Goal: Task Accomplishment & Management: Manage account settings

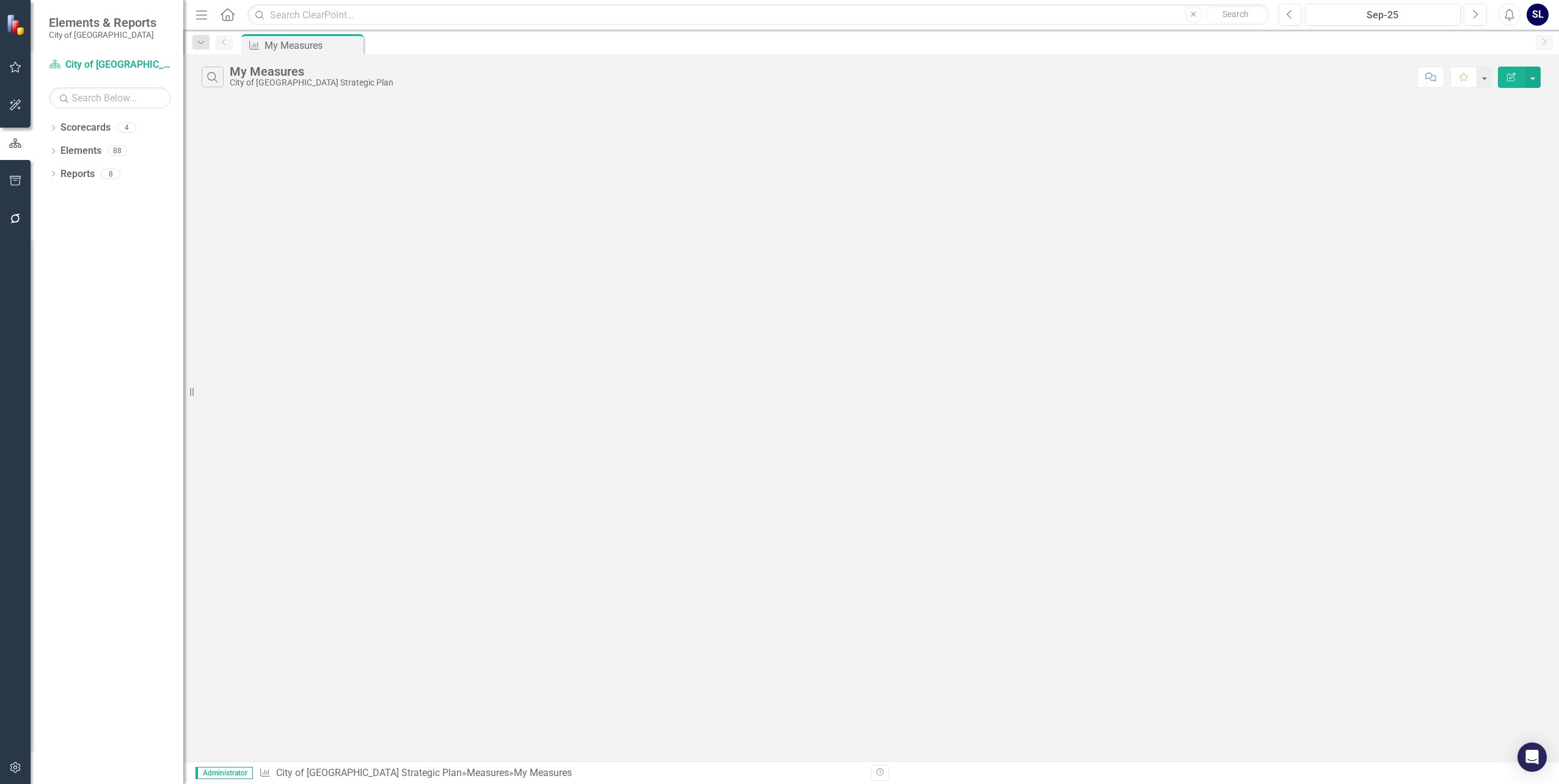
click at [201, 14] on icon "button" at bounding box center [202, 14] width 11 height 8
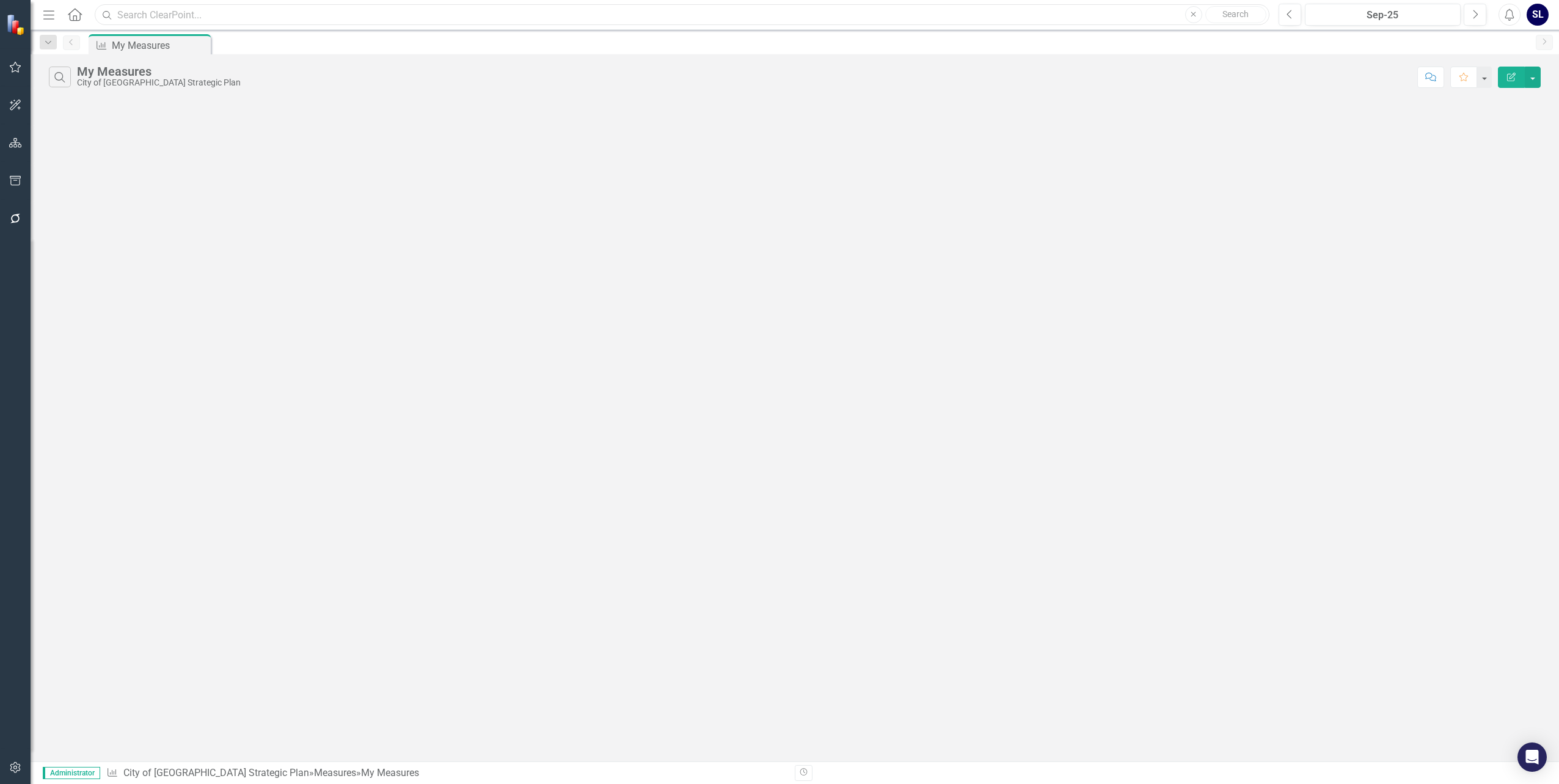
click at [201, 14] on input "text" at bounding box center [682, 14] width 1175 height 21
click at [72, 13] on icon "Home" at bounding box center [74, 14] width 16 height 13
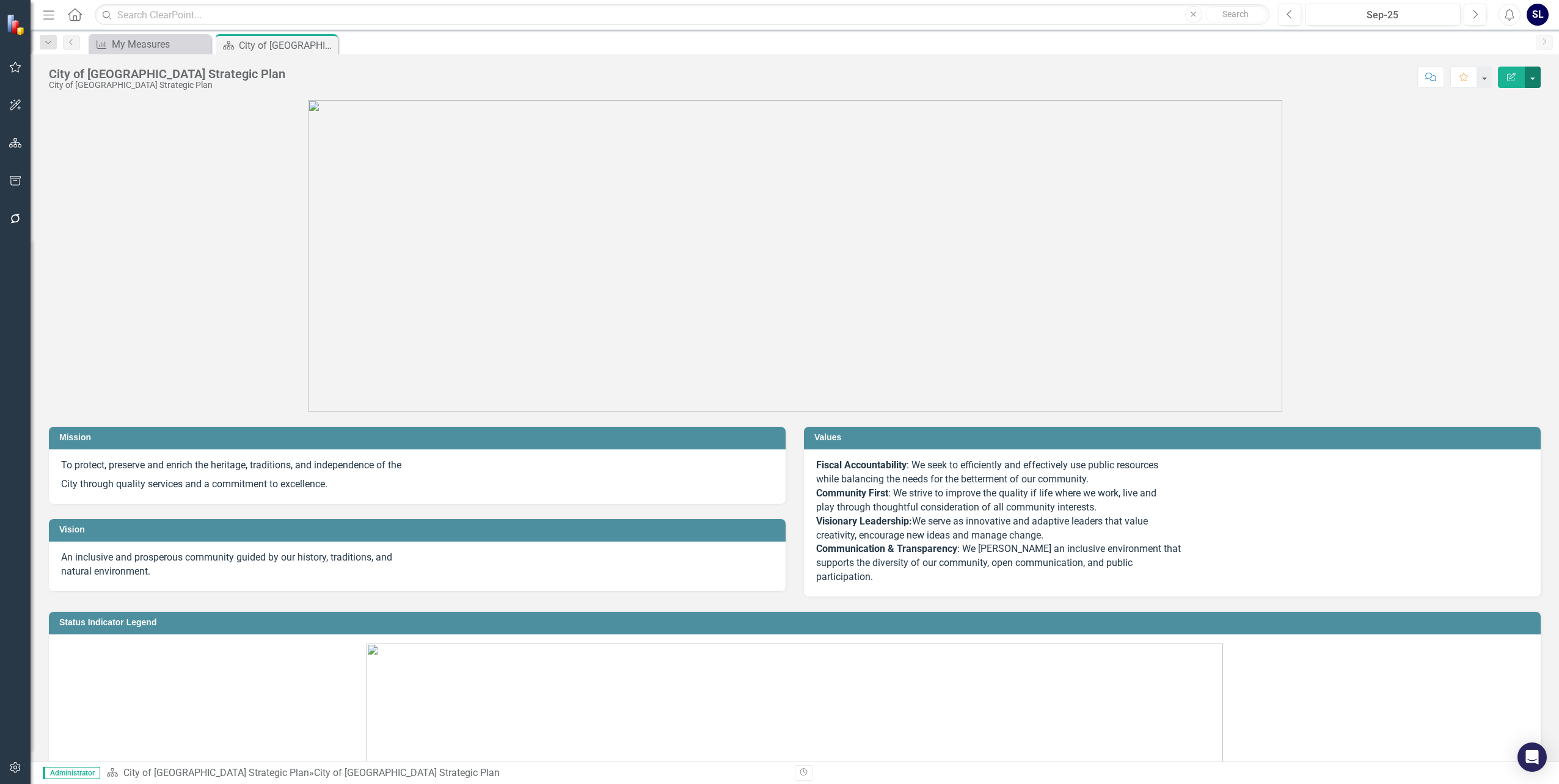
click at [1536, 80] on button "button" at bounding box center [1533, 77] width 16 height 21
click at [47, 12] on icon "Menu" at bounding box center [49, 14] width 16 height 13
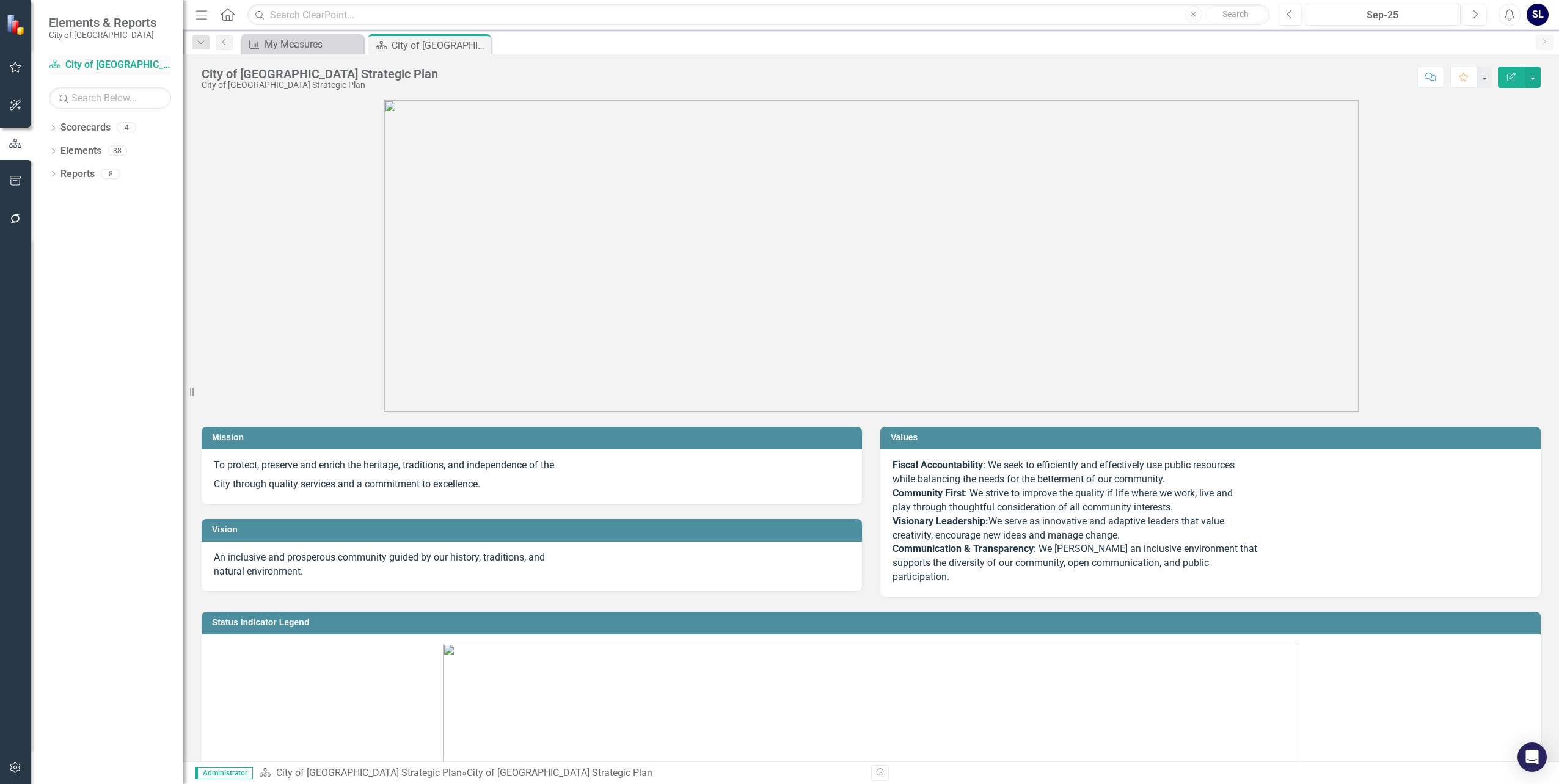
click at [78, 66] on link "Scorecard City of [GEOGRAPHIC_DATA] Strategic Plan" at bounding box center [110, 65] width 122 height 14
click at [199, 18] on icon "Menu" at bounding box center [201, 14] width 16 height 13
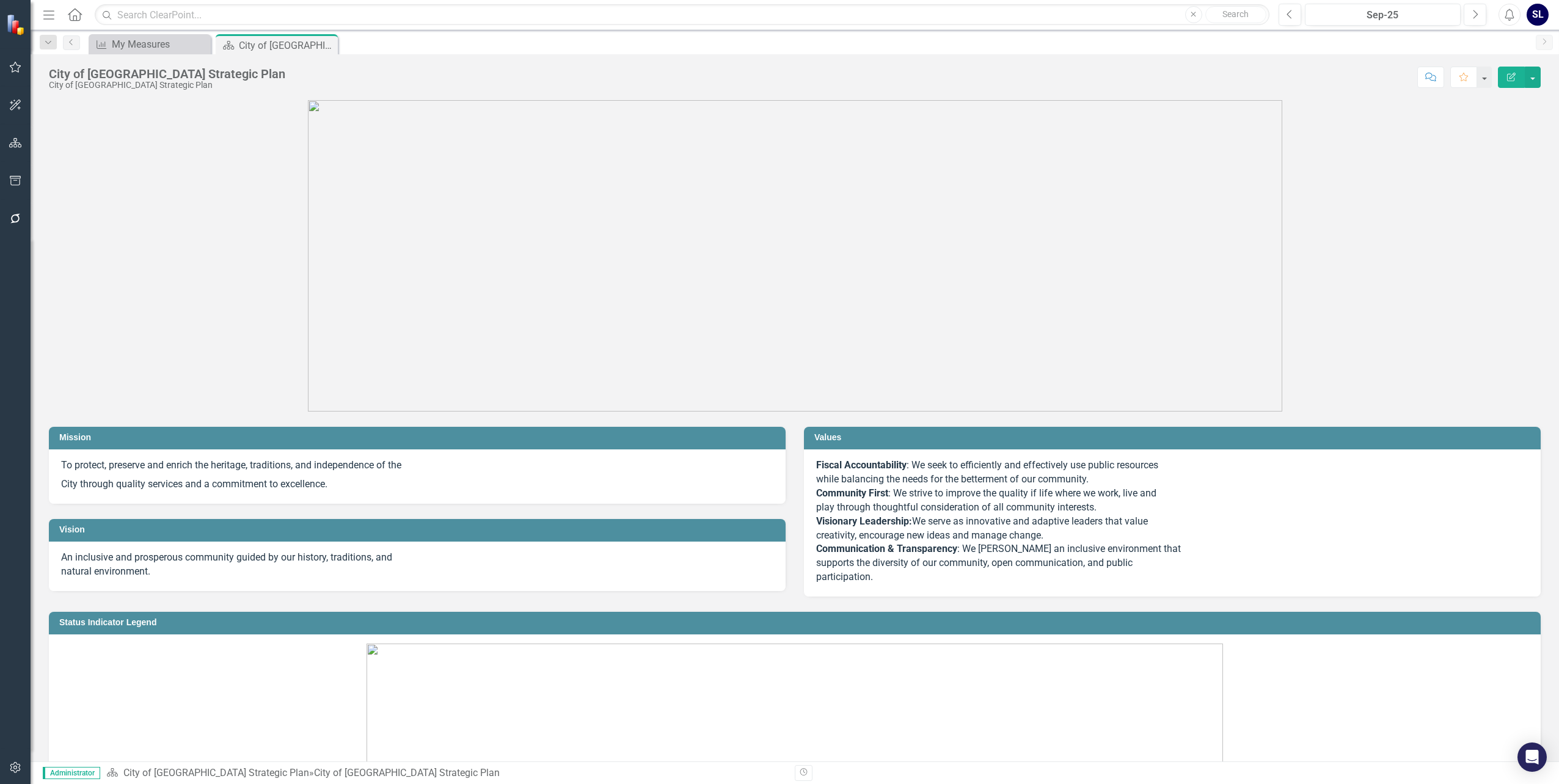
click at [47, 16] on icon "Menu" at bounding box center [49, 14] width 16 height 13
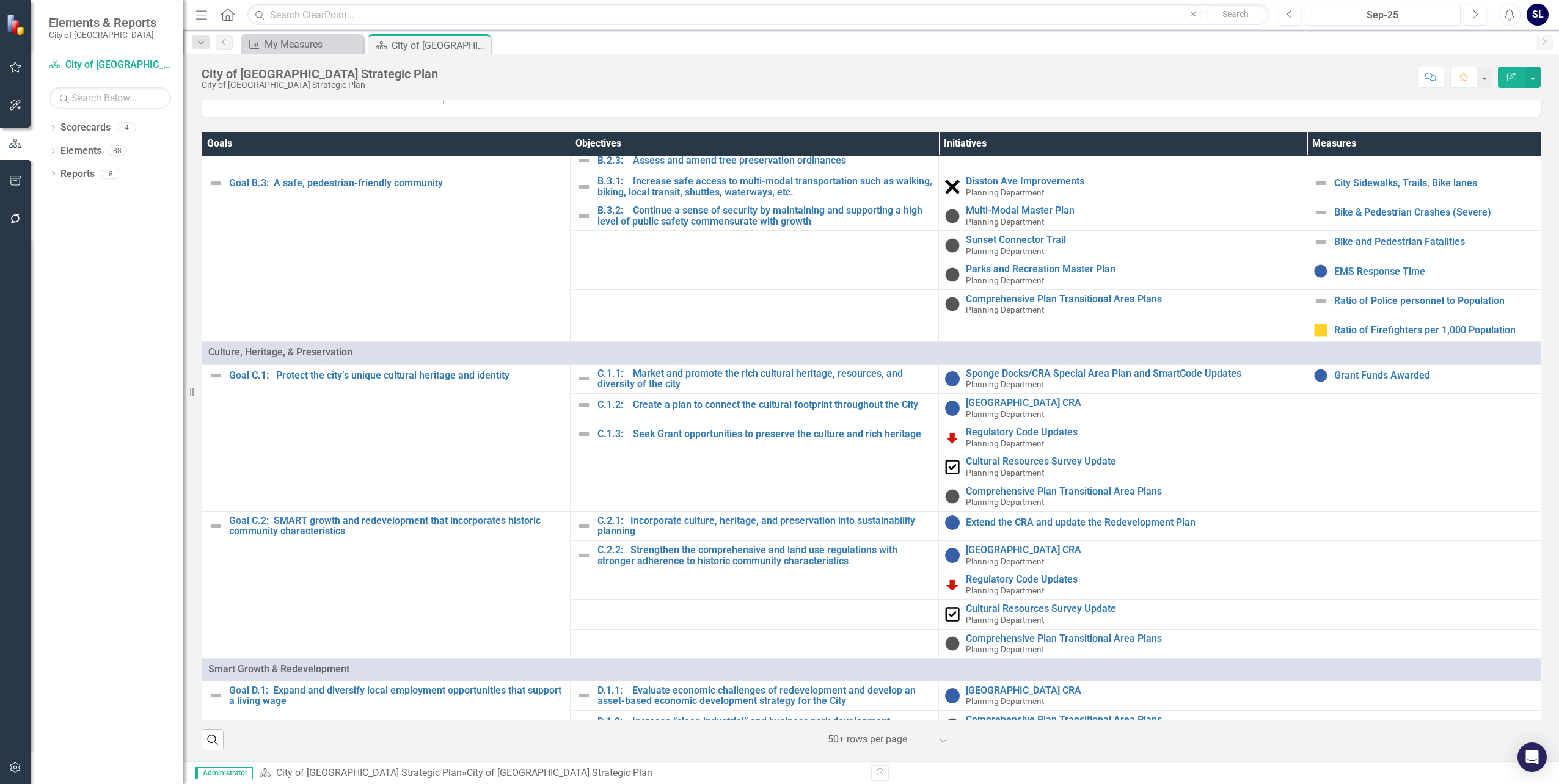
scroll to position [369, 0]
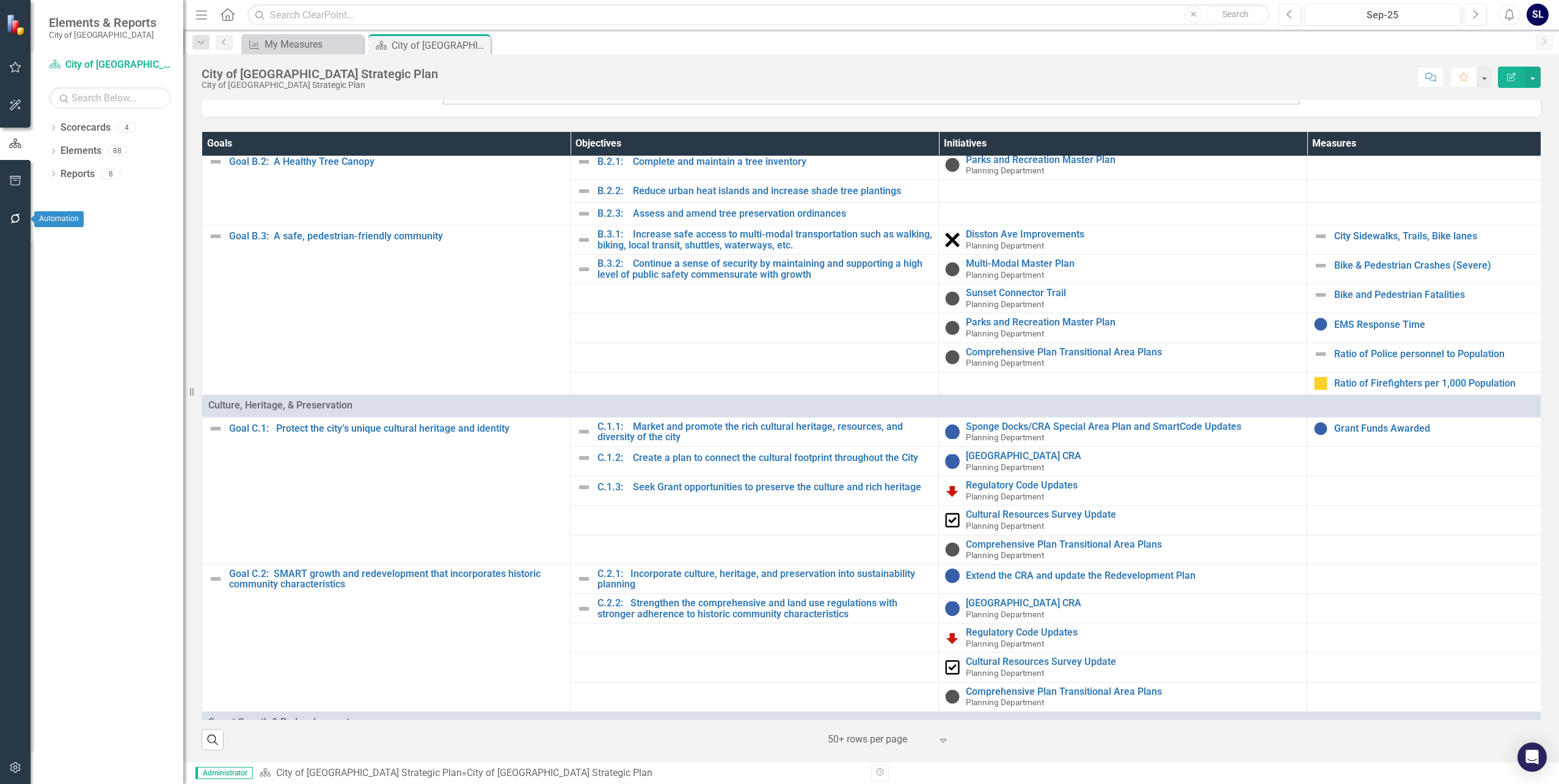
click at [11, 218] on icon "button" at bounding box center [15, 218] width 10 height 10
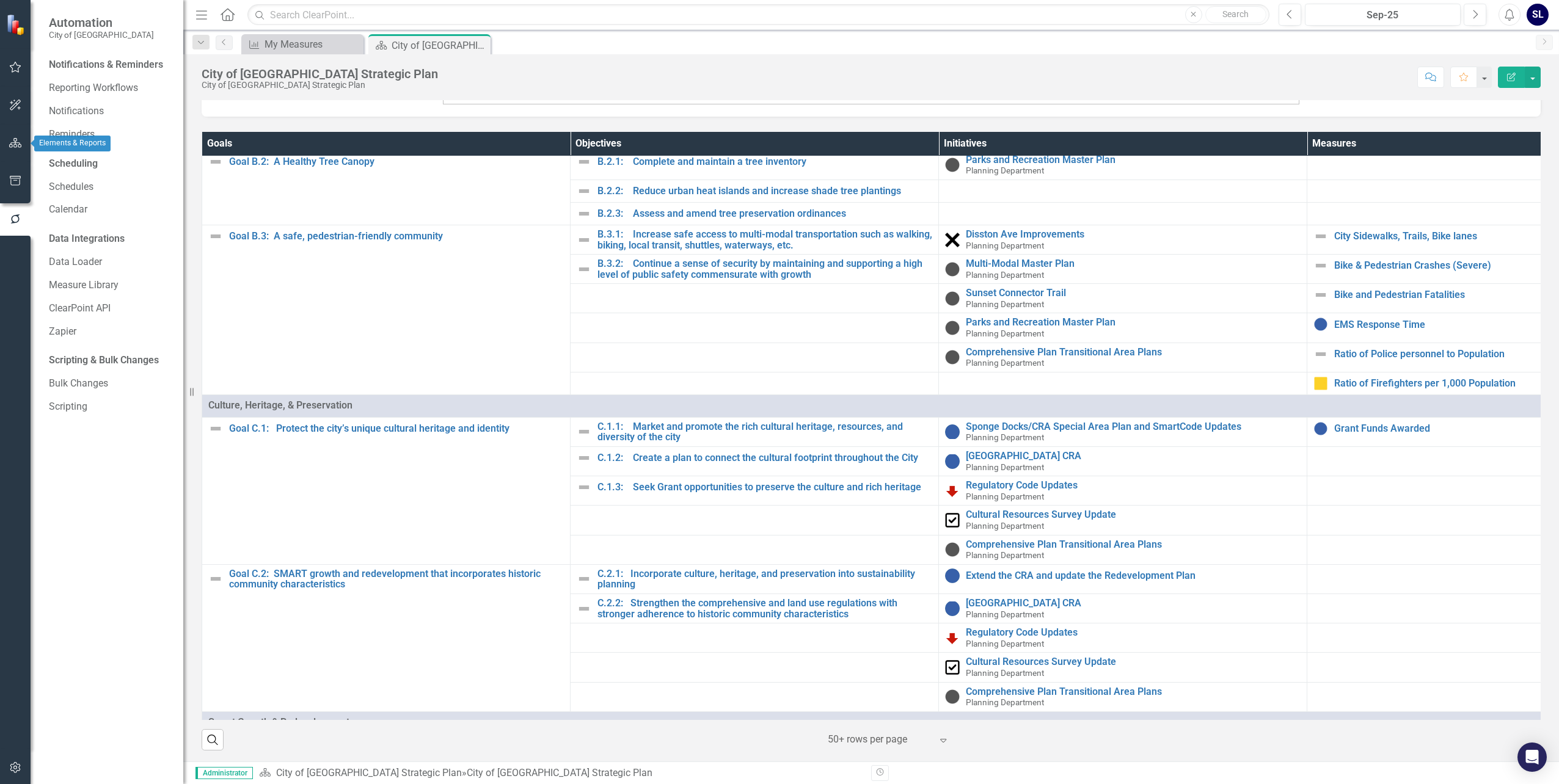
click at [17, 141] on icon "button" at bounding box center [15, 143] width 13 height 10
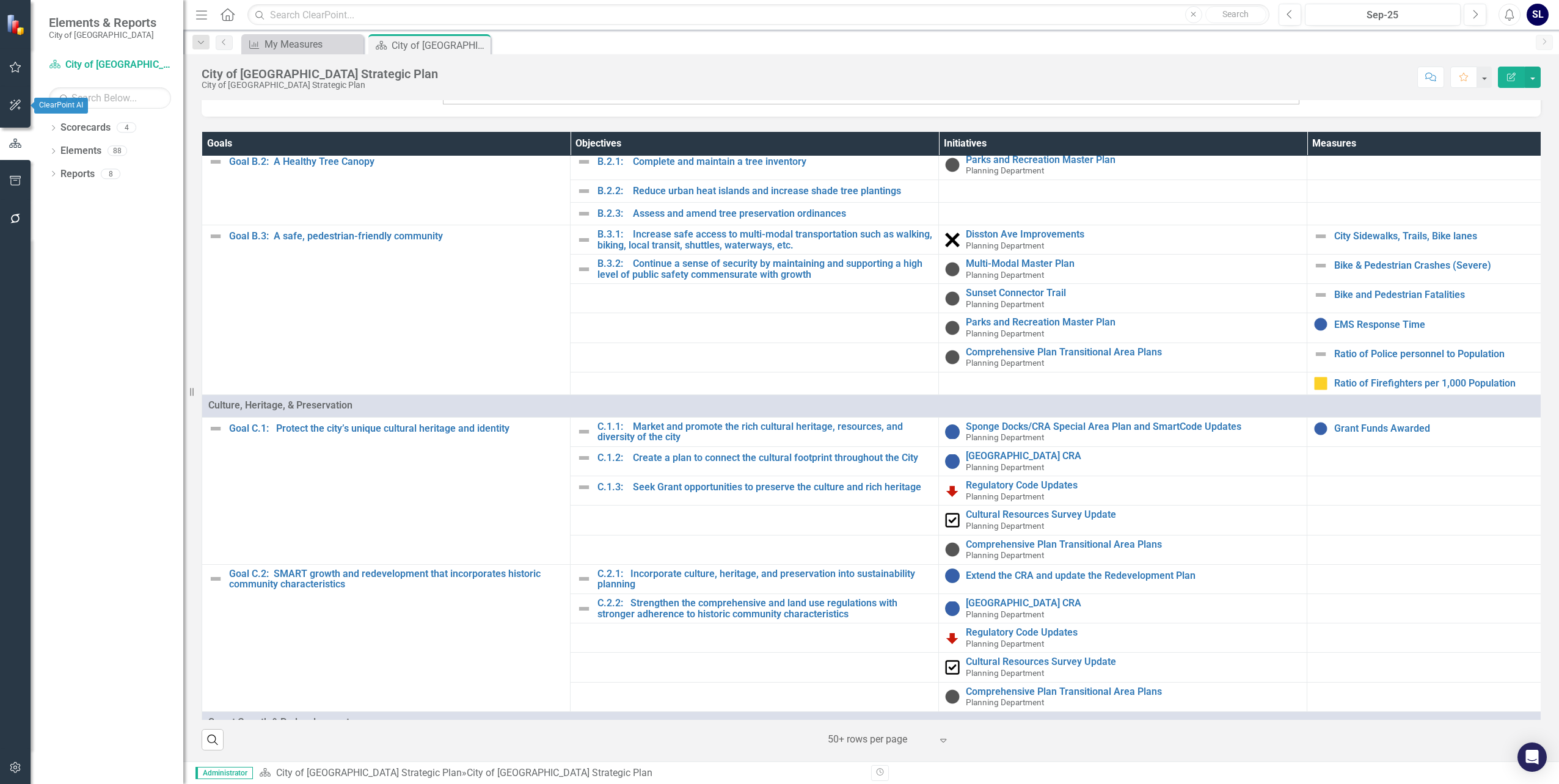
click at [18, 105] on icon "button" at bounding box center [15, 105] width 13 height 10
click at [22, 67] on button "button" at bounding box center [16, 67] width 27 height 25
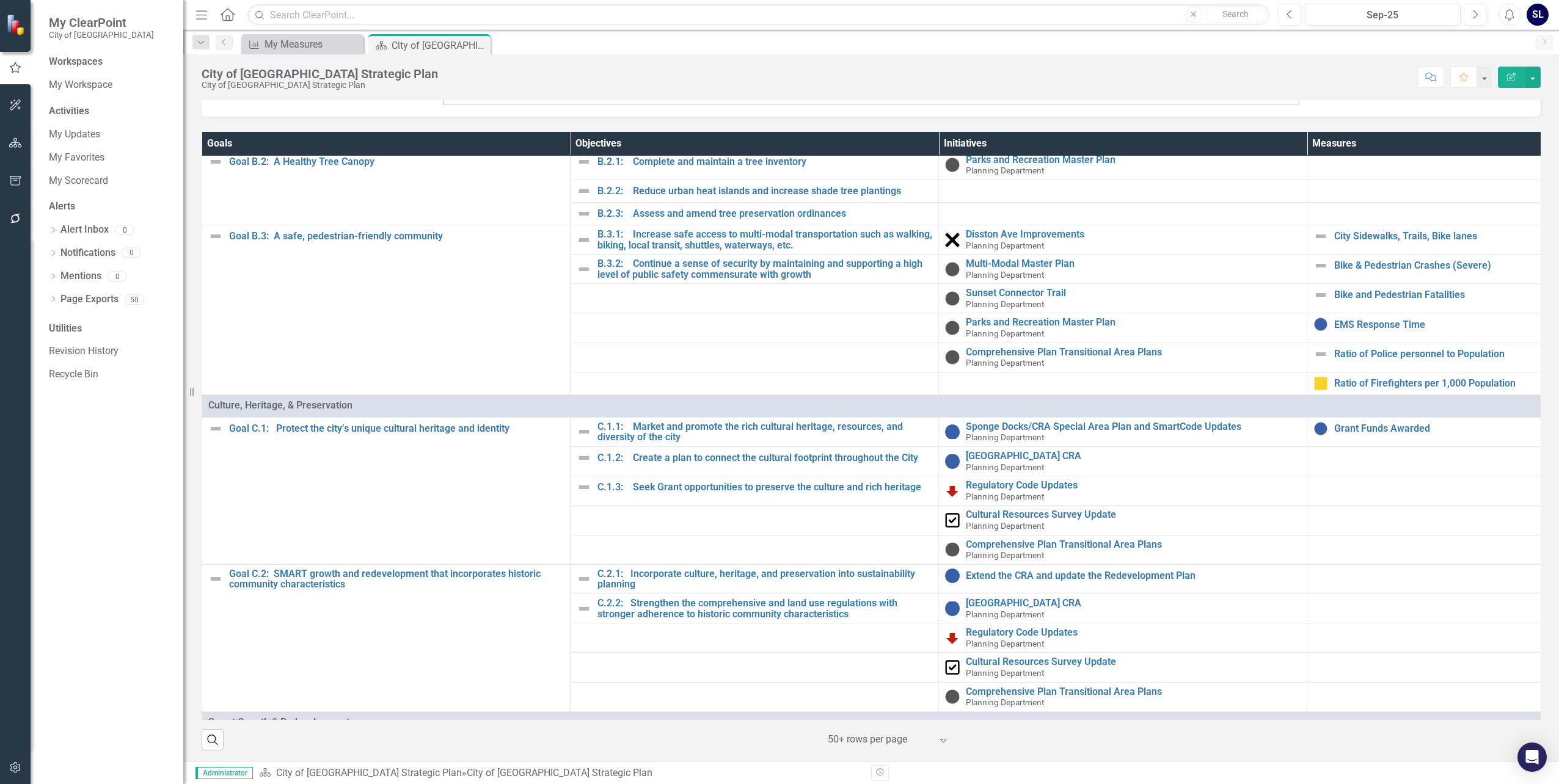
click at [19, 27] on img at bounding box center [17, 25] width 23 height 23
click at [228, 16] on icon "Home" at bounding box center [227, 14] width 16 height 13
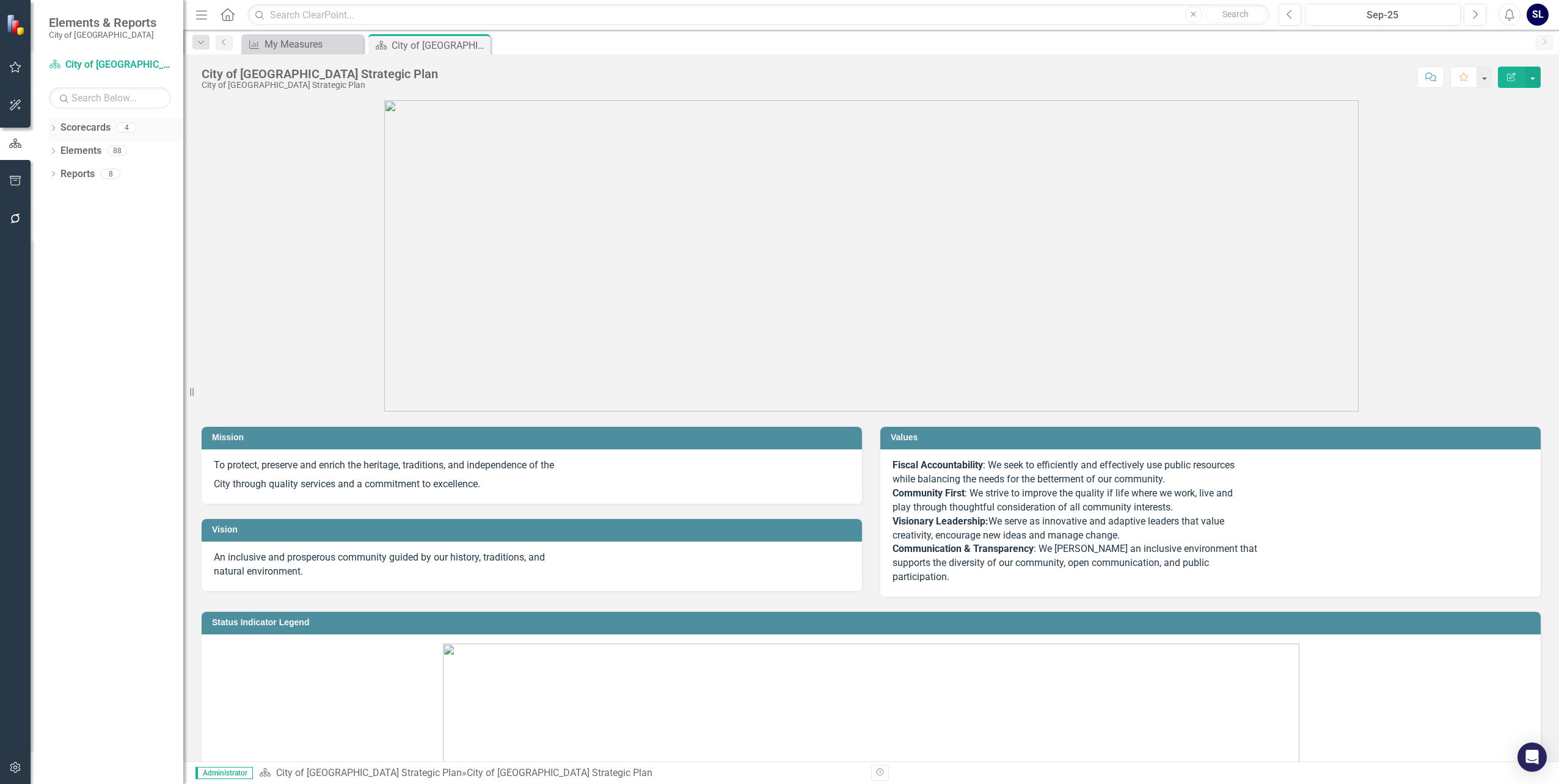
click at [53, 127] on icon "Dropdown" at bounding box center [53, 129] width 8 height 7
click at [56, 196] on icon "Dropdown" at bounding box center [53, 198] width 8 height 7
click at [56, 312] on icon "Dropdown" at bounding box center [53, 314] width 8 height 7
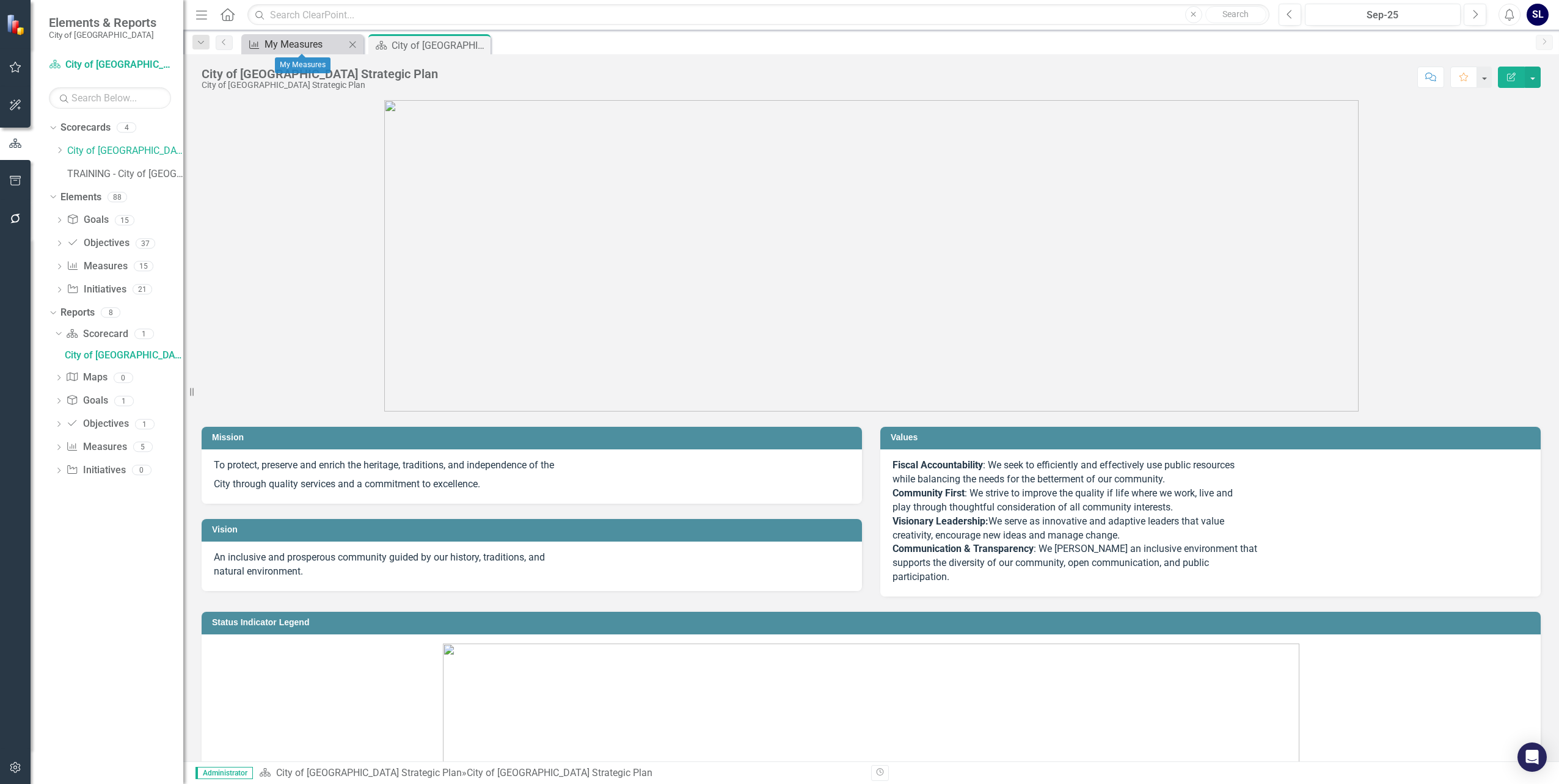
click at [310, 45] on div "My Measures" at bounding box center [304, 44] width 80 height 15
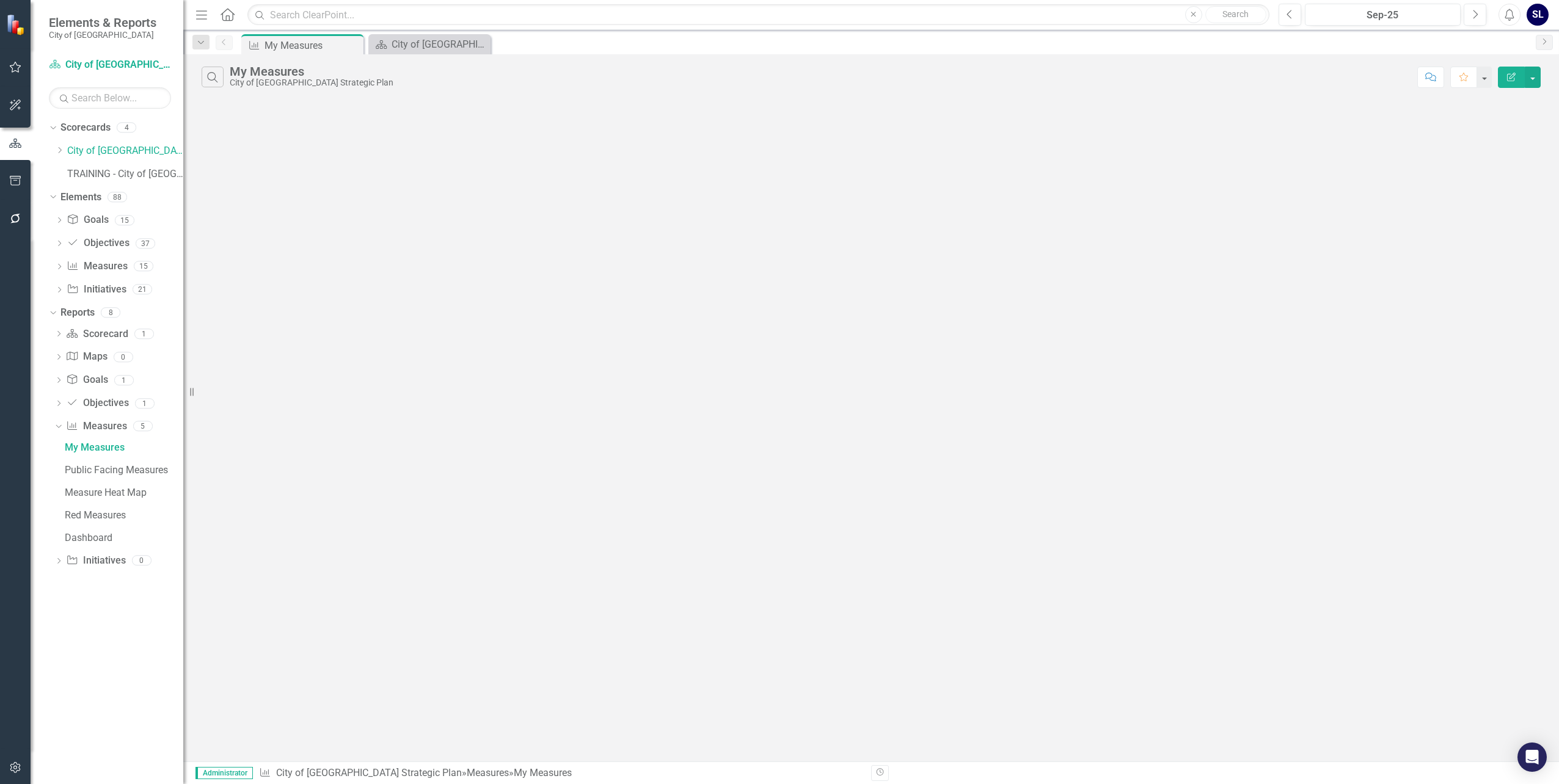
click at [17, 25] on img at bounding box center [16, 24] width 21 height 21
click at [12, 143] on icon "button" at bounding box center [15, 143] width 12 height 9
click at [1538, 14] on div "SL" at bounding box center [1538, 14] width 22 height 22
click at [1521, 130] on link "Settings System Setup" at bounding box center [1500, 130] width 97 height 23
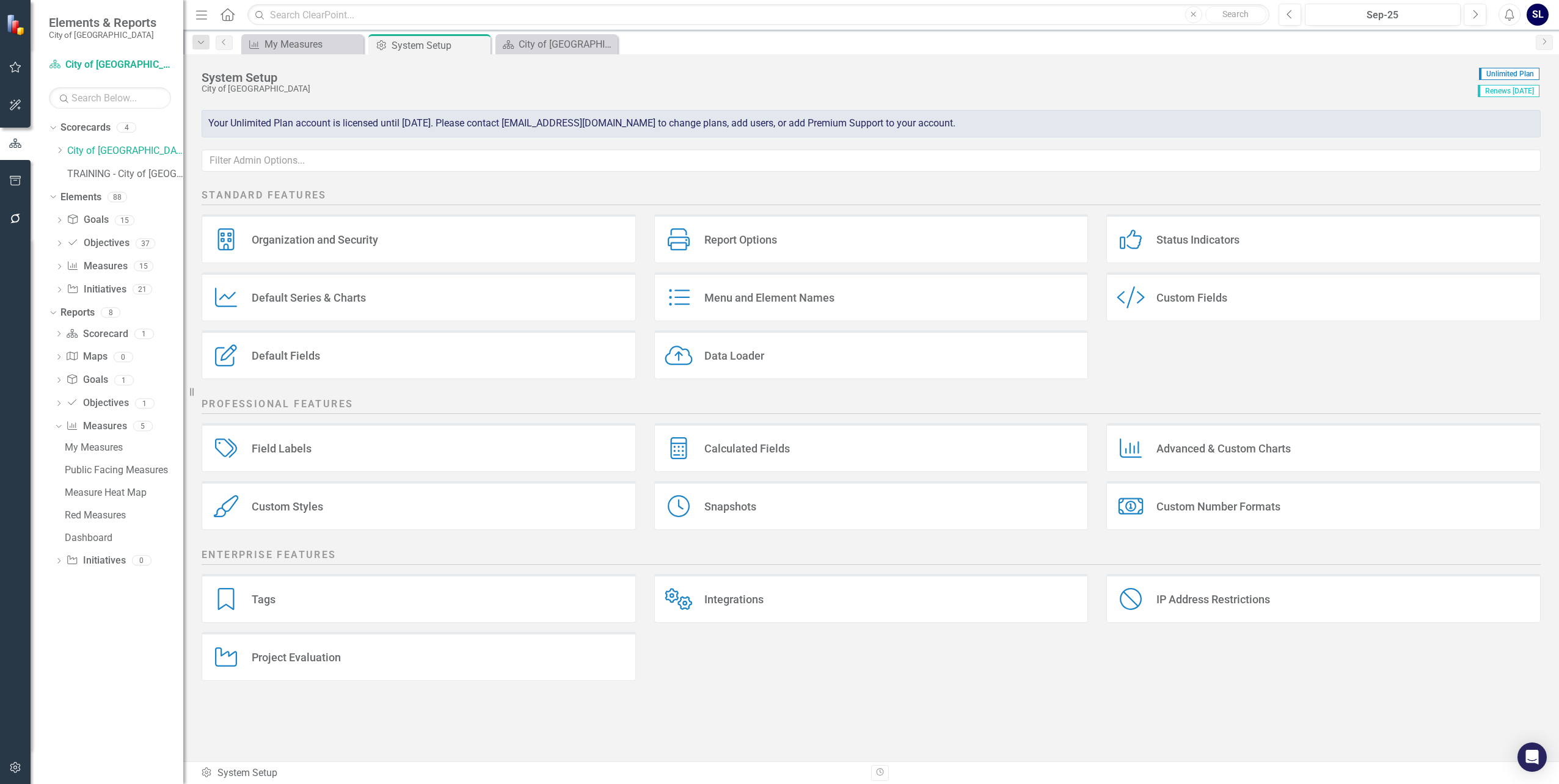
click at [275, 237] on div "Organization and Security" at bounding box center [315, 240] width 126 height 14
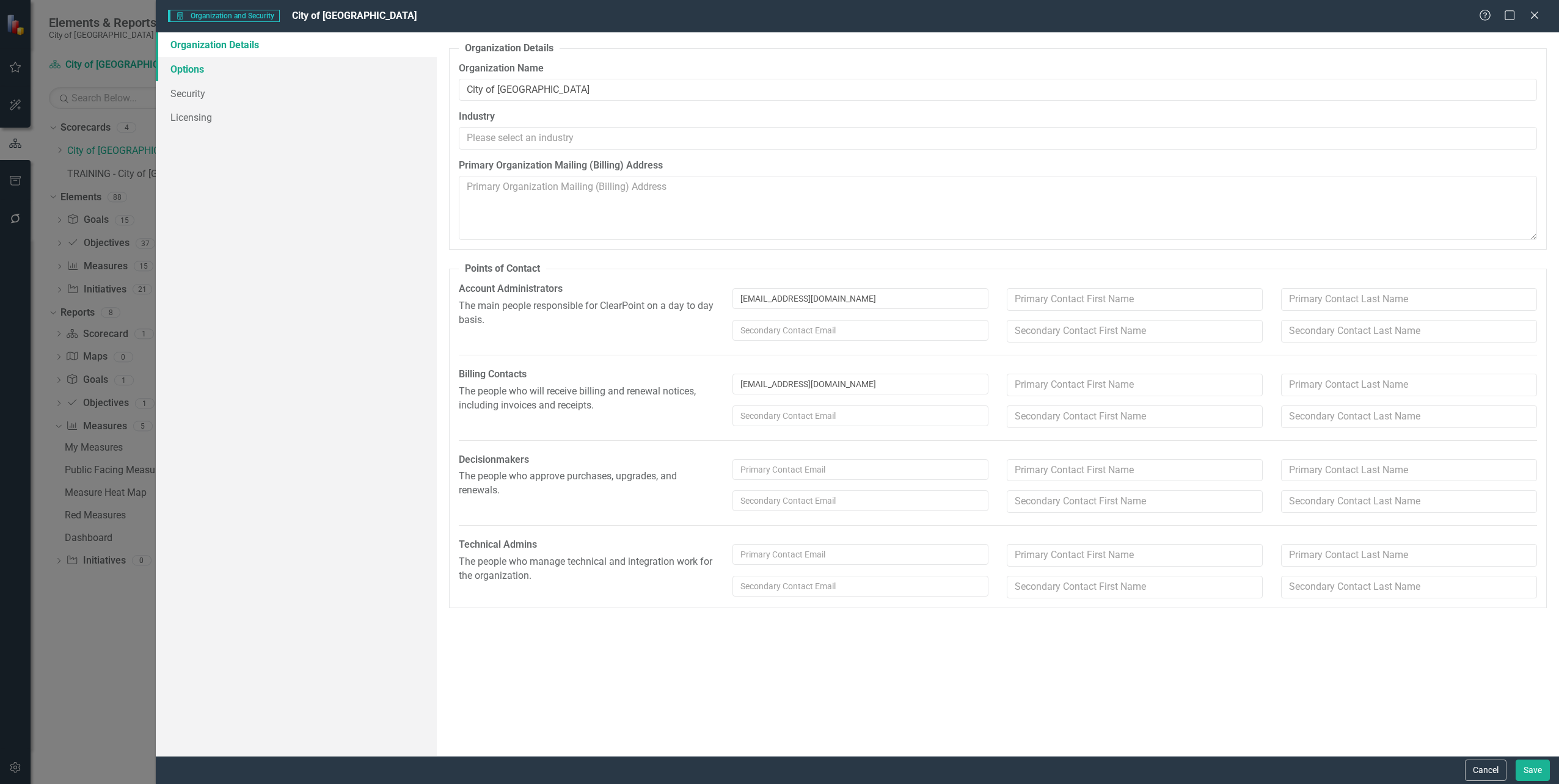
click at [182, 71] on link "Options" at bounding box center [296, 69] width 280 height 25
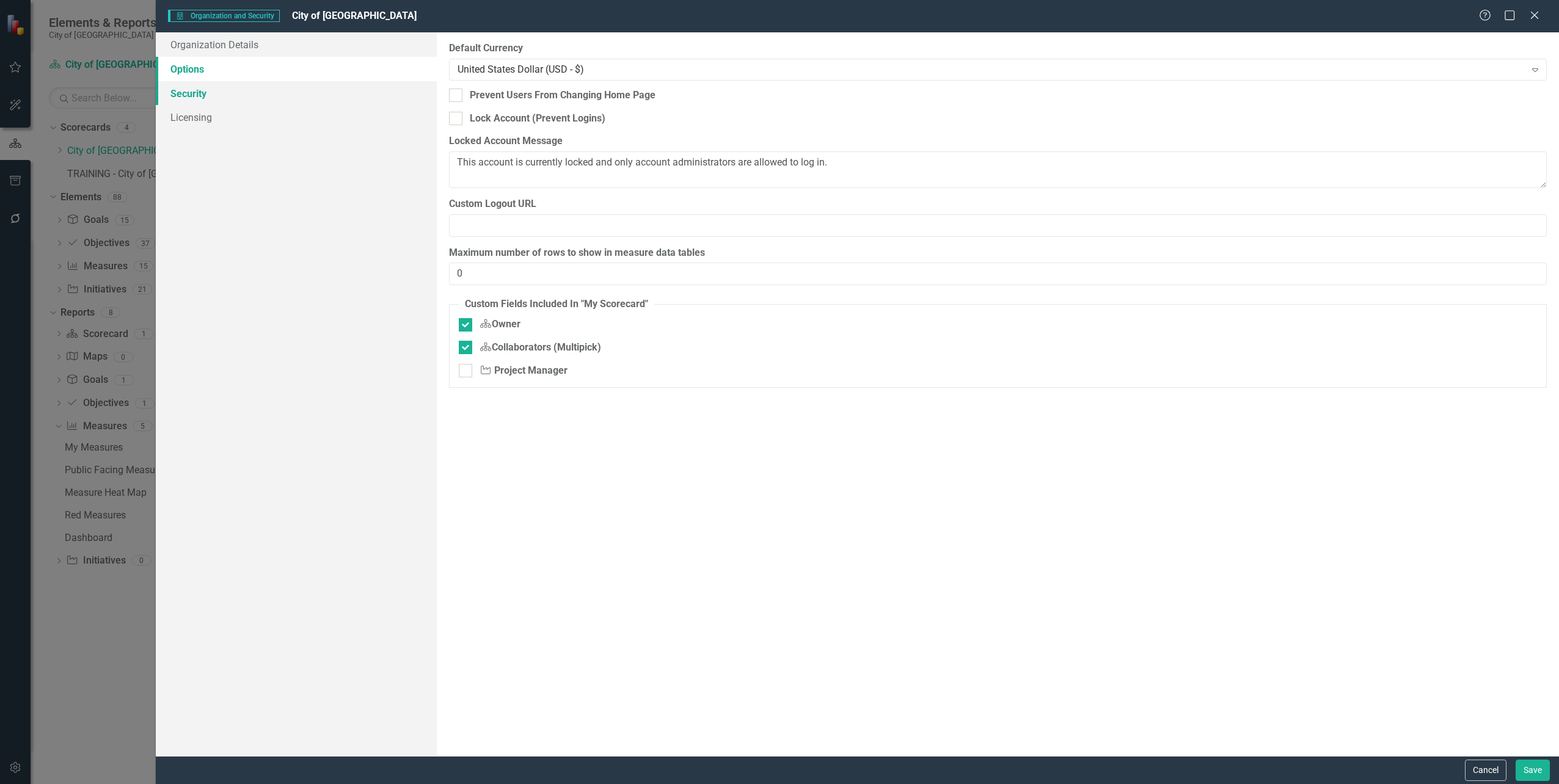
click at [188, 93] on link "Security" at bounding box center [296, 93] width 280 height 25
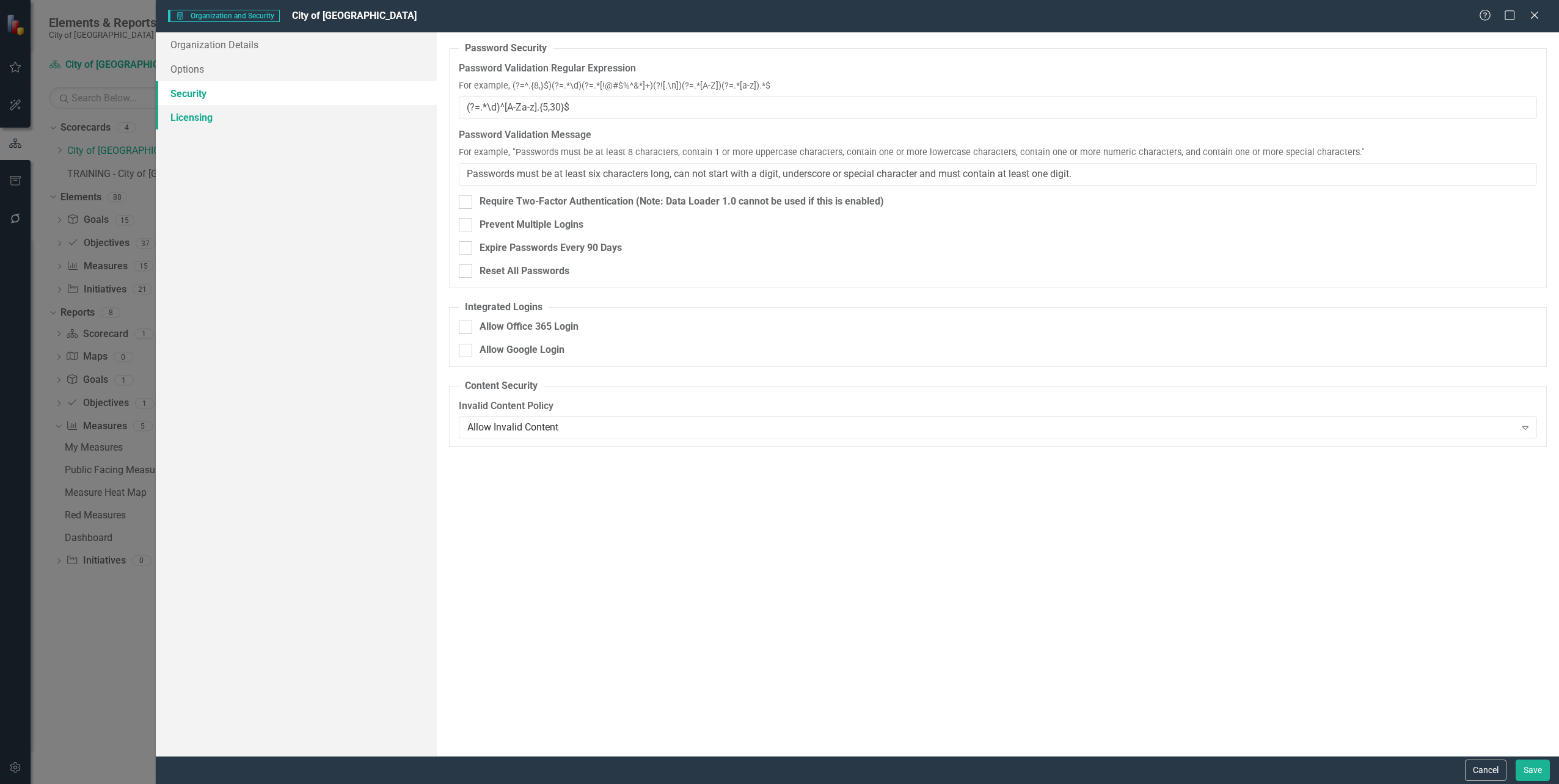
click at [192, 119] on link "Licensing" at bounding box center [296, 117] width 280 height 25
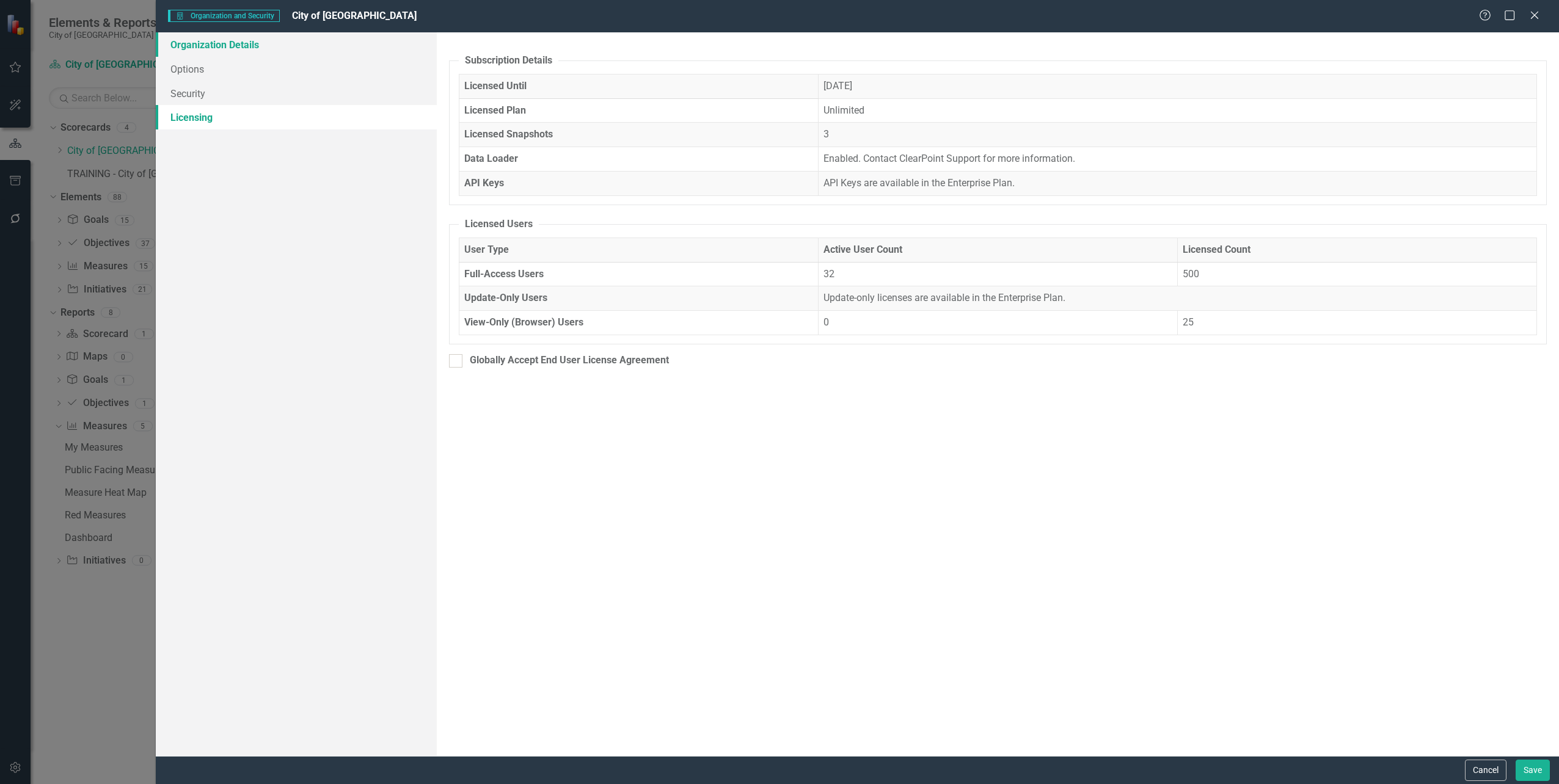
click at [200, 44] on link "Organization Details" at bounding box center [296, 45] width 280 height 25
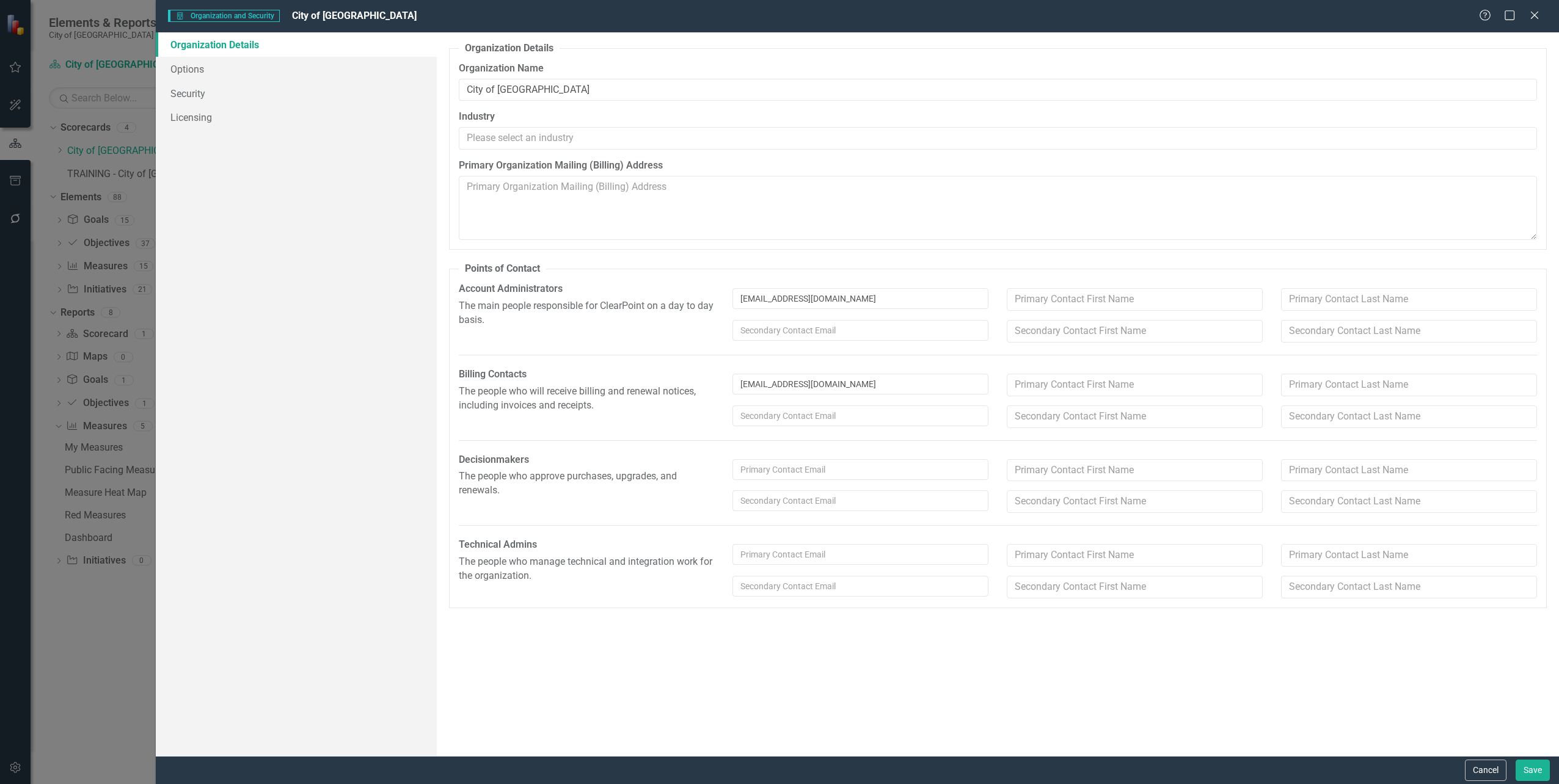
click at [527, 564] on p "The people who manage technical and integration work for the organization." at bounding box center [587, 569] width 256 height 28
click at [185, 73] on link "Options" at bounding box center [296, 69] width 280 height 25
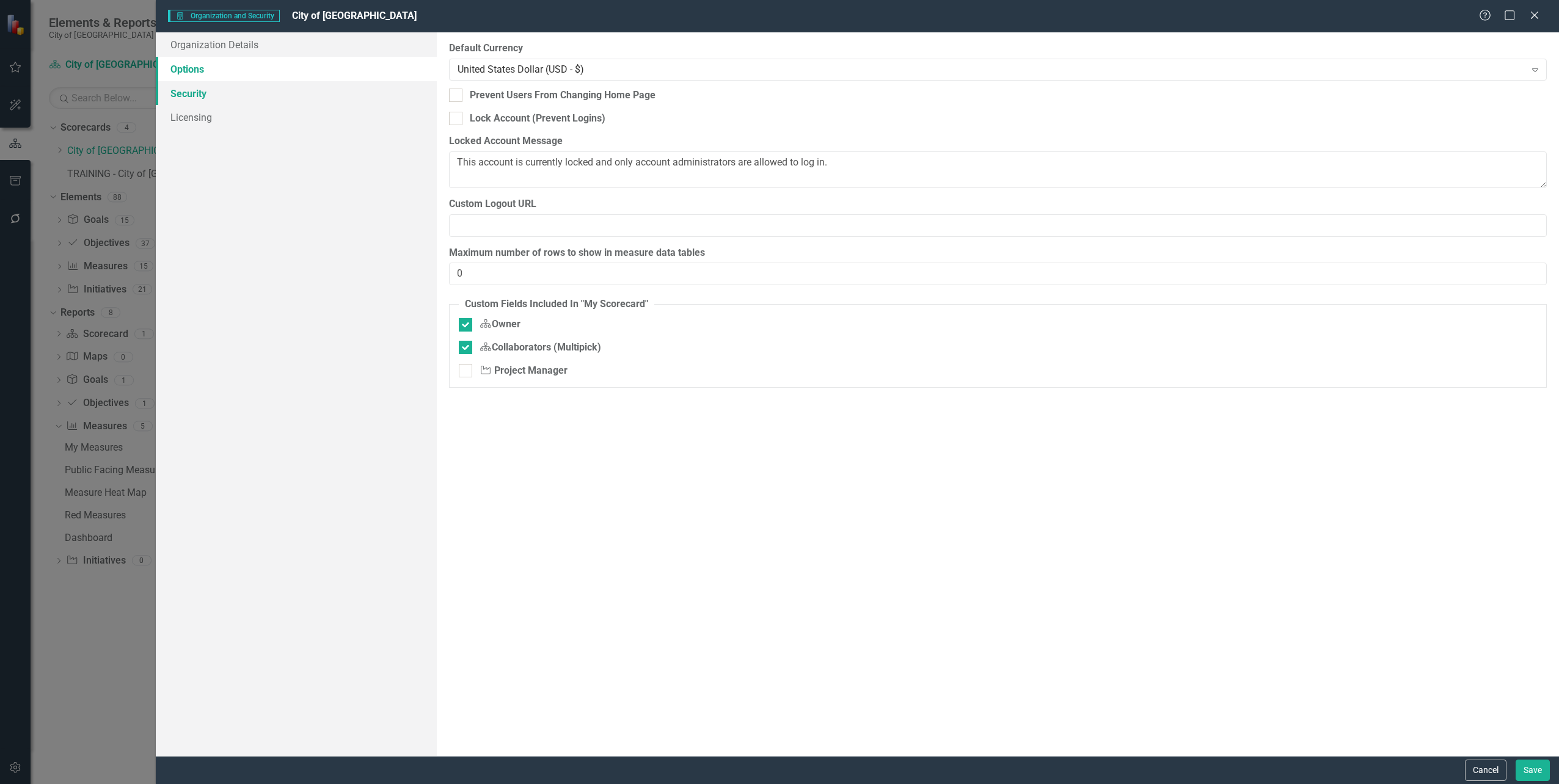
click at [185, 93] on link "Security" at bounding box center [296, 93] width 280 height 25
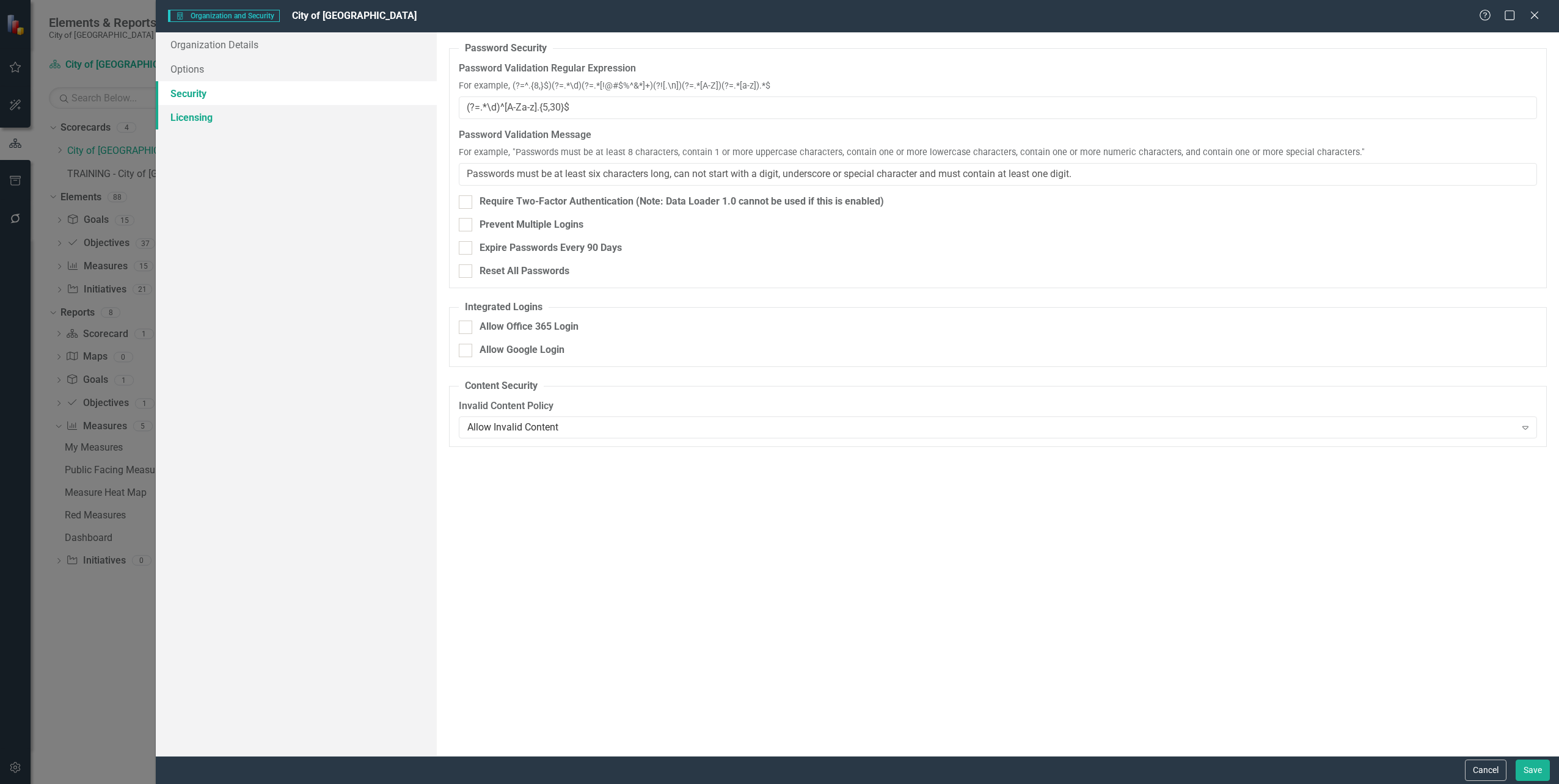
click at [185, 121] on link "Licensing" at bounding box center [296, 117] width 280 height 25
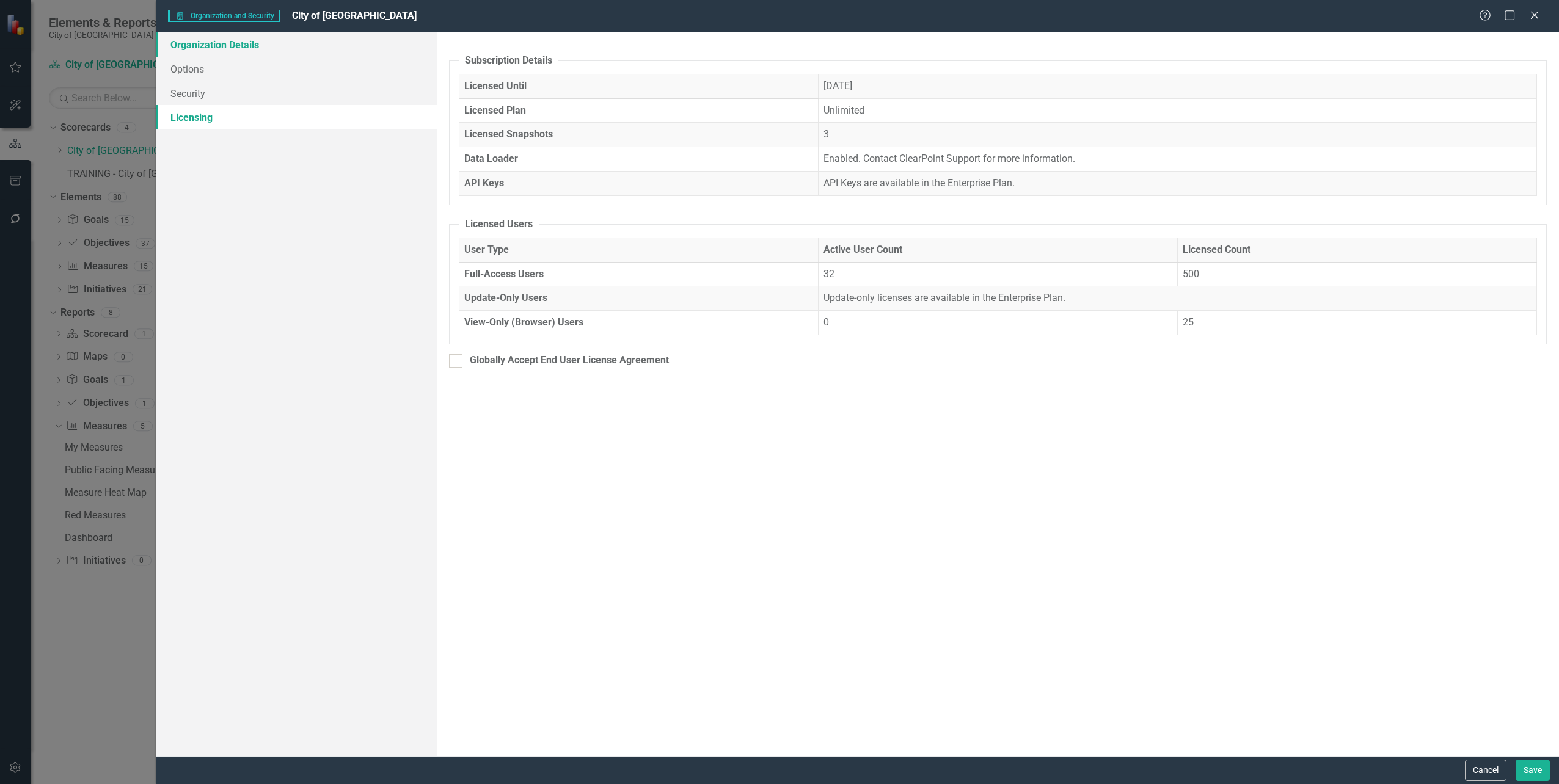
click at [188, 47] on link "Organization Details" at bounding box center [296, 45] width 280 height 25
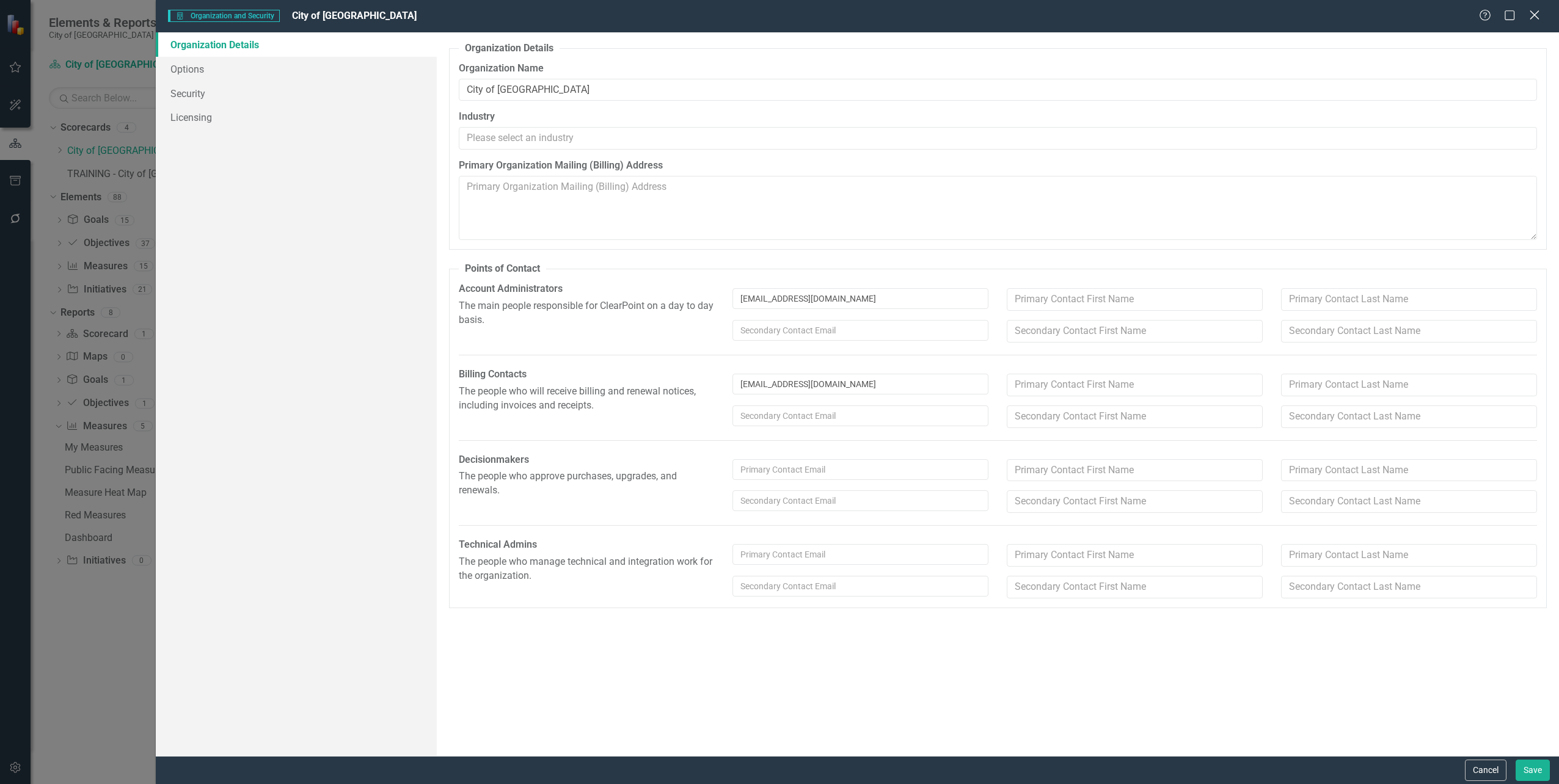
click at [1538, 14] on icon "Close" at bounding box center [1534, 14] width 15 height 12
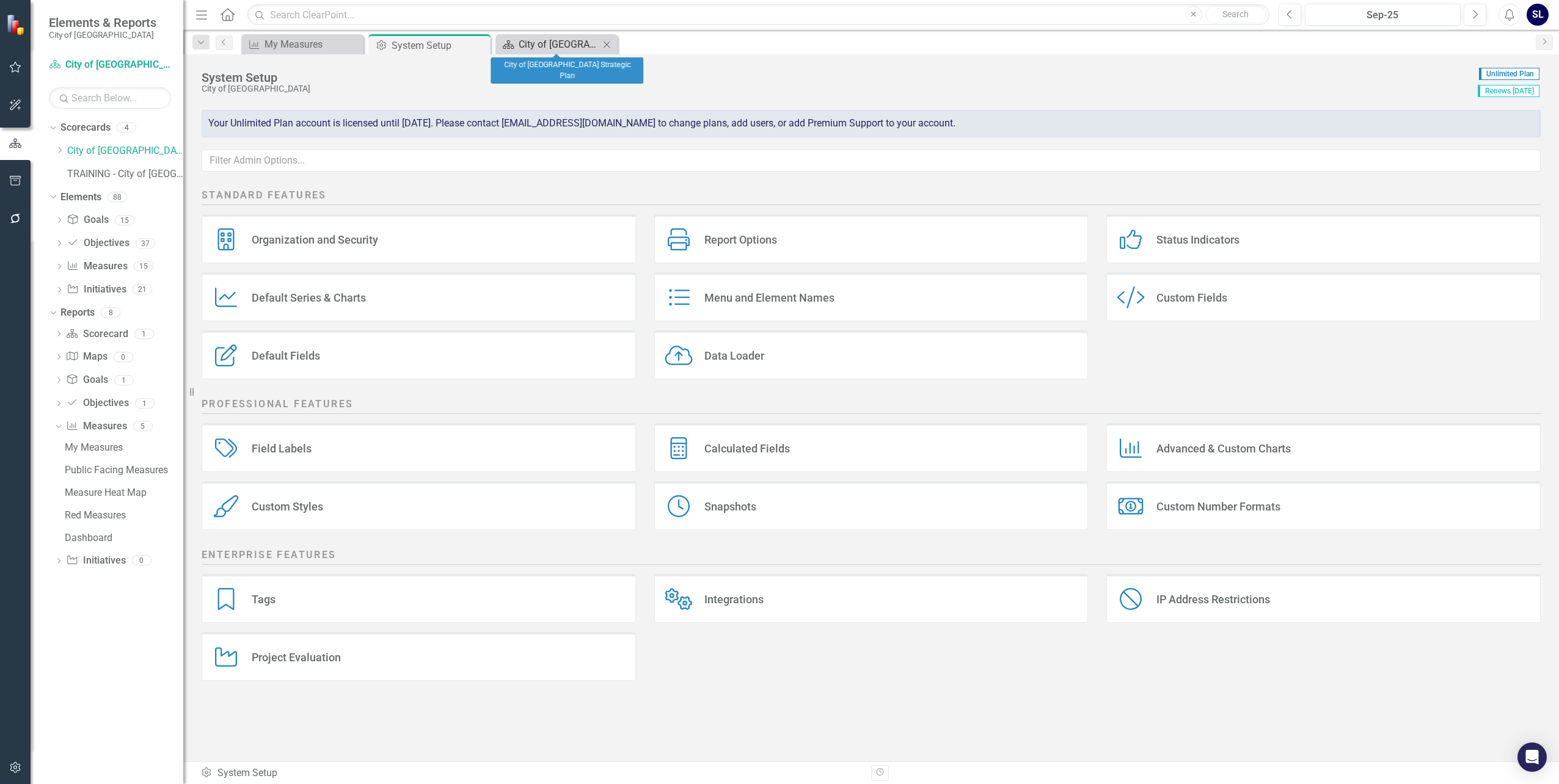
click at [545, 44] on div "City of [GEOGRAPHIC_DATA] Strategic Plan" at bounding box center [558, 44] width 80 height 15
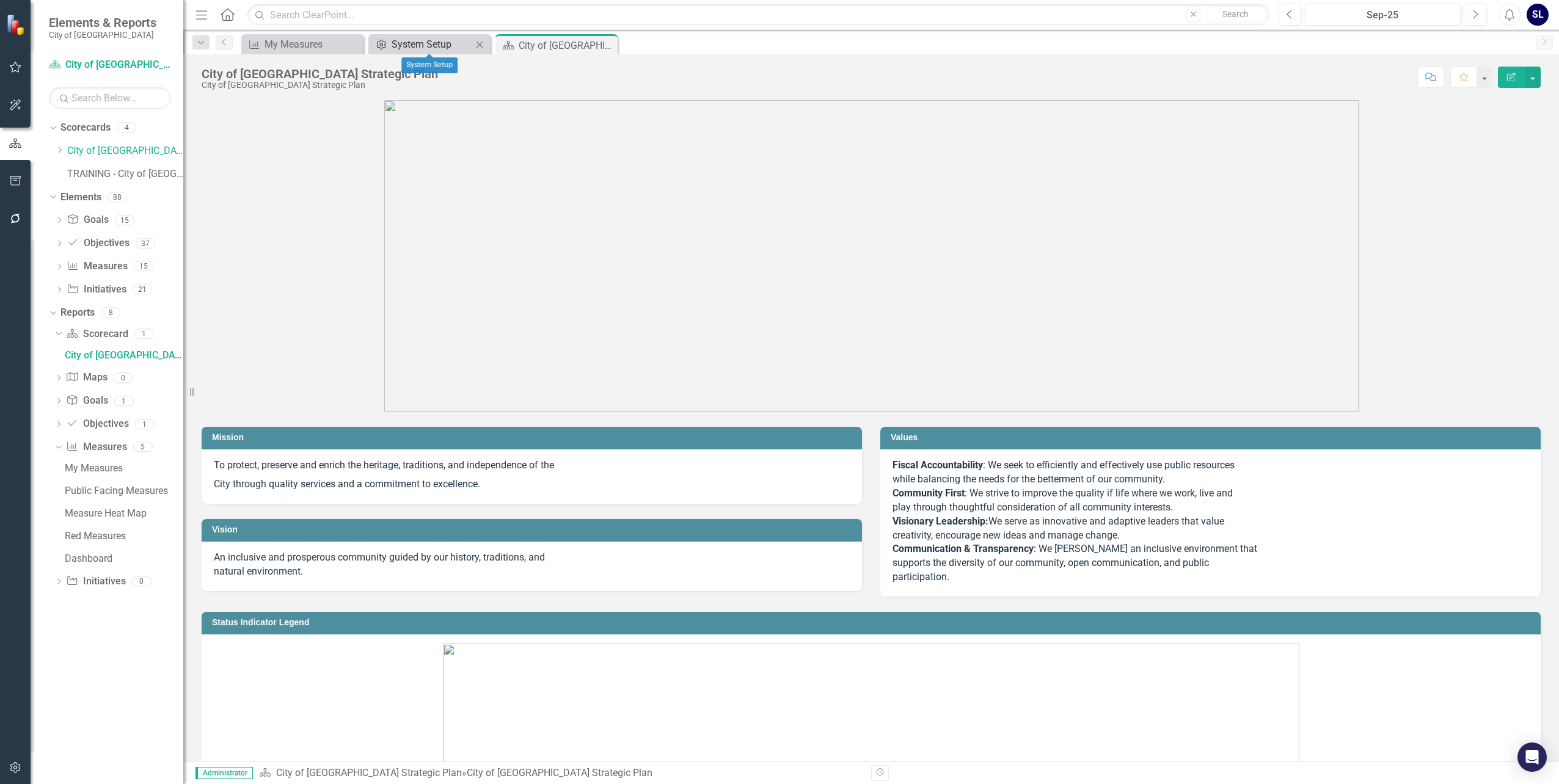
click at [435, 47] on div "System Setup" at bounding box center [431, 44] width 80 height 15
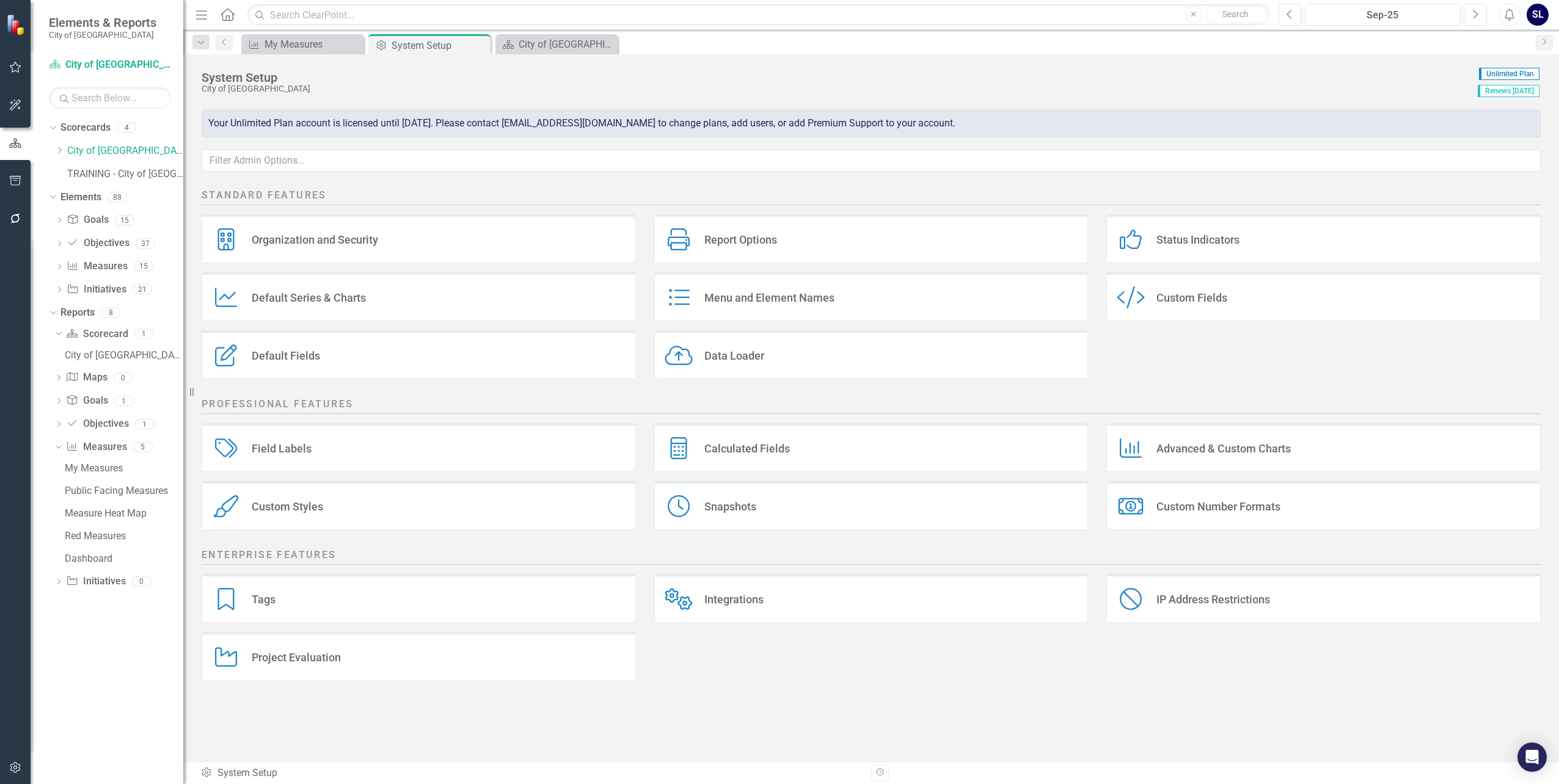
click at [733, 595] on div "Integrations" at bounding box center [734, 599] width 59 height 14
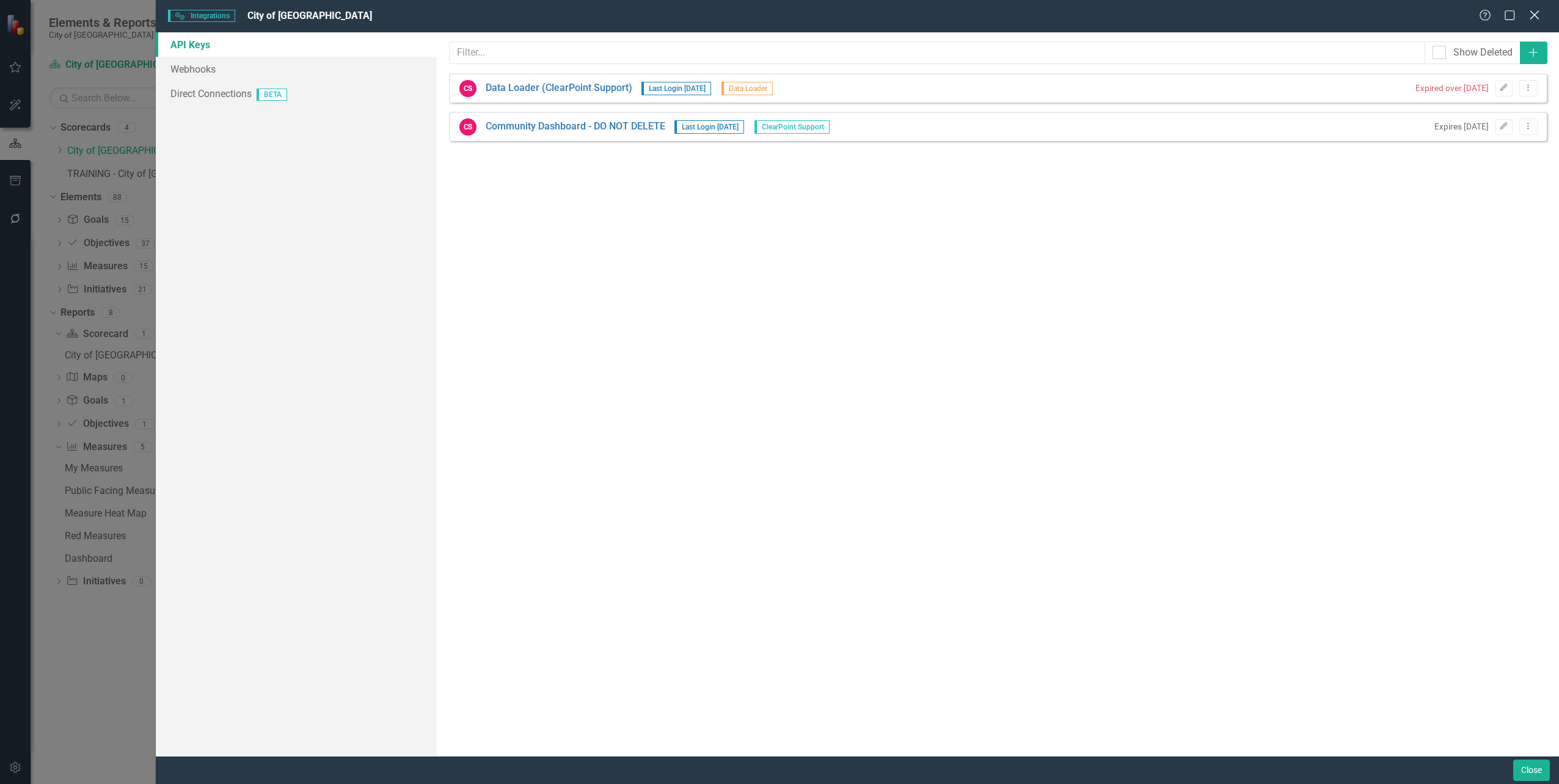
click at [1535, 19] on icon "Close" at bounding box center [1534, 14] width 15 height 12
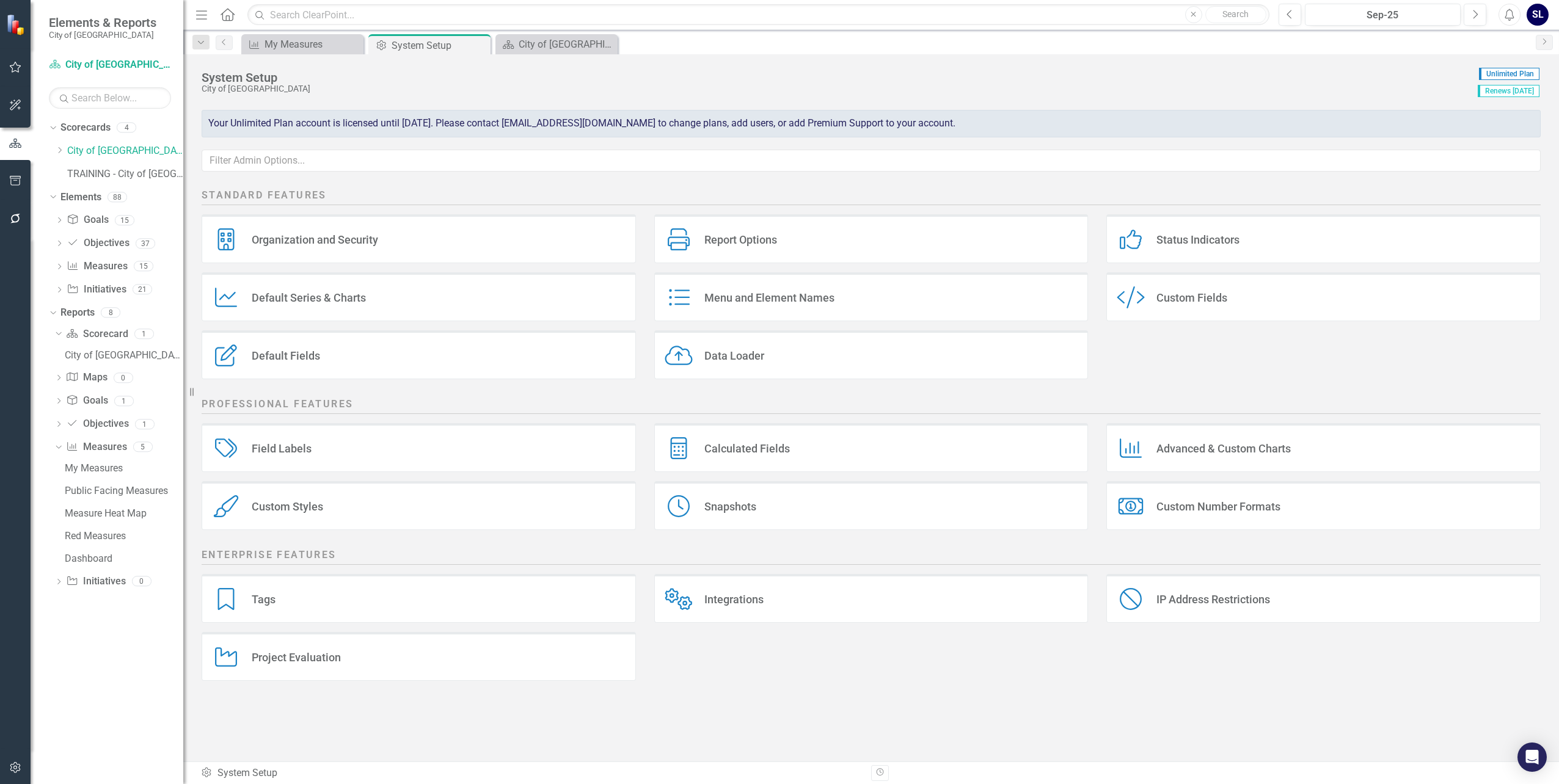
click at [289, 241] on div "Organization and Security" at bounding box center [315, 240] width 126 height 14
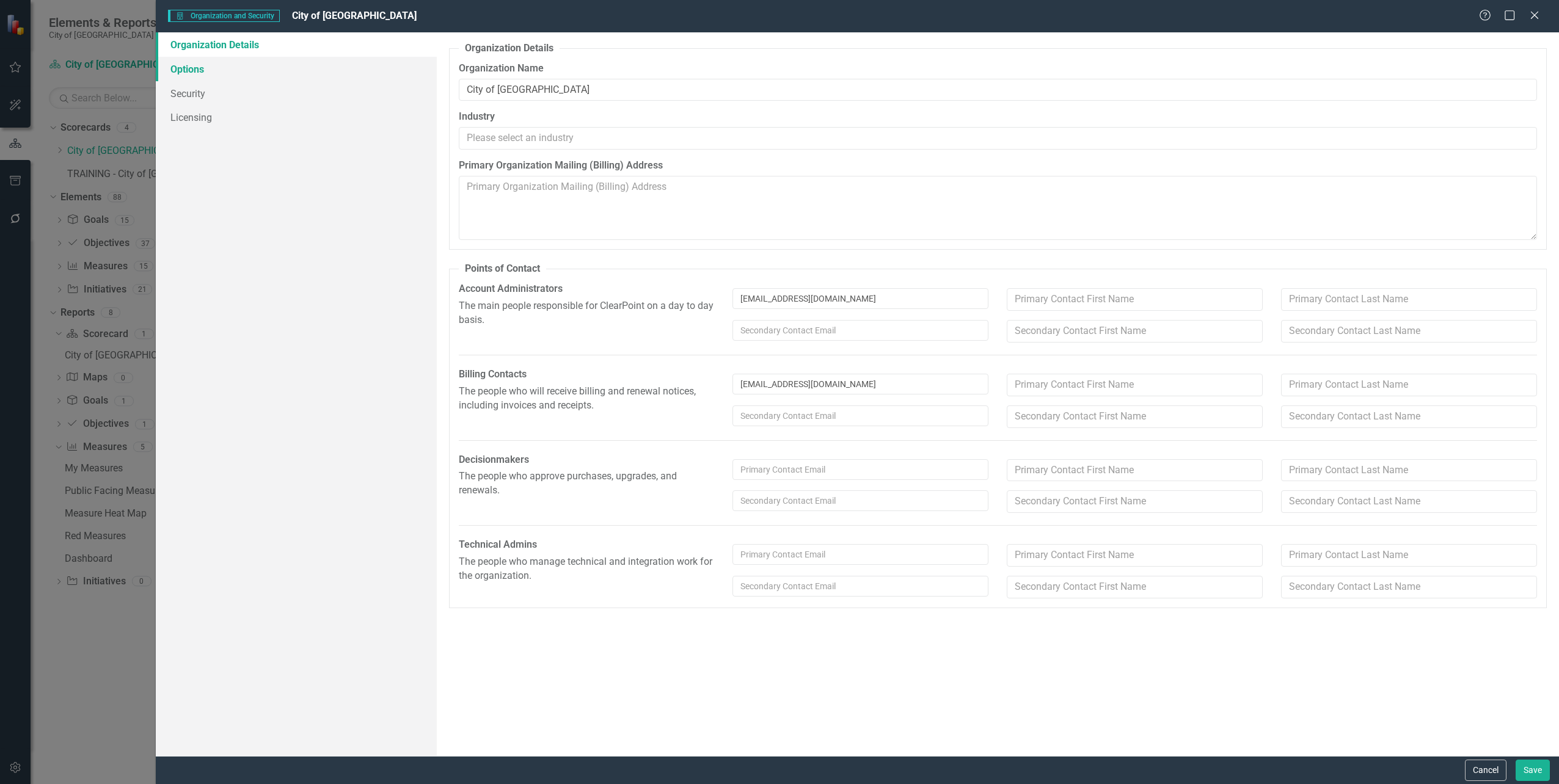
click at [188, 69] on link "Options" at bounding box center [296, 69] width 280 height 25
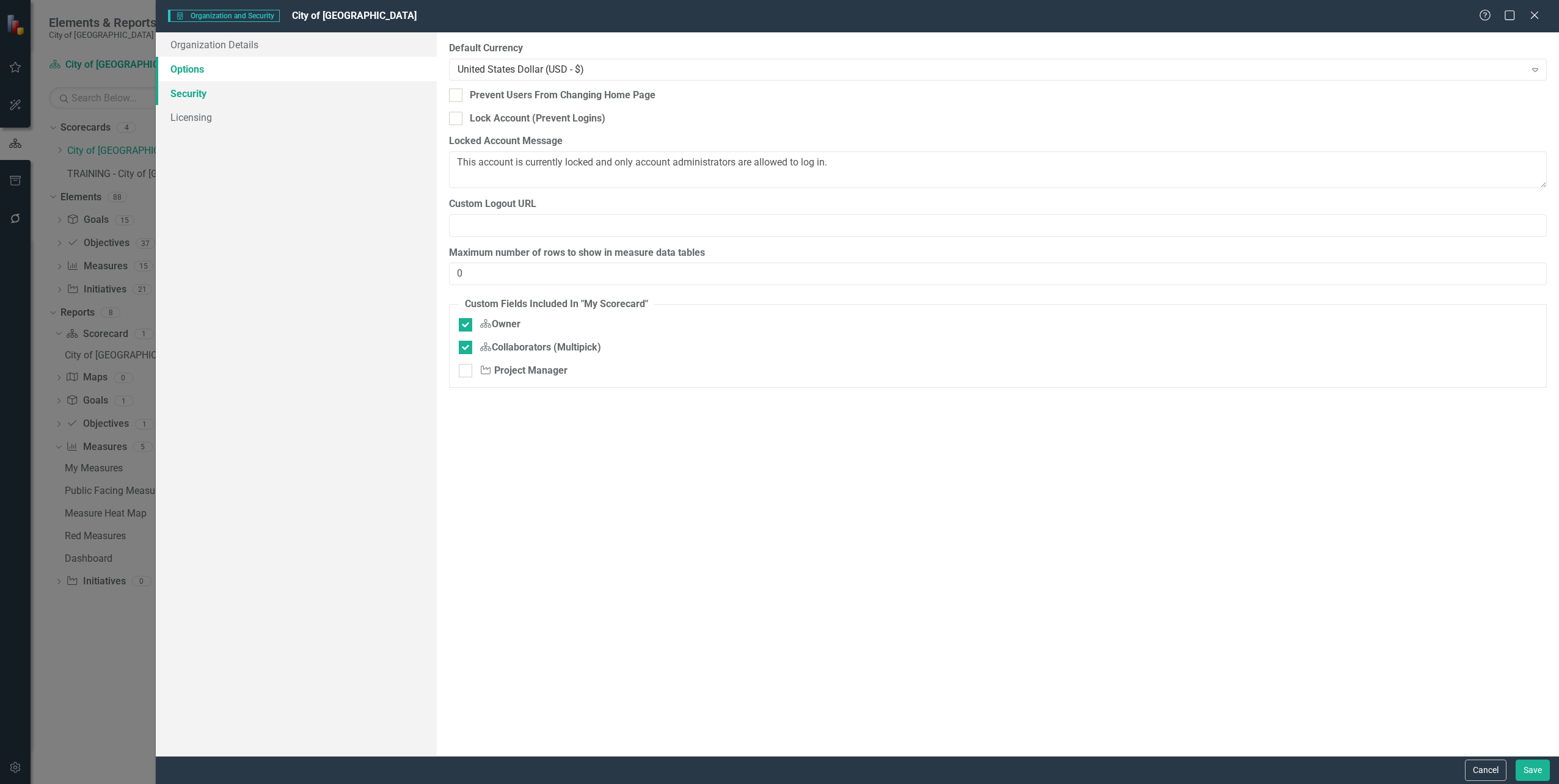
click at [189, 93] on link "Security" at bounding box center [296, 93] width 280 height 25
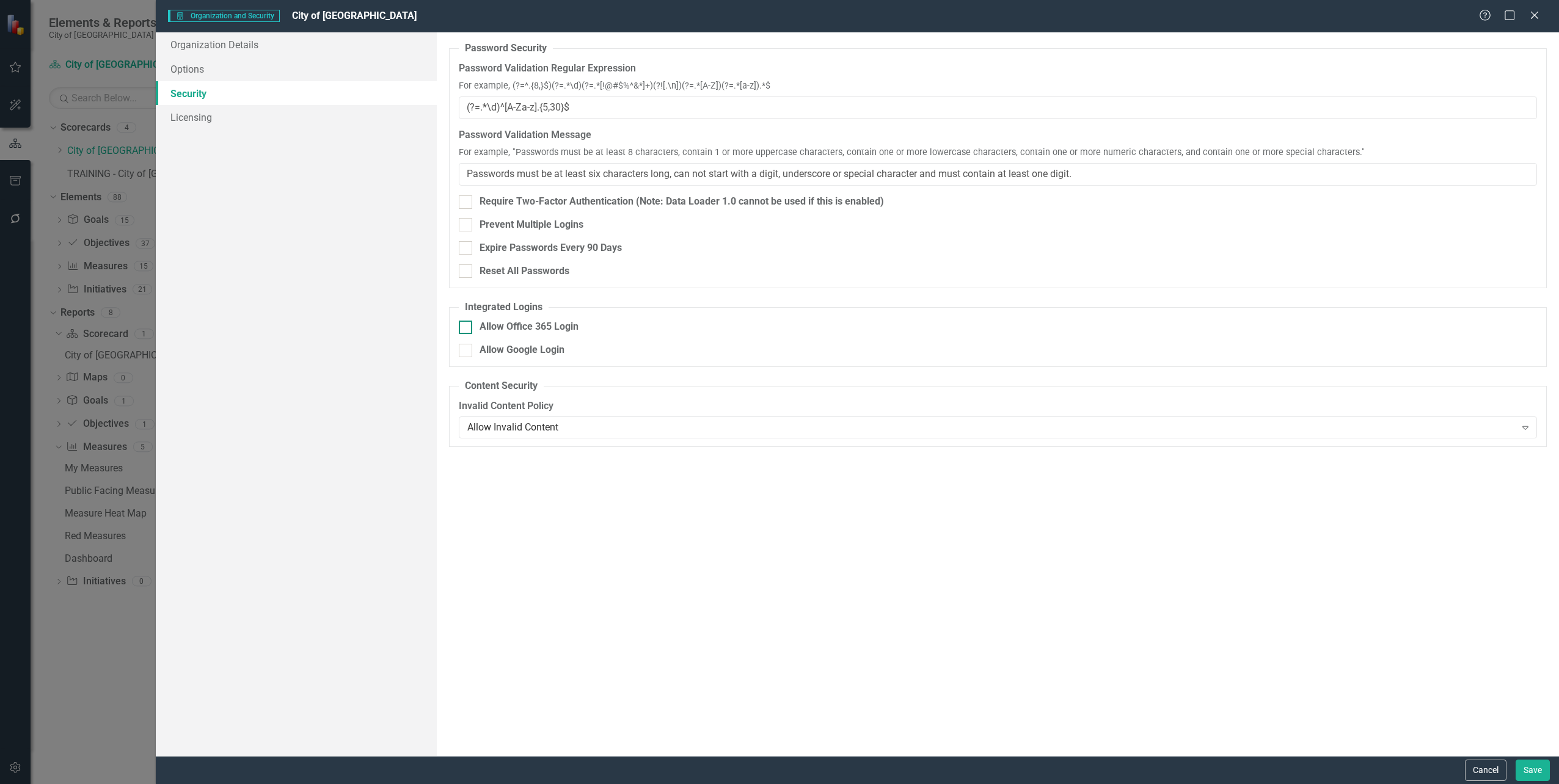
click at [465, 328] on div at bounding box center [466, 327] width 14 height 14
click at [465, 328] on input "Allow Office 365 Login" at bounding box center [463, 325] width 8 height 8
click at [465, 328] on div at bounding box center [466, 327] width 14 height 14
click at [465, 328] on input "Allow Office 365 Login" at bounding box center [463, 325] width 8 height 8
checkbox input "false"
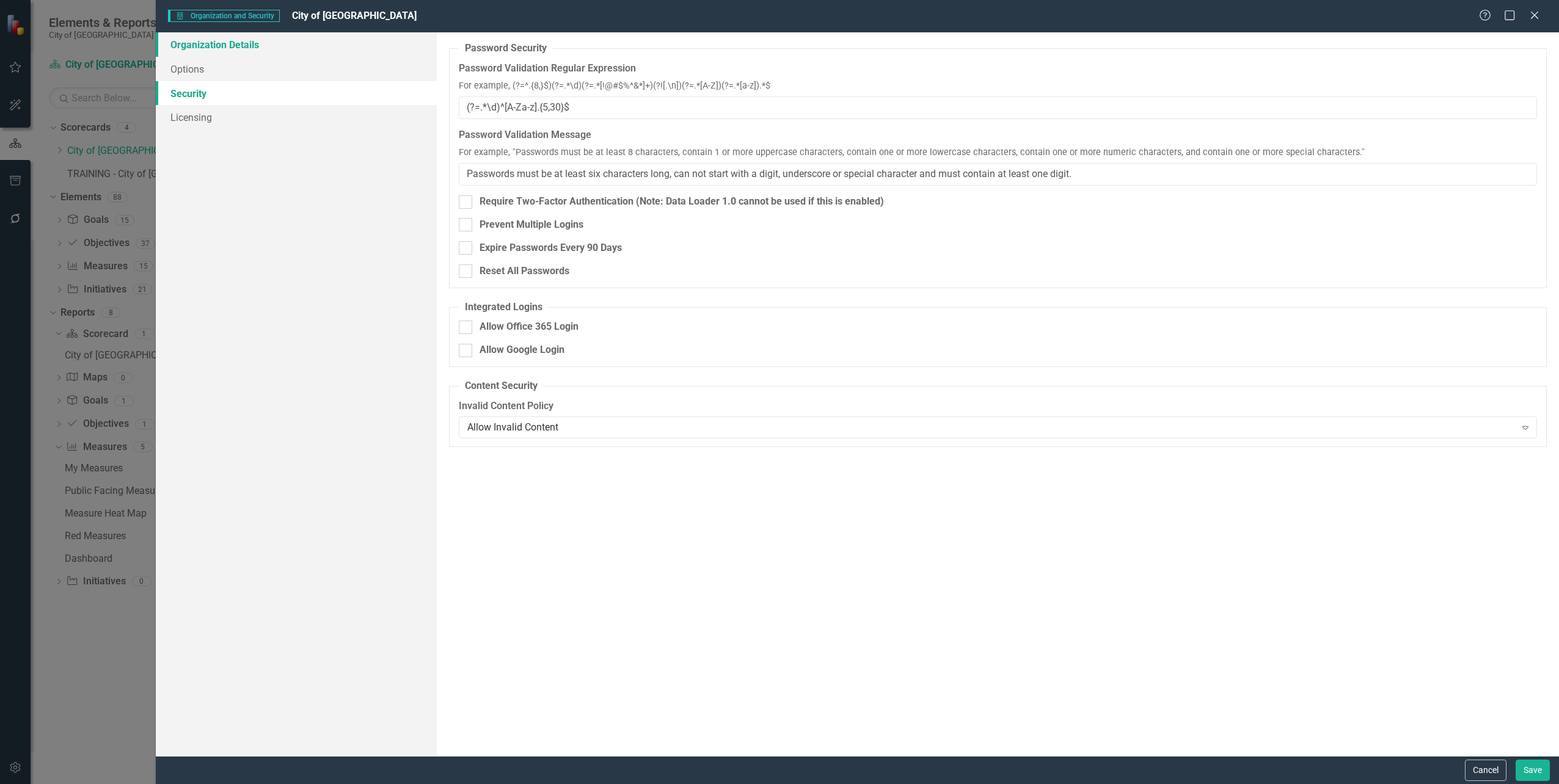
click at [196, 46] on link "Organization Details" at bounding box center [296, 45] width 280 height 25
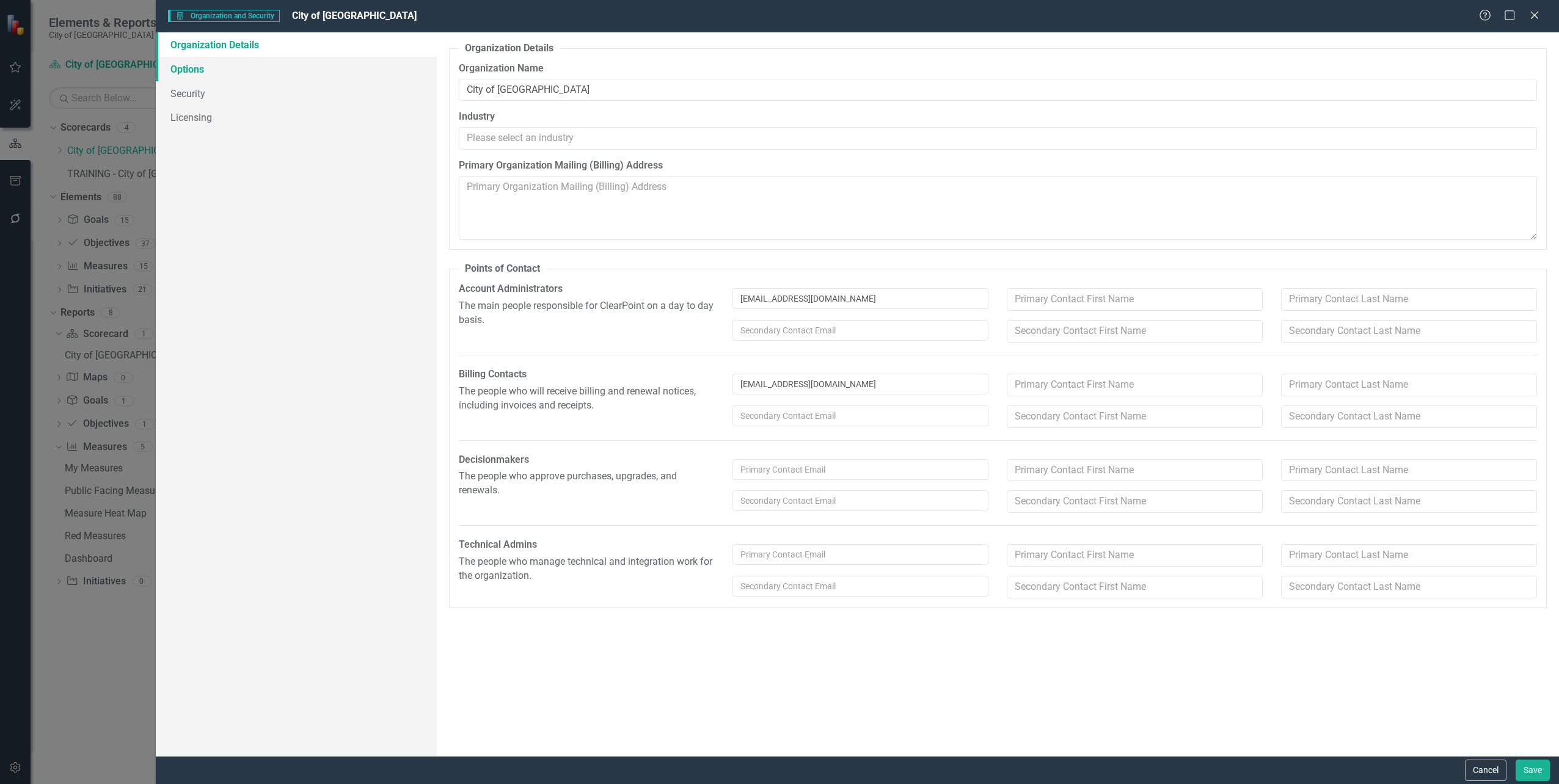
click at [187, 69] on link "Options" at bounding box center [296, 69] width 280 height 25
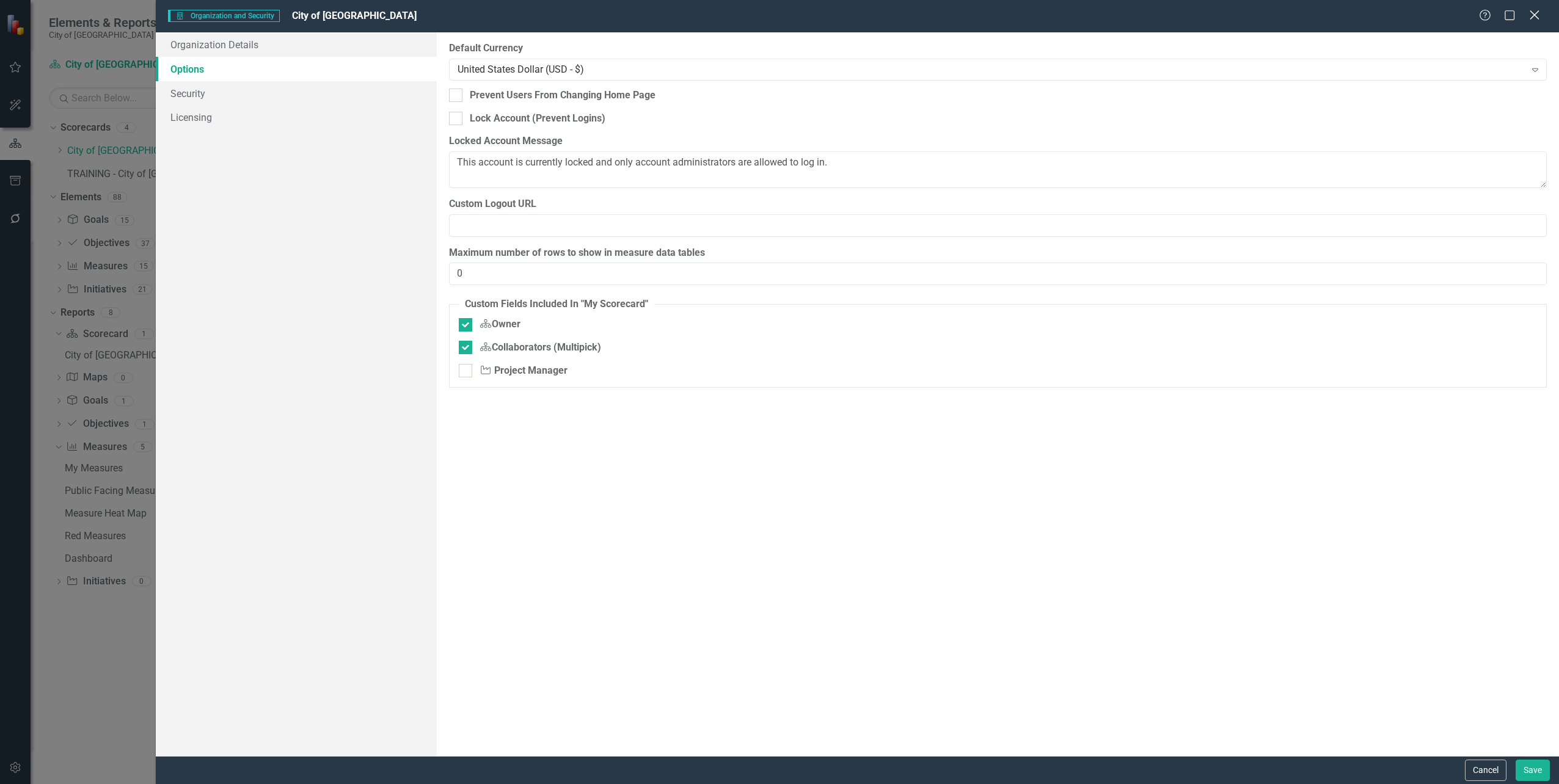
click at [1536, 16] on icon "Close" at bounding box center [1534, 14] width 15 height 12
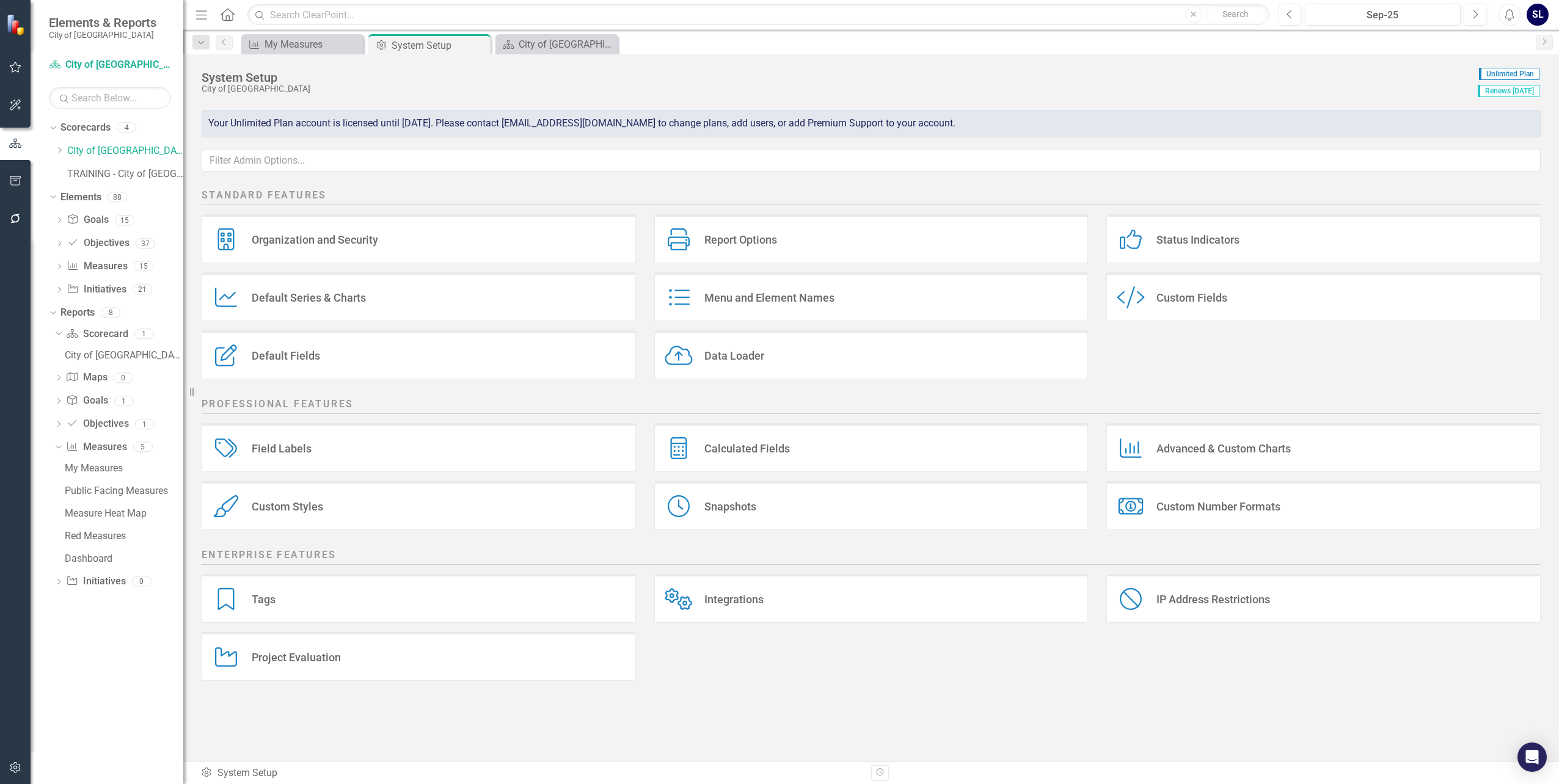
click at [336, 240] on div "Organization and Security" at bounding box center [315, 240] width 126 height 14
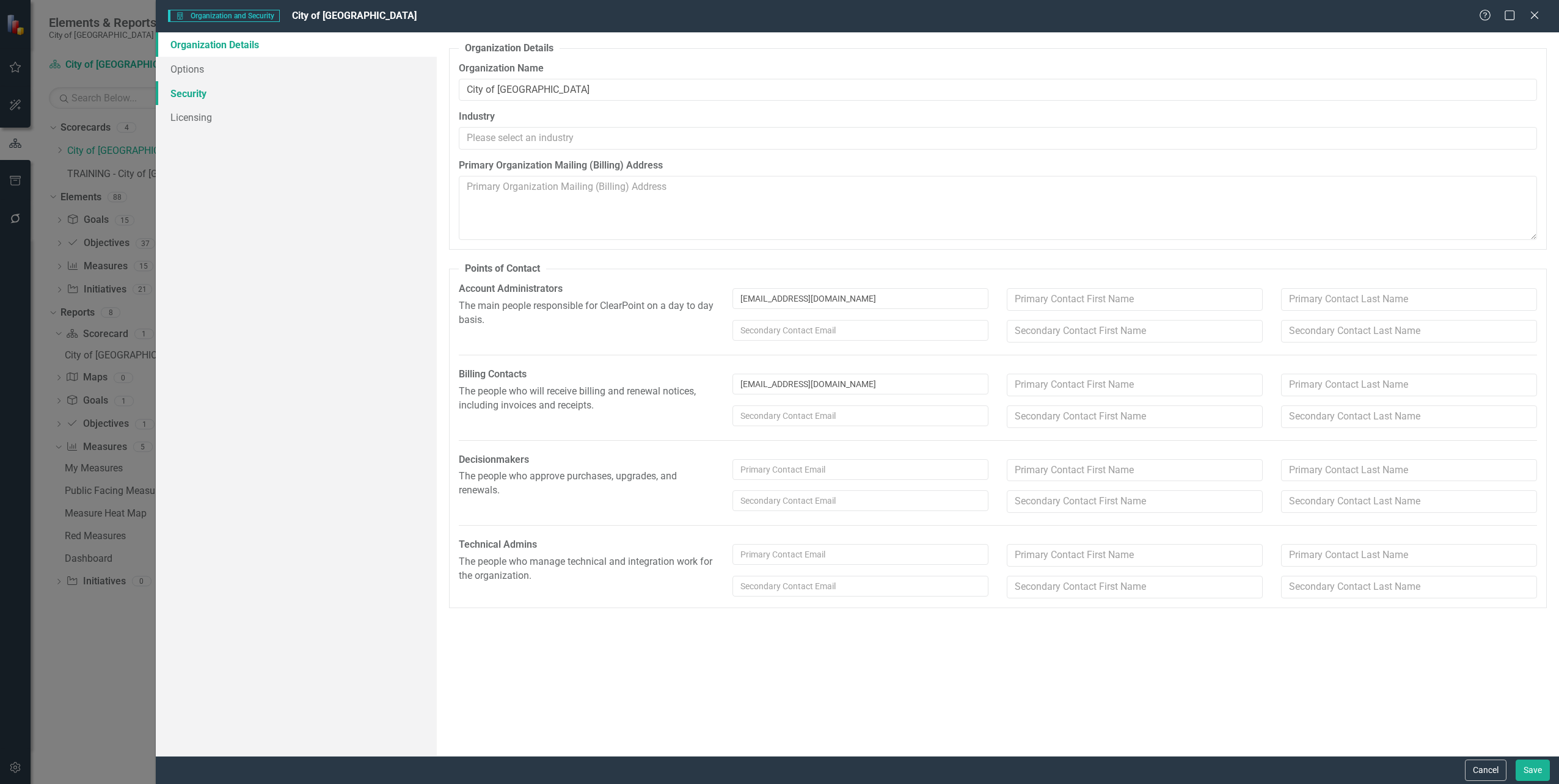
click at [188, 93] on link "Security" at bounding box center [296, 93] width 280 height 25
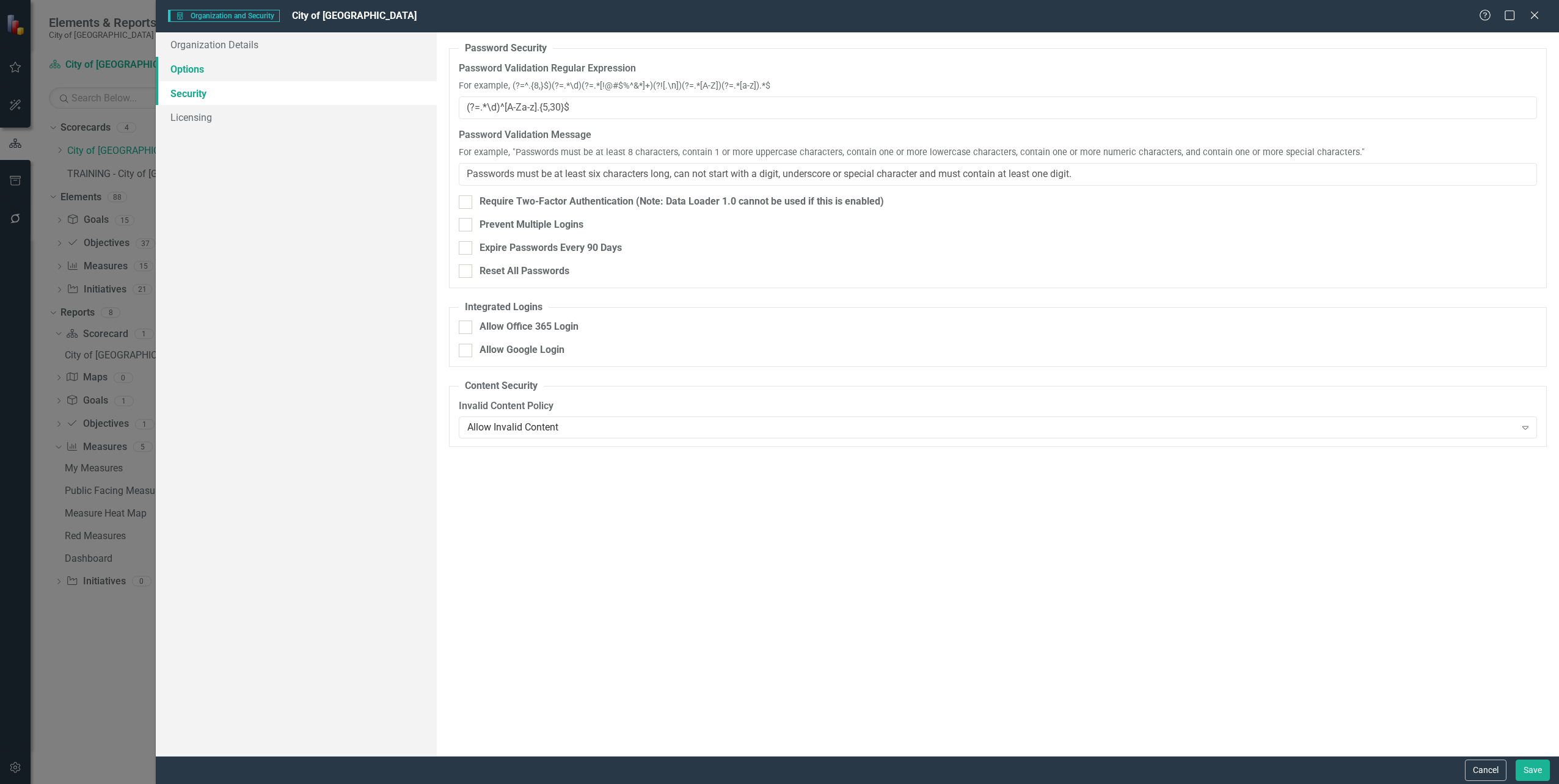
click at [189, 69] on link "Options" at bounding box center [296, 69] width 280 height 25
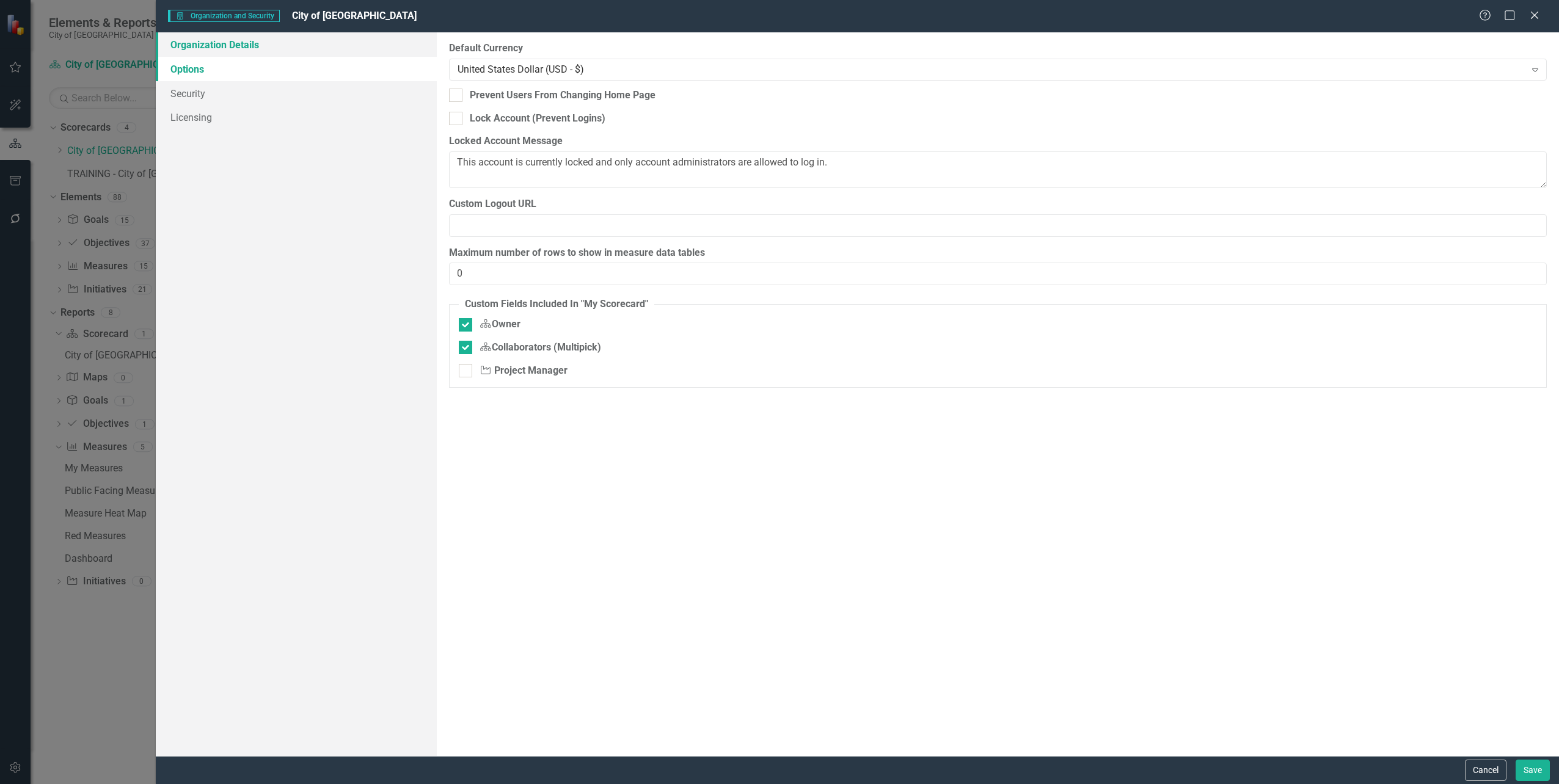
click at [200, 52] on link "Organization Details" at bounding box center [296, 45] width 280 height 25
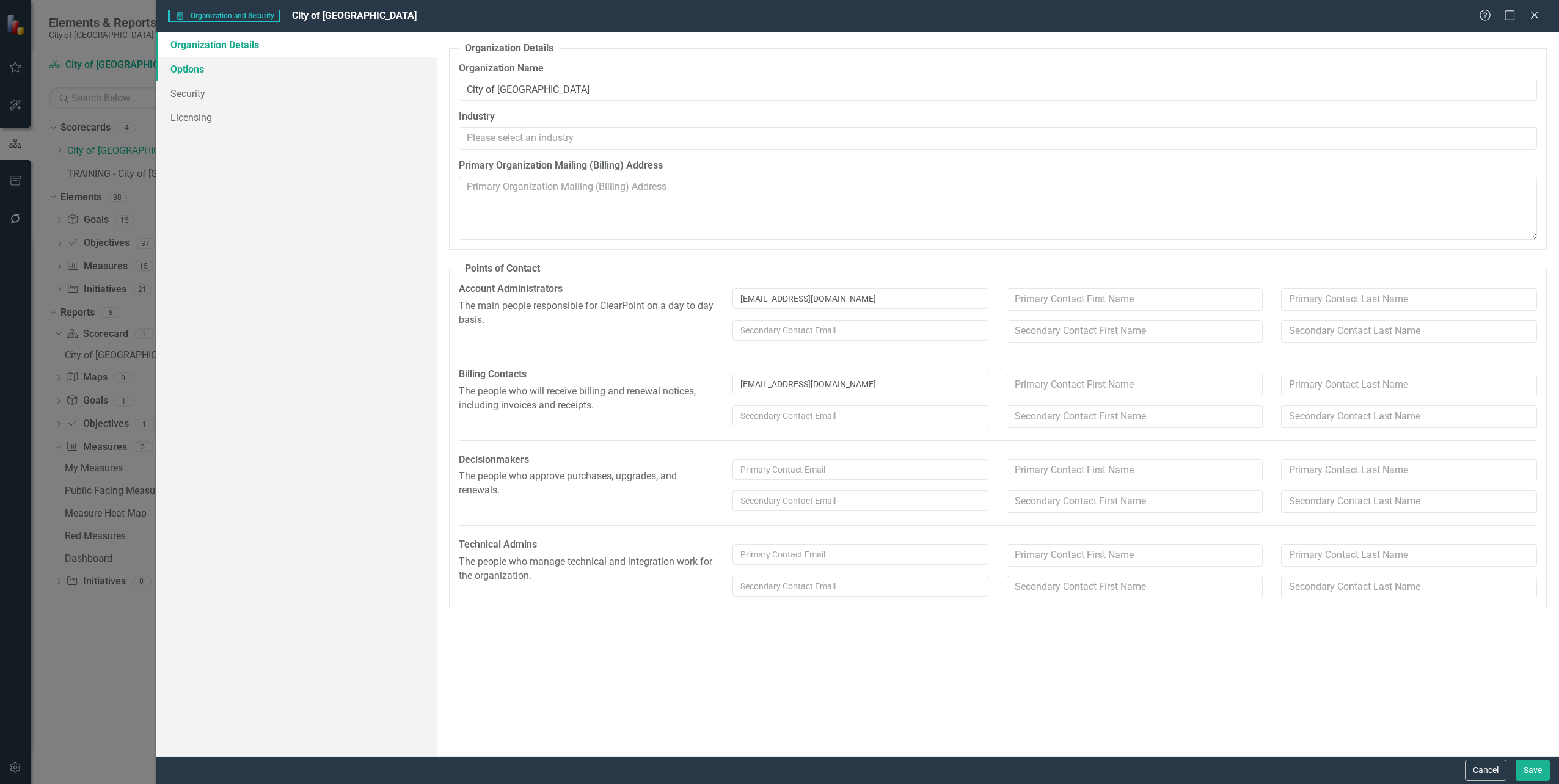
click at [193, 69] on link "Options" at bounding box center [296, 69] width 280 height 25
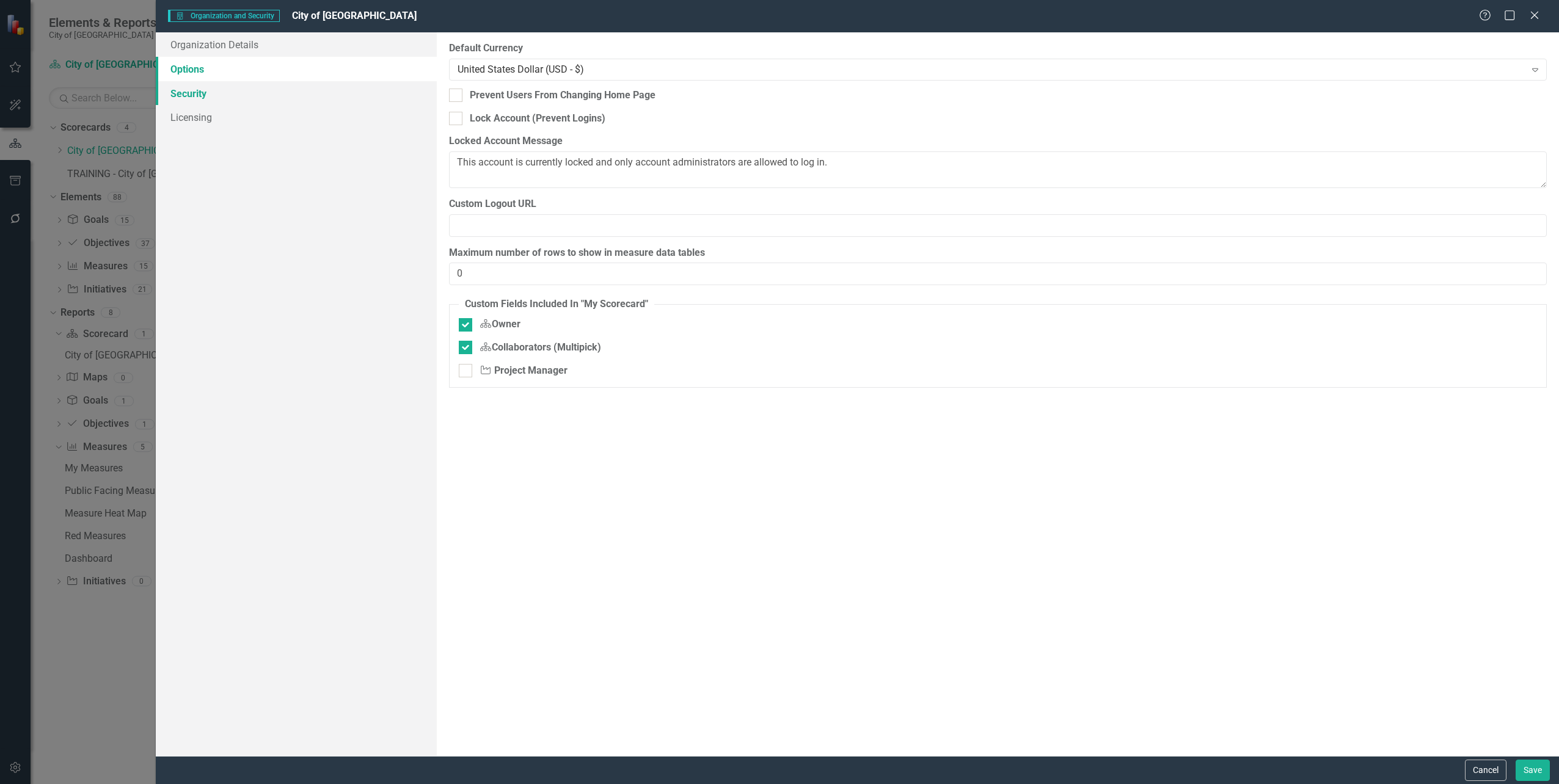
click at [198, 98] on link "Security" at bounding box center [296, 93] width 280 height 25
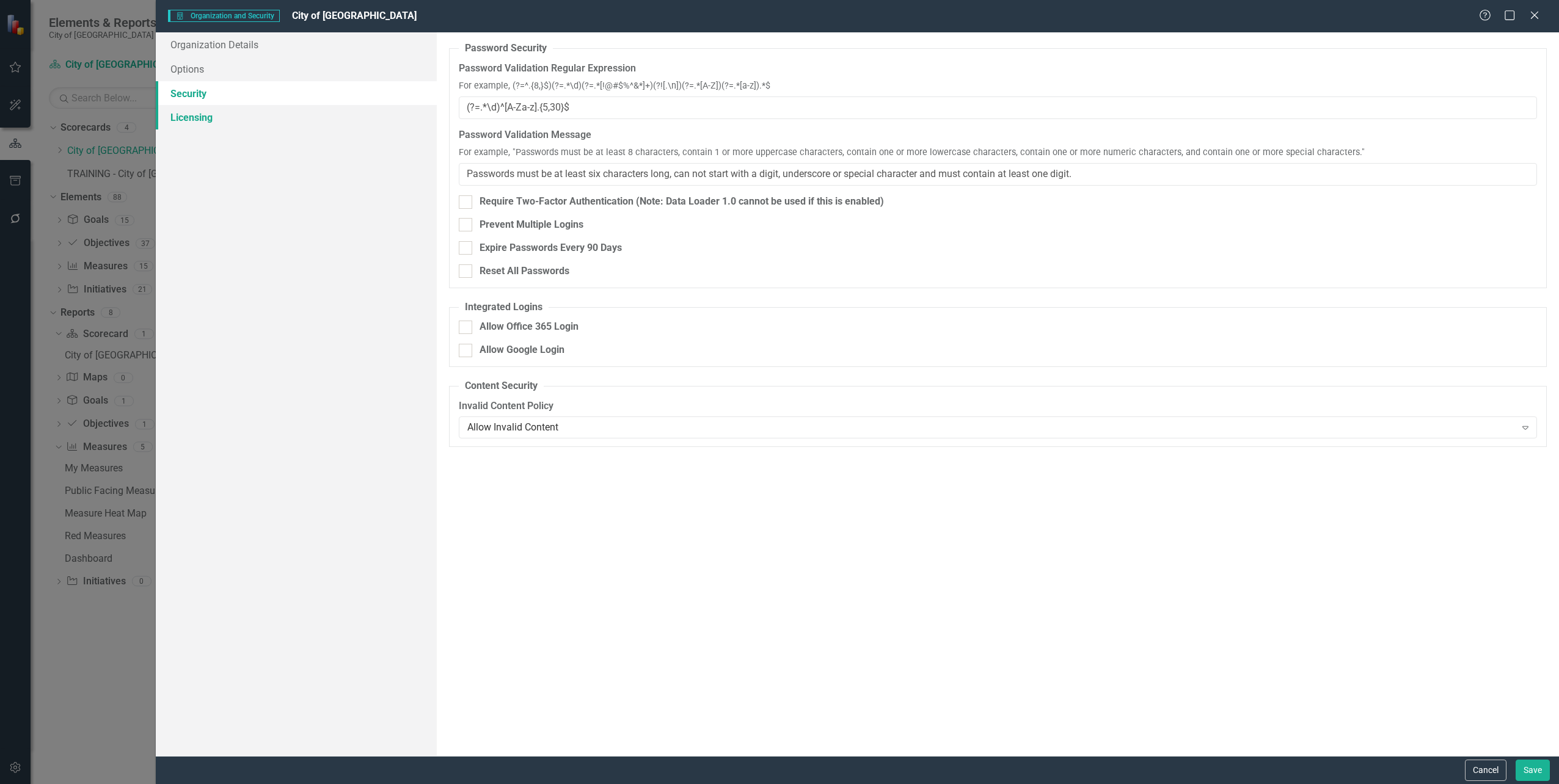
click at [197, 118] on link "Licensing" at bounding box center [296, 117] width 280 height 25
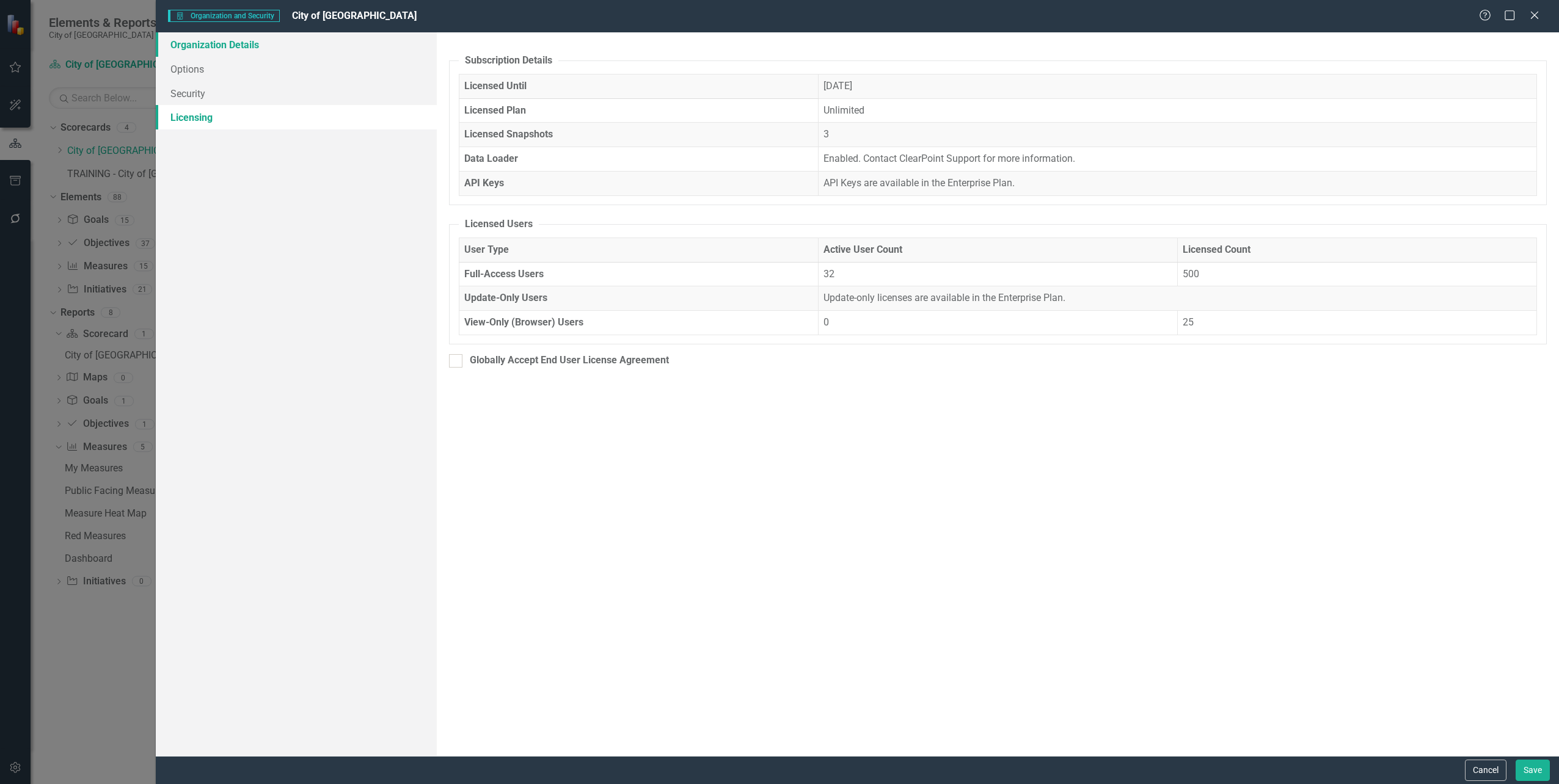
click at [196, 47] on link "Organization Details" at bounding box center [296, 45] width 280 height 25
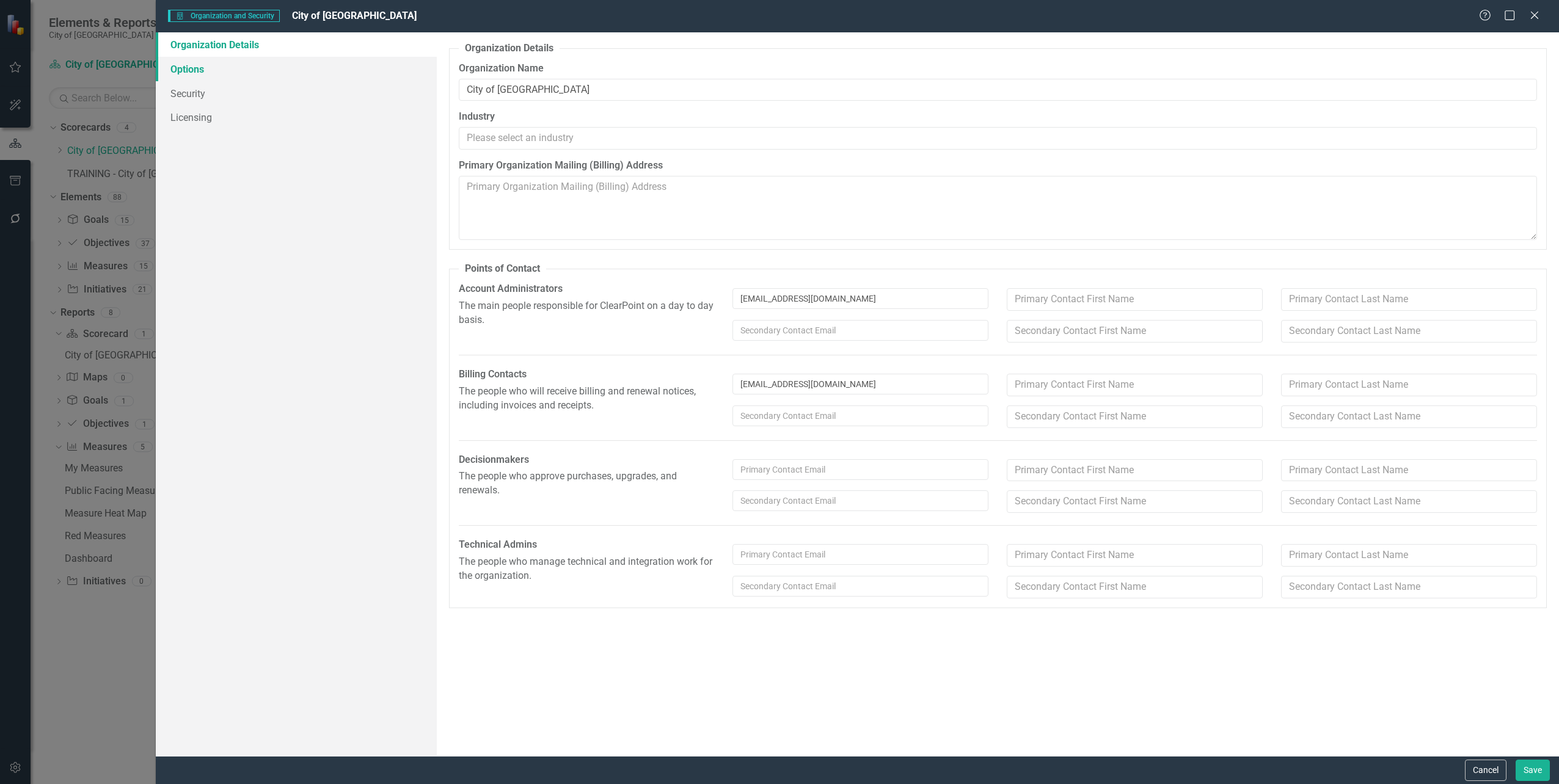
click at [196, 71] on link "Options" at bounding box center [296, 69] width 280 height 25
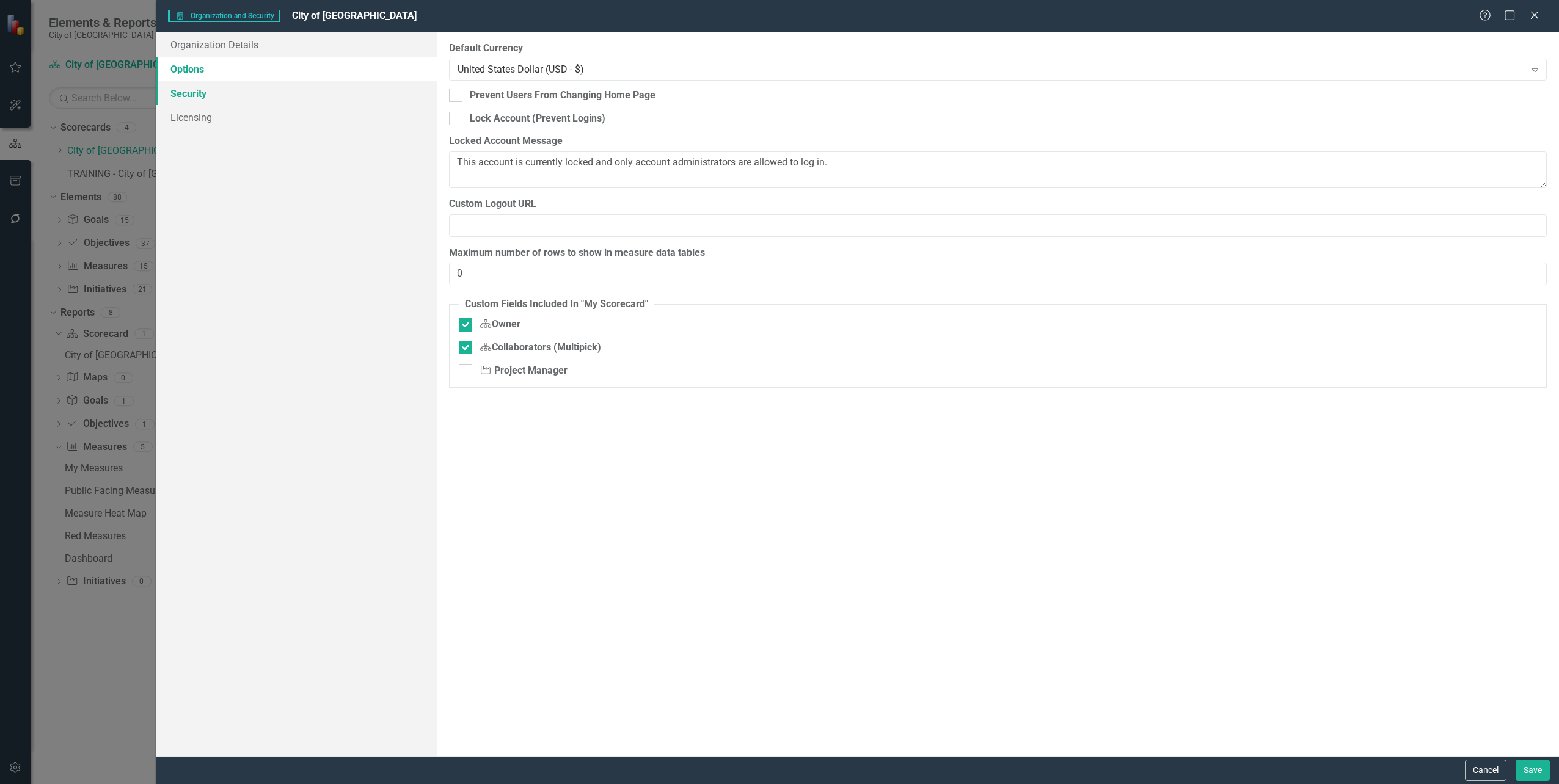
click at [193, 94] on link "Security" at bounding box center [296, 93] width 280 height 25
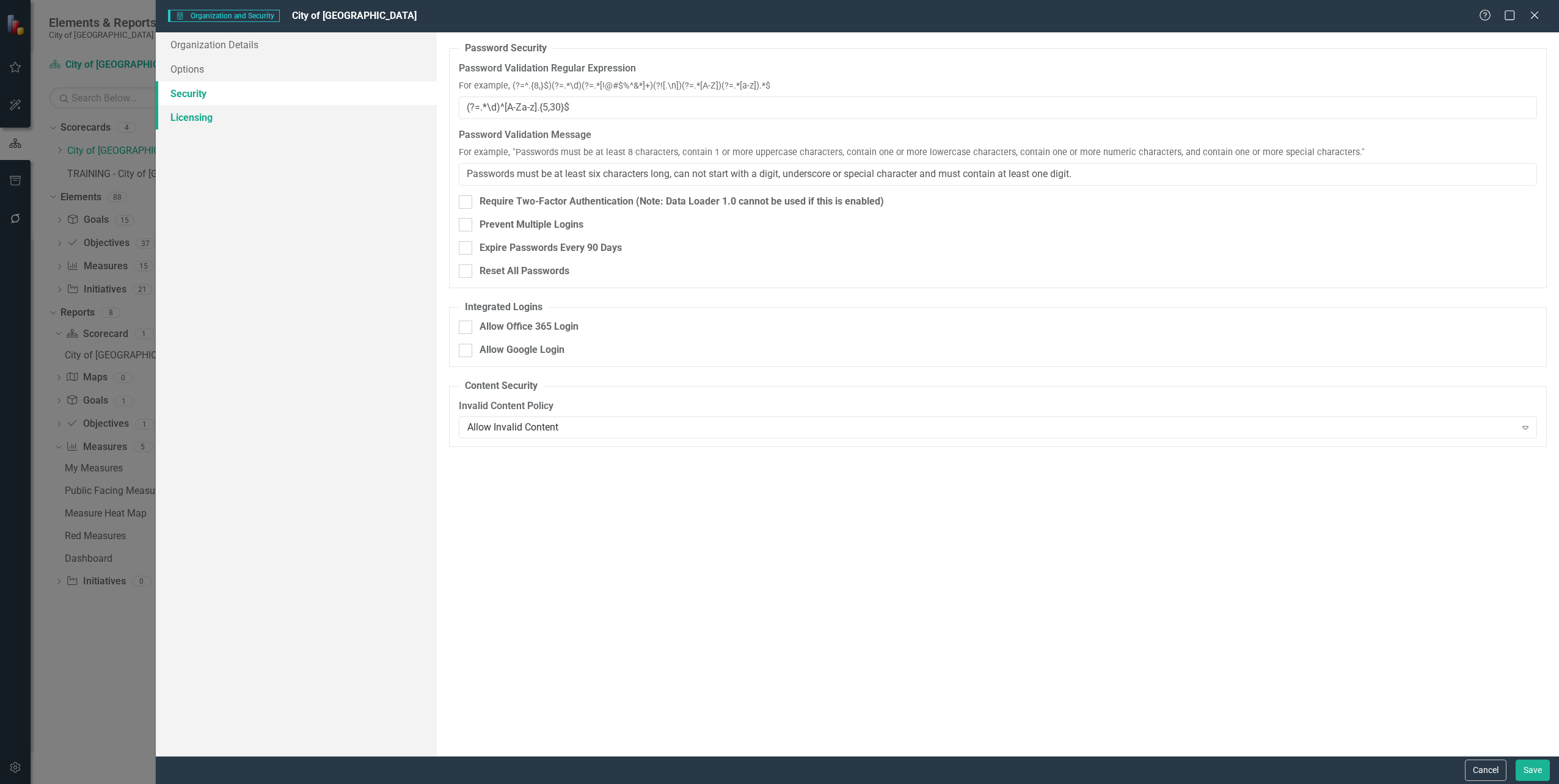
click at [194, 117] on link "Licensing" at bounding box center [296, 117] width 280 height 25
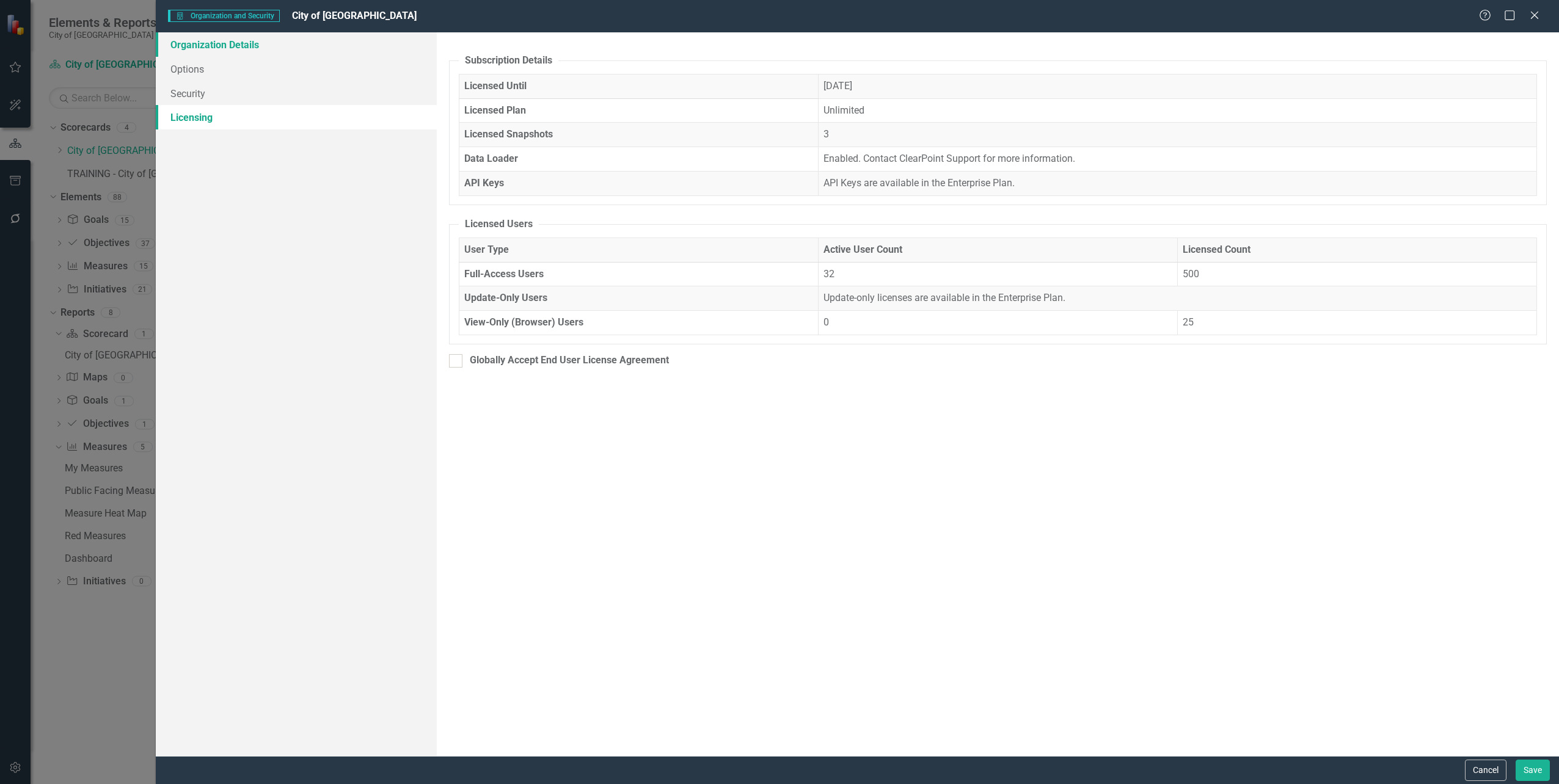
click at [188, 53] on link "Organization Details" at bounding box center [296, 45] width 280 height 25
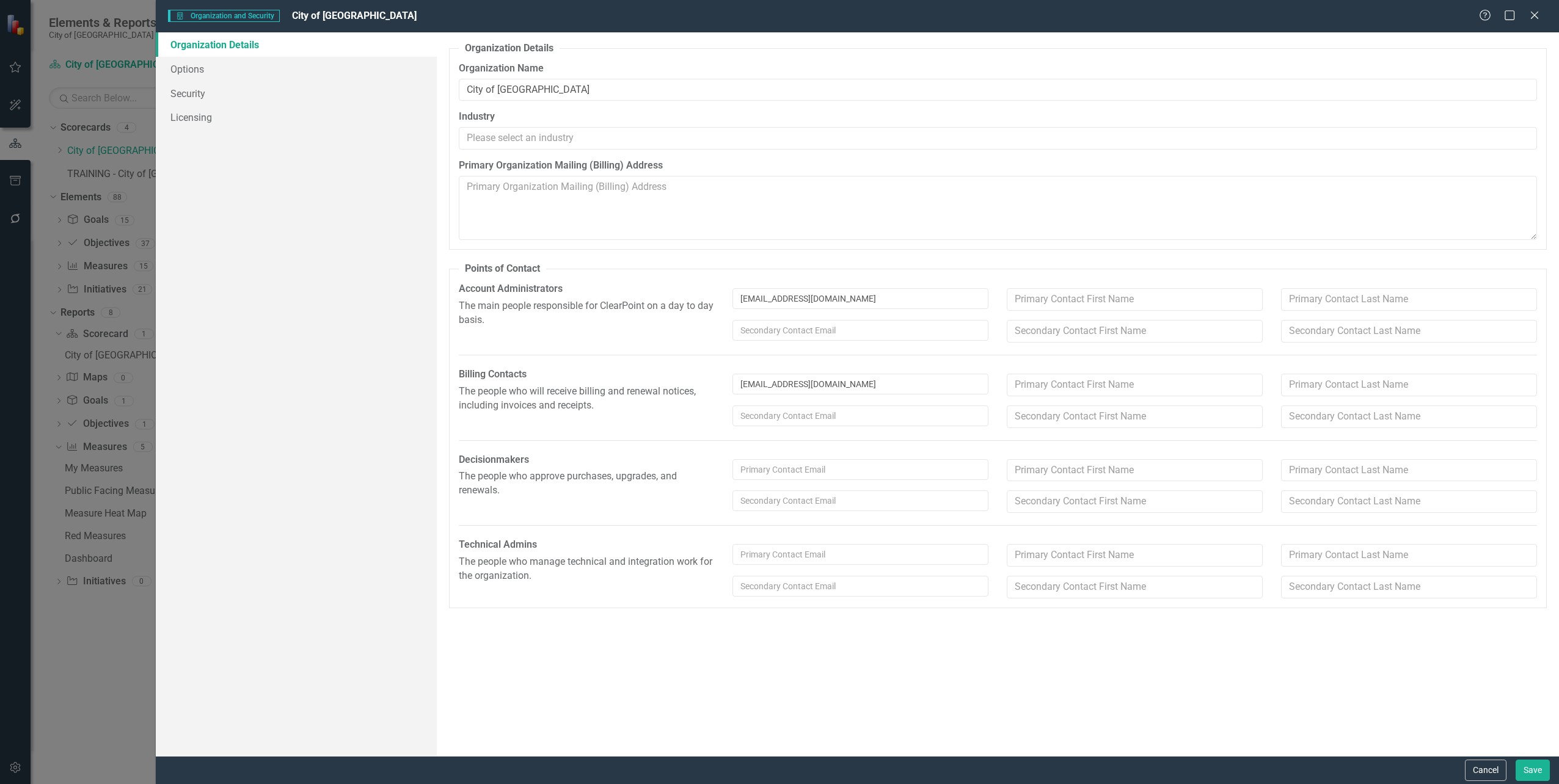
click at [532, 290] on label "Account Administrators" at bounding box center [587, 289] width 256 height 14
click at [496, 194] on textarea "Primary Organization Mailing (Billing) Address" at bounding box center [998, 207] width 1078 height 64
click at [594, 211] on textarea "Primary Organization Mailing (Billing) Address" at bounding box center [998, 207] width 1078 height 64
click at [11, 767] on div "Organization and Security Organization and Security City of [GEOGRAPHIC_DATA] H…" at bounding box center [780, 392] width 1559 height 784
click at [14, 767] on div "Organization and Security Organization and Security City of [GEOGRAPHIC_DATA] H…" at bounding box center [780, 392] width 1559 height 784
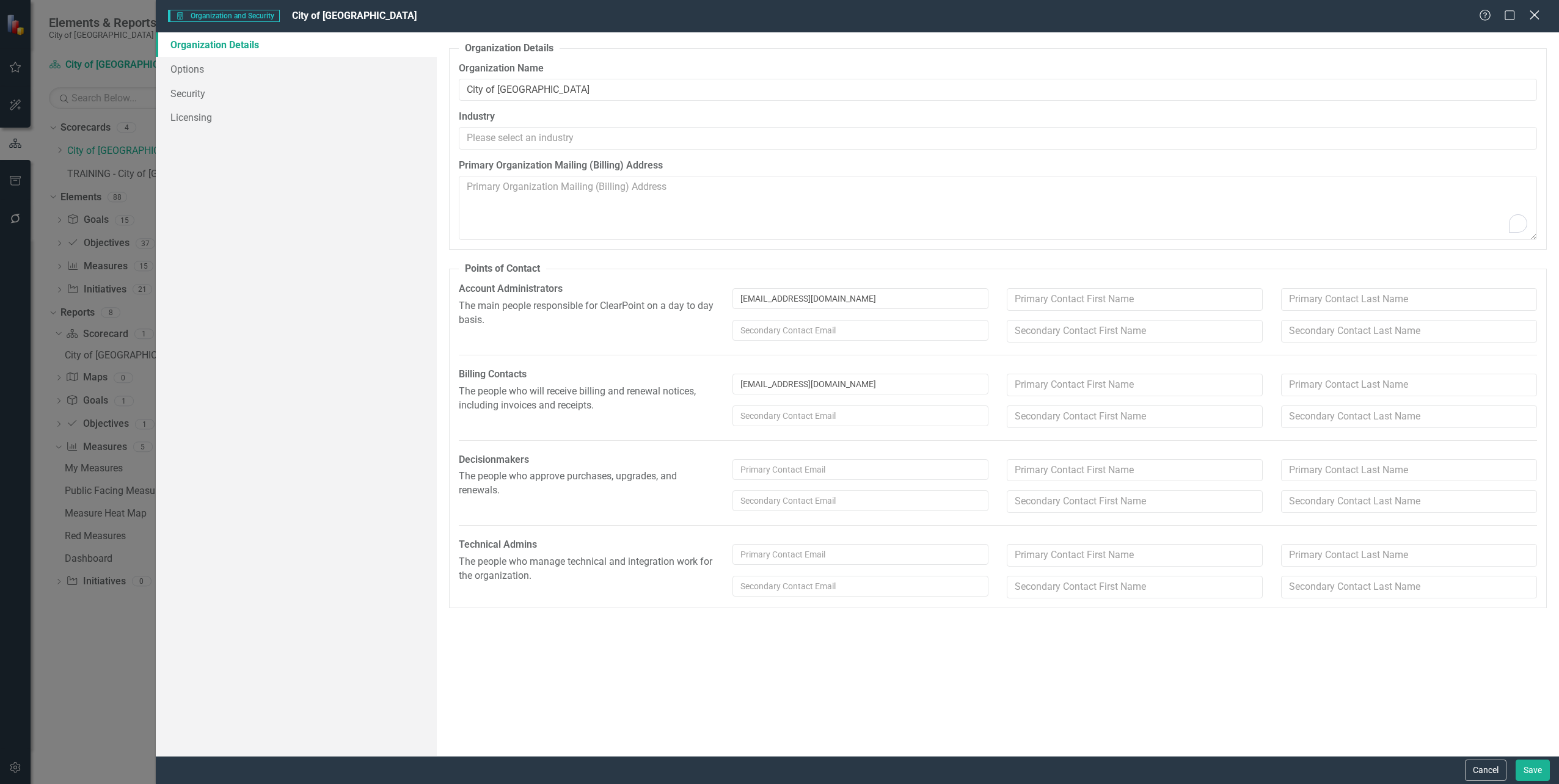
click at [1540, 16] on icon "Close" at bounding box center [1534, 14] width 15 height 12
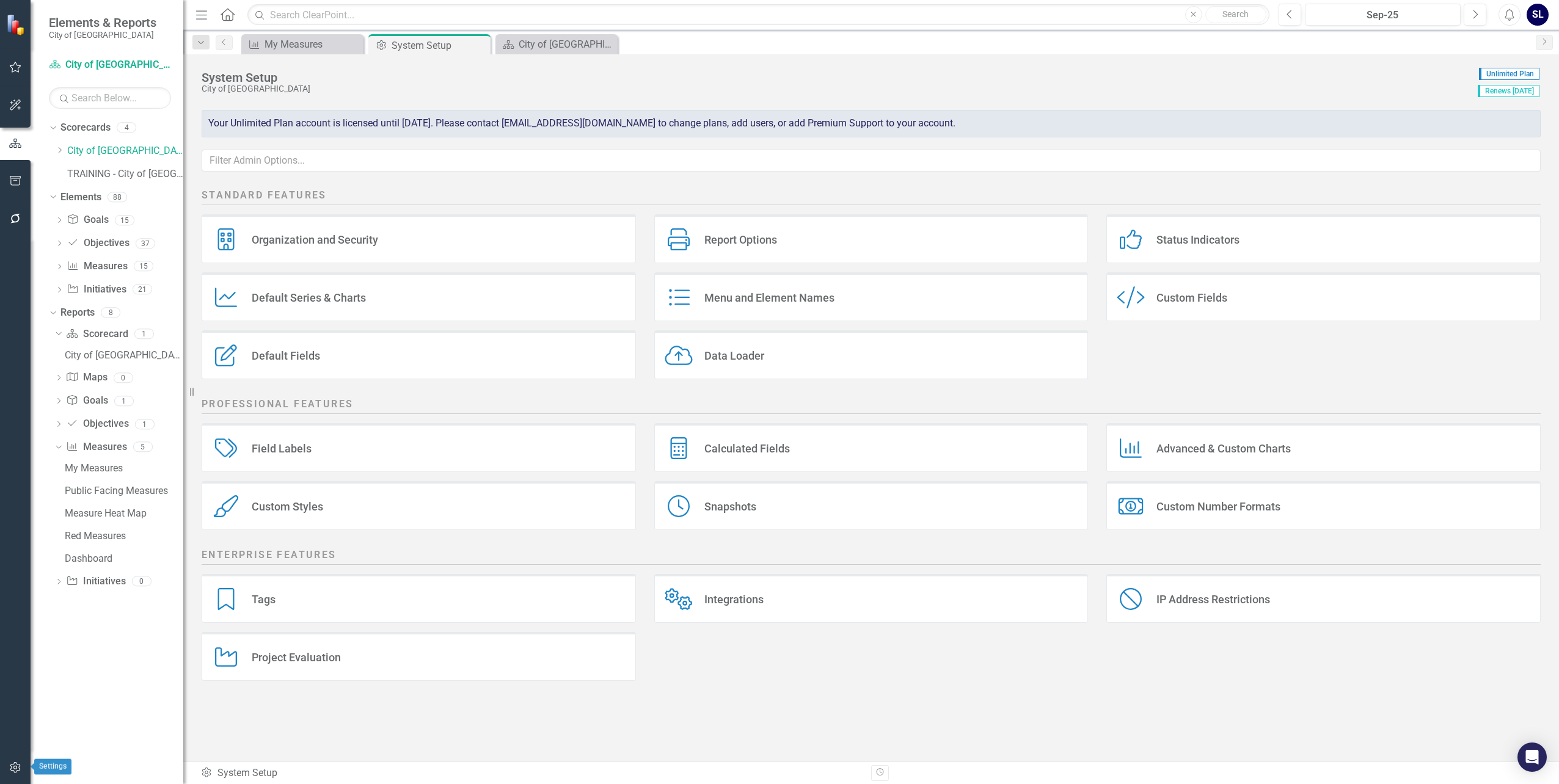
click at [14, 765] on icon "button" at bounding box center [14, 768] width 10 height 11
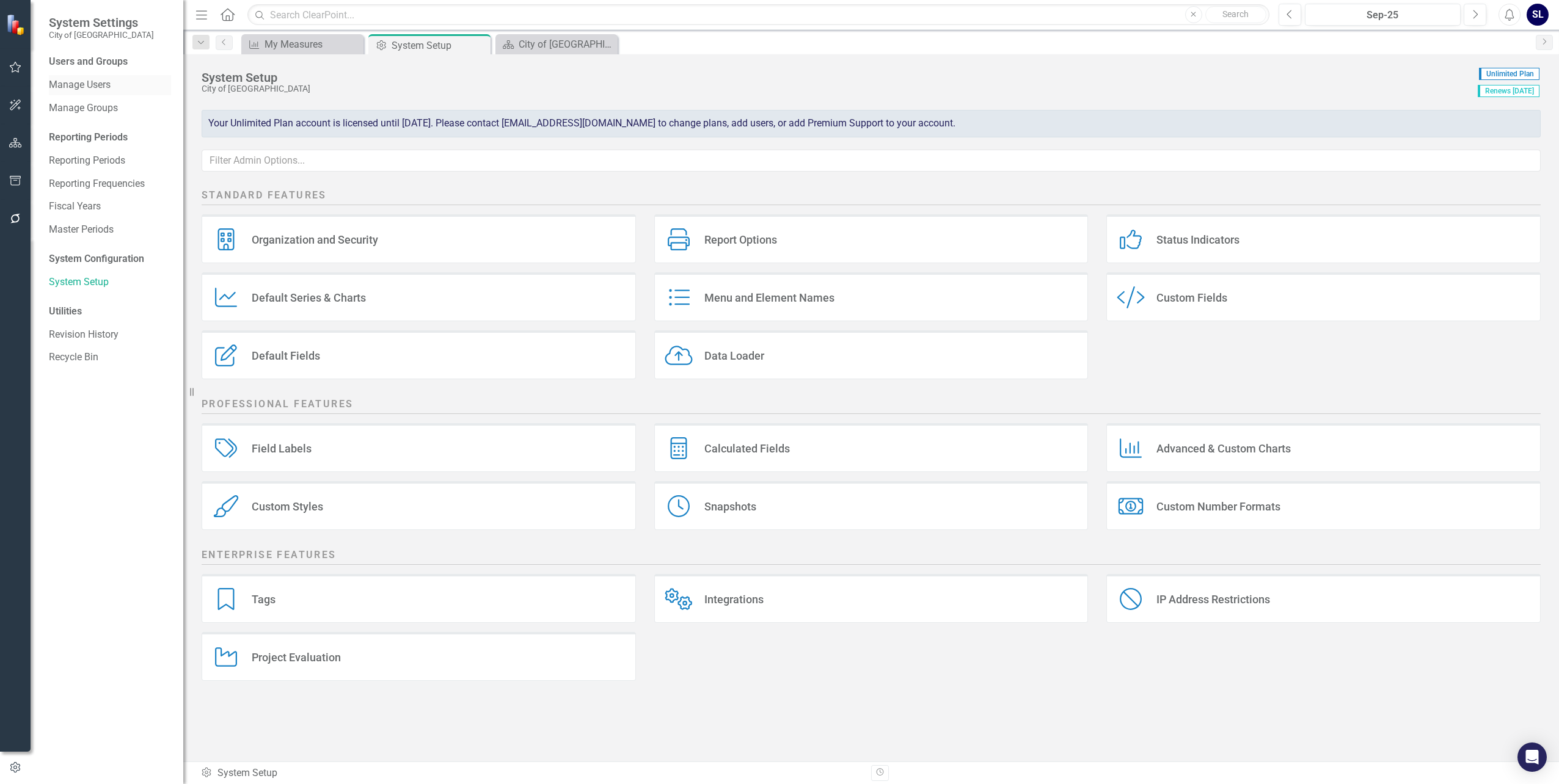
click at [88, 87] on link "Manage Users" at bounding box center [110, 85] width 122 height 14
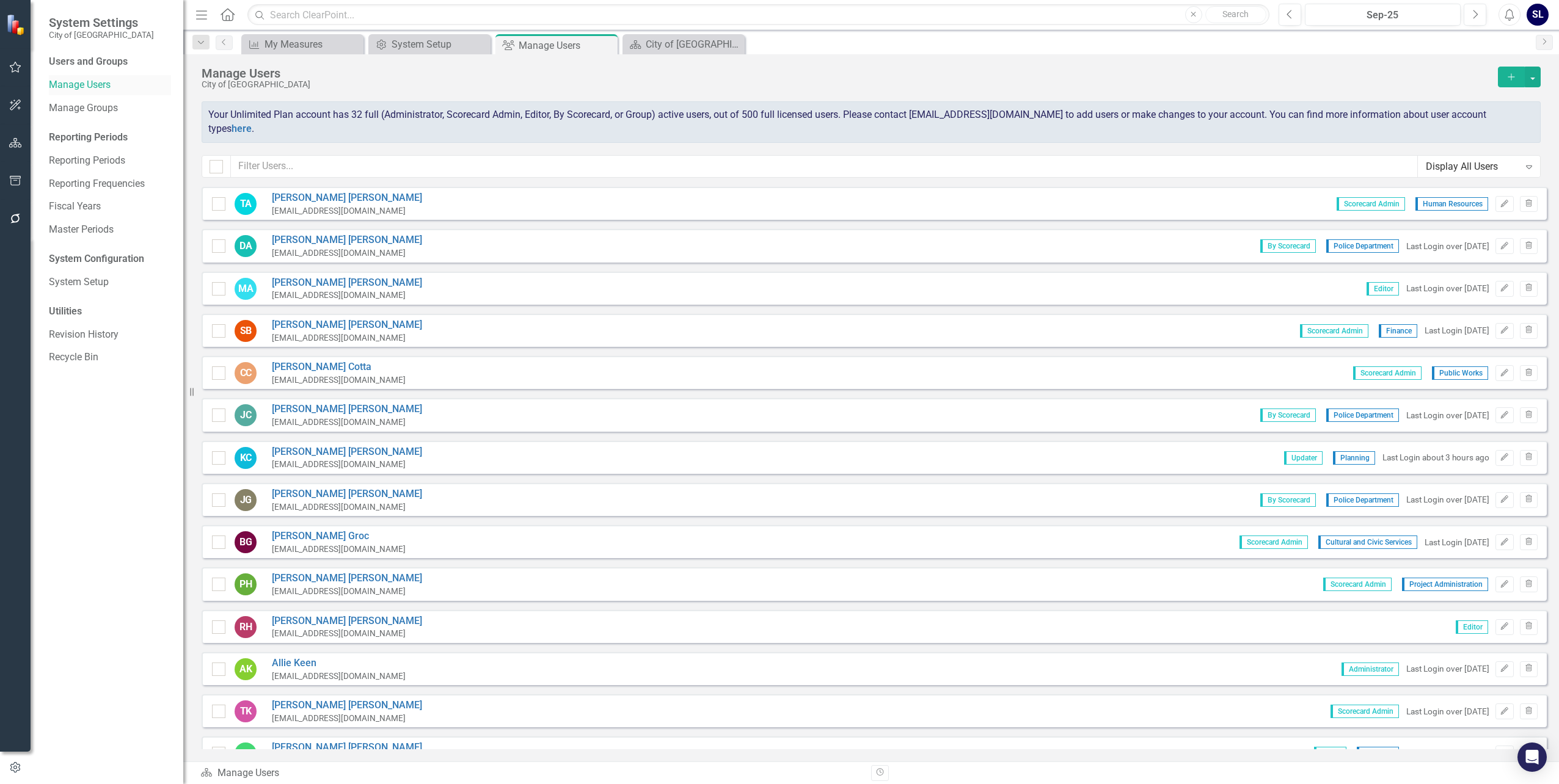
checkbox input "false"
click at [1513, 73] on icon "Add" at bounding box center [1512, 77] width 11 height 8
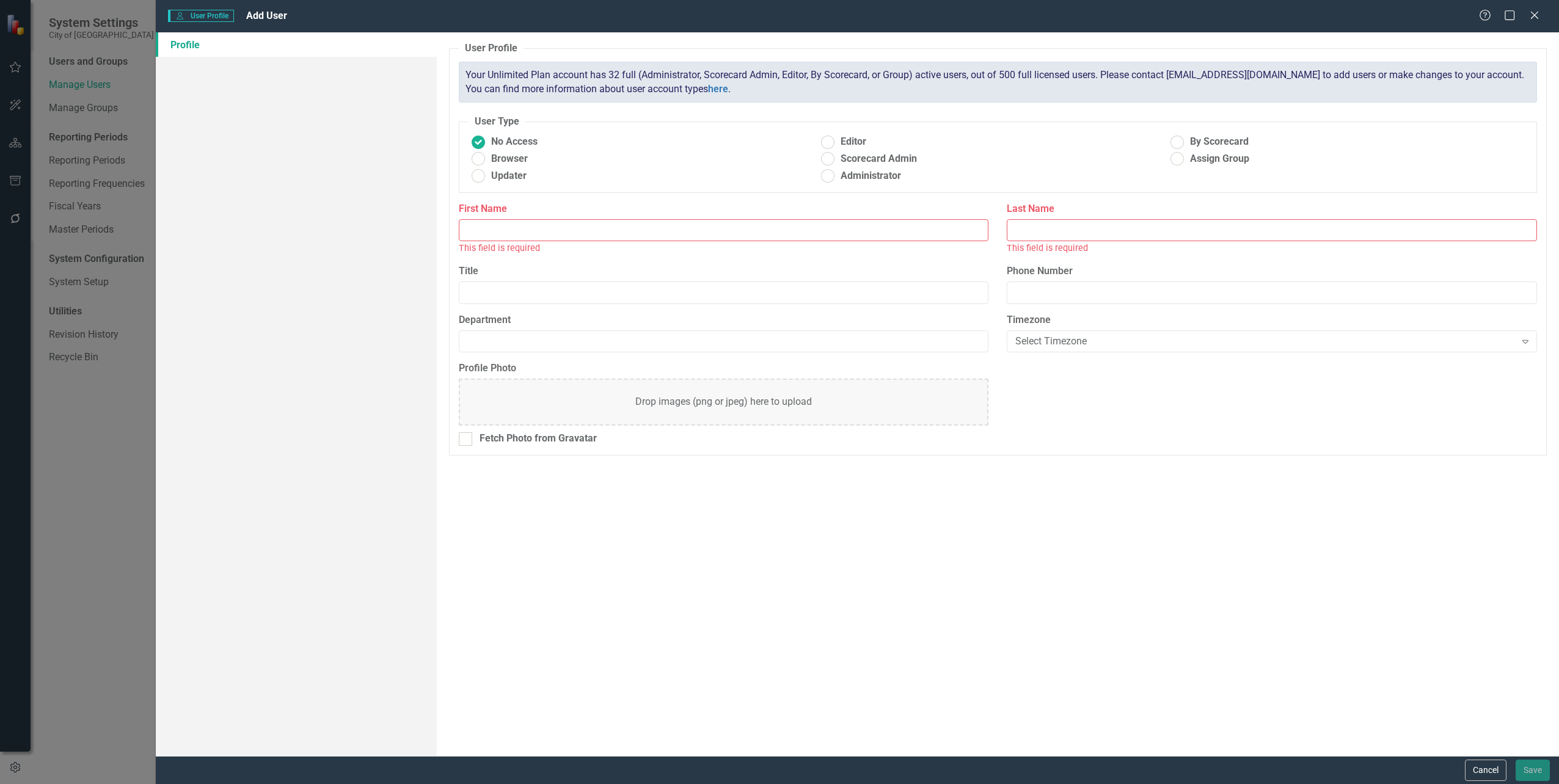
click at [516, 227] on input "First Name" at bounding box center [724, 230] width 530 height 23
type input "[PERSON_NAME]"
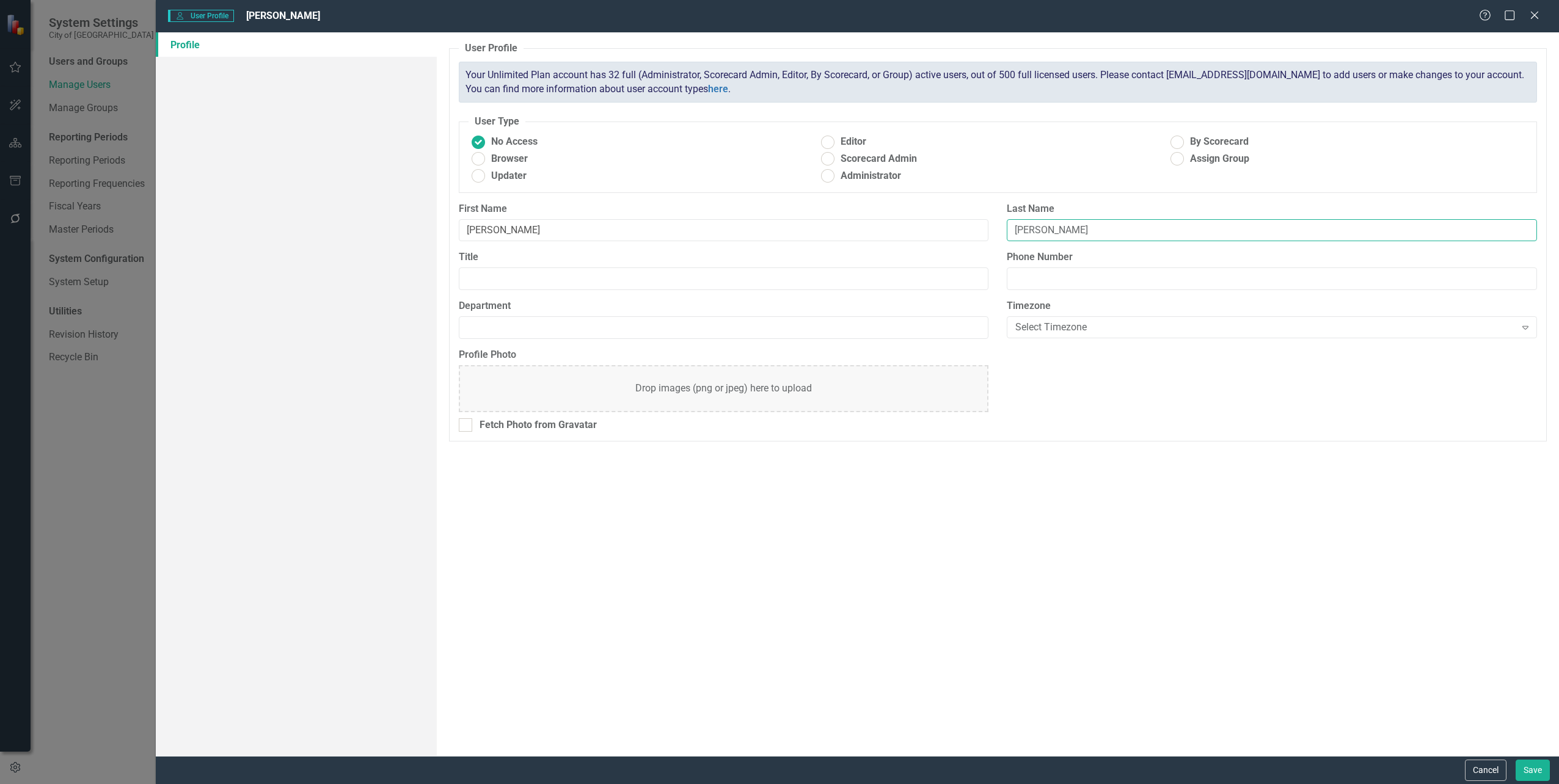
type input "[PERSON_NAME]"
click at [528, 281] on input "Title" at bounding box center [724, 279] width 530 height 23
type input "Assistant IT Director"
click at [1049, 271] on input "Phone Number" at bounding box center [1272, 279] width 530 height 23
type input "7279431157"
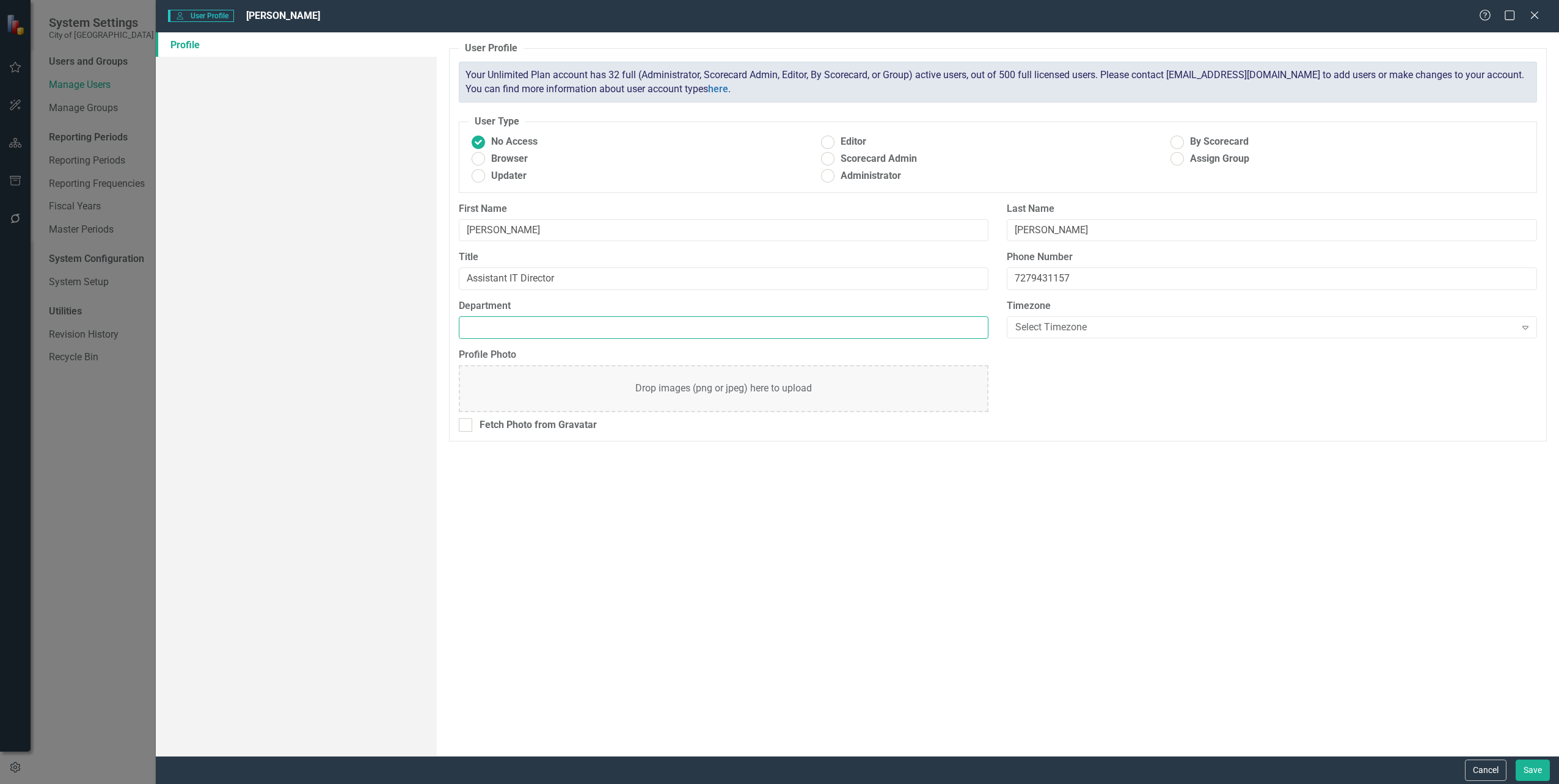
click at [587, 321] on input "Department" at bounding box center [724, 327] width 530 height 23
type input "IT"
click at [1102, 325] on div "Select Timezone" at bounding box center [1266, 327] width 500 height 14
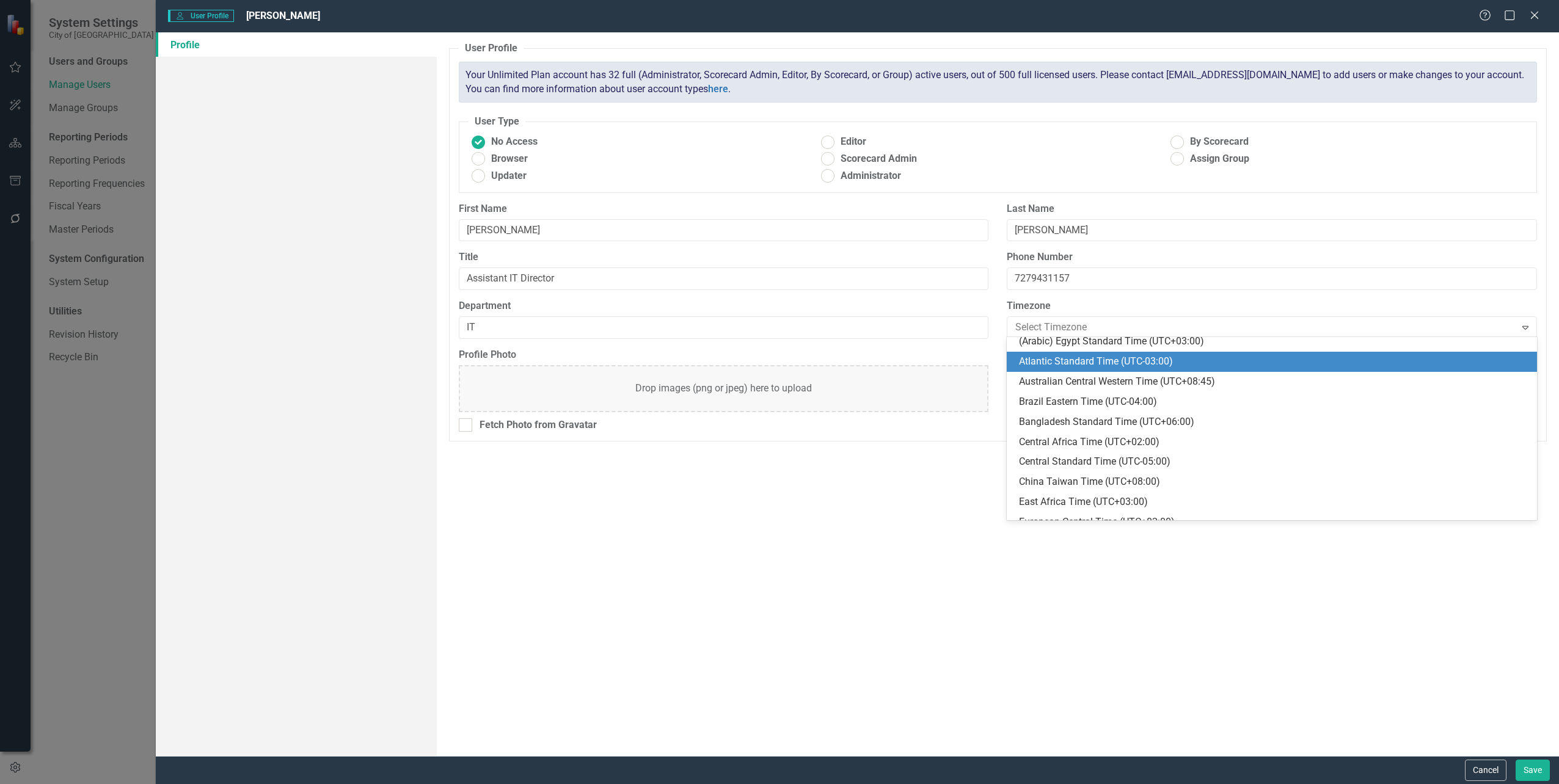
scroll to position [183, 0]
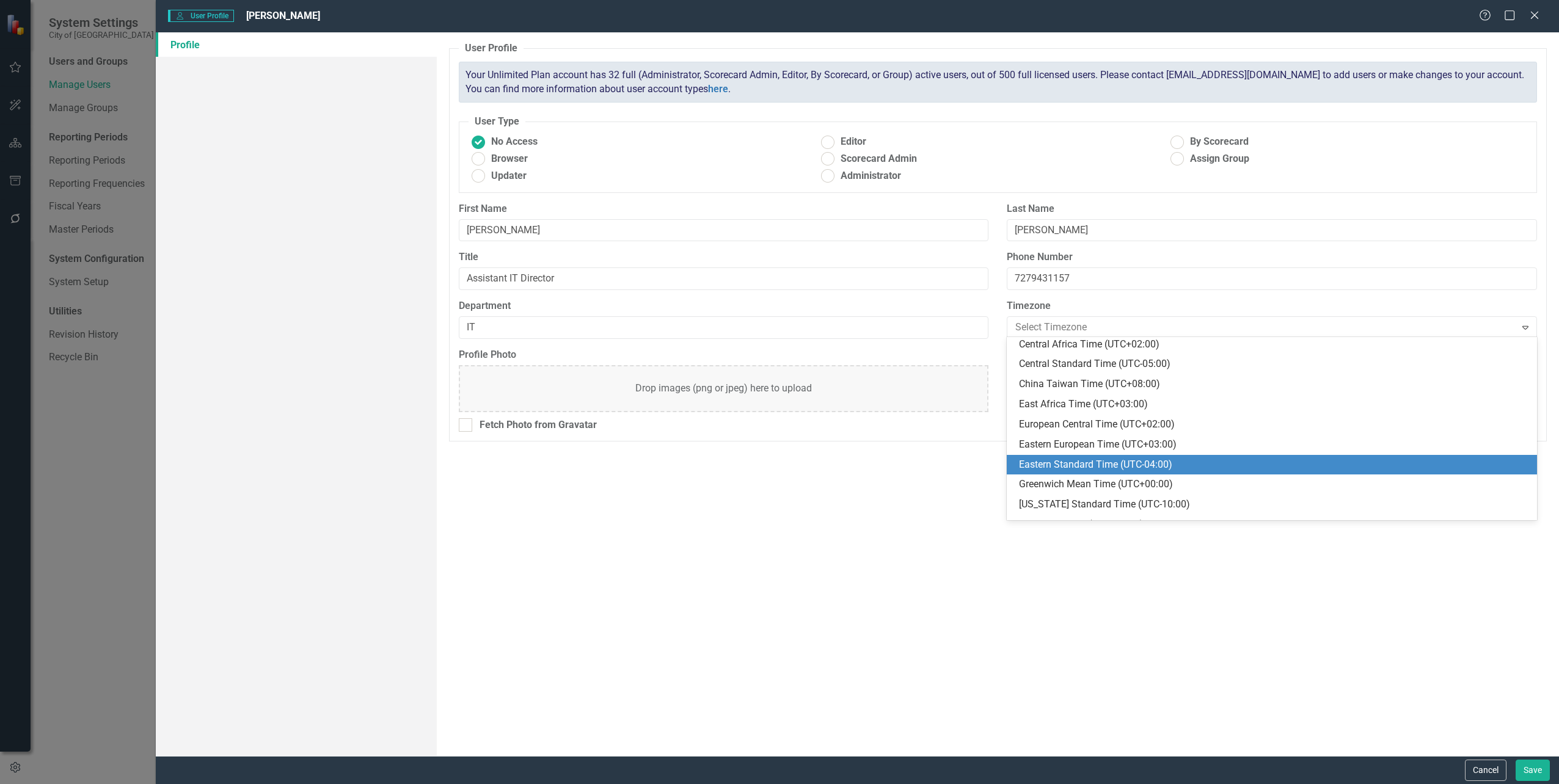
drag, startPoint x: 1086, startPoint y: 443, endPoint x: 1089, endPoint y: 466, distance: 23.2
click at [1089, 466] on div "Australian Central Standard Time (UTC+09:30) Australian Eastern Standard Time (…" at bounding box center [1272, 428] width 530 height 183
click at [1089, 466] on div "Eastern Standard Time (UTC-04:00)" at bounding box center [1275, 465] width 511 height 14
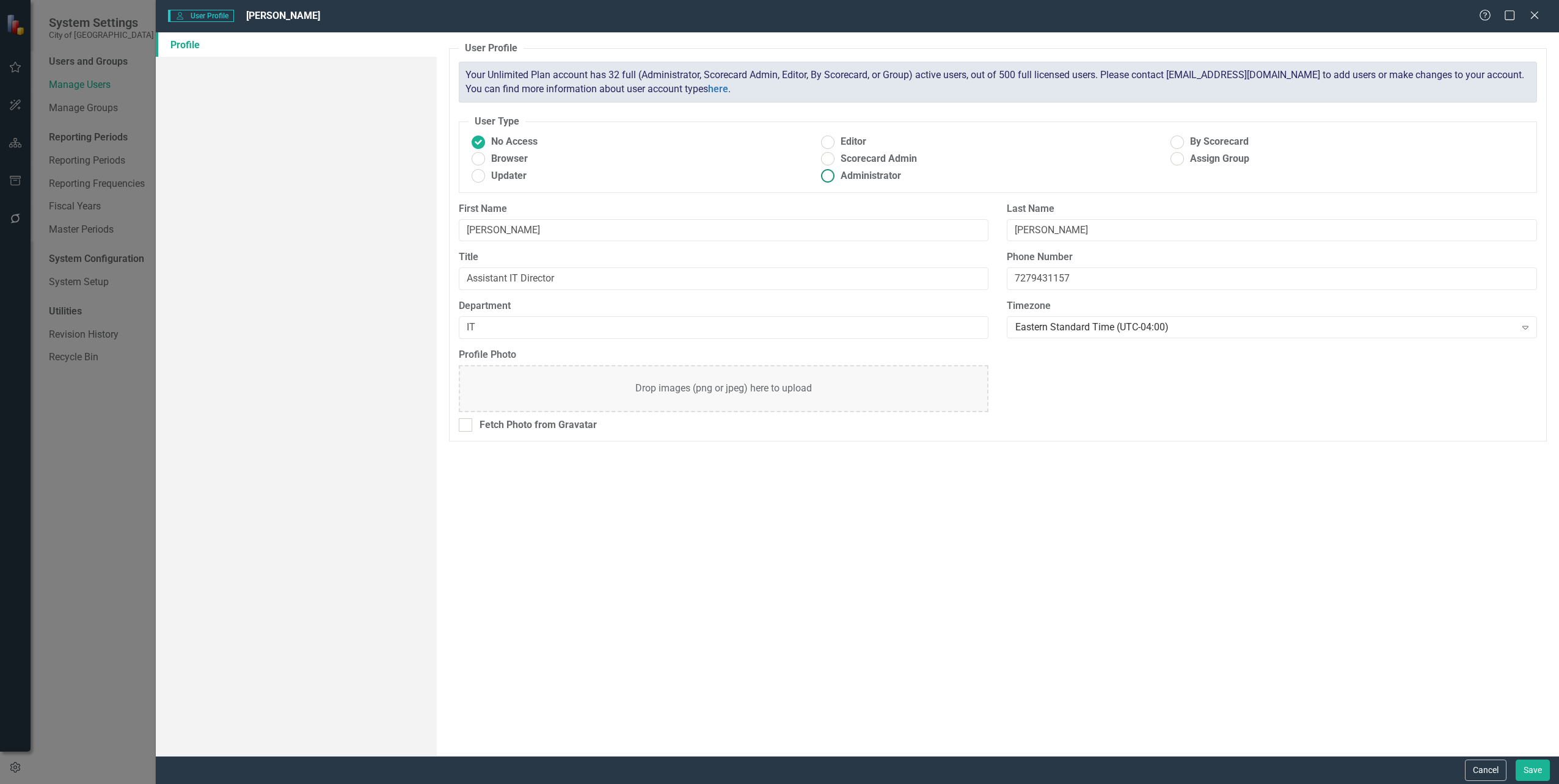
click at [830, 178] on ins at bounding box center [828, 176] width 19 height 19
click at [830, 178] on input "Administrator" at bounding box center [828, 176] width 19 height 19
radio input "true"
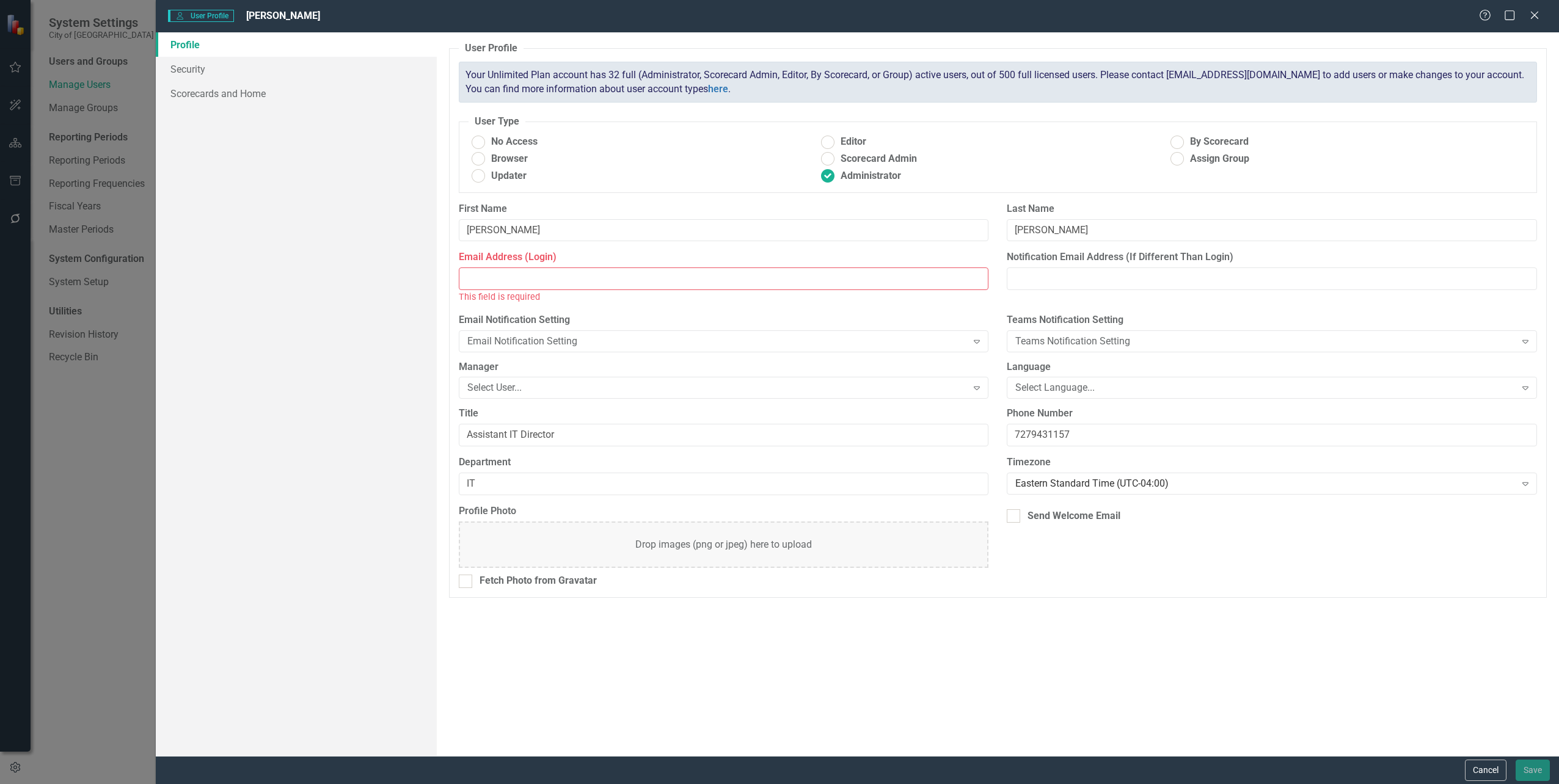
click at [580, 269] on input "Email Address (Login)" at bounding box center [724, 279] width 530 height 23
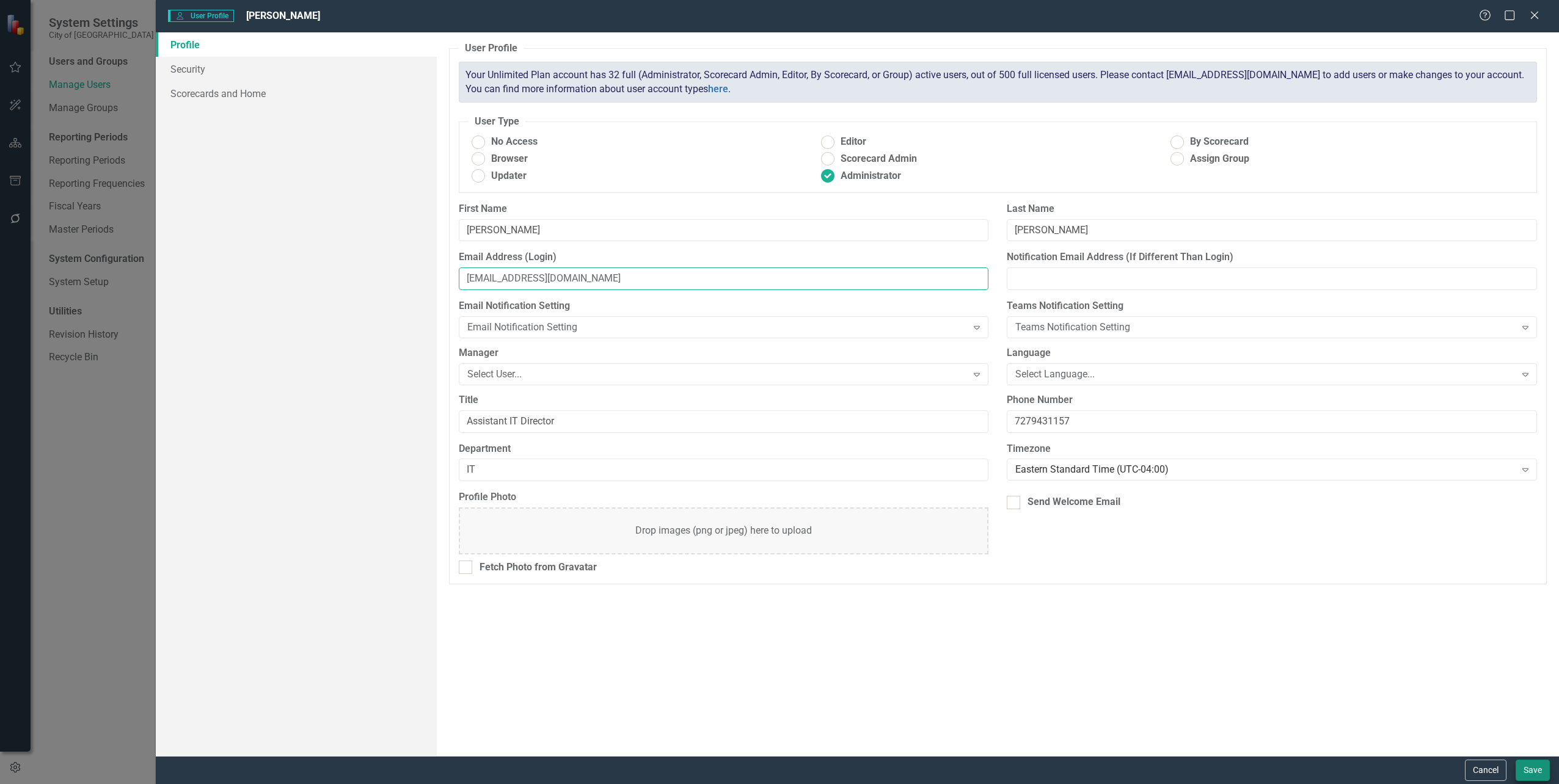
type input "[EMAIL_ADDRESS][DOMAIN_NAME]"
click at [1534, 773] on button "Save" at bounding box center [1533, 770] width 34 height 21
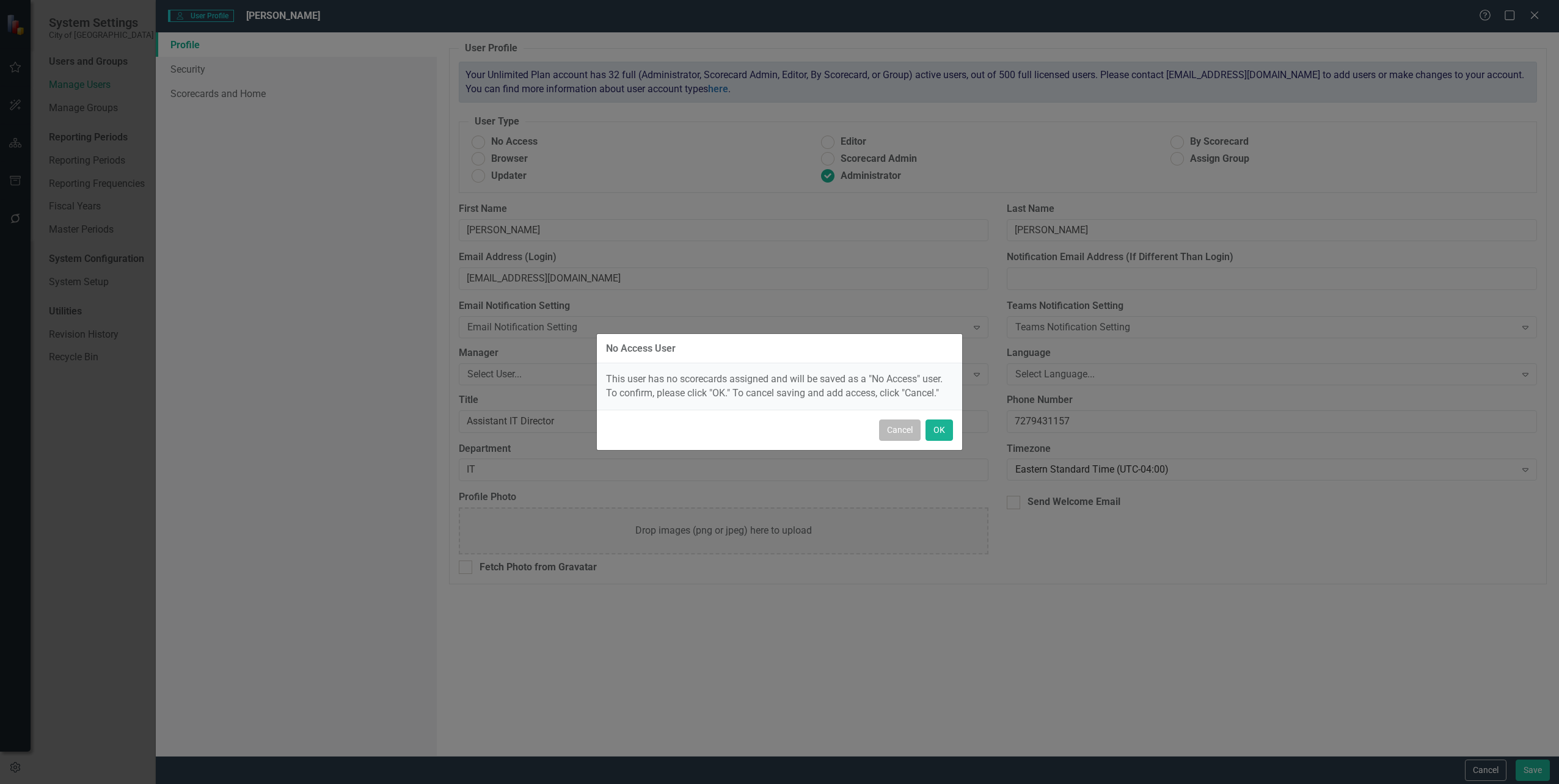
click at [895, 429] on button "Cancel" at bounding box center [900, 430] width 41 height 21
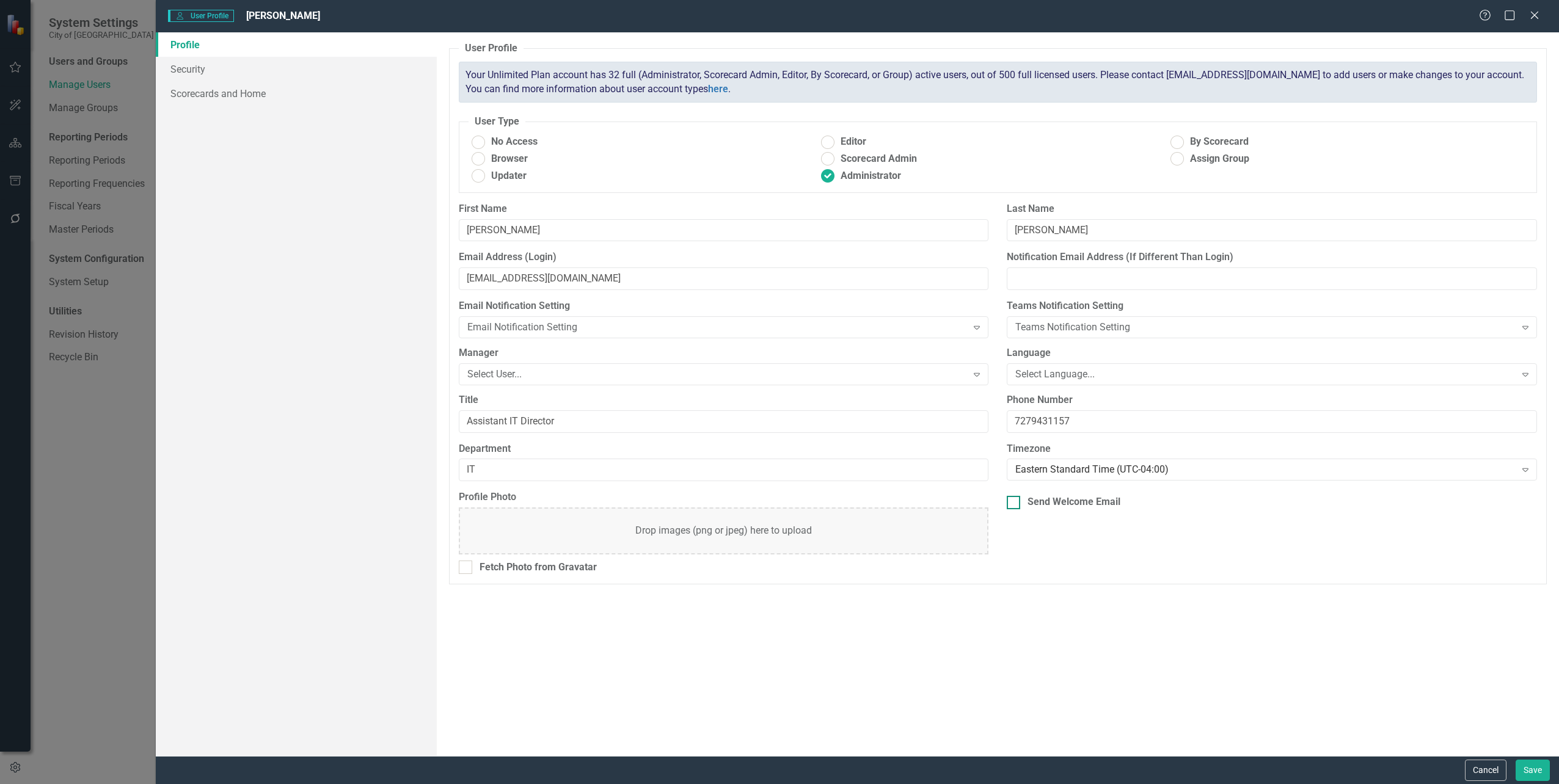
click at [1016, 496] on div at bounding box center [1014, 503] width 14 height 14
click at [1015, 496] on input "Send Welcome Email" at bounding box center [1011, 500] width 8 height 8
checkbox input "true"
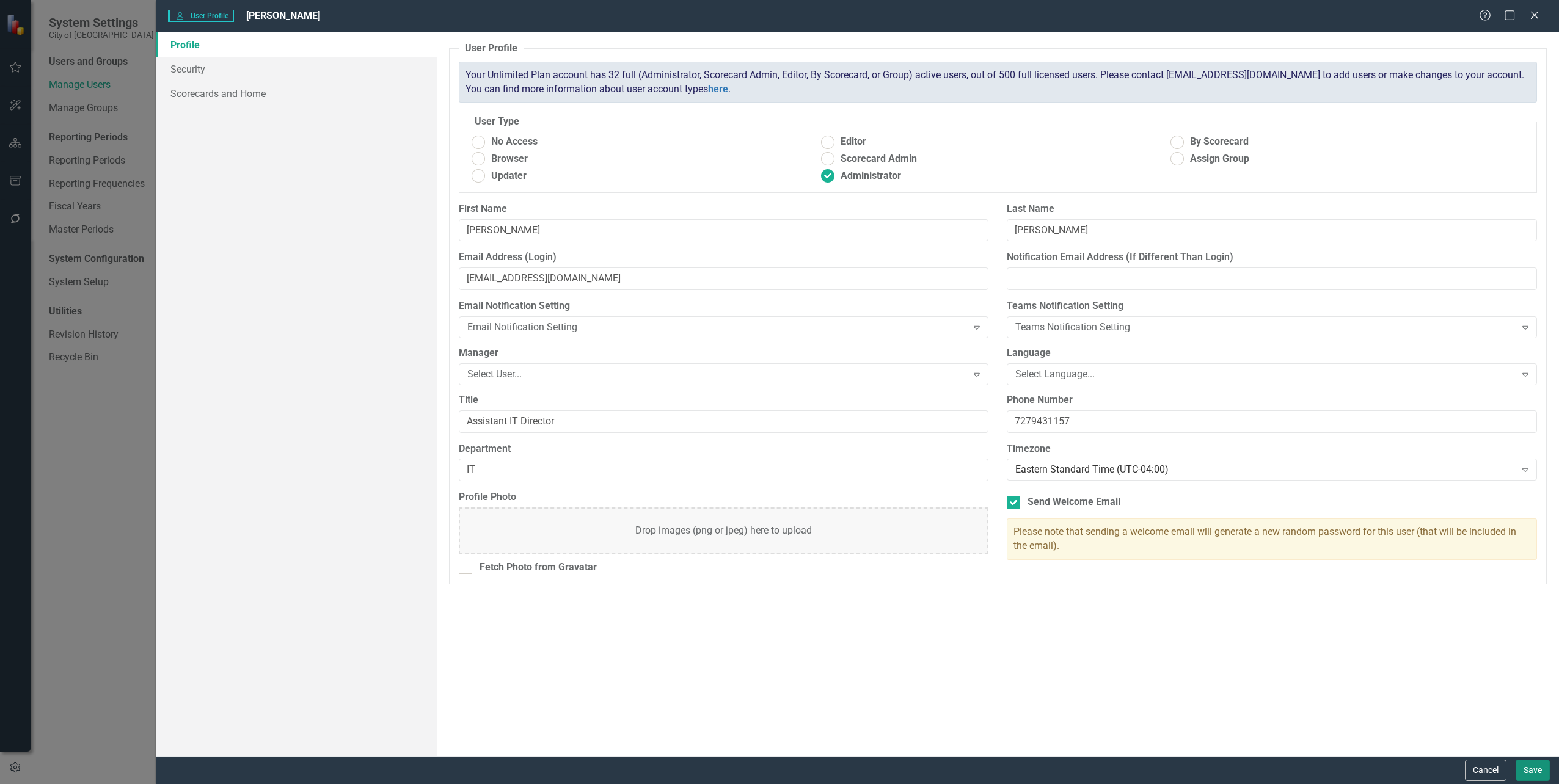
click at [1537, 772] on button "Save" at bounding box center [1533, 770] width 34 height 21
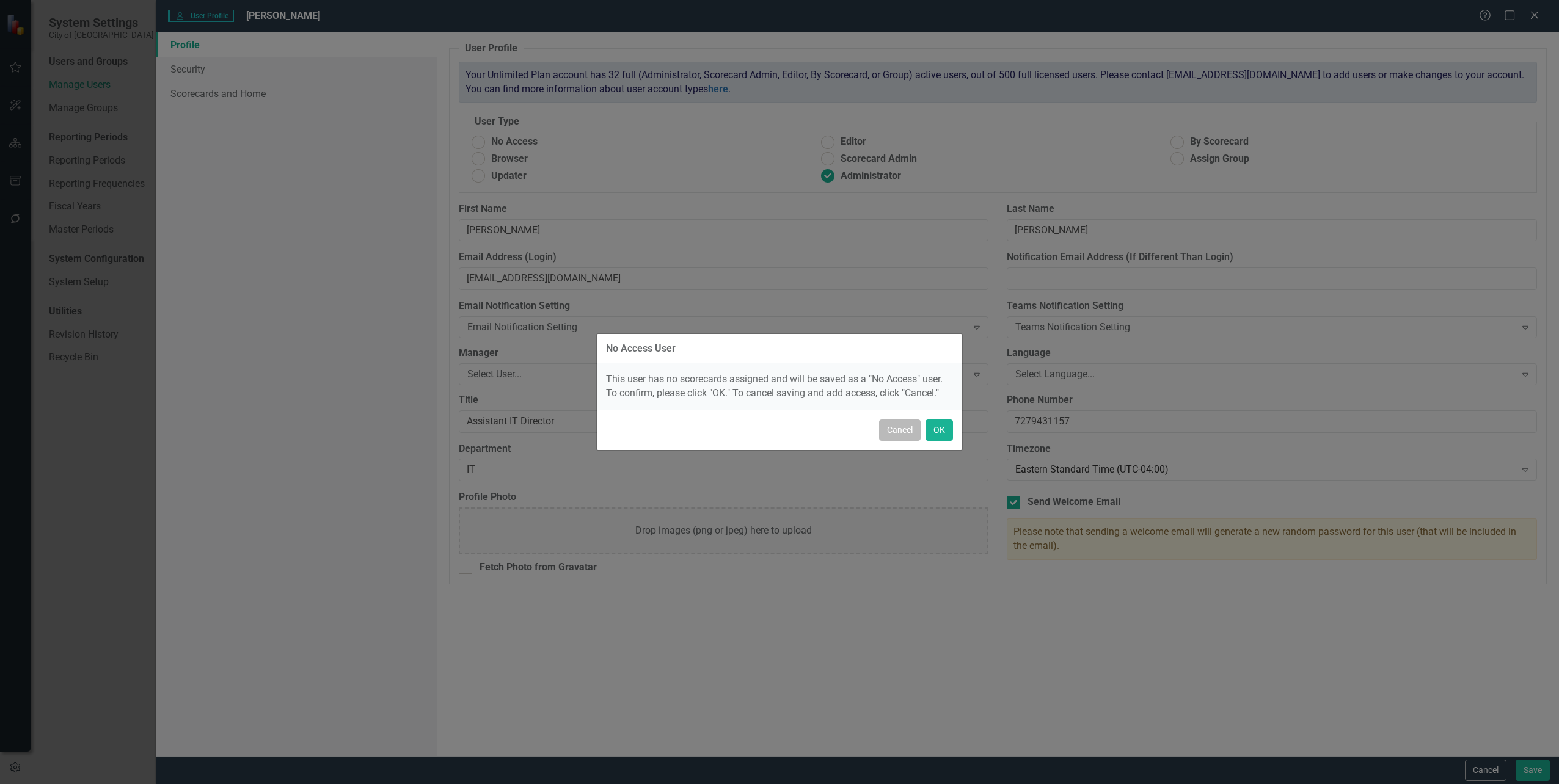
click at [897, 428] on button "Cancel" at bounding box center [900, 430] width 41 height 21
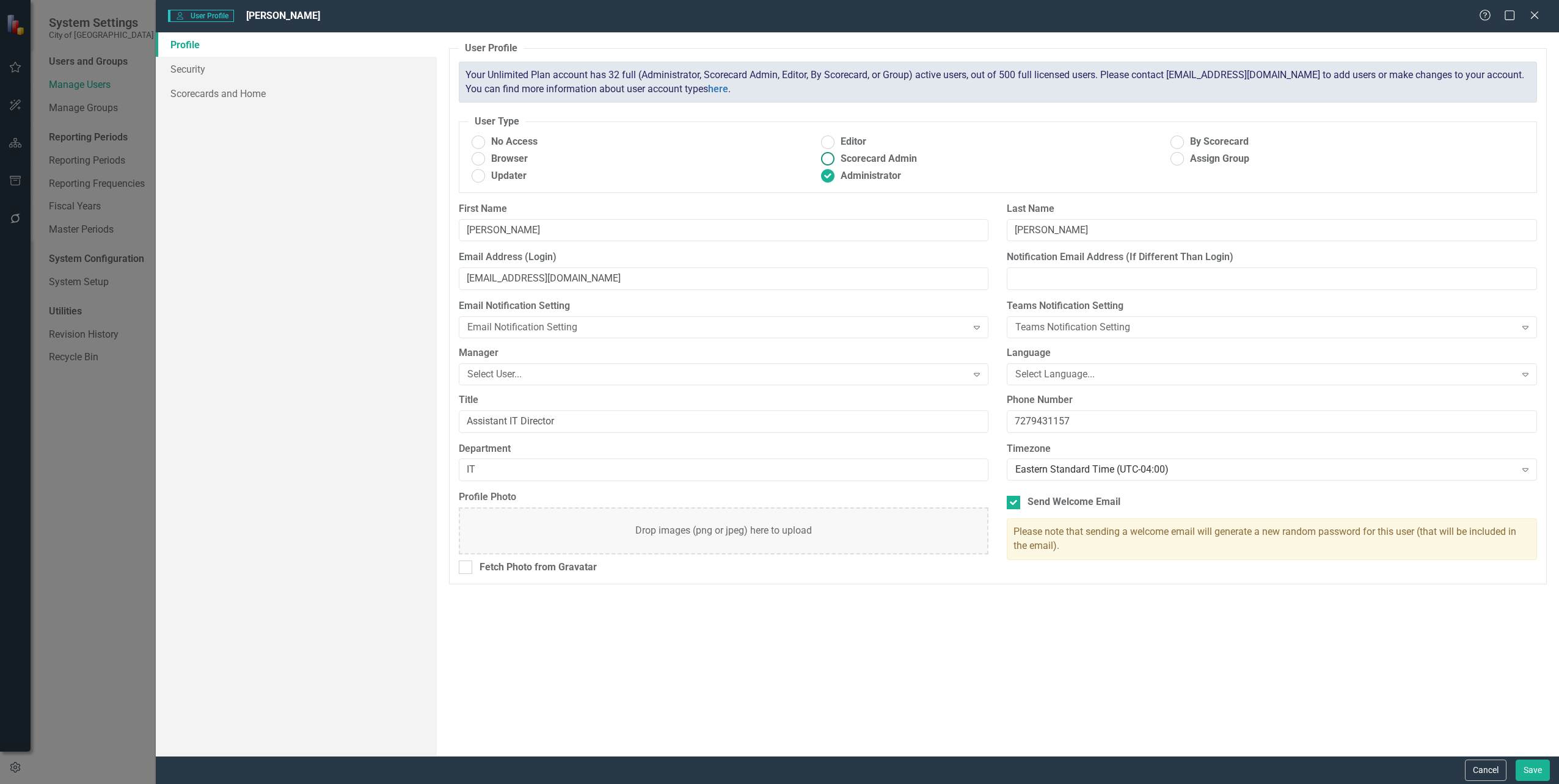
click at [833, 160] on ins at bounding box center [828, 159] width 19 height 19
click at [833, 160] on input "Scorecard Admin" at bounding box center [828, 159] width 19 height 19
radio input "true"
click at [828, 178] on ins at bounding box center [828, 176] width 19 height 19
click at [828, 178] on input "Administrator" at bounding box center [828, 176] width 19 height 19
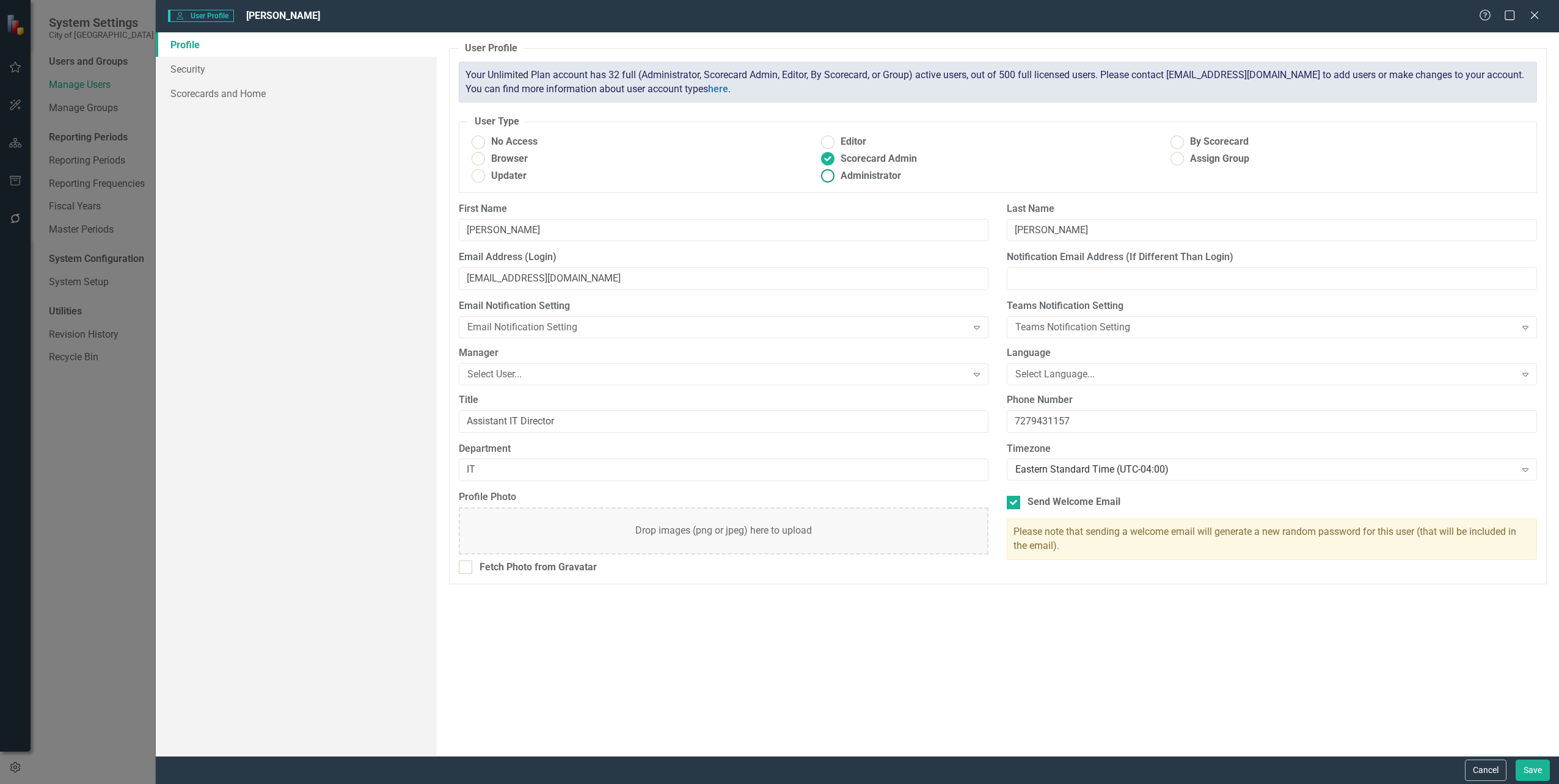
radio input "true"
click at [1179, 157] on ins at bounding box center [1177, 159] width 19 height 19
click at [1179, 157] on input "Assign Group" at bounding box center [1177, 159] width 19 height 19
radio input "true"
click at [831, 175] on ins at bounding box center [828, 176] width 19 height 19
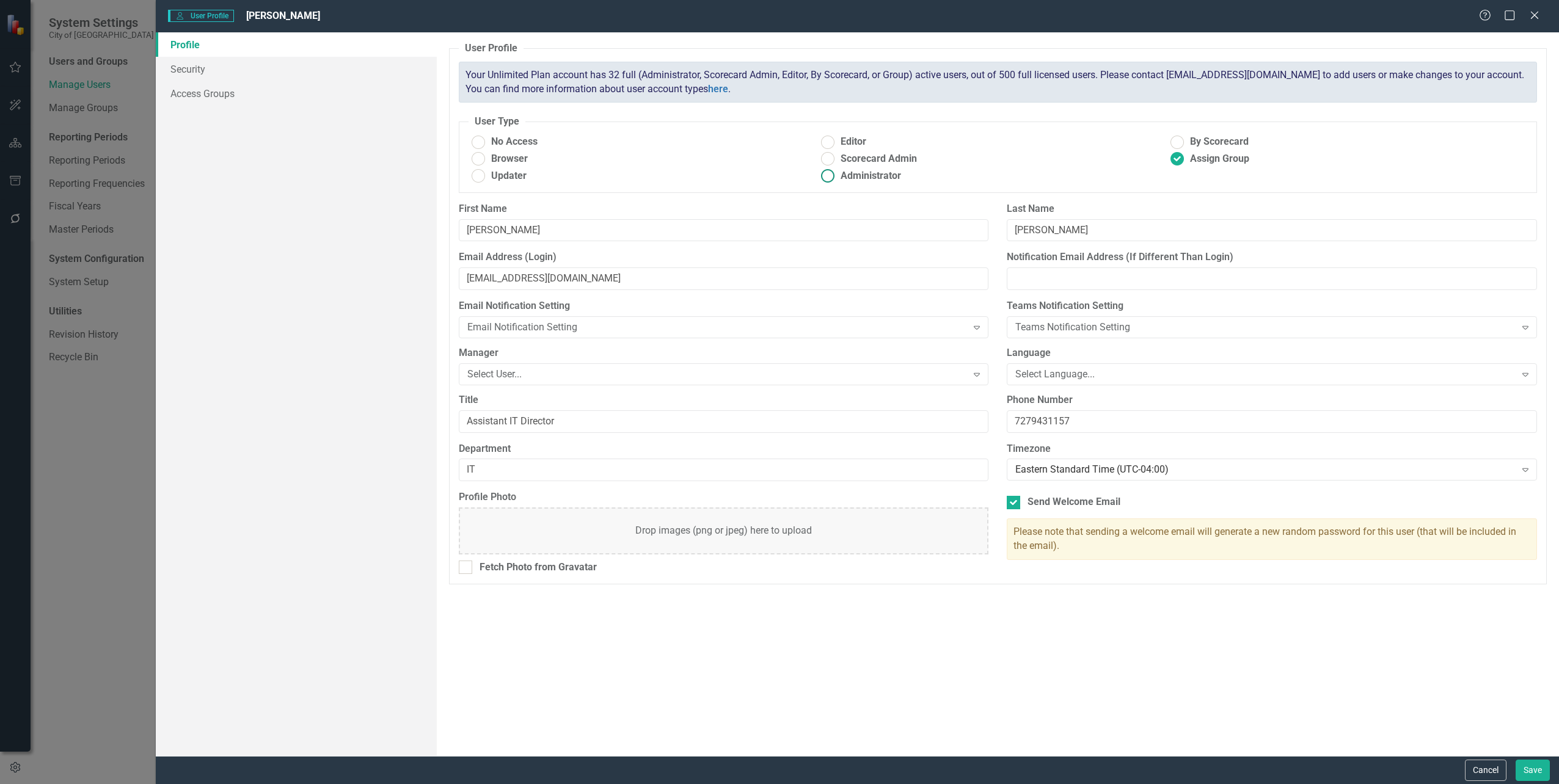
click at [831, 175] on input "Administrator" at bounding box center [828, 176] width 19 height 19
radio input "true"
click at [194, 71] on link "Security" at bounding box center [296, 69] width 280 height 25
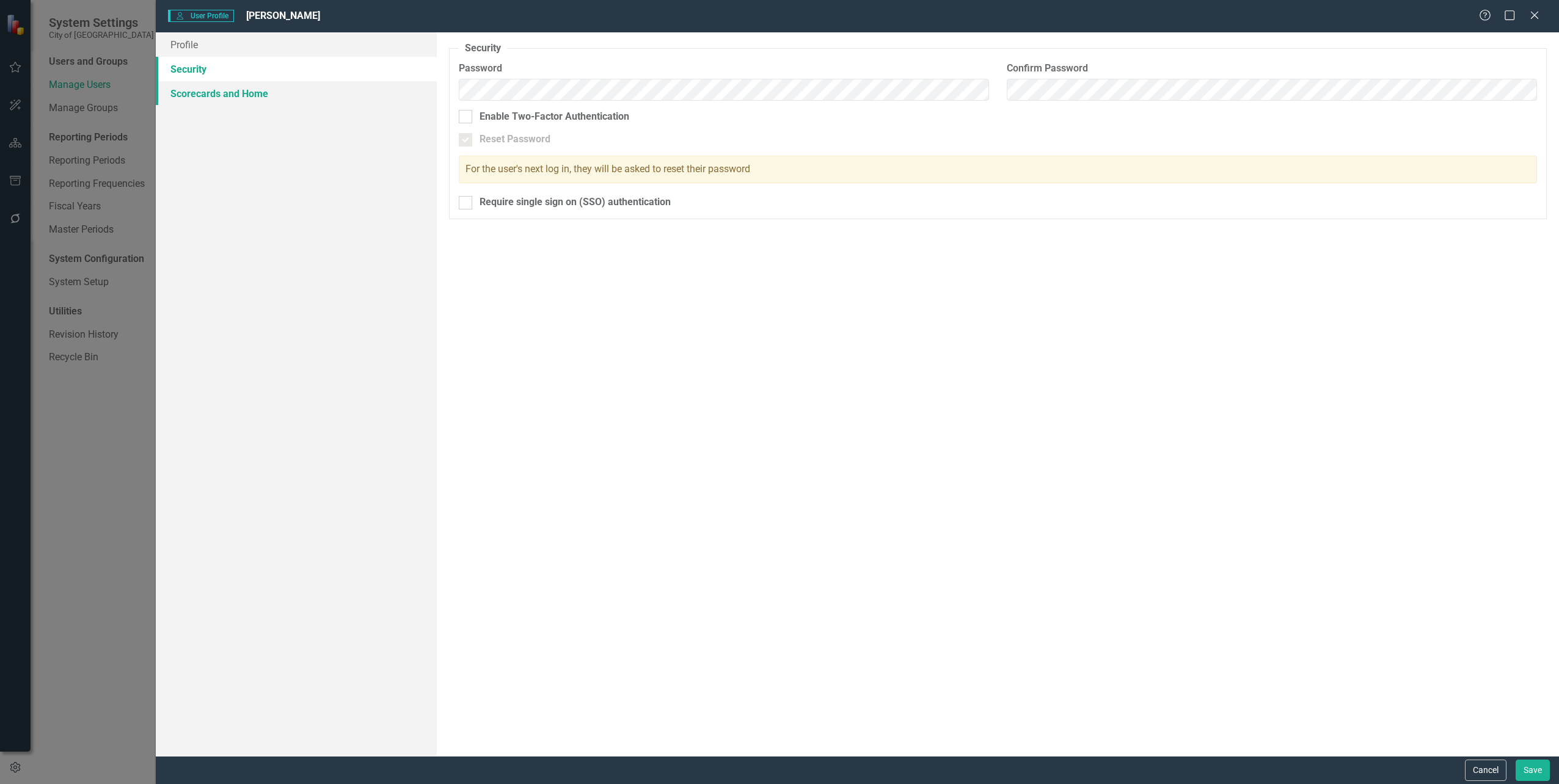
click at [208, 95] on link "Scorecards and Home" at bounding box center [296, 93] width 280 height 25
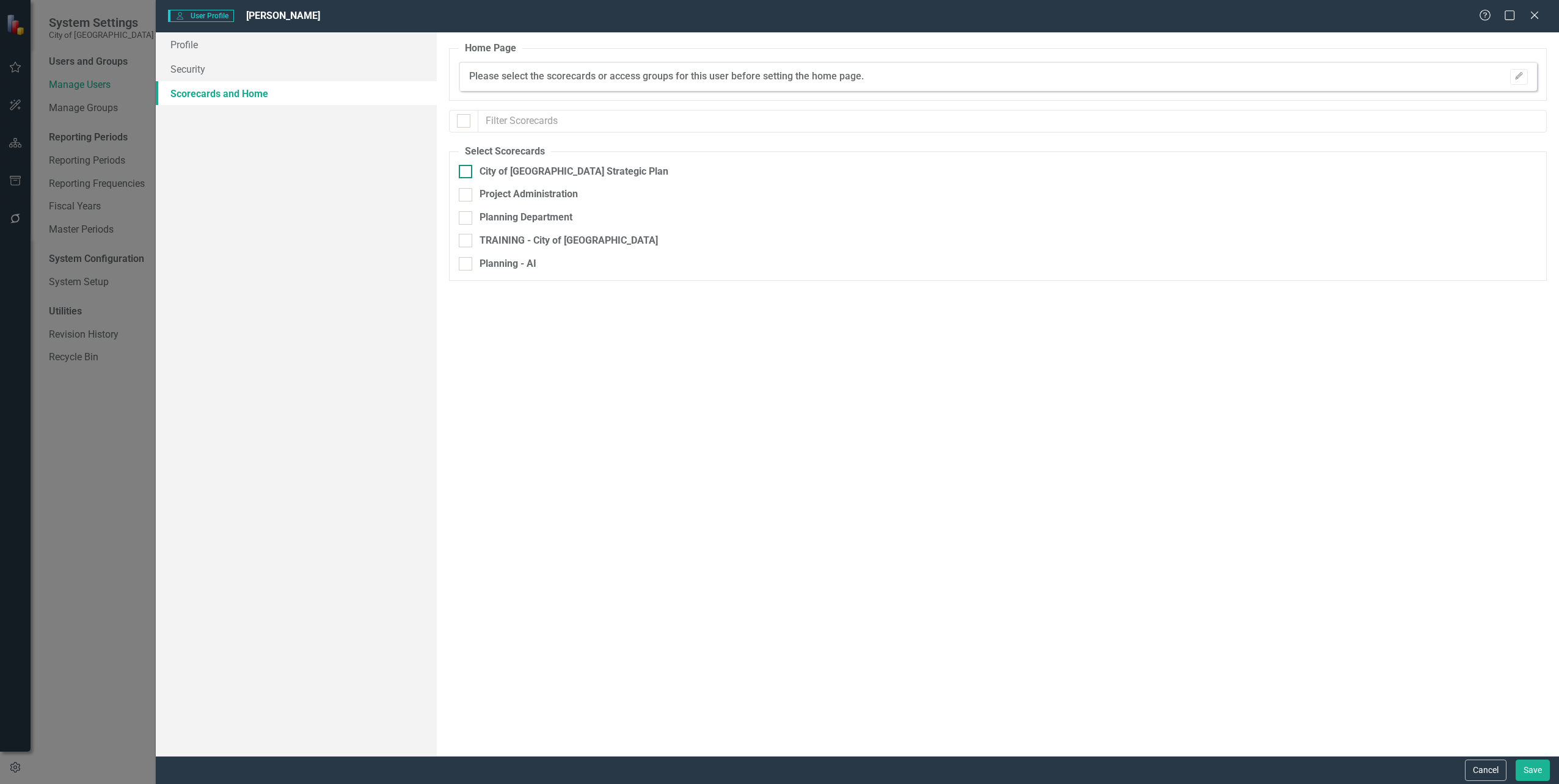
click at [463, 169] on input "City of [GEOGRAPHIC_DATA] Strategic Plan" at bounding box center [463, 169] width 8 height 8
checkbox input "true"
click at [467, 194] on div at bounding box center [466, 195] width 14 height 14
click at [467, 194] on input "Project Administration" at bounding box center [463, 192] width 8 height 8
checkbox input "true"
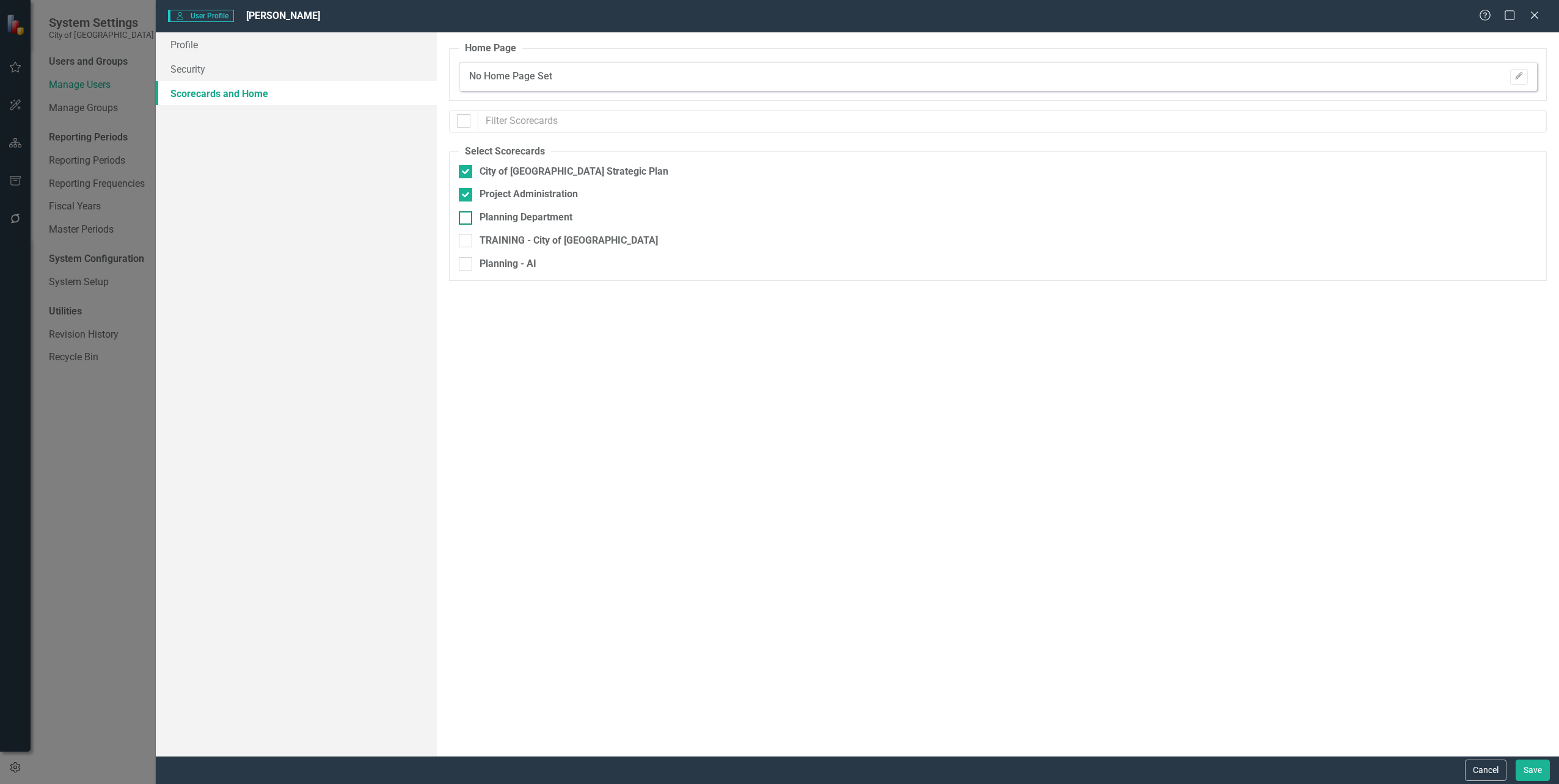
click at [467, 218] on div at bounding box center [466, 218] width 14 height 14
click at [467, 218] on input "Planning Department" at bounding box center [463, 216] width 8 height 8
checkbox input "true"
click at [464, 243] on div at bounding box center [466, 241] width 14 height 14
click at [464, 242] on input "TRAINING - City of [GEOGRAPHIC_DATA]" at bounding box center [463, 238] width 8 height 8
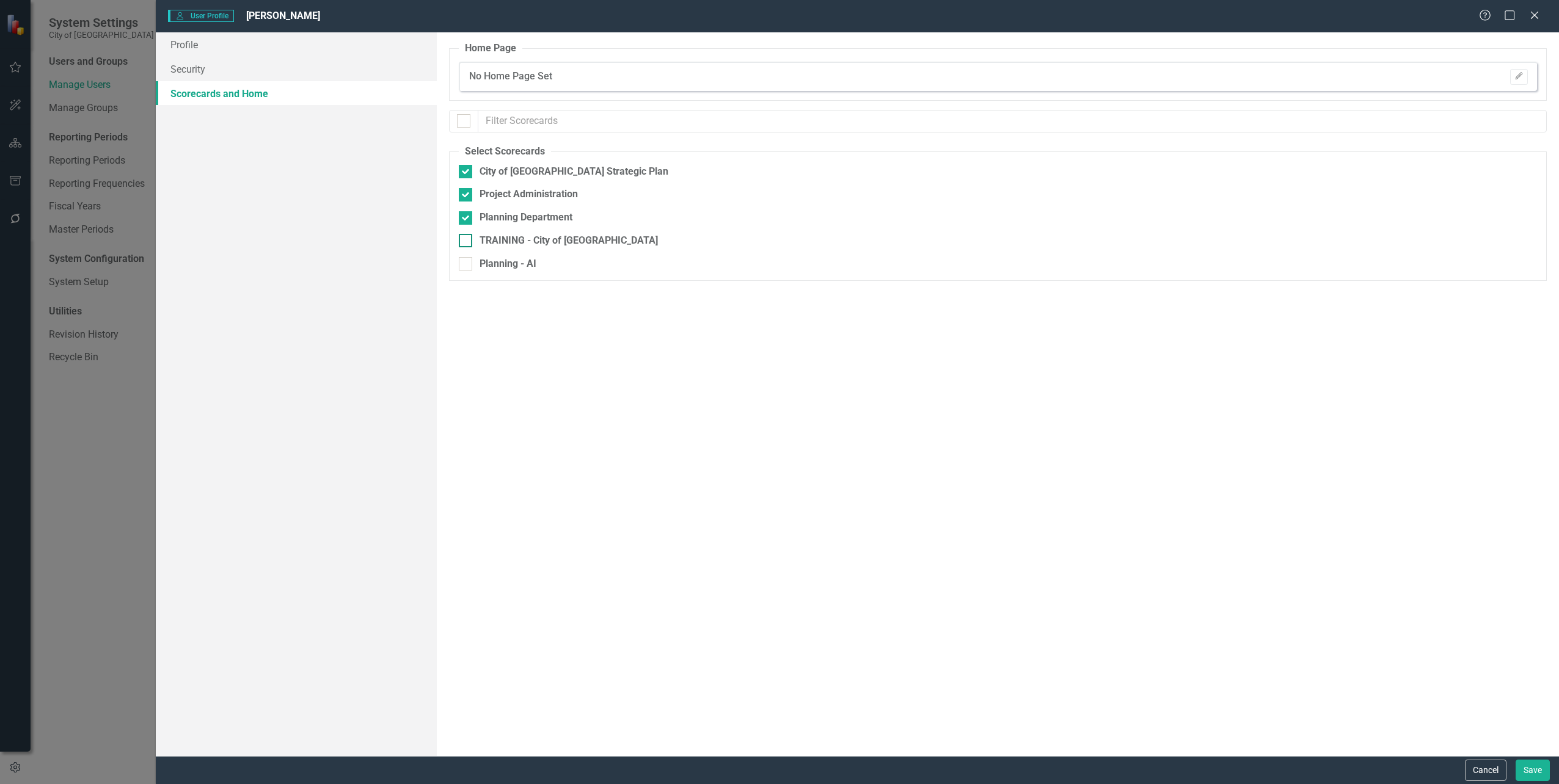
checkbox input "true"
click at [466, 266] on div at bounding box center [466, 264] width 14 height 14
click at [466, 265] on input "Planning - AI" at bounding box center [463, 262] width 8 height 8
checkbox input "true"
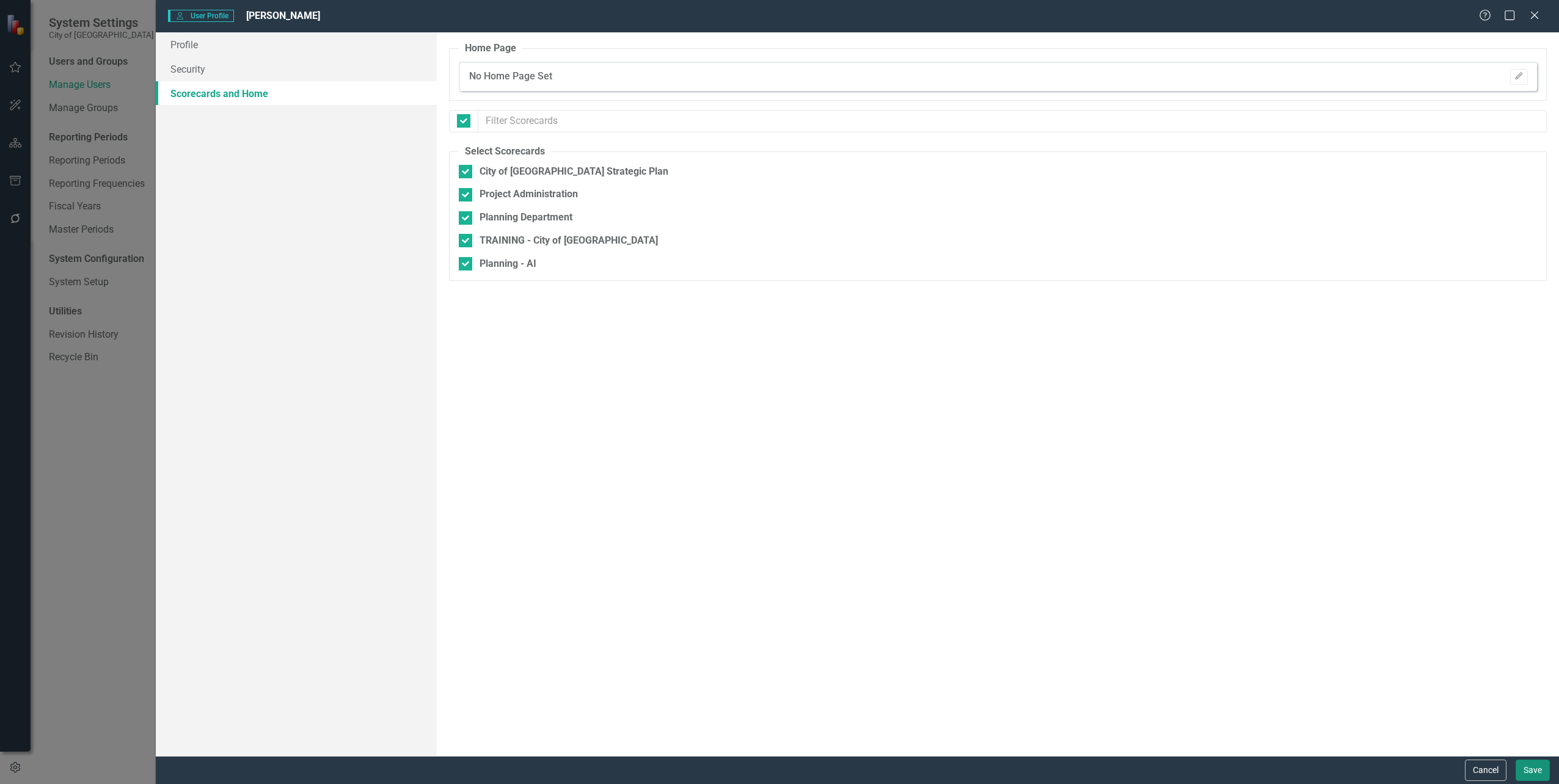
click at [1535, 768] on button "Save" at bounding box center [1533, 770] width 34 height 21
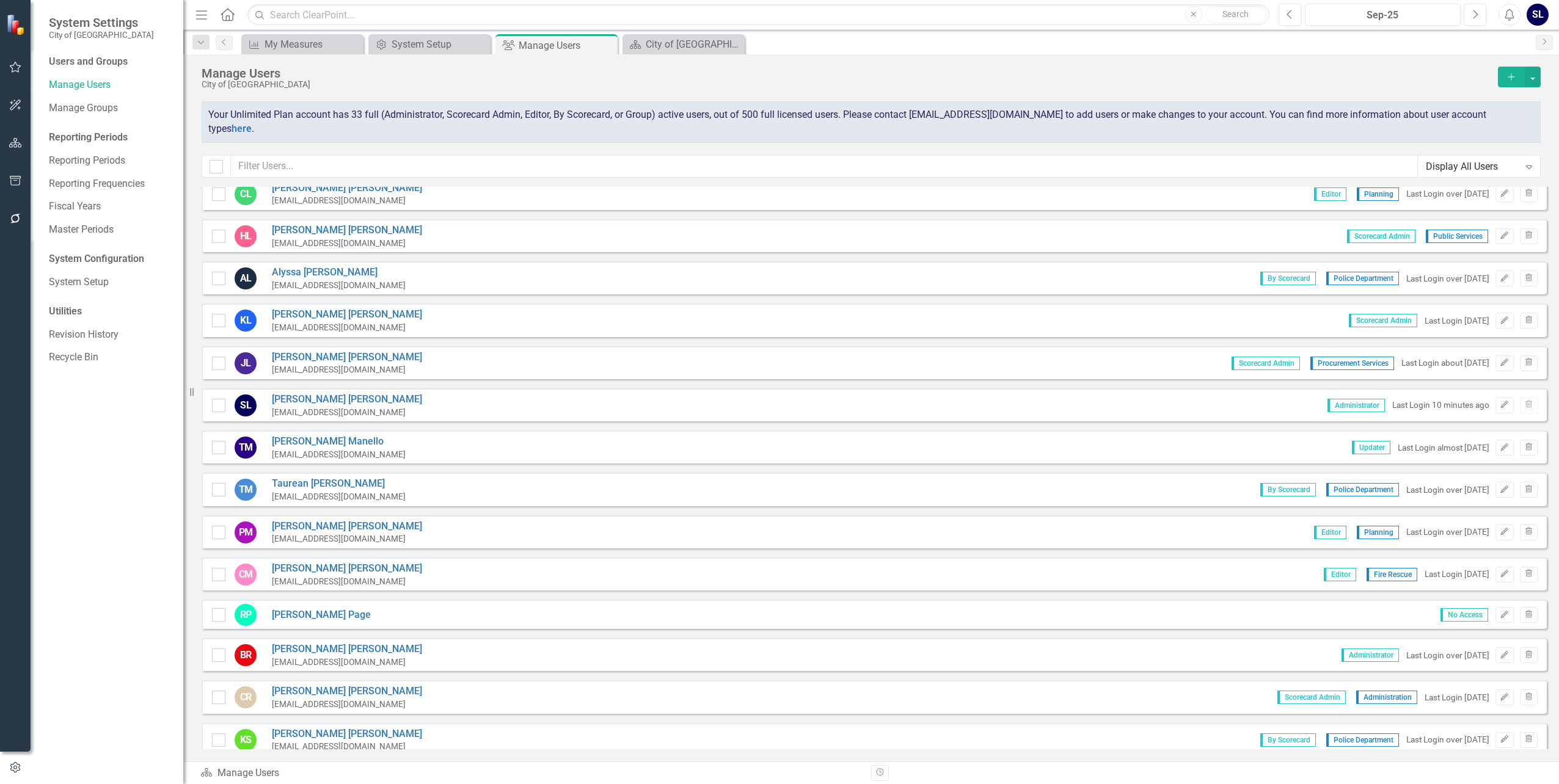
scroll to position [672, 0]
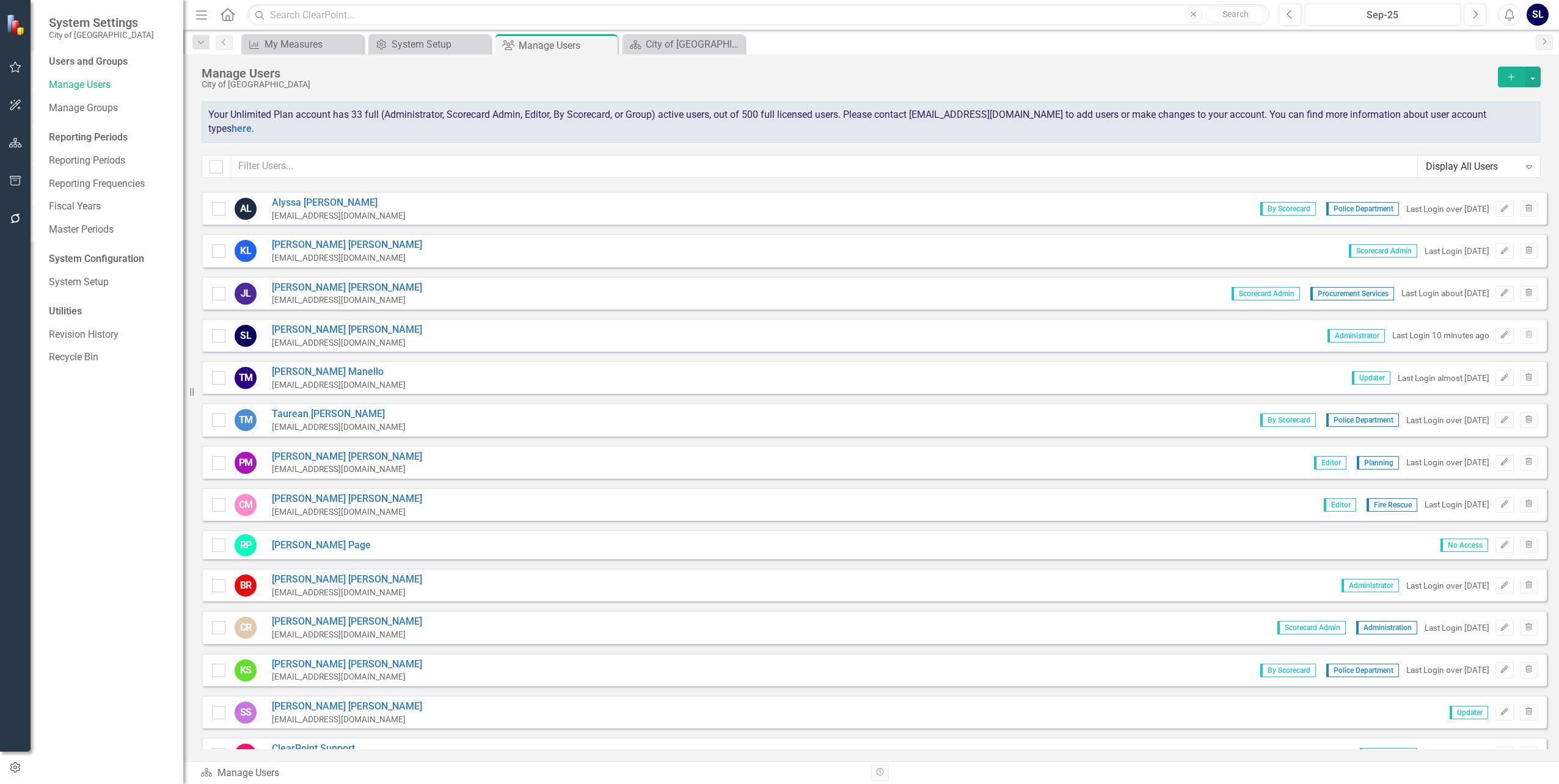
click at [1250, 325] on div "SL [PERSON_NAME] [EMAIL_ADDRESS][DOMAIN_NAME] Administrator Last Login 10 minut…" at bounding box center [874, 335] width 1345 height 33
click at [291, 323] on link "[PERSON_NAME]" at bounding box center [347, 330] width 150 height 14
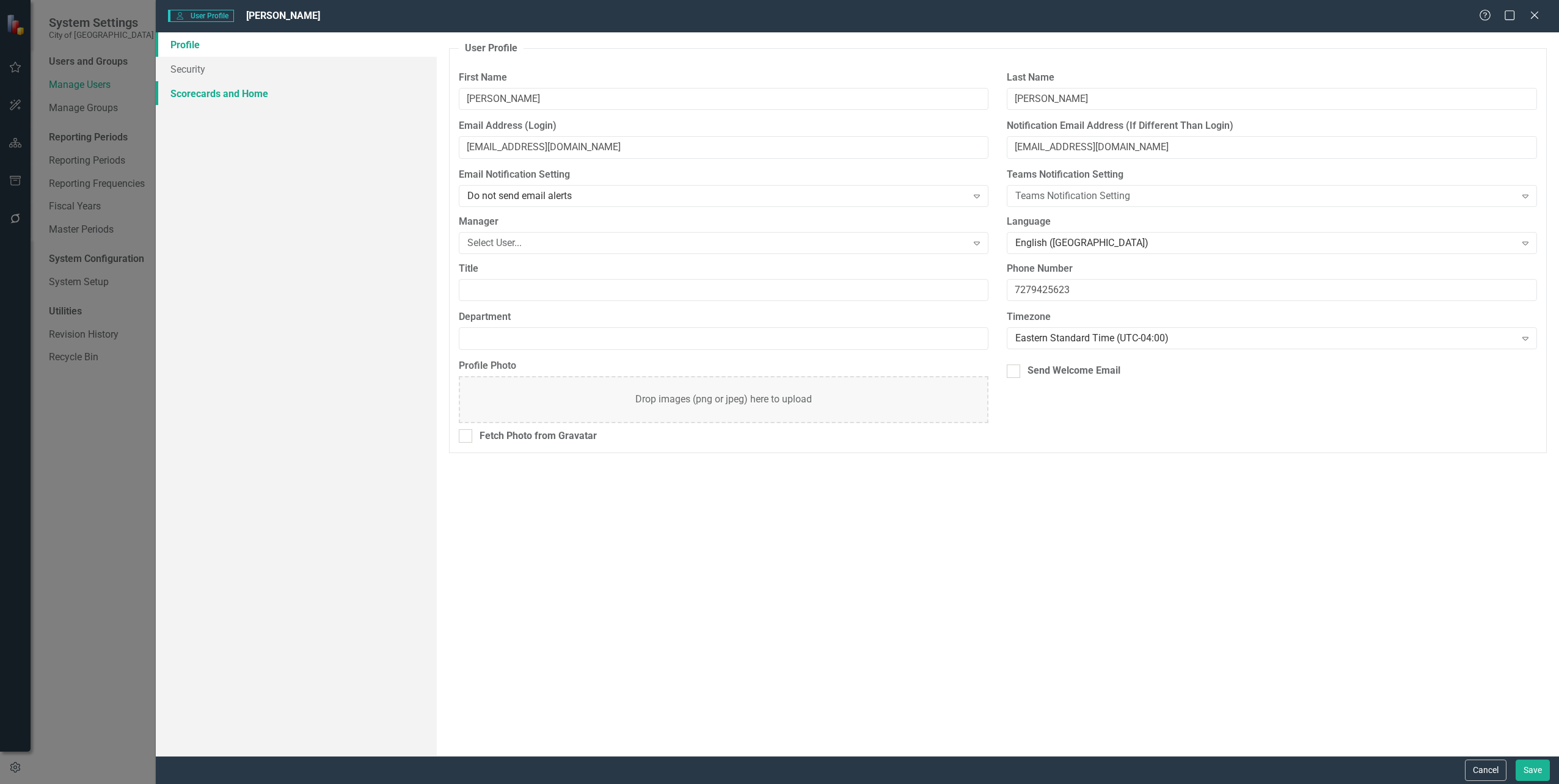
click at [251, 91] on link "Scorecards and Home" at bounding box center [296, 93] width 280 height 25
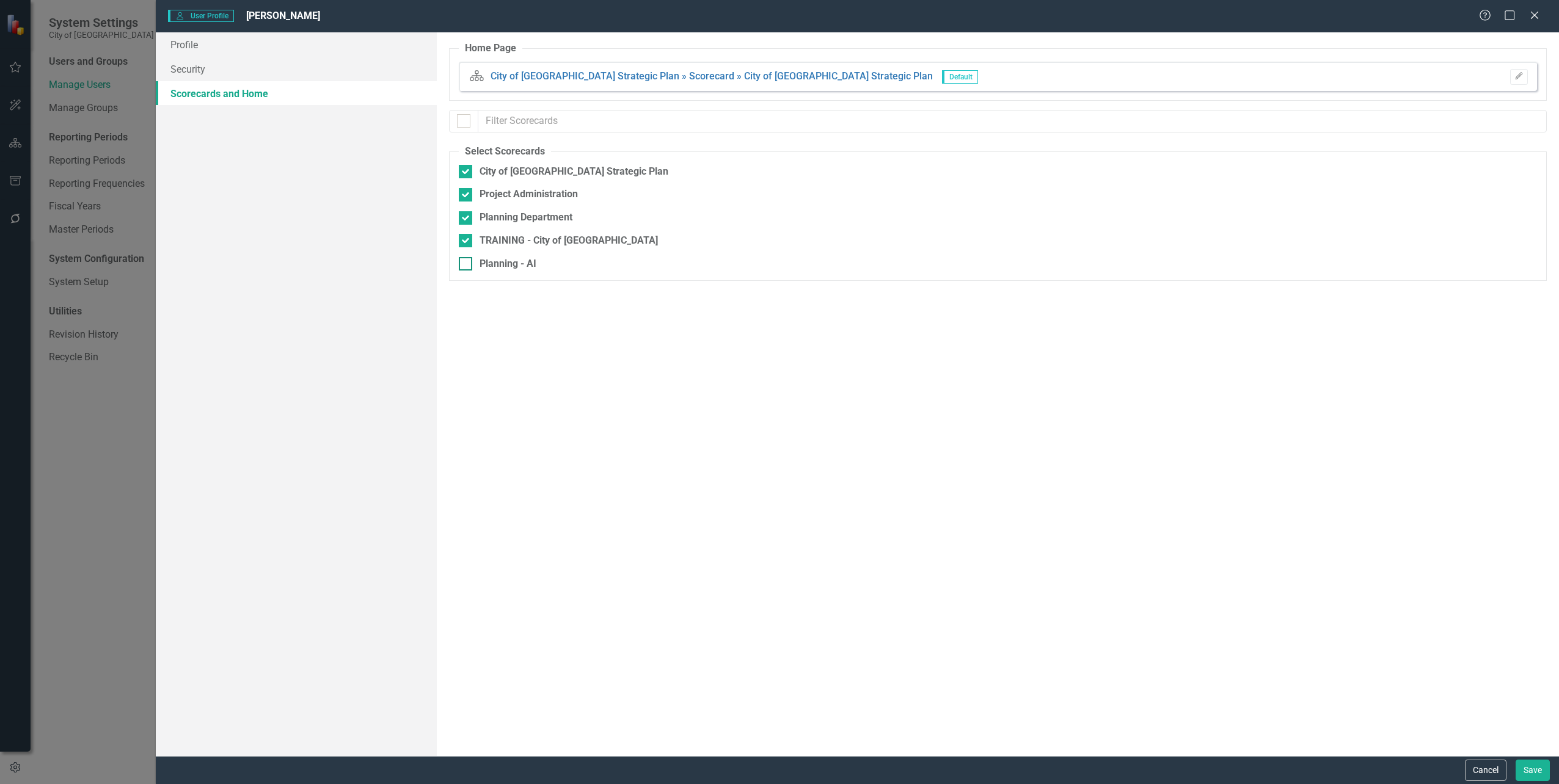
click at [470, 263] on div at bounding box center [466, 264] width 14 height 14
click at [467, 263] on input "Planning - AI" at bounding box center [463, 262] width 8 height 8
checkbox input "true"
click at [186, 69] on link "Security" at bounding box center [296, 69] width 280 height 25
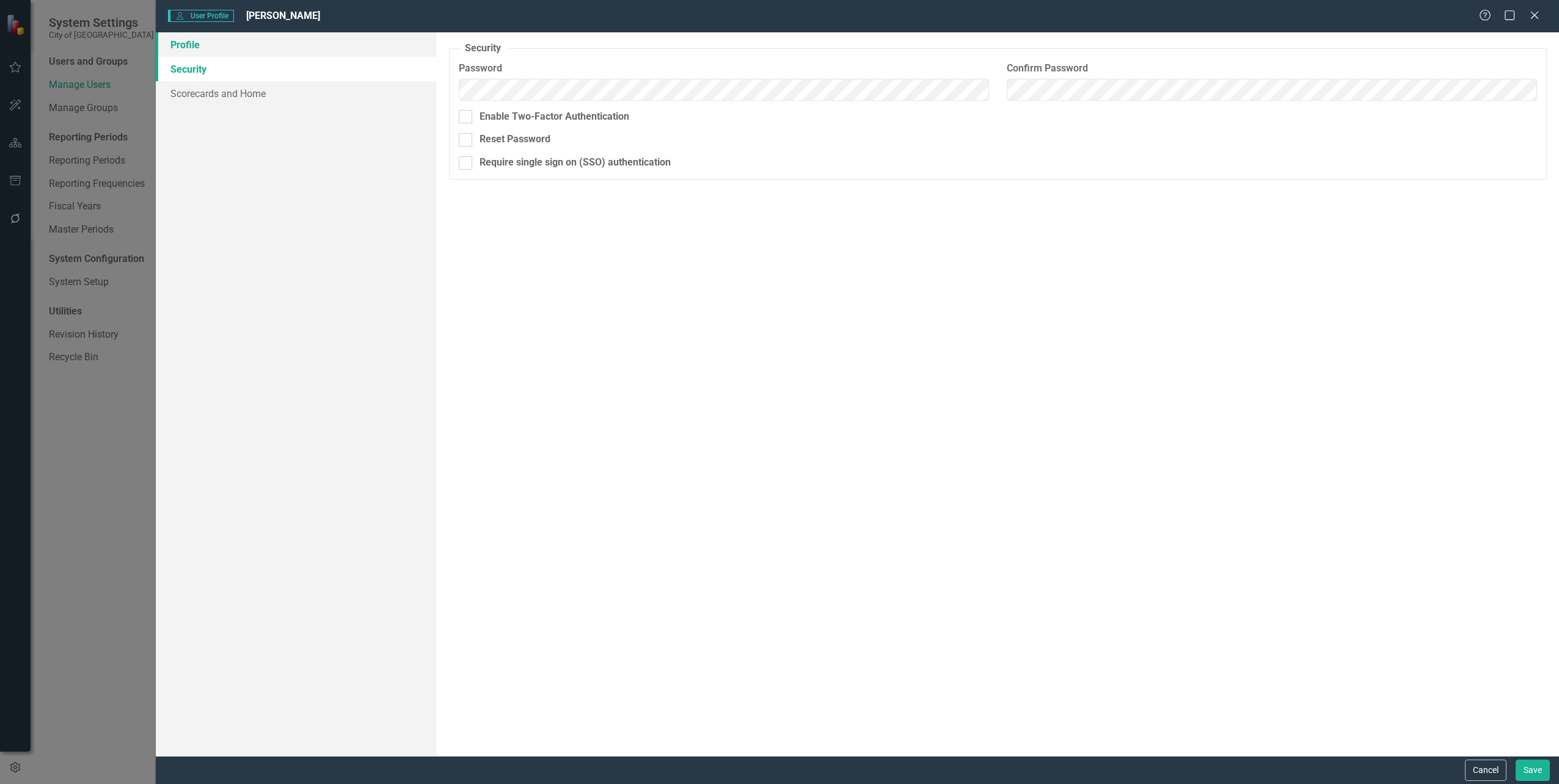
click at [181, 51] on link "Profile" at bounding box center [296, 45] width 280 height 25
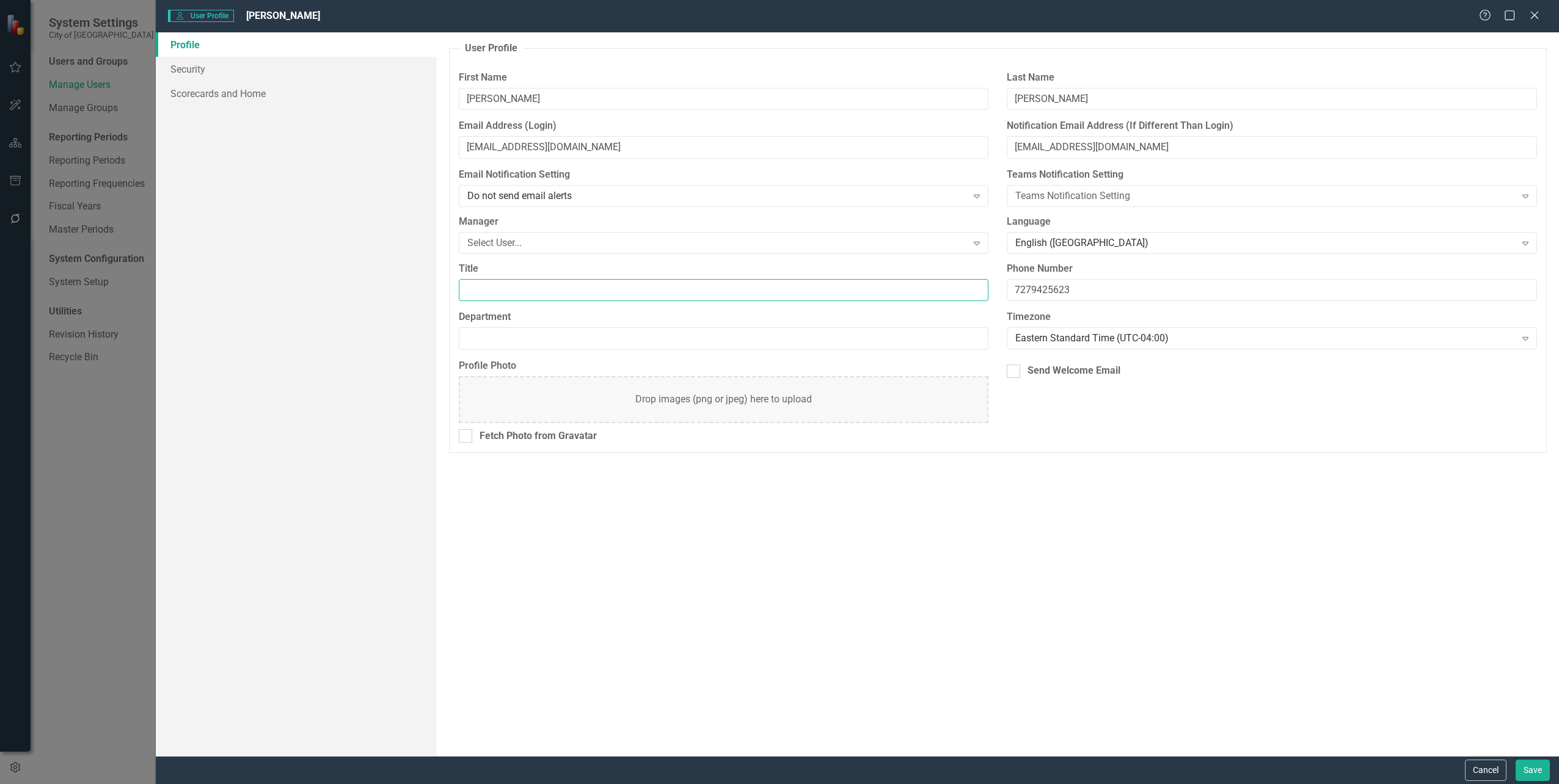
click at [487, 288] on input "Title" at bounding box center [724, 290] width 530 height 23
type input "IT Director"
click at [560, 334] on input "Department" at bounding box center [724, 338] width 530 height 23
type input "IT"
click at [589, 230] on div "Manager Select User... Expand" at bounding box center [724, 233] width 530 height 38
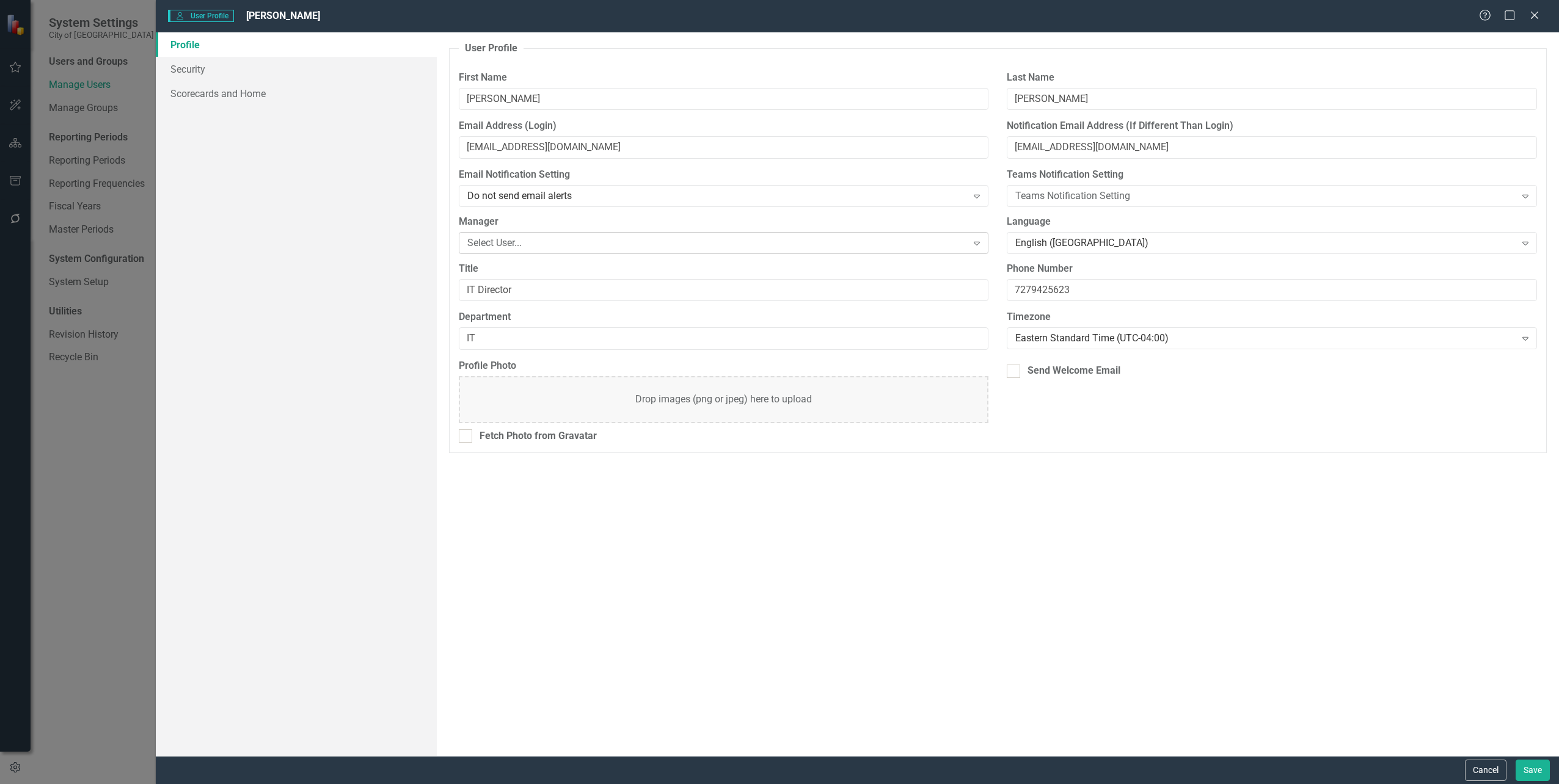
click at [584, 244] on div "Select User..." at bounding box center [718, 242] width 500 height 14
click at [194, 73] on link "Security" at bounding box center [296, 69] width 280 height 25
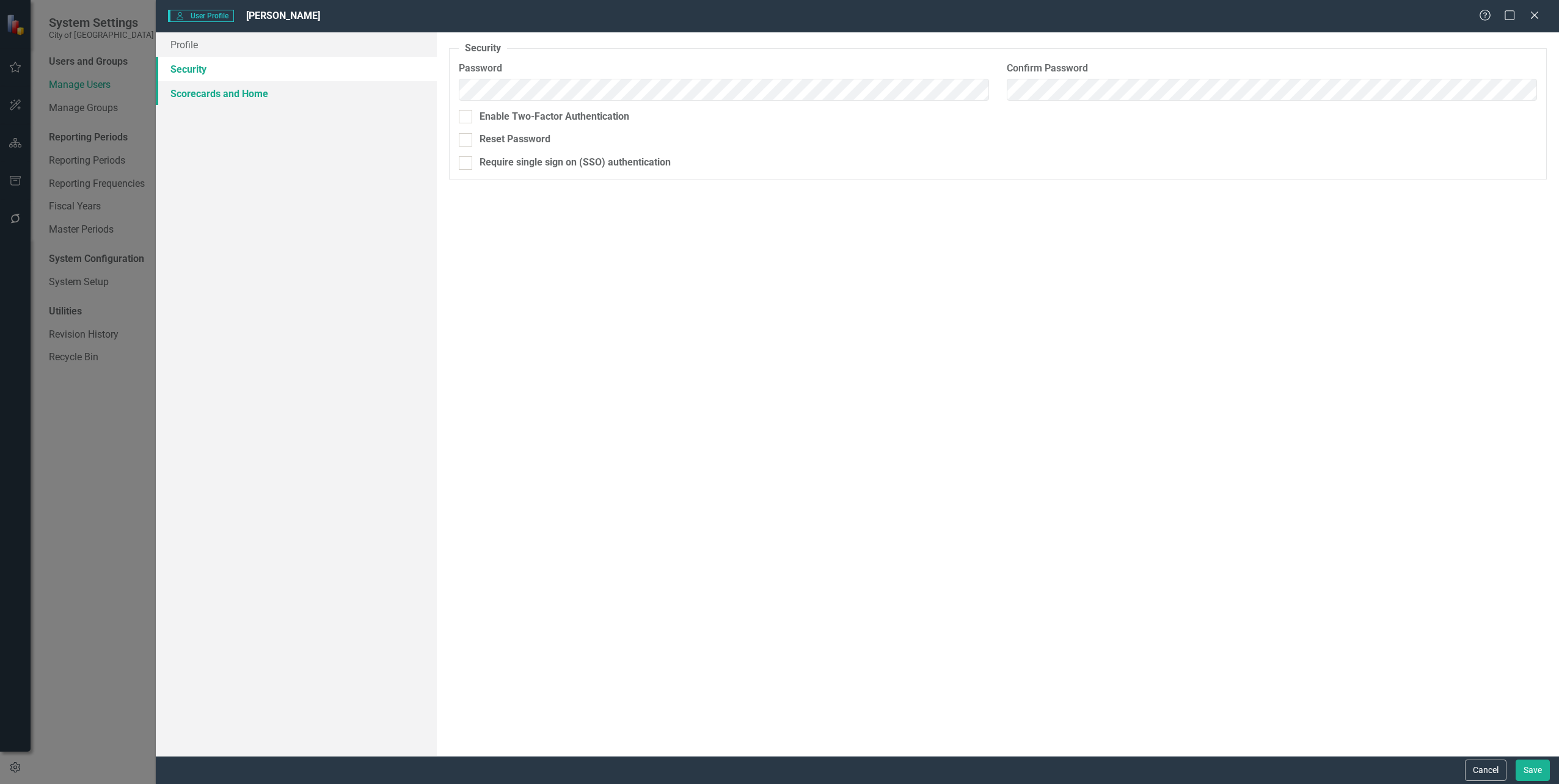
click at [196, 94] on link "Scorecards and Home" at bounding box center [296, 93] width 280 height 25
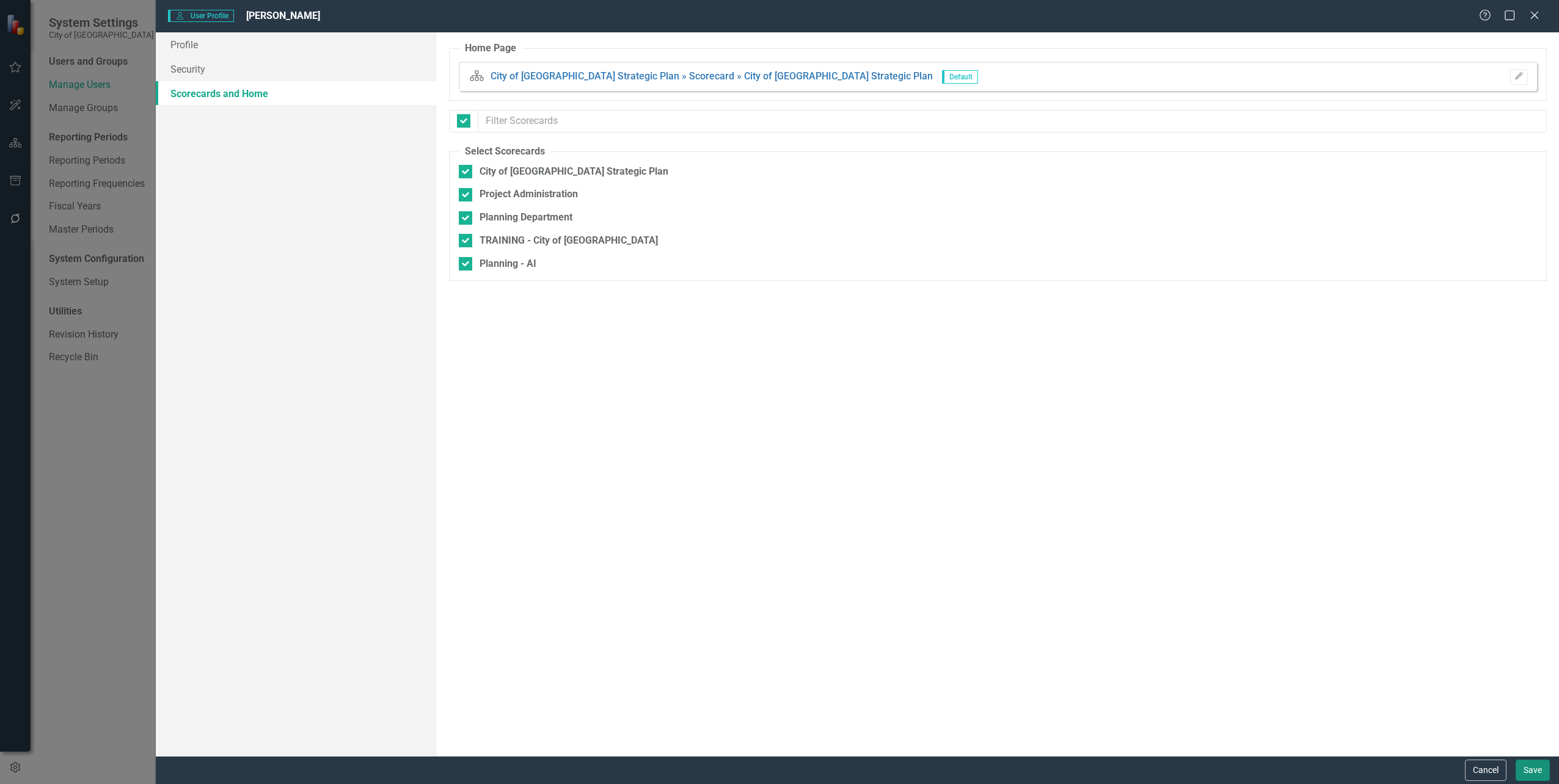
click at [1532, 768] on button "Save" at bounding box center [1533, 770] width 34 height 21
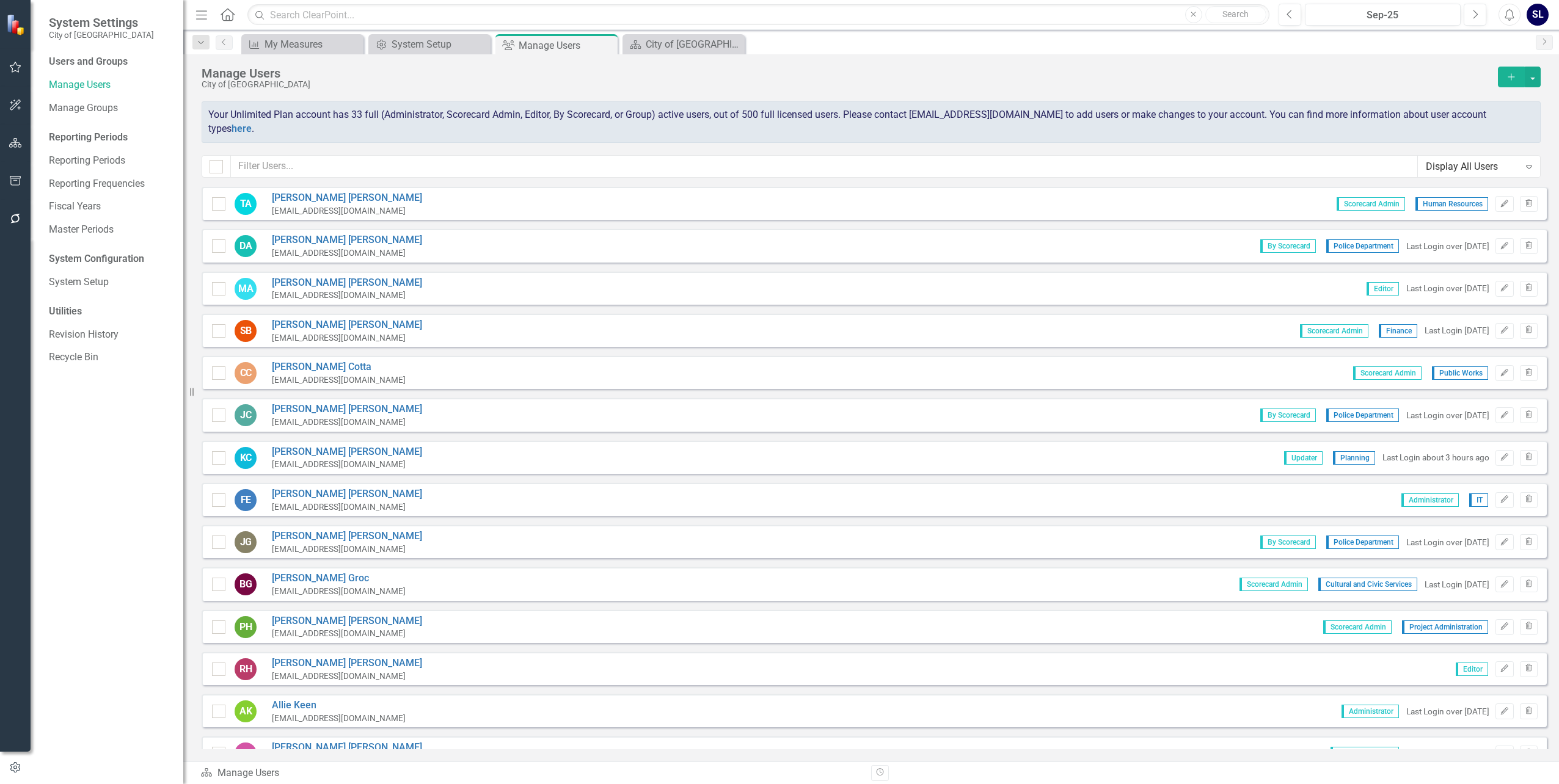
scroll to position [0, 0]
click at [1509, 83] on button "Add" at bounding box center [1511, 77] width 27 height 21
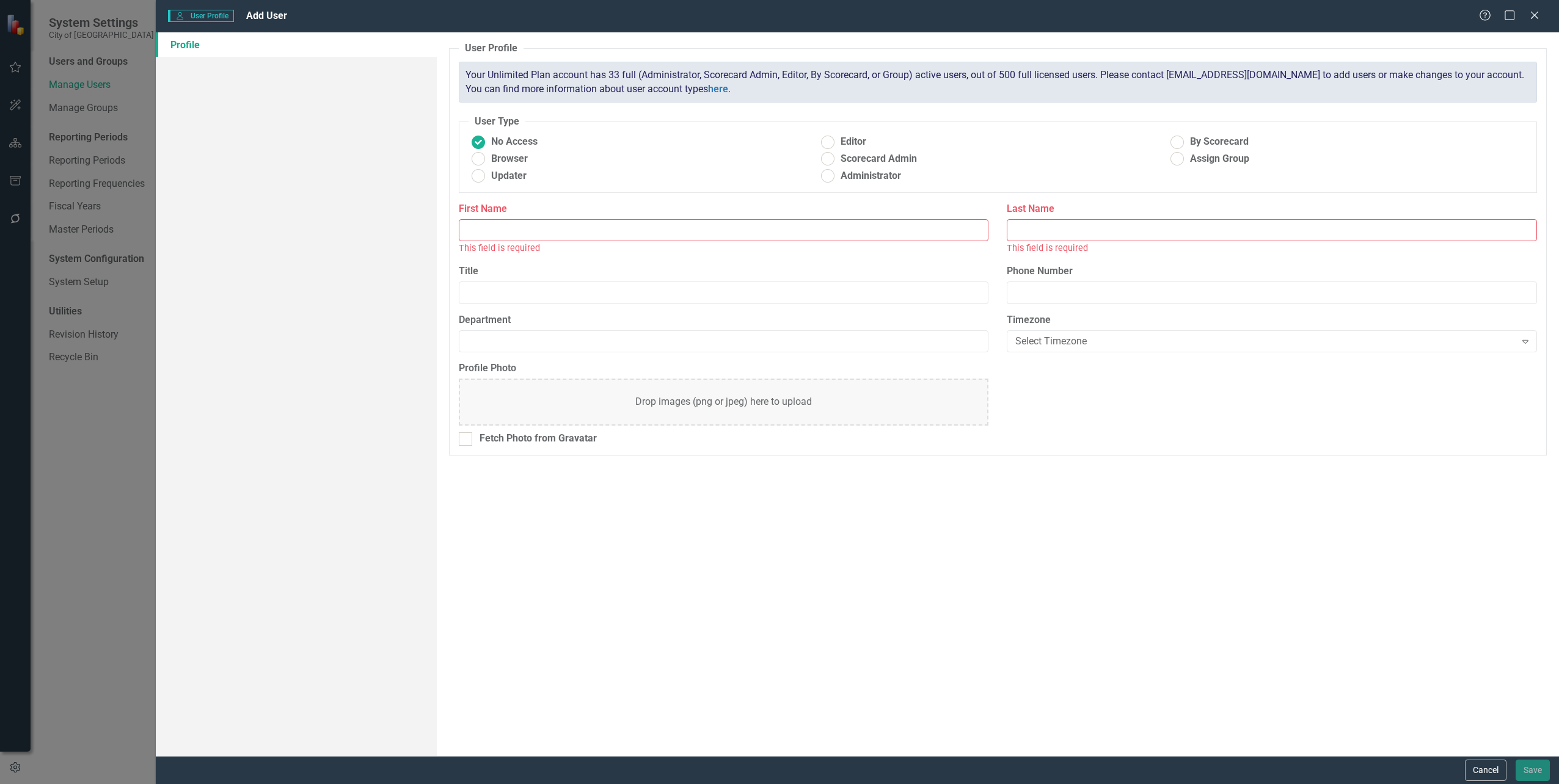
click at [481, 230] on input "First Name" at bounding box center [724, 230] width 530 height 23
type input "[PERSON_NAME]"
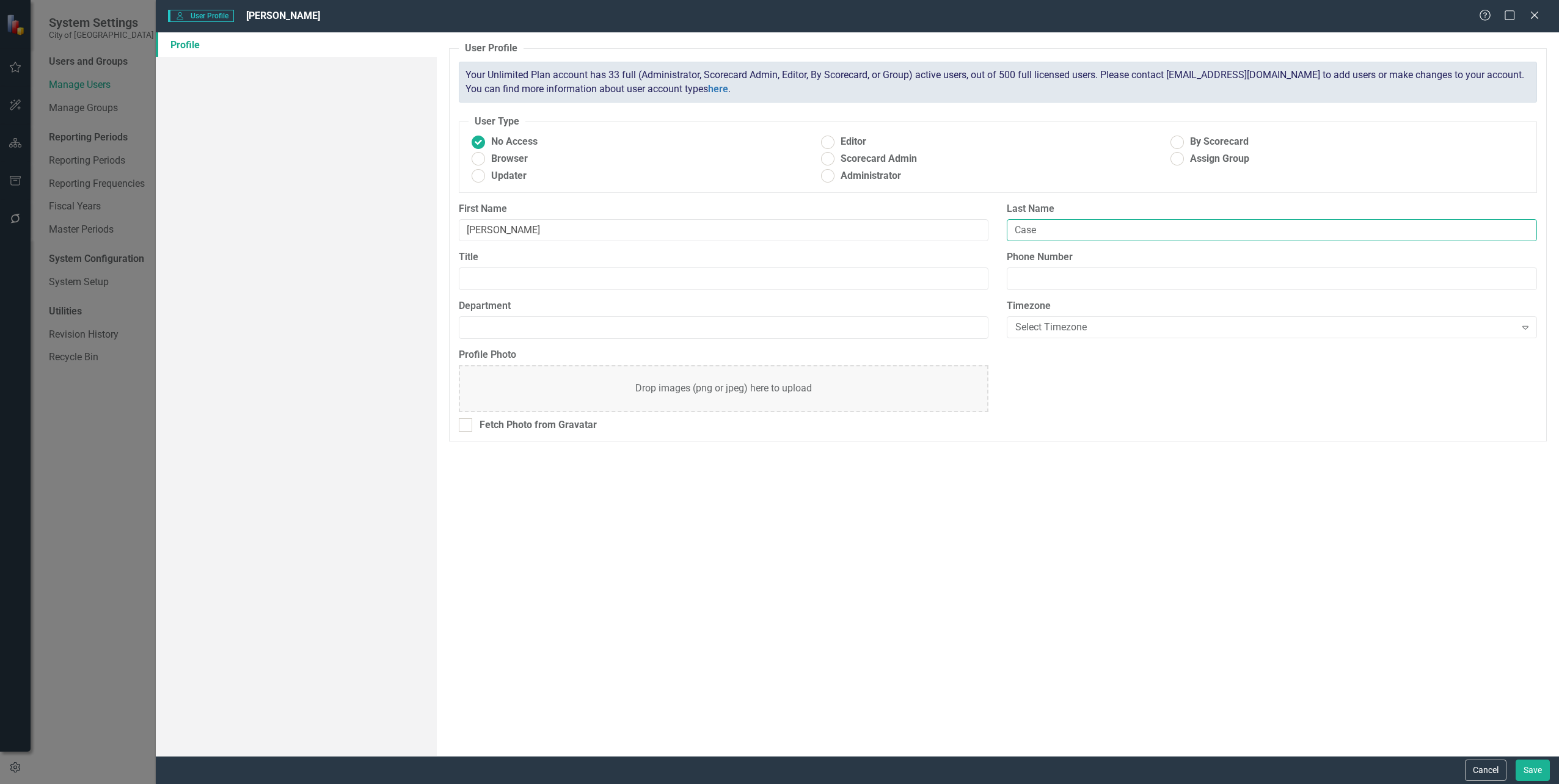
type input "Case"
click at [510, 276] on input "Title" at bounding box center [724, 279] width 530 height 23
type input "System Administrator"
click at [1086, 274] on input "Phone Number" at bounding box center [1272, 279] width 530 height 23
type input "7279431157"
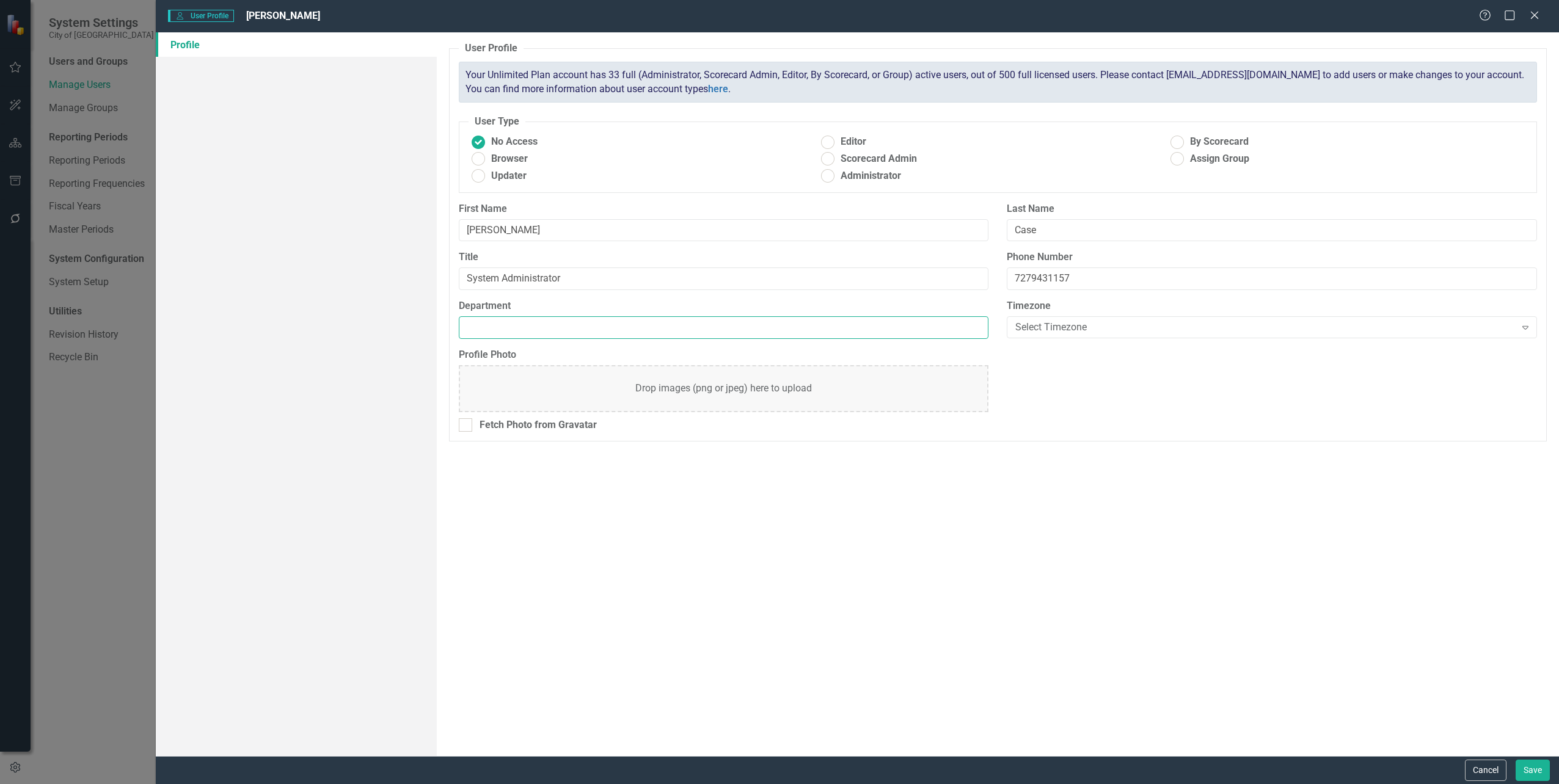
type input "IT"
click at [1106, 321] on div "Select Timezone" at bounding box center [1266, 327] width 500 height 14
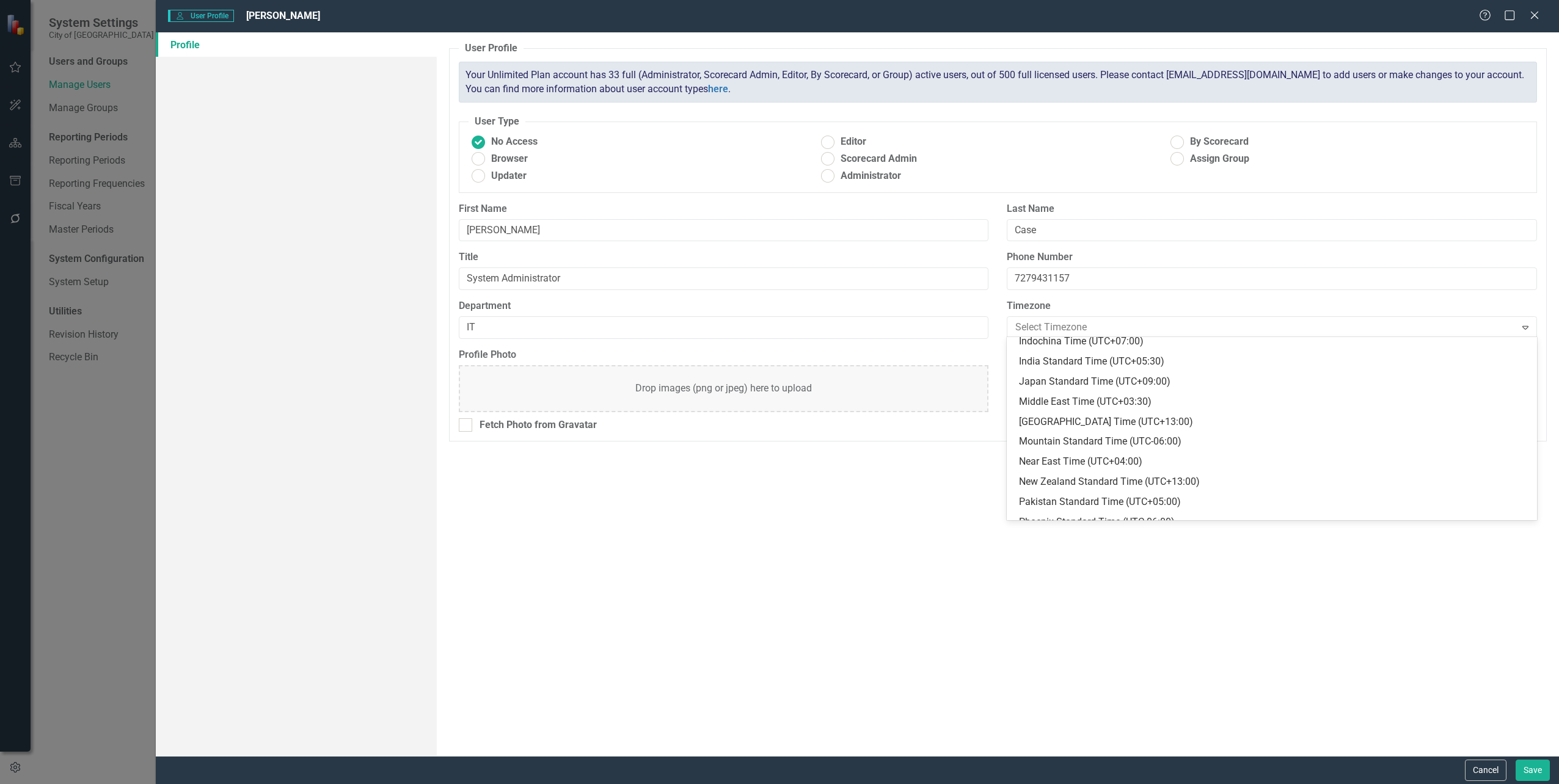
scroll to position [244, 0]
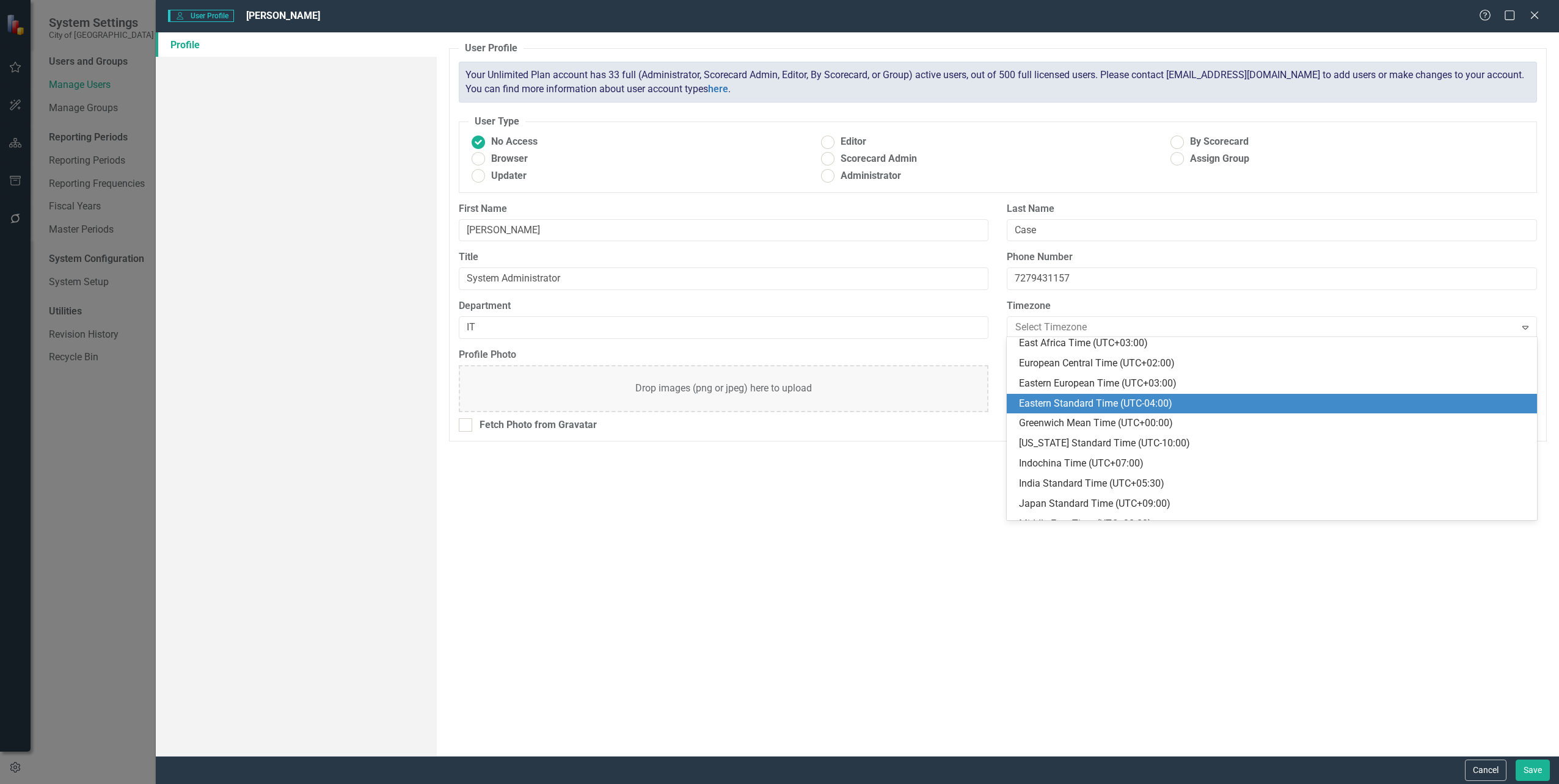
click at [1104, 406] on div "Eastern Standard Time (UTC-04:00)" at bounding box center [1275, 404] width 511 height 14
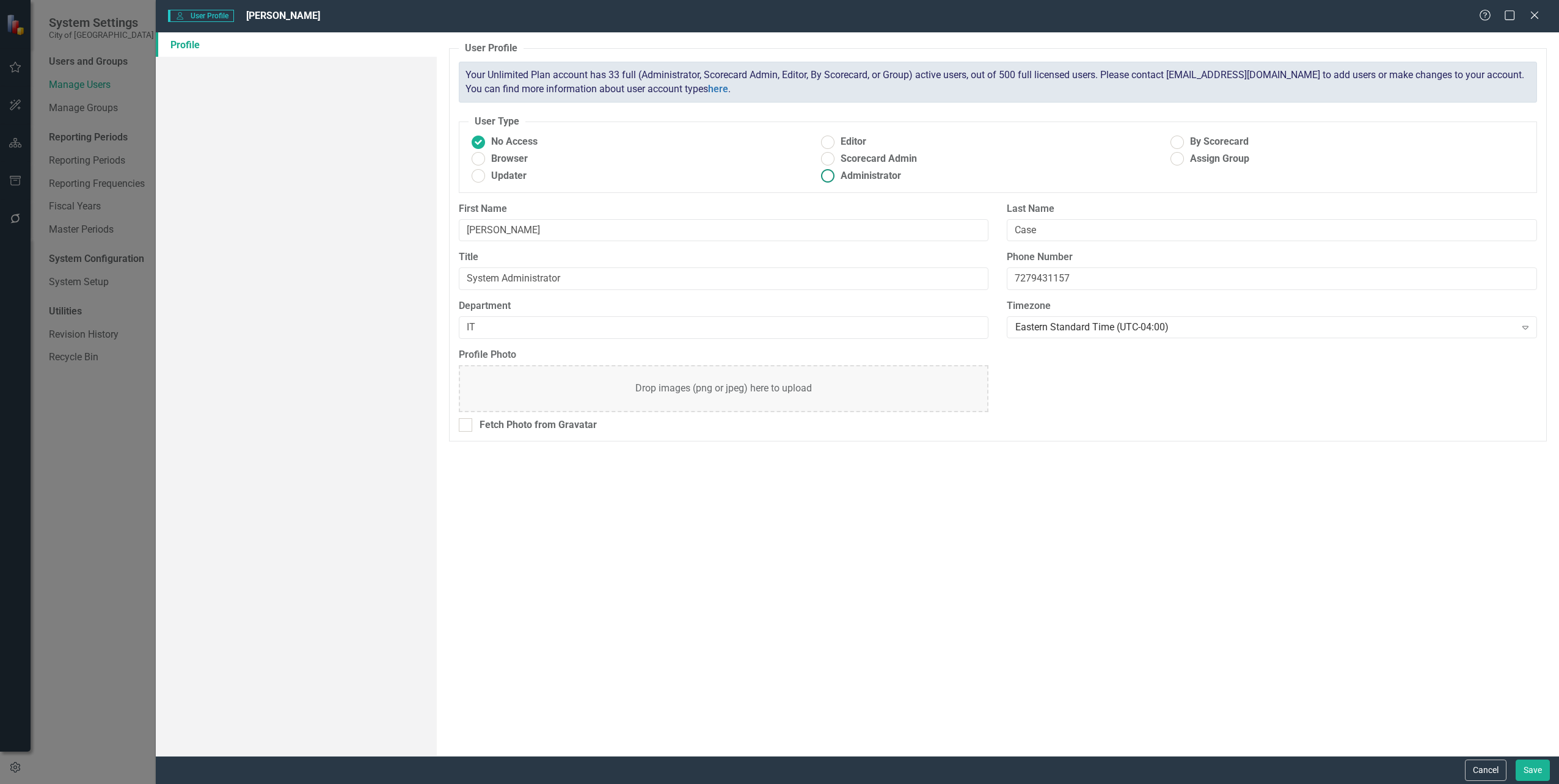
click at [821, 174] on ins at bounding box center [828, 176] width 19 height 19
click at [821, 174] on input "Administrator" at bounding box center [828, 176] width 19 height 19
radio input "true"
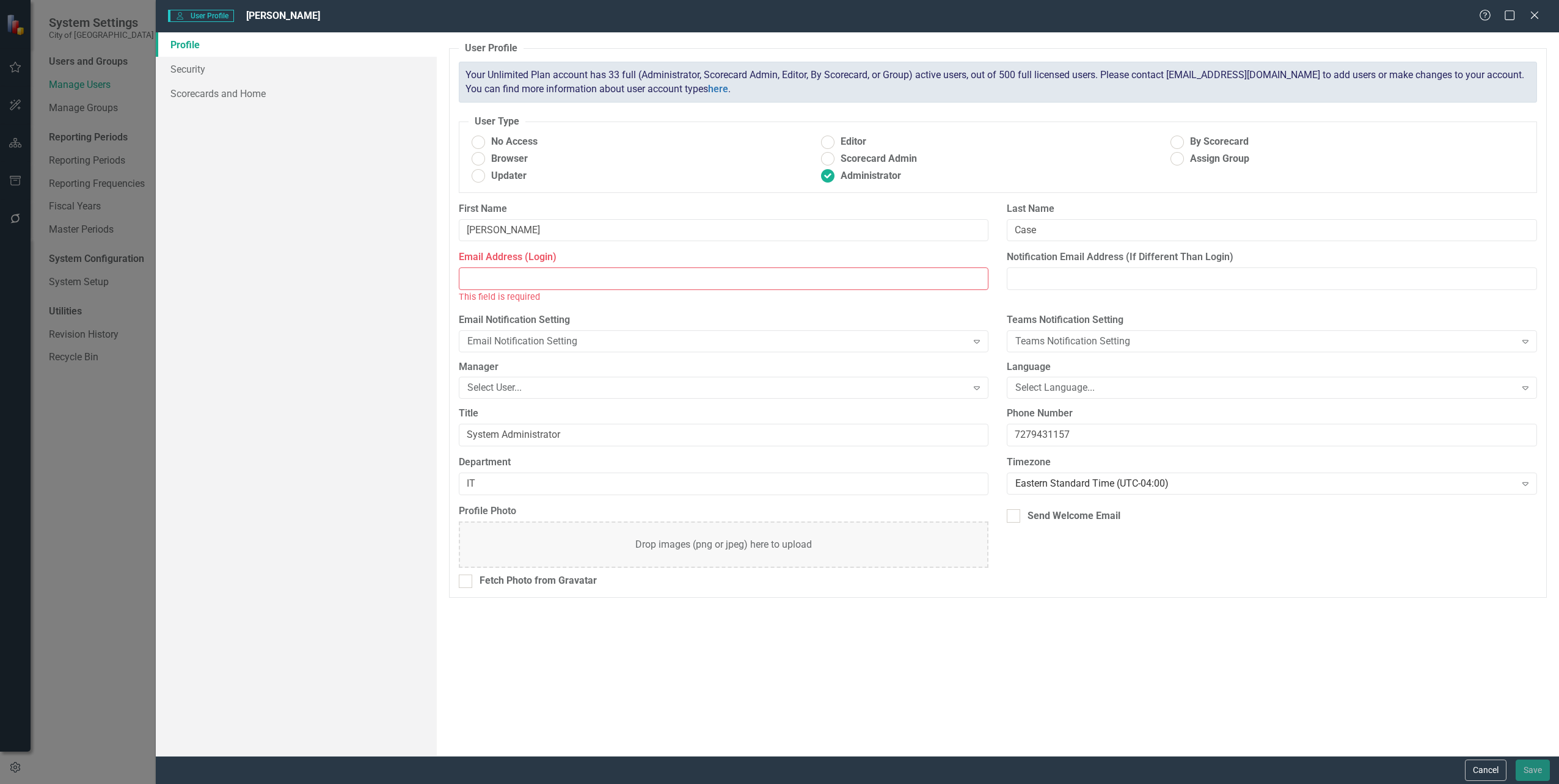
click at [510, 282] on input "Email Address (Login)" at bounding box center [724, 279] width 530 height 23
type input "[EMAIL_ADDRESS][DOMAIN_NAME]"
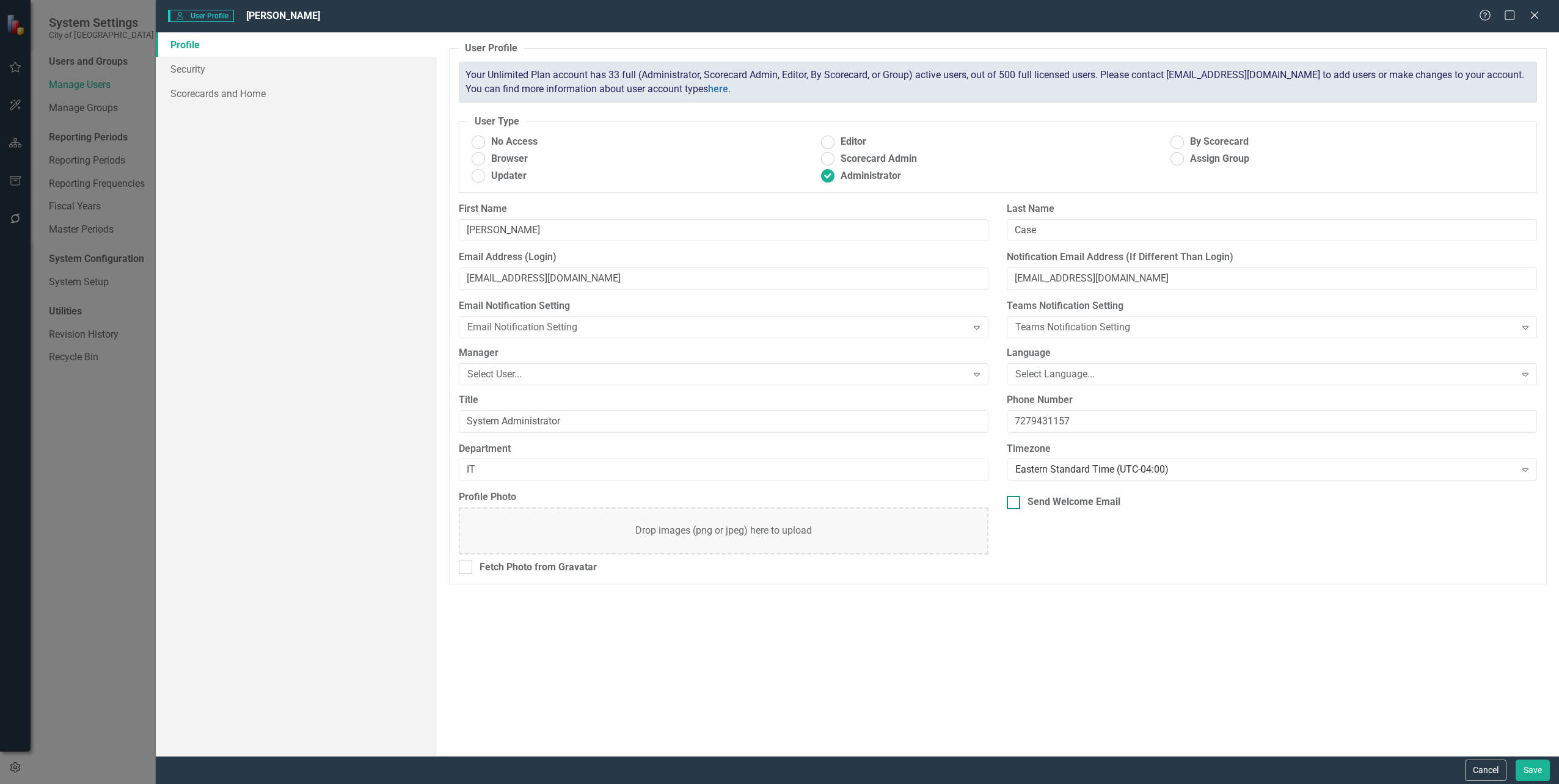
click at [1018, 496] on div at bounding box center [1014, 503] width 14 height 14
click at [1015, 496] on input "Send Welcome Email" at bounding box center [1011, 500] width 8 height 8
checkbox input "true"
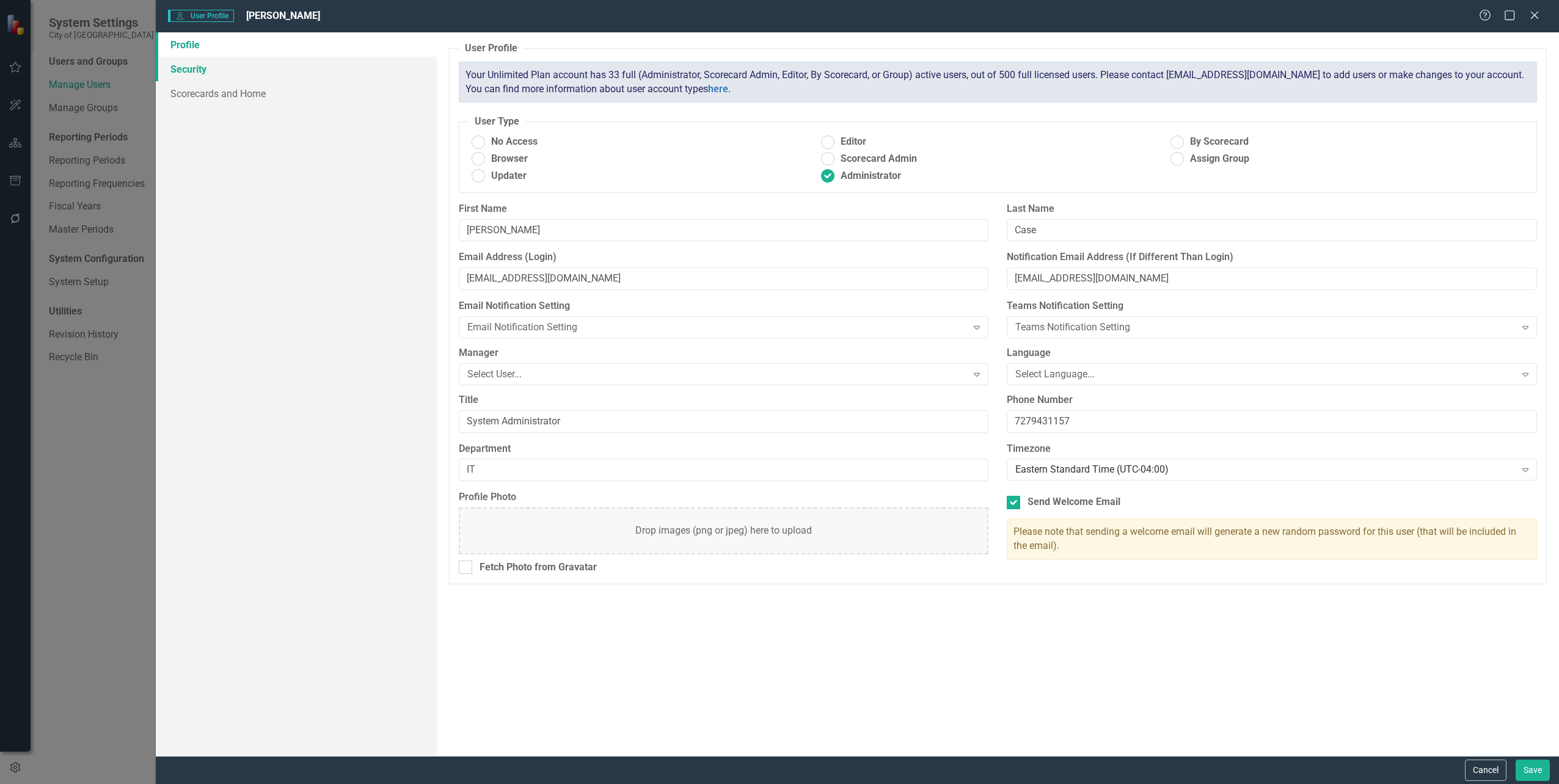
click at [199, 72] on link "Security" at bounding box center [296, 69] width 280 height 25
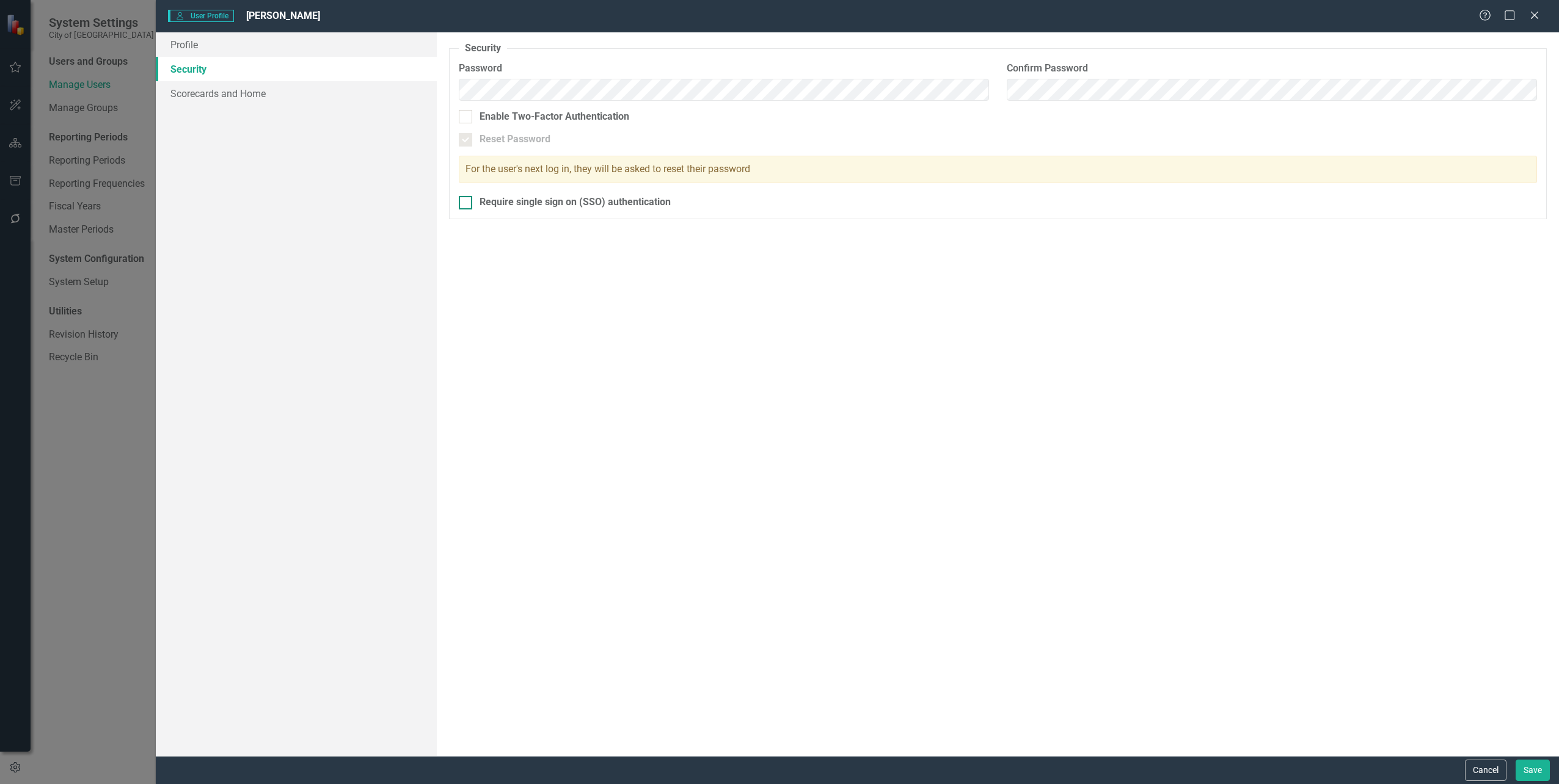
click at [466, 204] on div at bounding box center [466, 203] width 14 height 14
click at [466, 204] on input "Require single sign on (SSO) authentication" at bounding box center [463, 200] width 8 height 8
checkbox input "true"
click at [208, 95] on link "Scorecards and Home" at bounding box center [296, 93] width 280 height 25
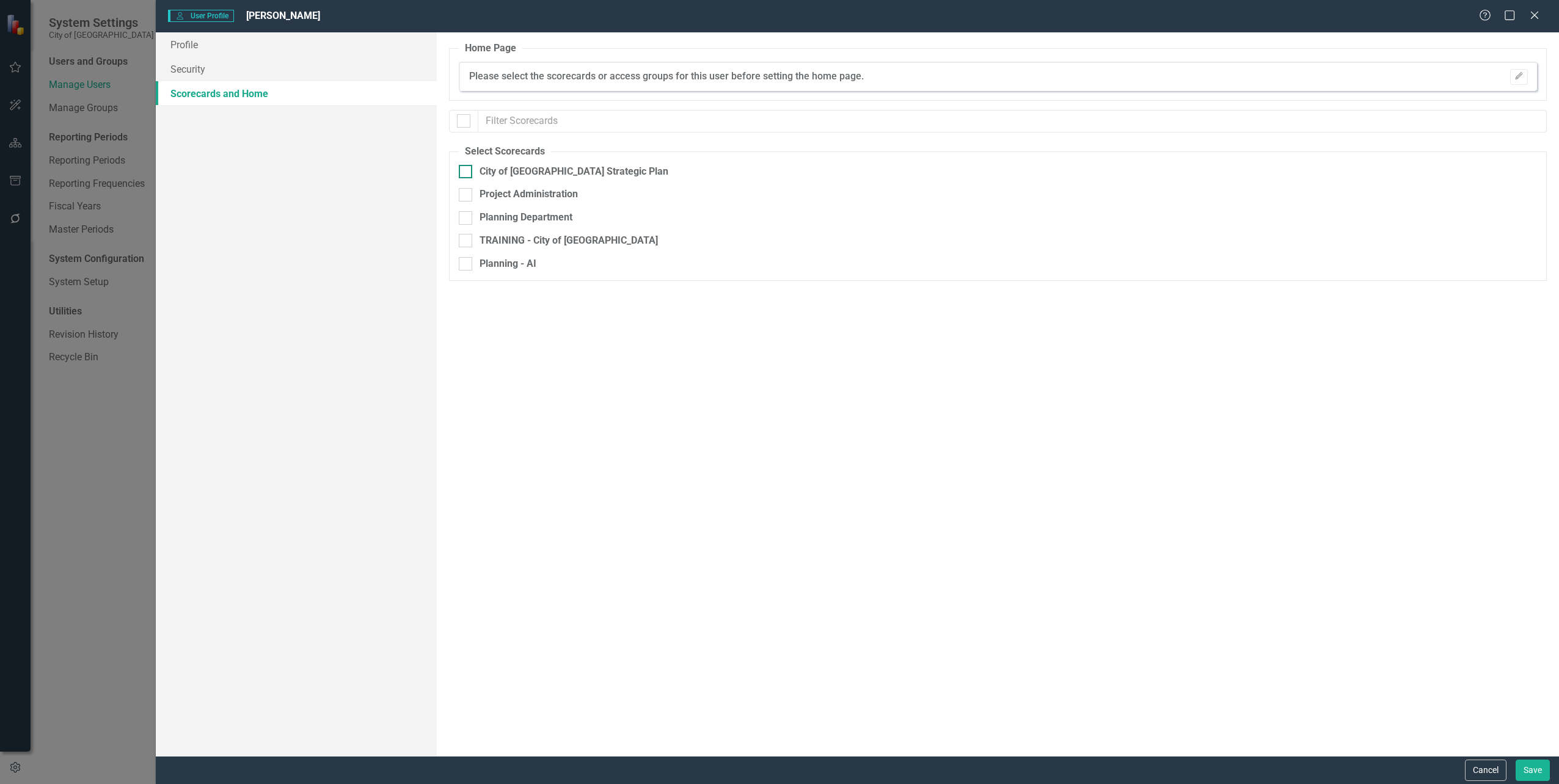
click at [466, 171] on div at bounding box center [466, 172] width 14 height 14
click at [466, 171] on input "City of [GEOGRAPHIC_DATA] Strategic Plan" at bounding box center [463, 169] width 8 height 8
checkbox input "true"
click at [464, 198] on div at bounding box center [466, 195] width 14 height 14
click at [464, 196] on input "Project Administration" at bounding box center [463, 192] width 8 height 8
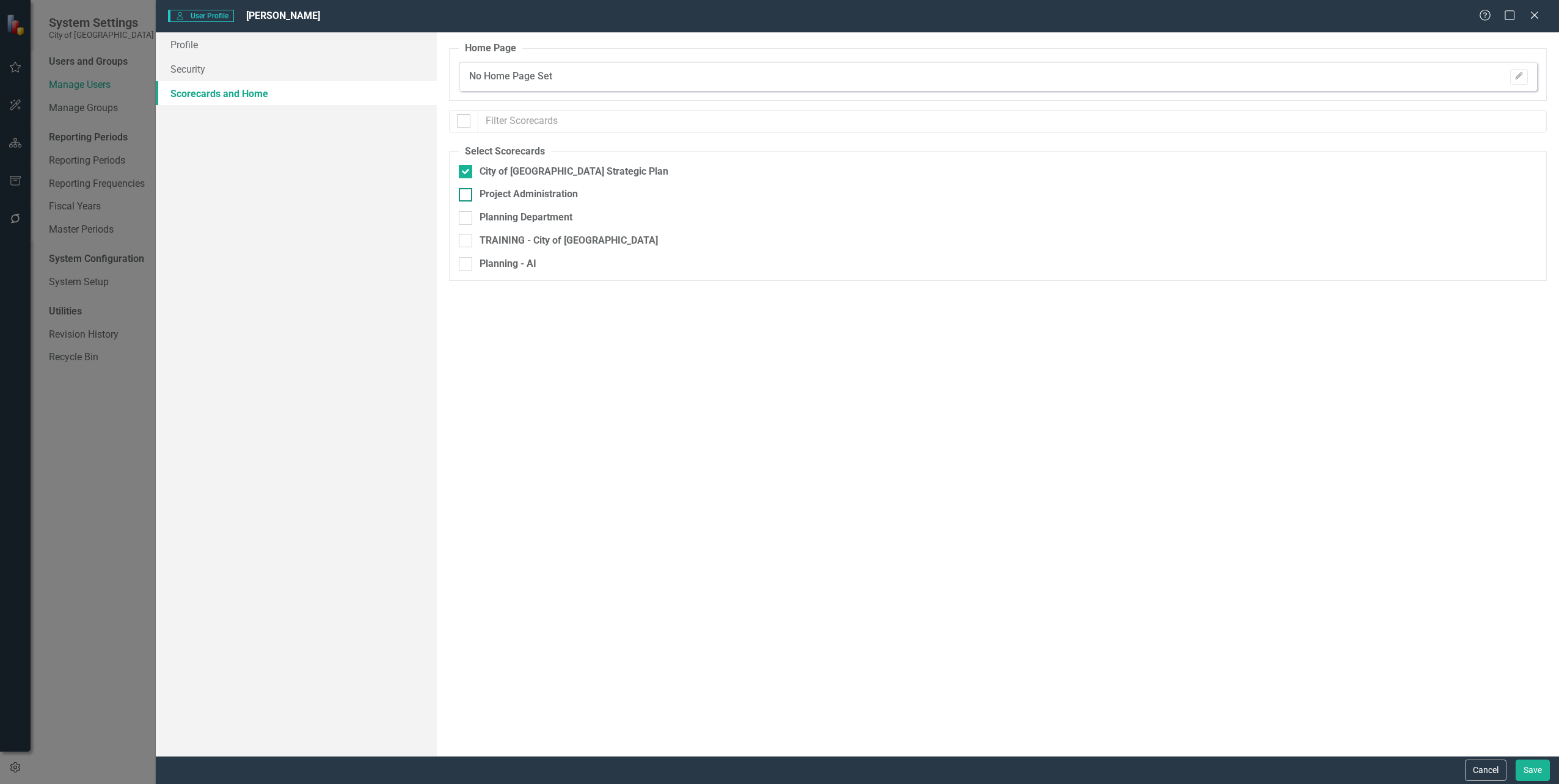
checkbox input "true"
click at [464, 218] on div at bounding box center [466, 218] width 14 height 14
click at [464, 218] on input "Planning Department" at bounding box center [463, 216] width 8 height 8
checkbox input "true"
click at [466, 240] on input "TRAINING - City of [GEOGRAPHIC_DATA]" at bounding box center [463, 238] width 8 height 8
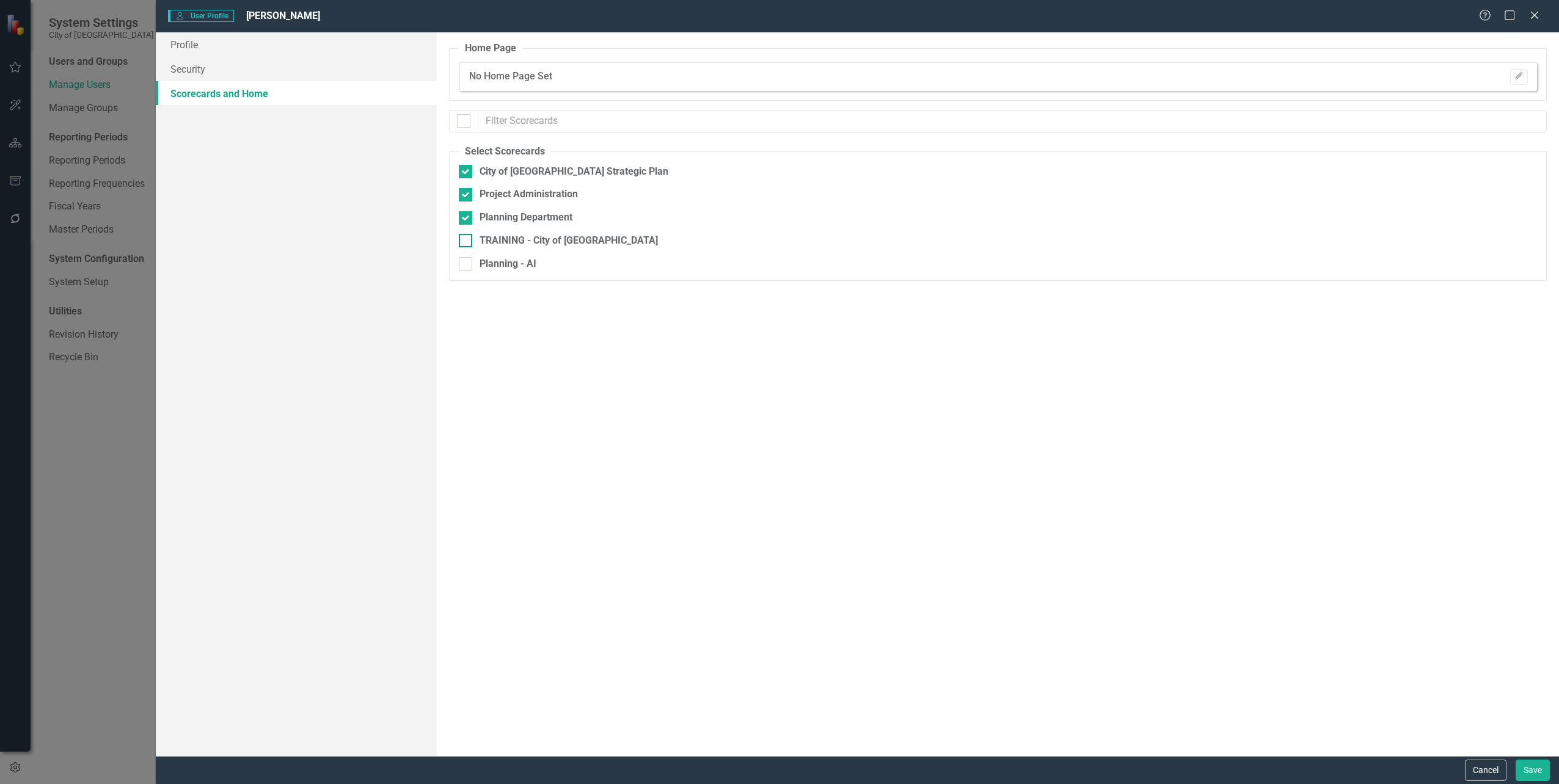
checkbox input "true"
click at [466, 268] on div at bounding box center [466, 264] width 14 height 14
click at [466, 265] on input "Planning - AI" at bounding box center [463, 262] width 8 height 8
checkbox input "true"
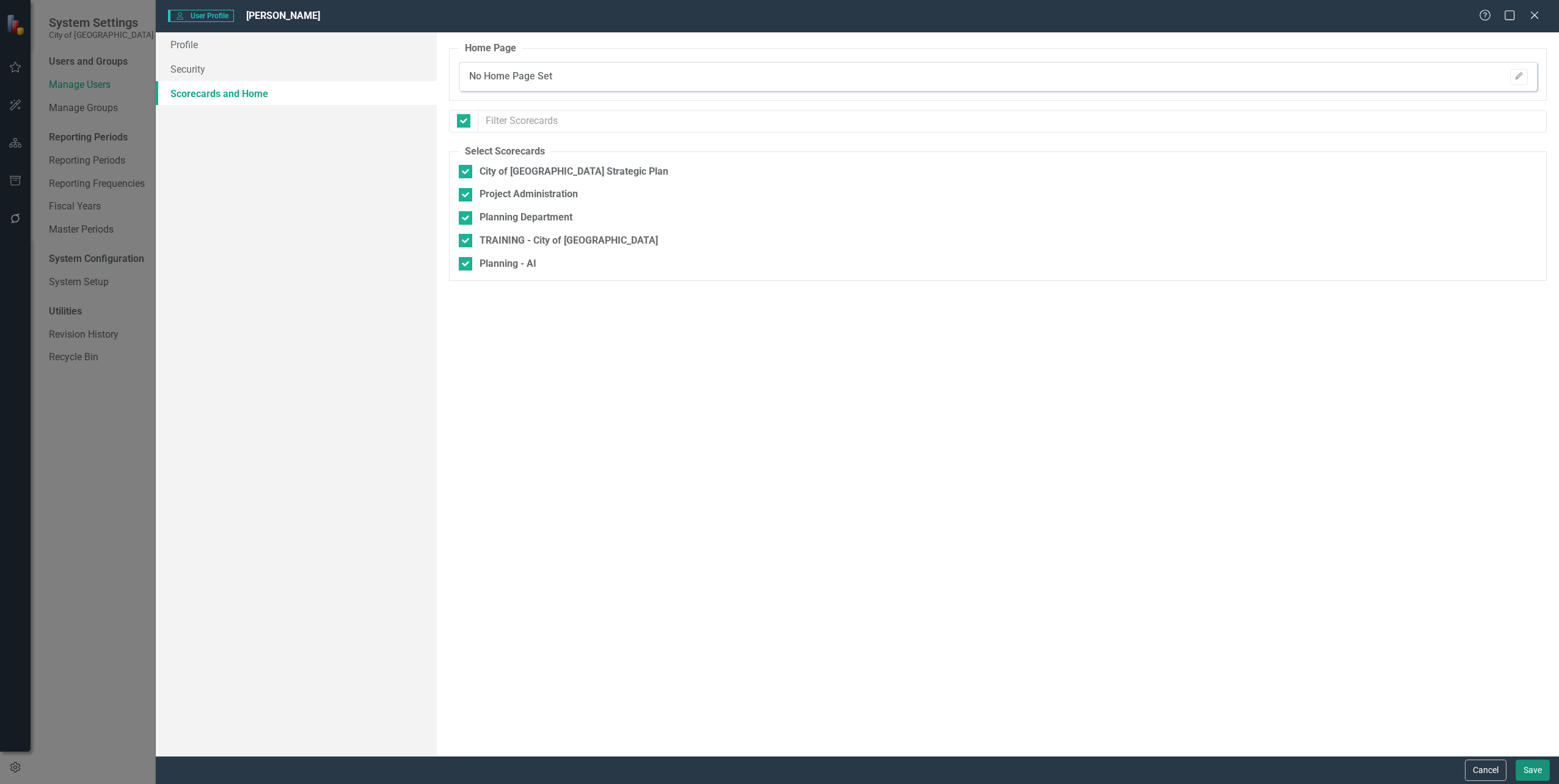
click at [1535, 766] on button "Save" at bounding box center [1533, 770] width 34 height 21
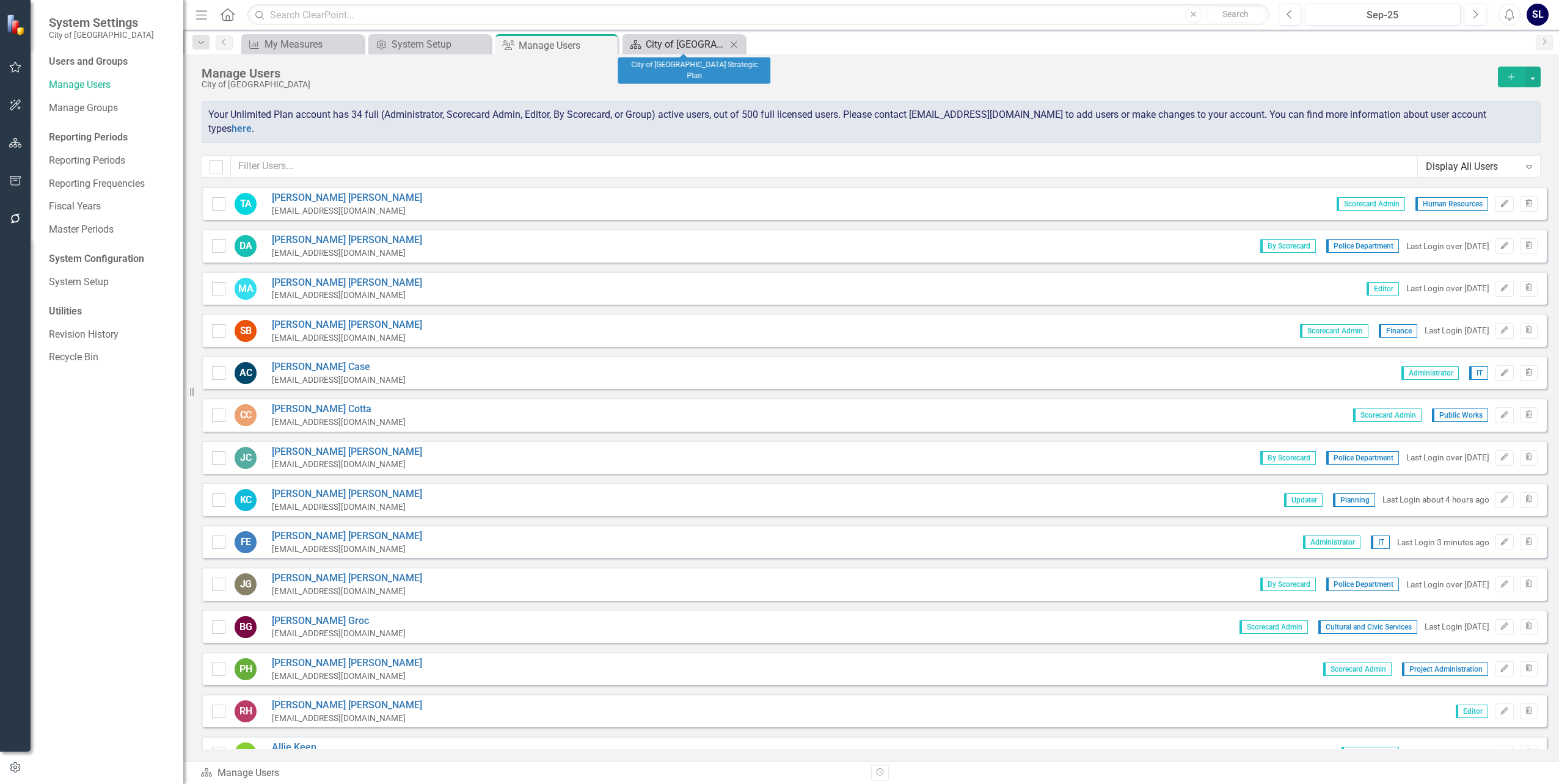
click at [671, 47] on div "City of [GEOGRAPHIC_DATA] Strategic Plan" at bounding box center [685, 44] width 80 height 15
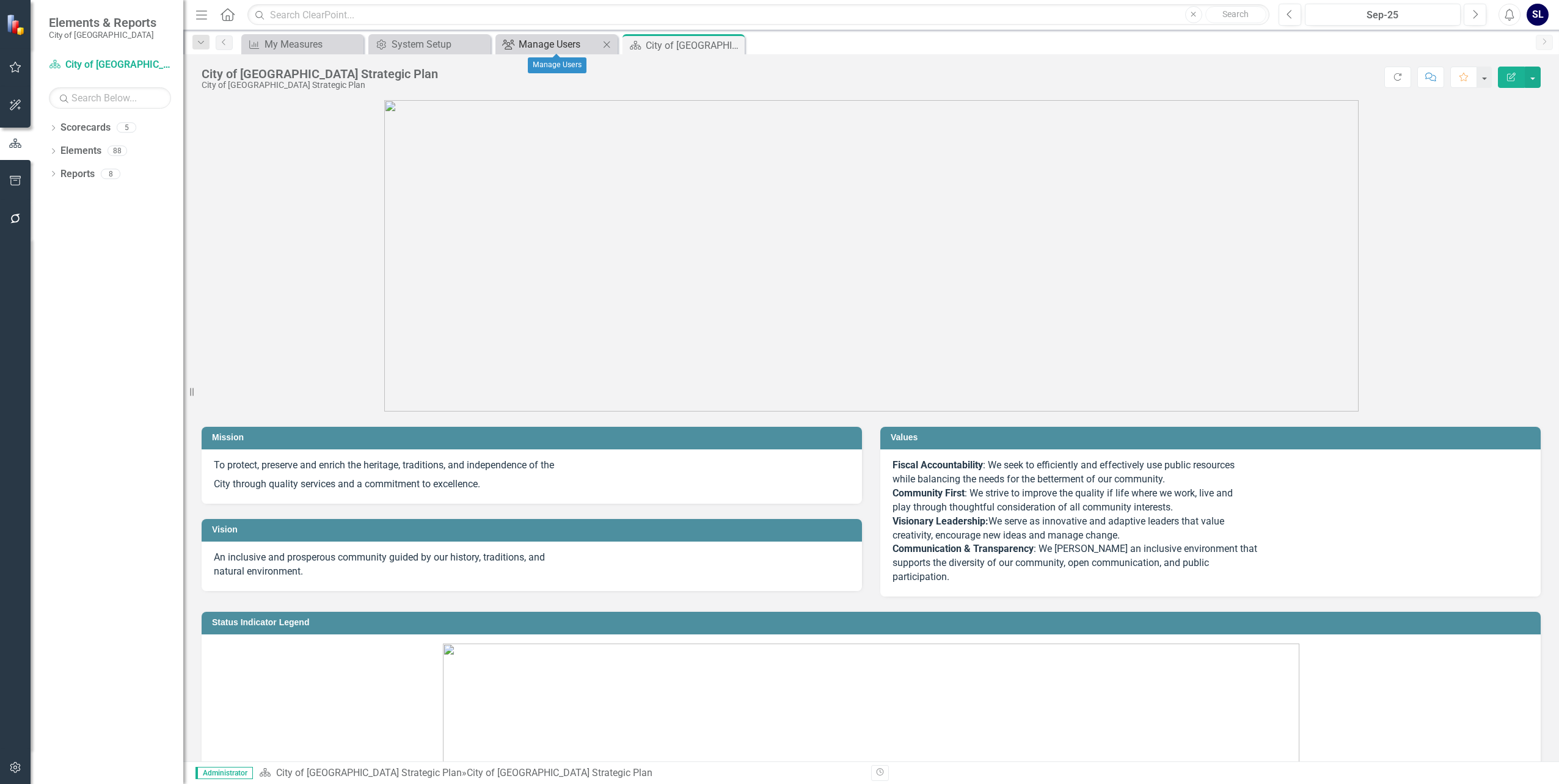
click at [523, 41] on div "Manage Users" at bounding box center [558, 44] width 80 height 15
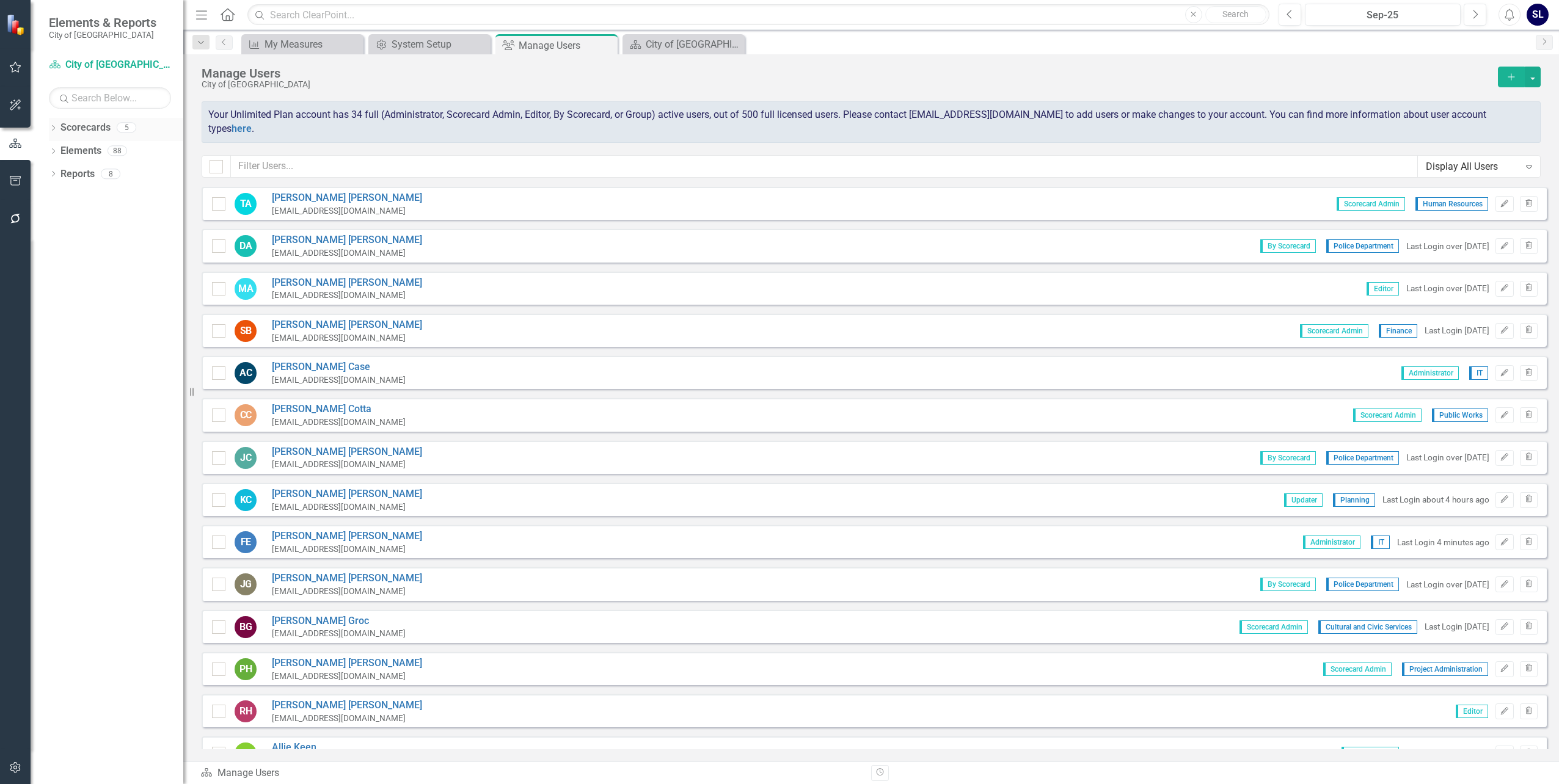
click at [82, 124] on link "Scorecards" at bounding box center [85, 128] width 50 height 14
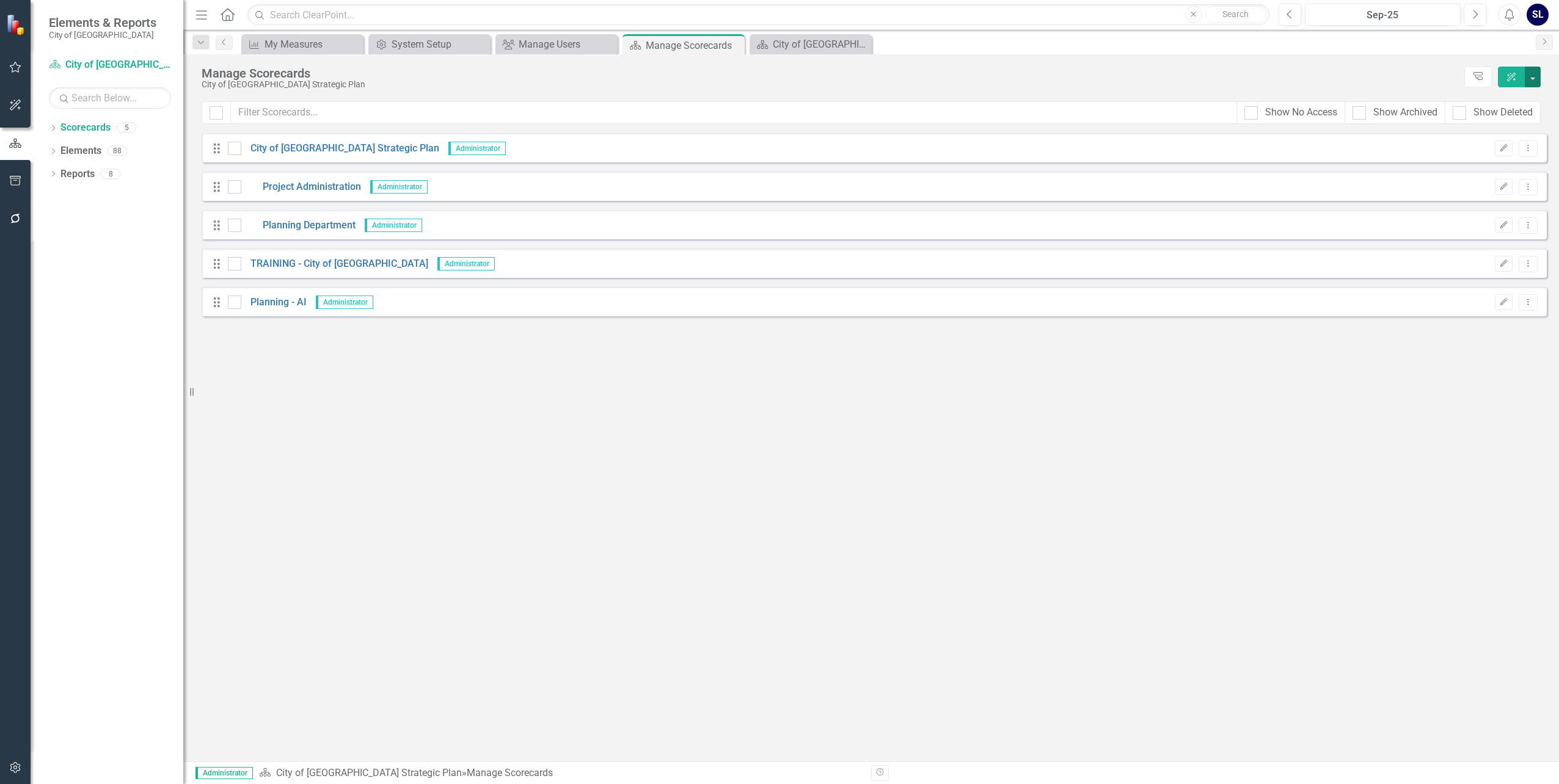
click at [1536, 80] on button "button" at bounding box center [1533, 77] width 16 height 21
click at [1486, 121] on link "Add Add Scorecard" at bounding box center [1477, 124] width 126 height 23
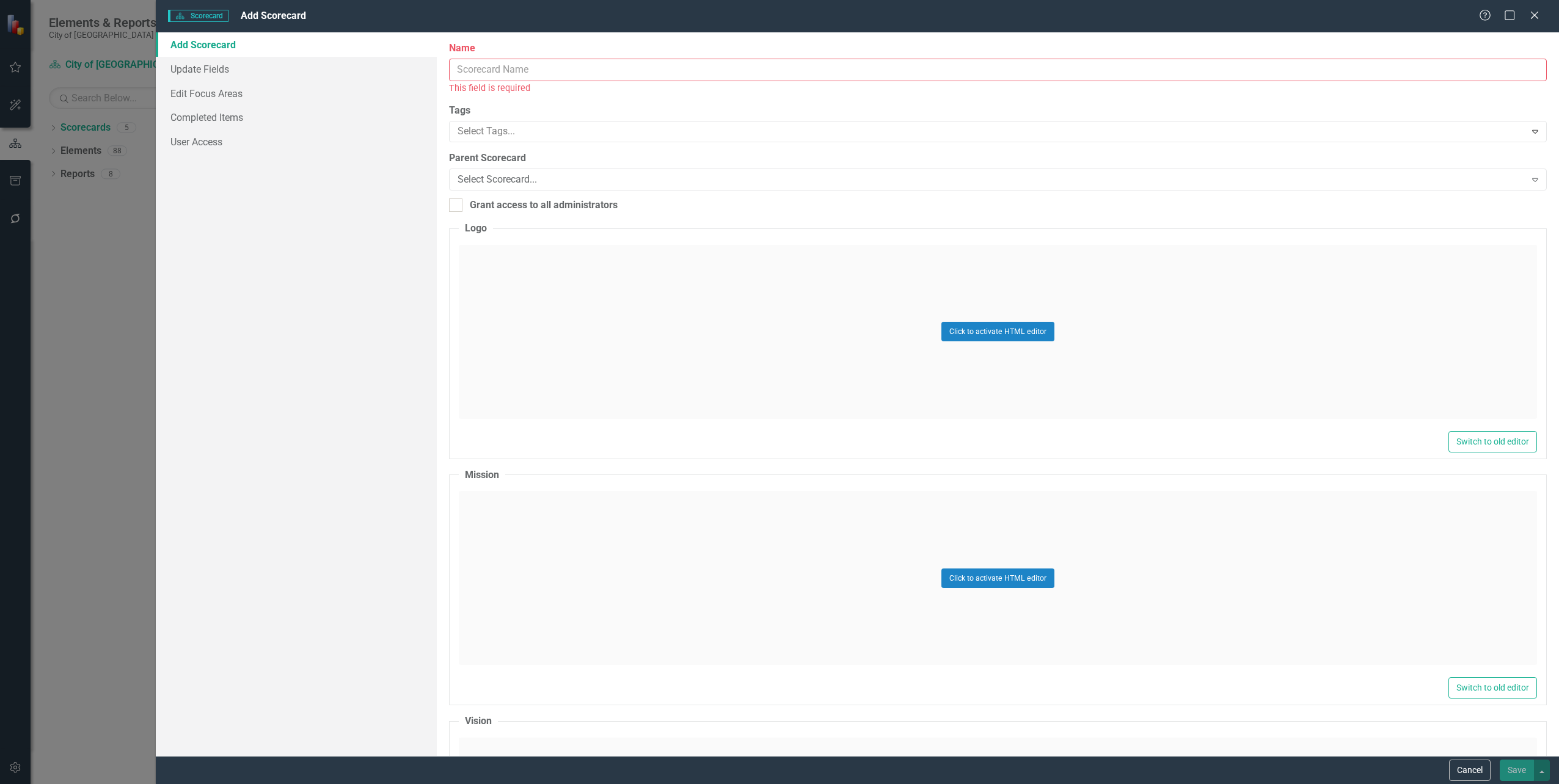
click at [555, 76] on input "Name" at bounding box center [998, 69] width 1098 height 23
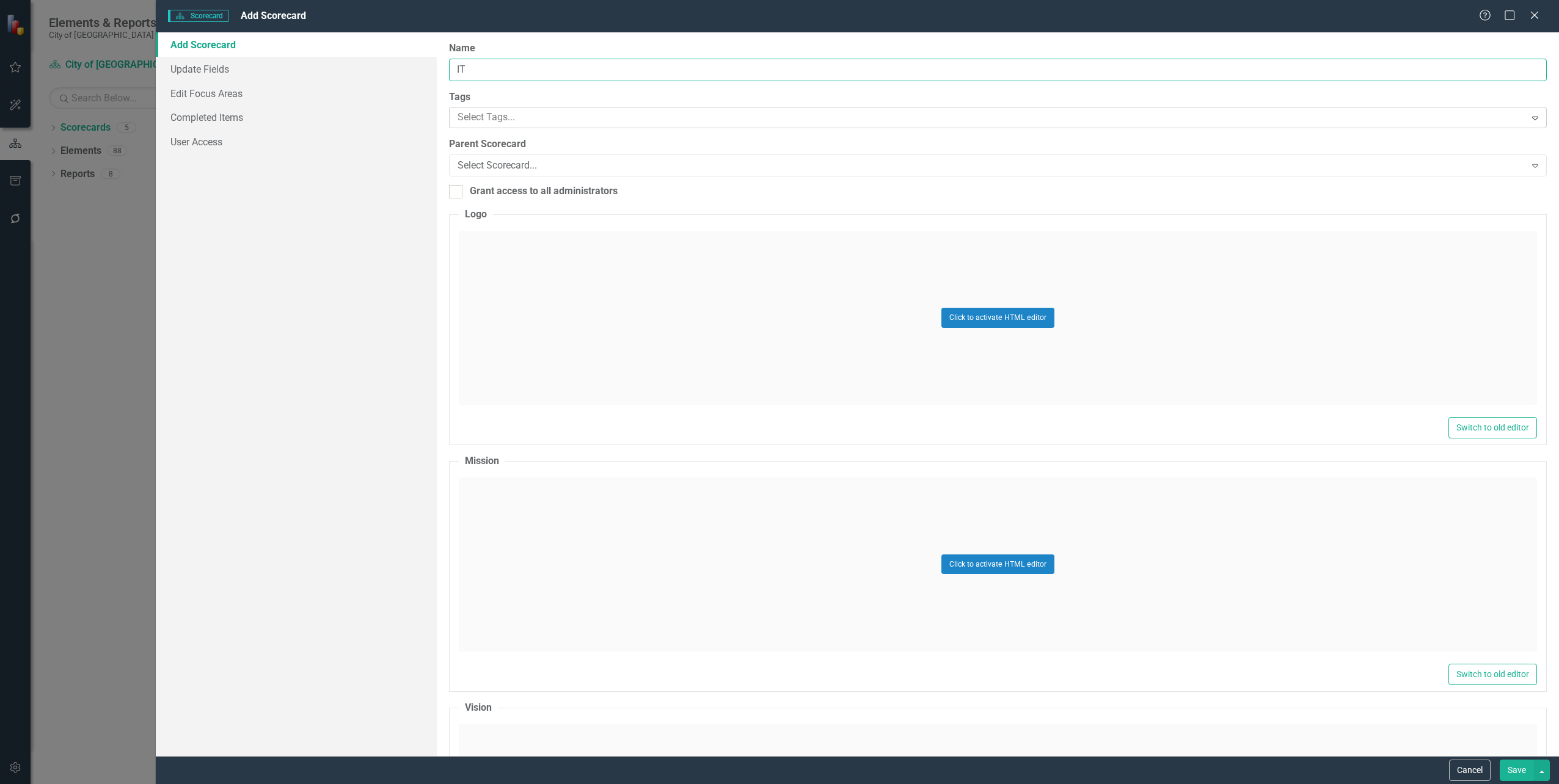
type input "IT"
click at [549, 121] on div at bounding box center [989, 117] width 1073 height 16
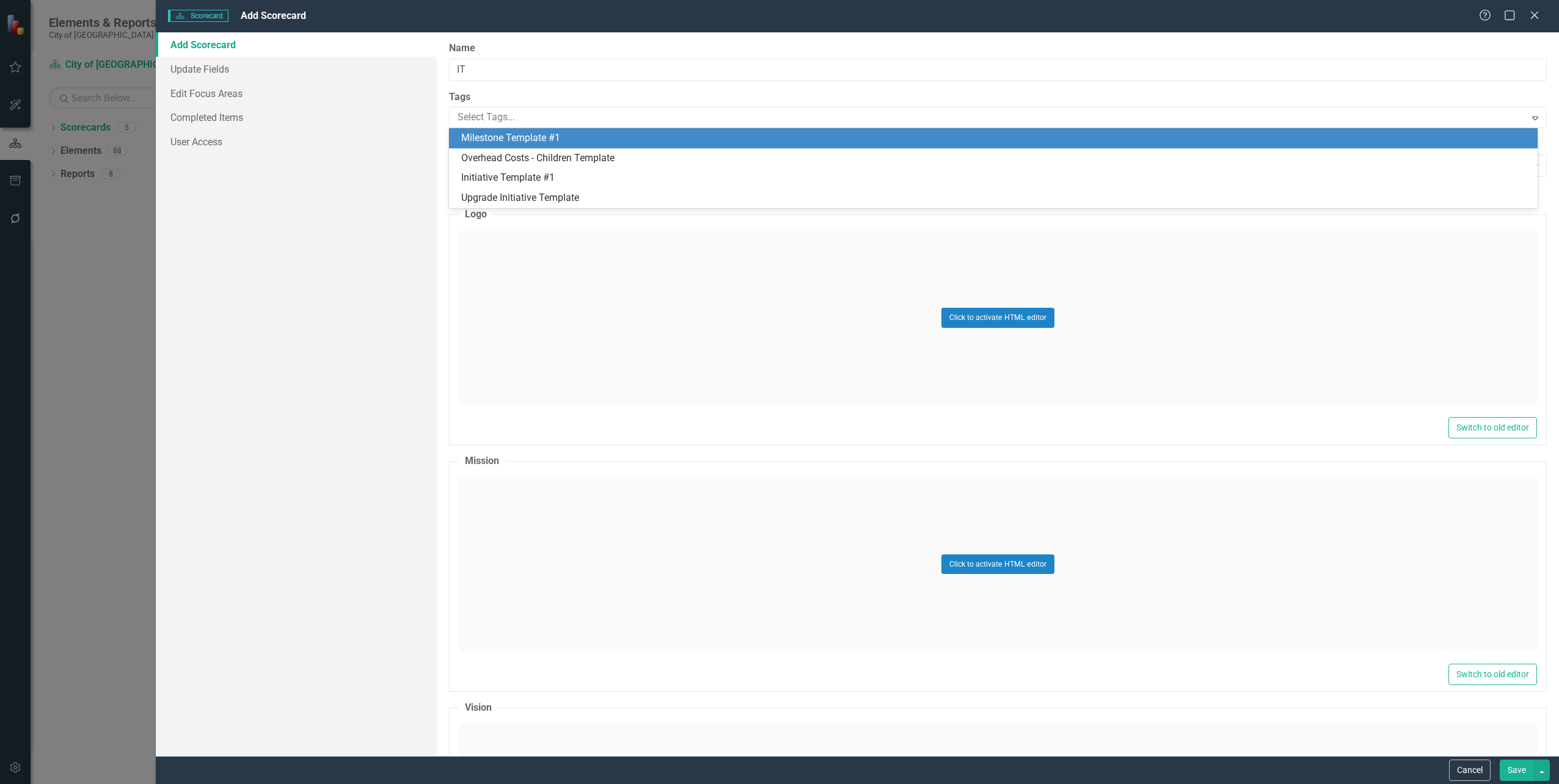
click at [542, 141] on span "Milestone Template #1" at bounding box center [511, 137] width 99 height 12
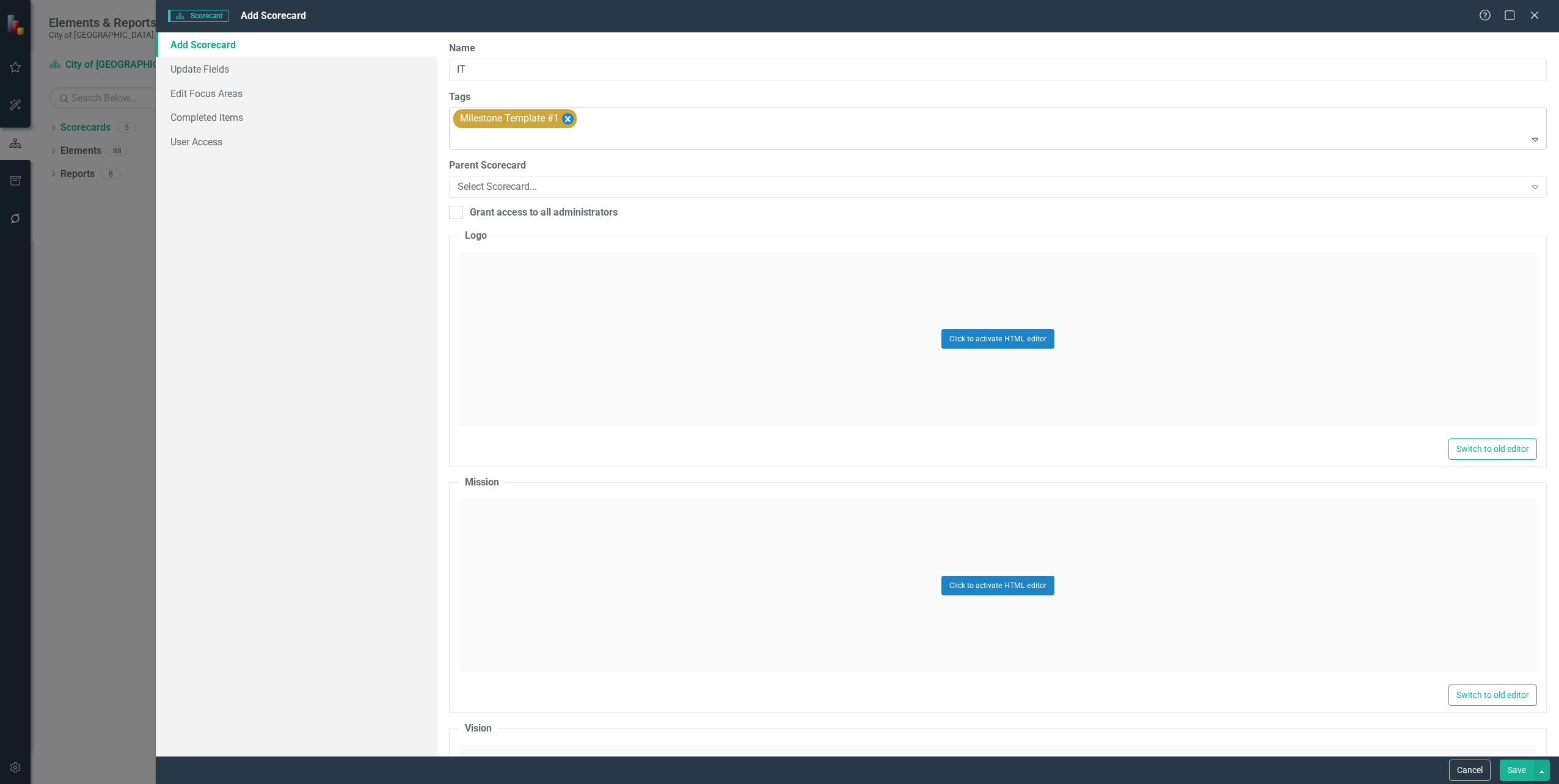
click at [565, 121] on icon "Remove [object Object]" at bounding box center [567, 119] width 12 height 15
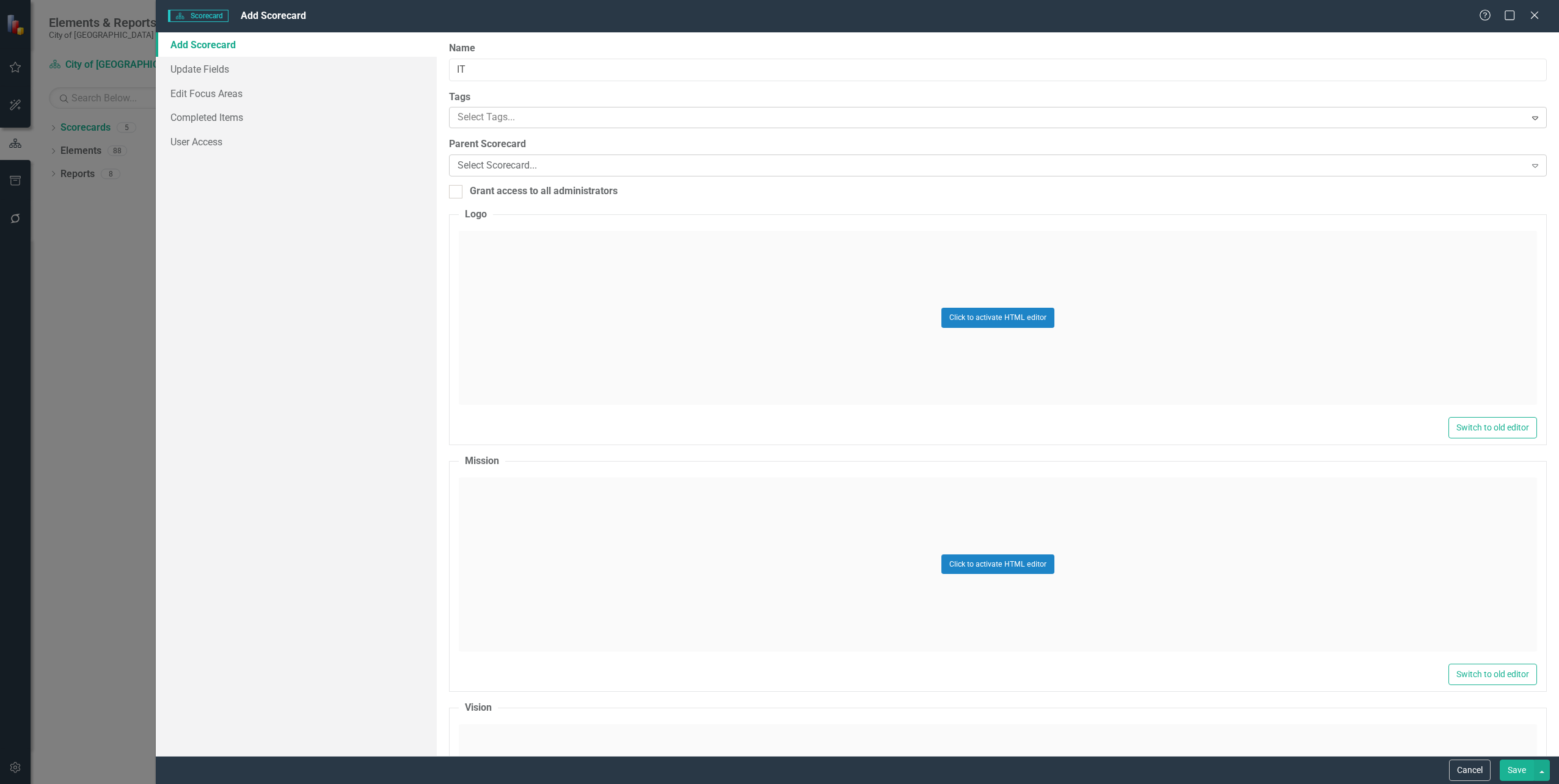
click at [551, 169] on div "Select Scorecard..." at bounding box center [991, 165] width 1068 height 14
click at [495, 491] on div "Click to activate HTML editor" at bounding box center [998, 565] width 1078 height 174
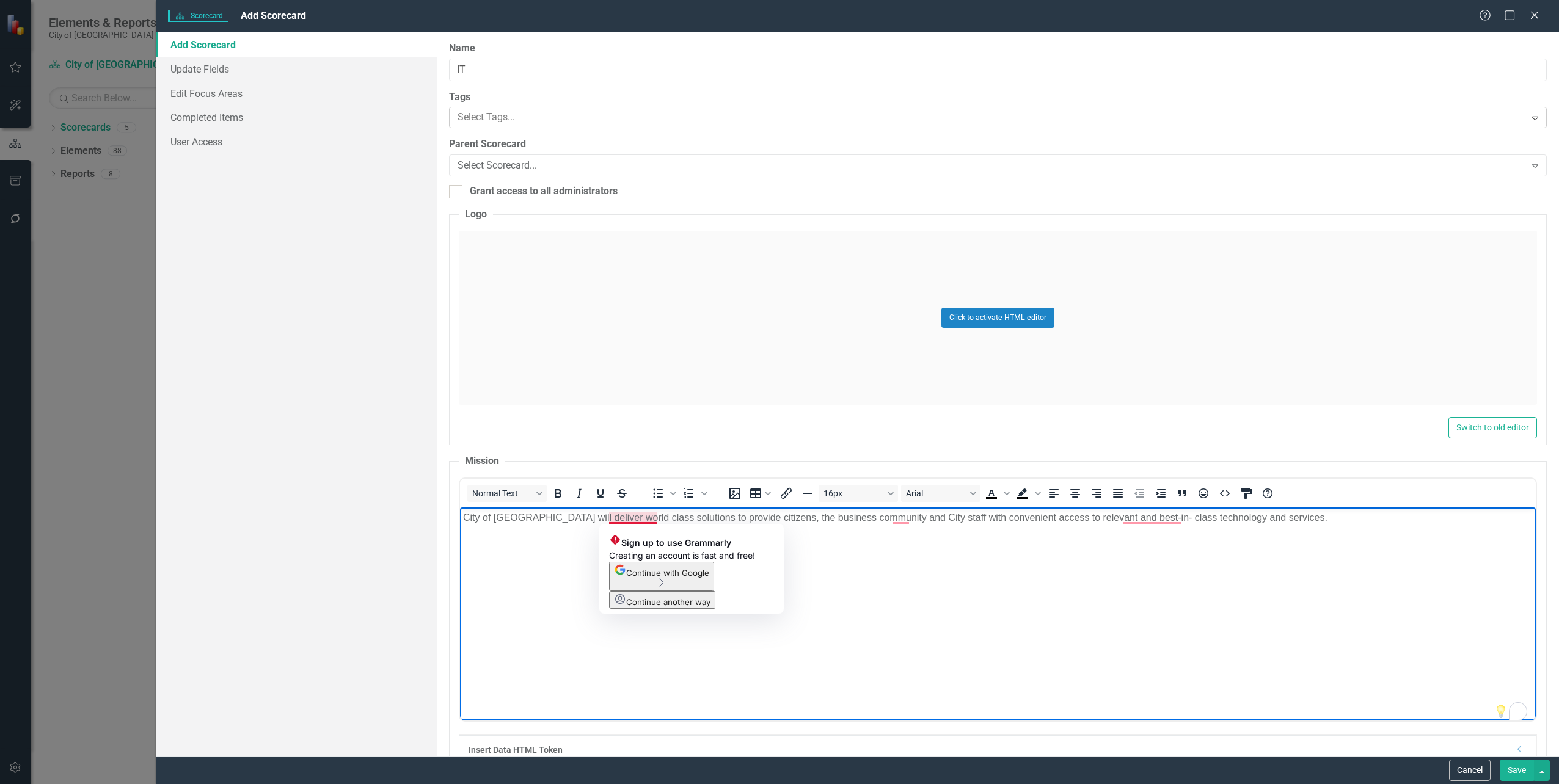
click at [634, 519] on p "City of [GEOGRAPHIC_DATA] will deliver world class solutions to provide citizen…" at bounding box center [997, 517] width 1070 height 14
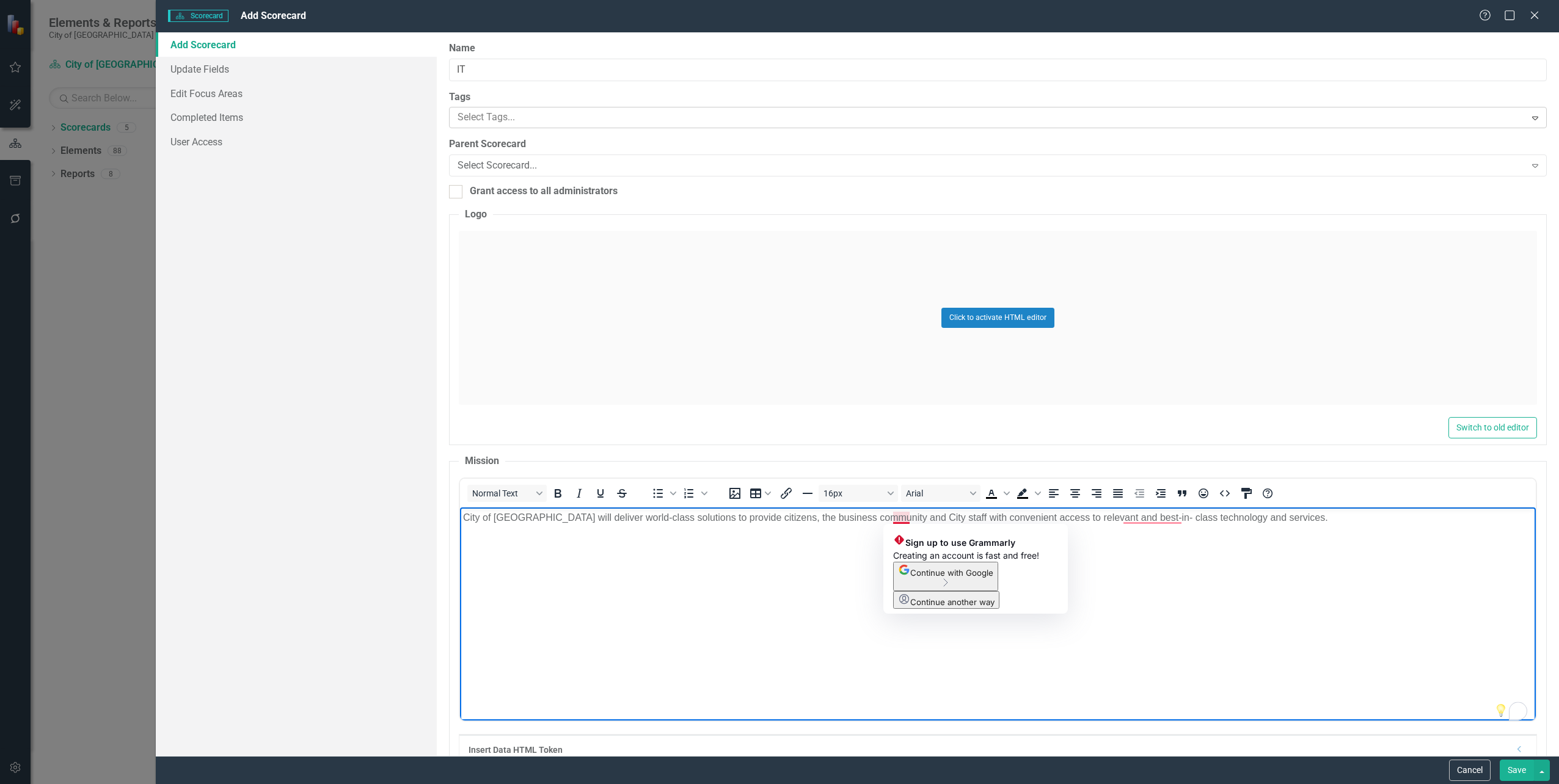
click at [889, 519] on p "City of [GEOGRAPHIC_DATA] will deliver world-class solutions to provide citizen…" at bounding box center [997, 517] width 1070 height 14
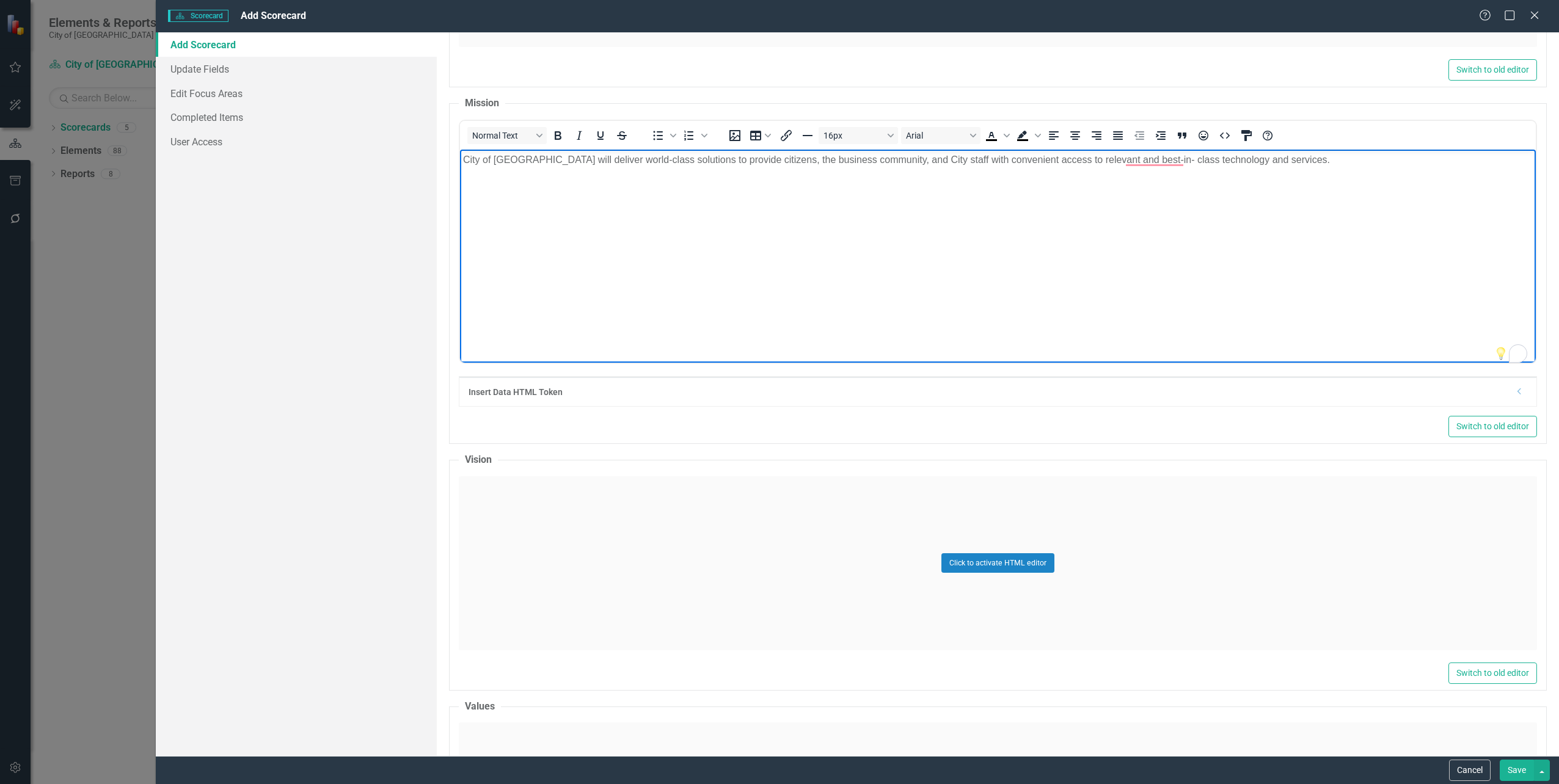
scroll to position [367, 0]
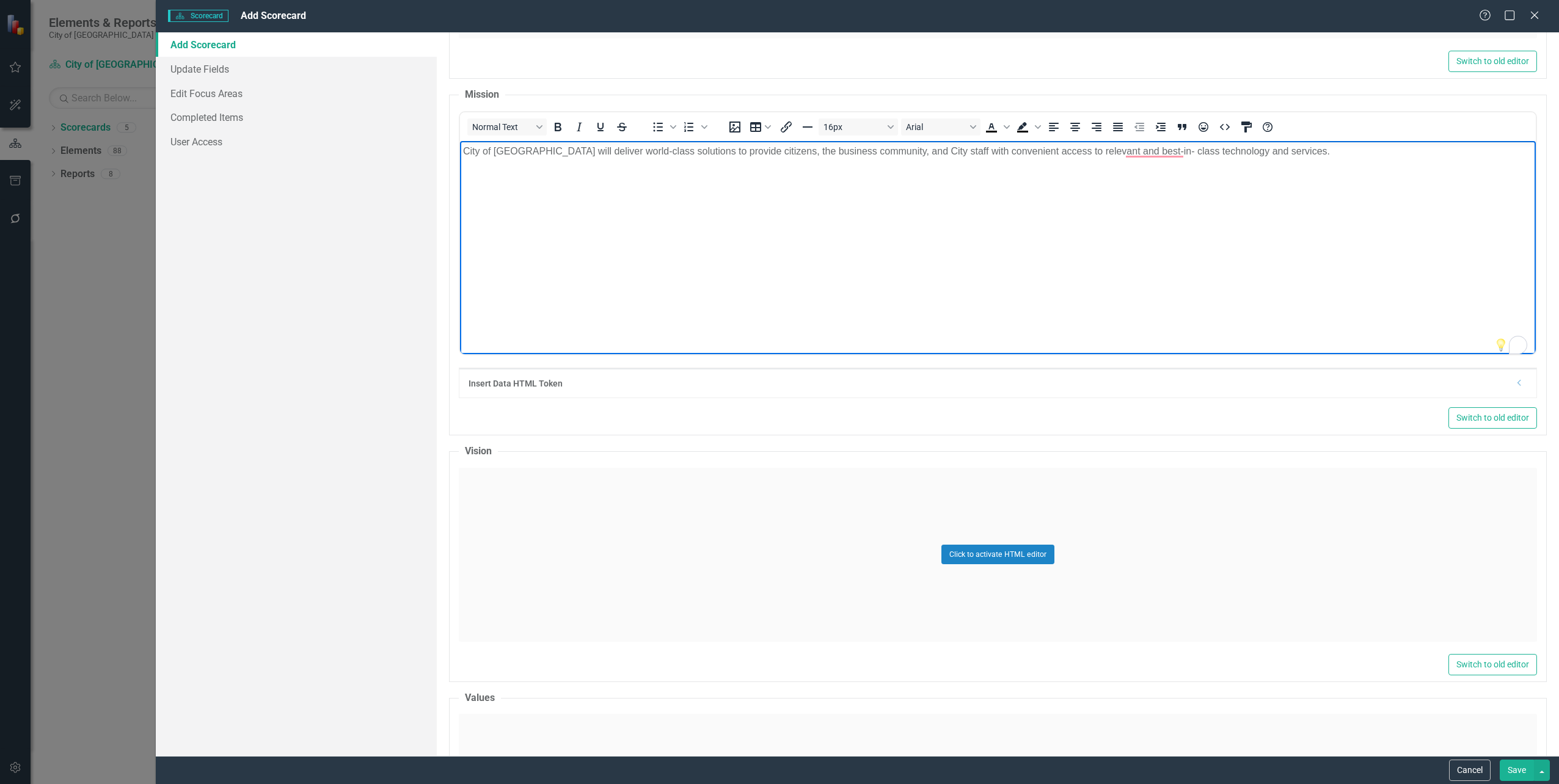
click at [521, 492] on div "Click to activate HTML editor" at bounding box center [998, 555] width 1078 height 174
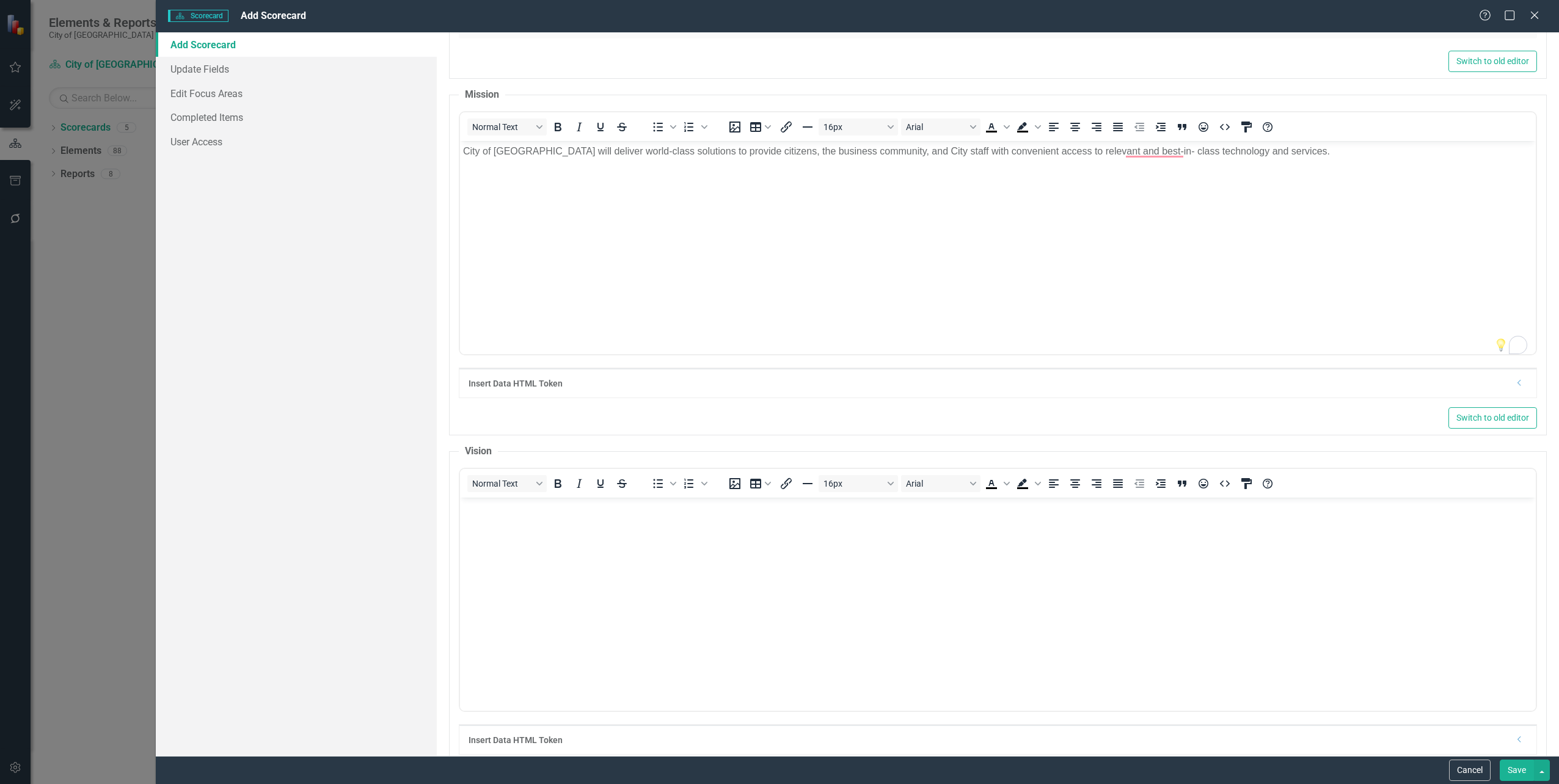
scroll to position [0, 0]
click at [509, 535] on body "Rich Text Area. Press ALT-0 for help." at bounding box center [997, 588] width 1076 height 183
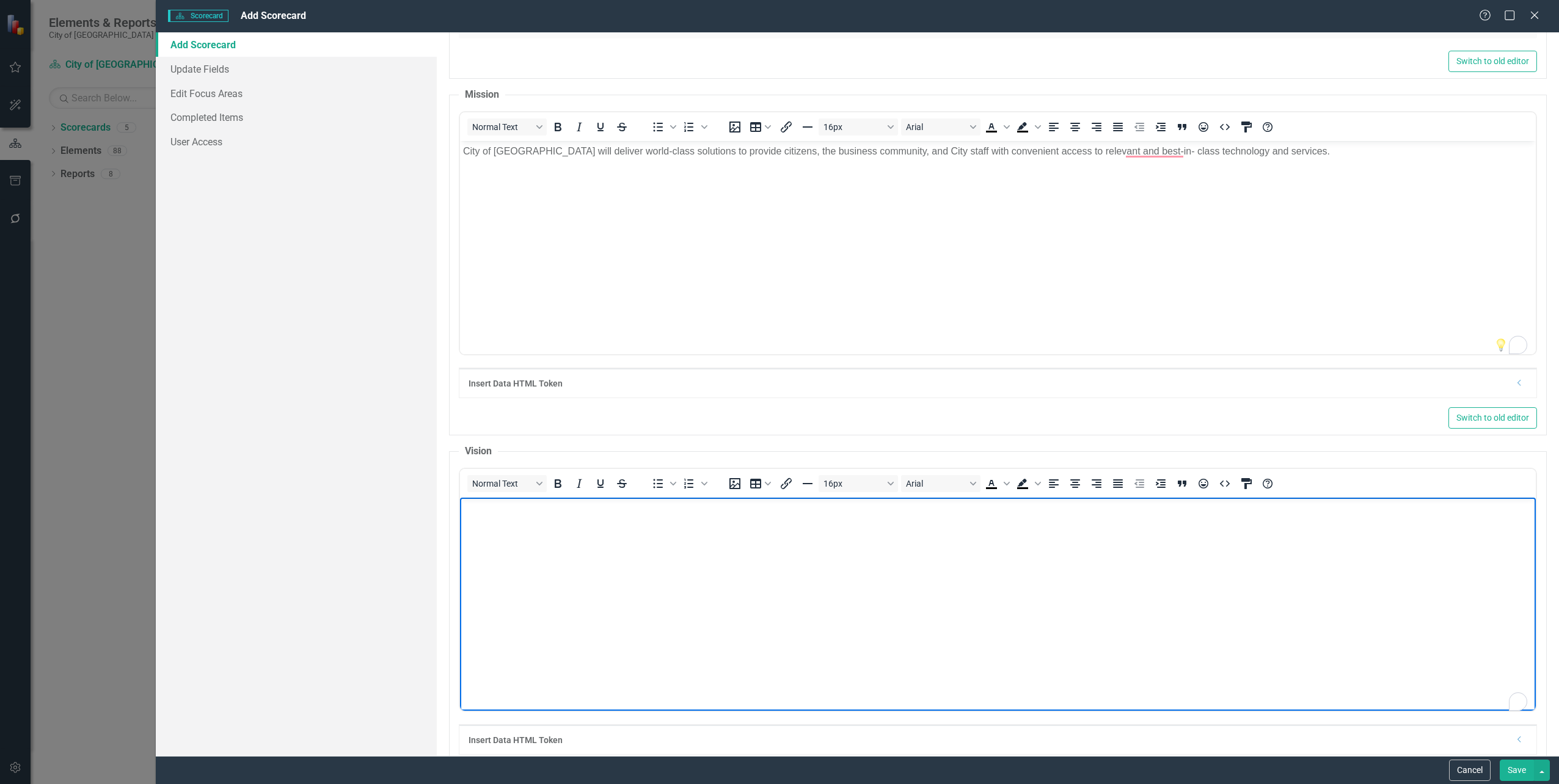
paste body "To enrich screen reader interactions, please activate Accessibility in Grammarl…"
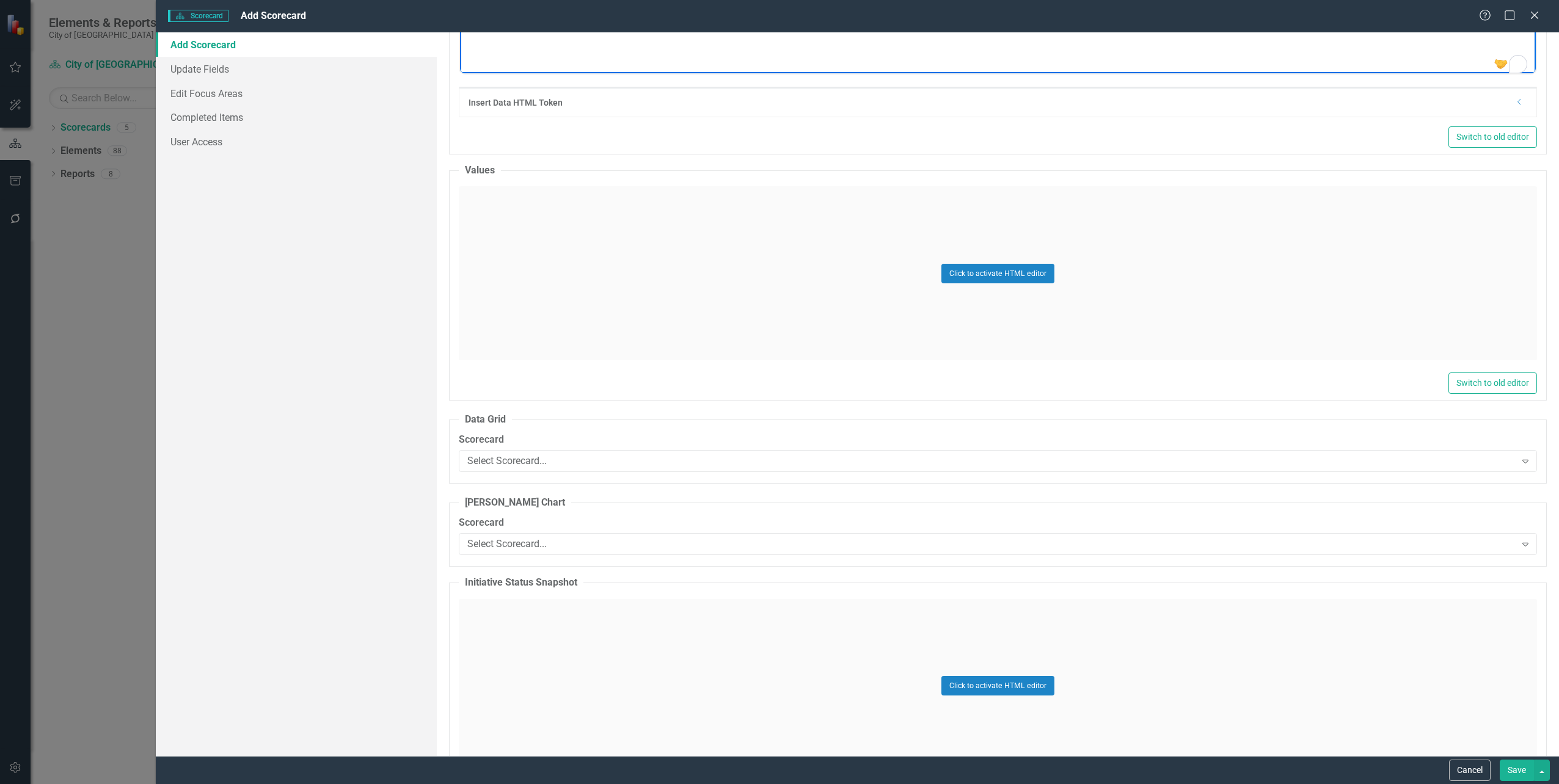
scroll to position [1038, 0]
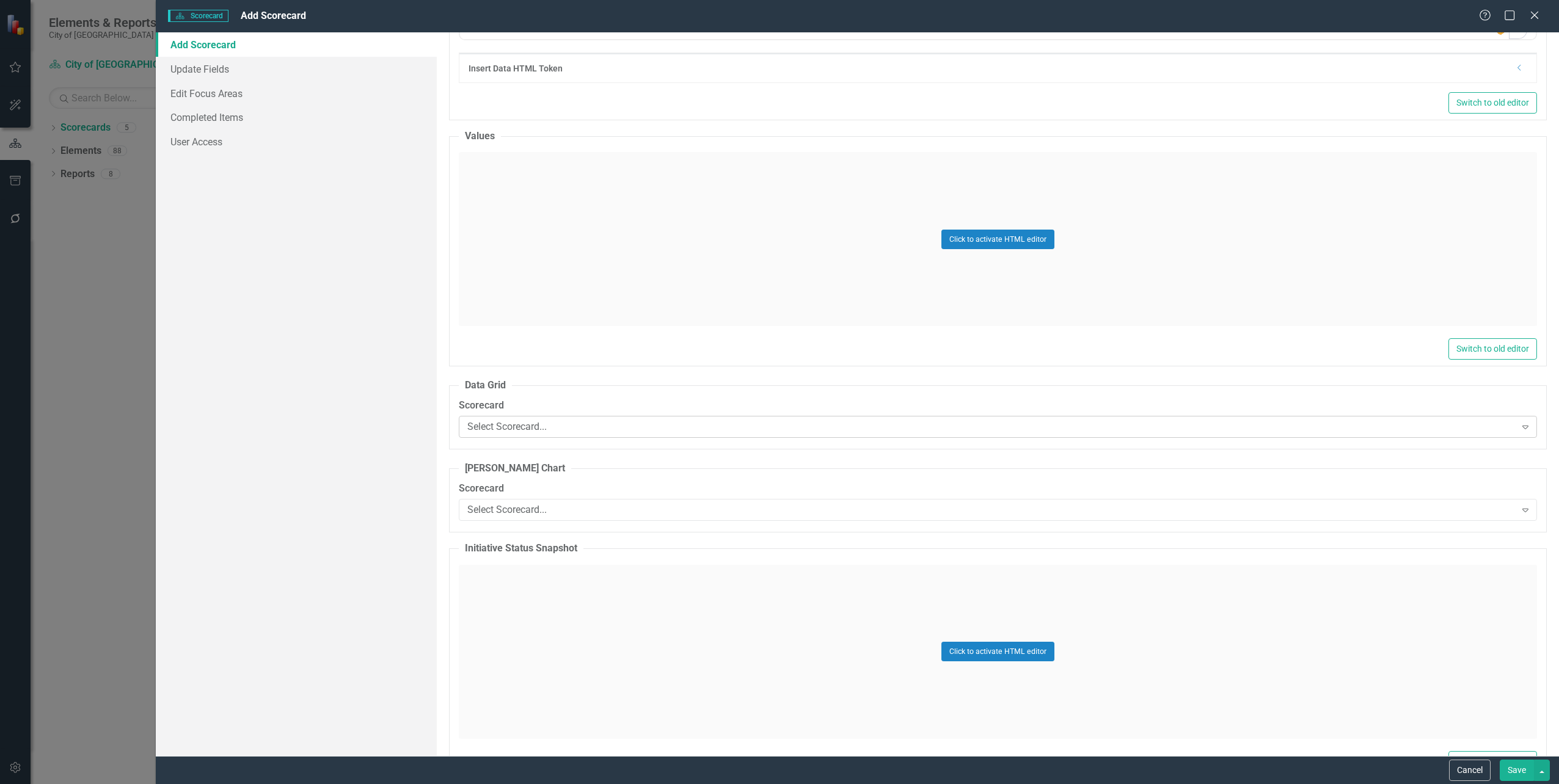
click at [753, 425] on div "Select Scorecard..." at bounding box center [992, 427] width 1049 height 14
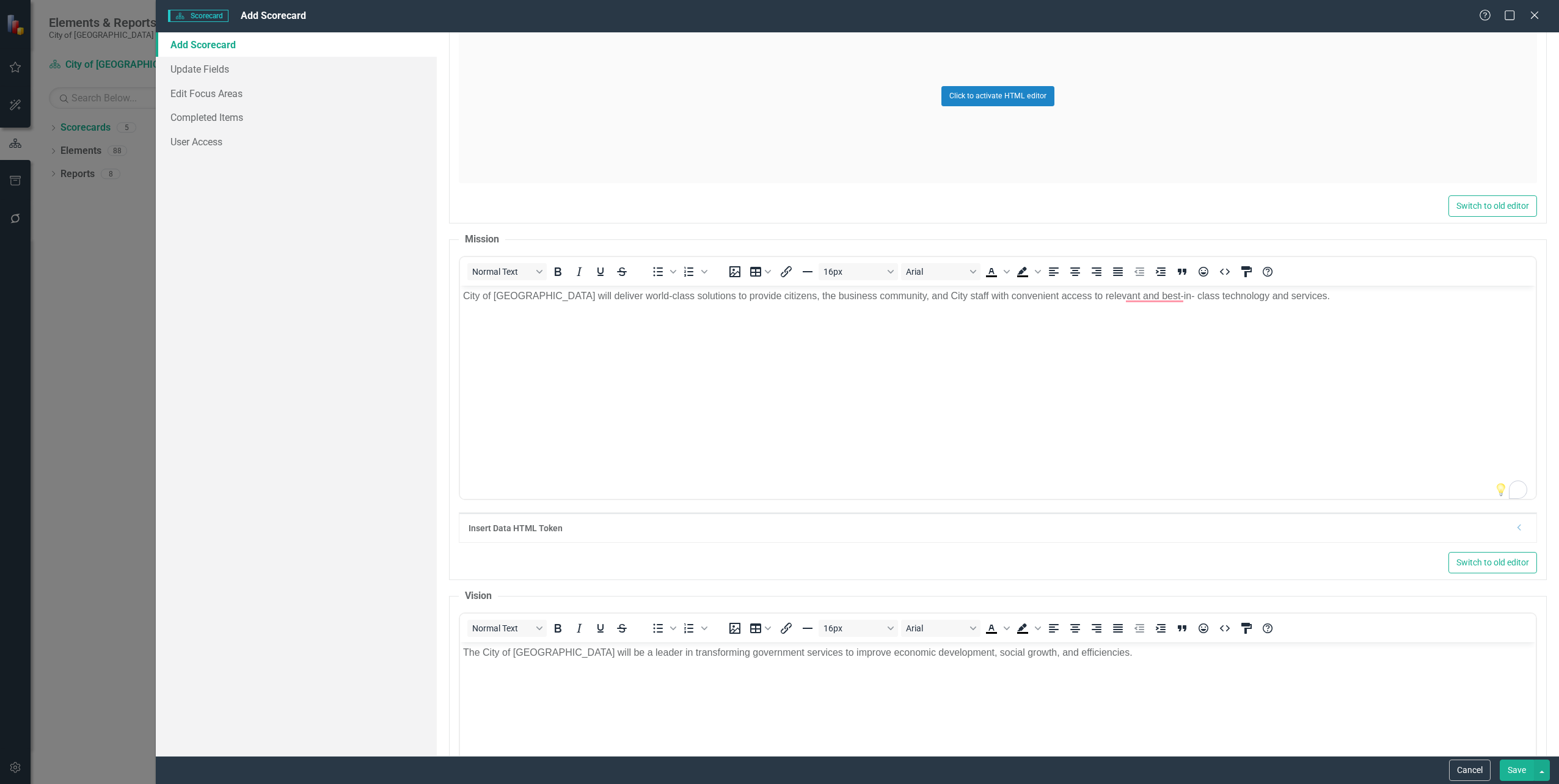
scroll to position [0, 0]
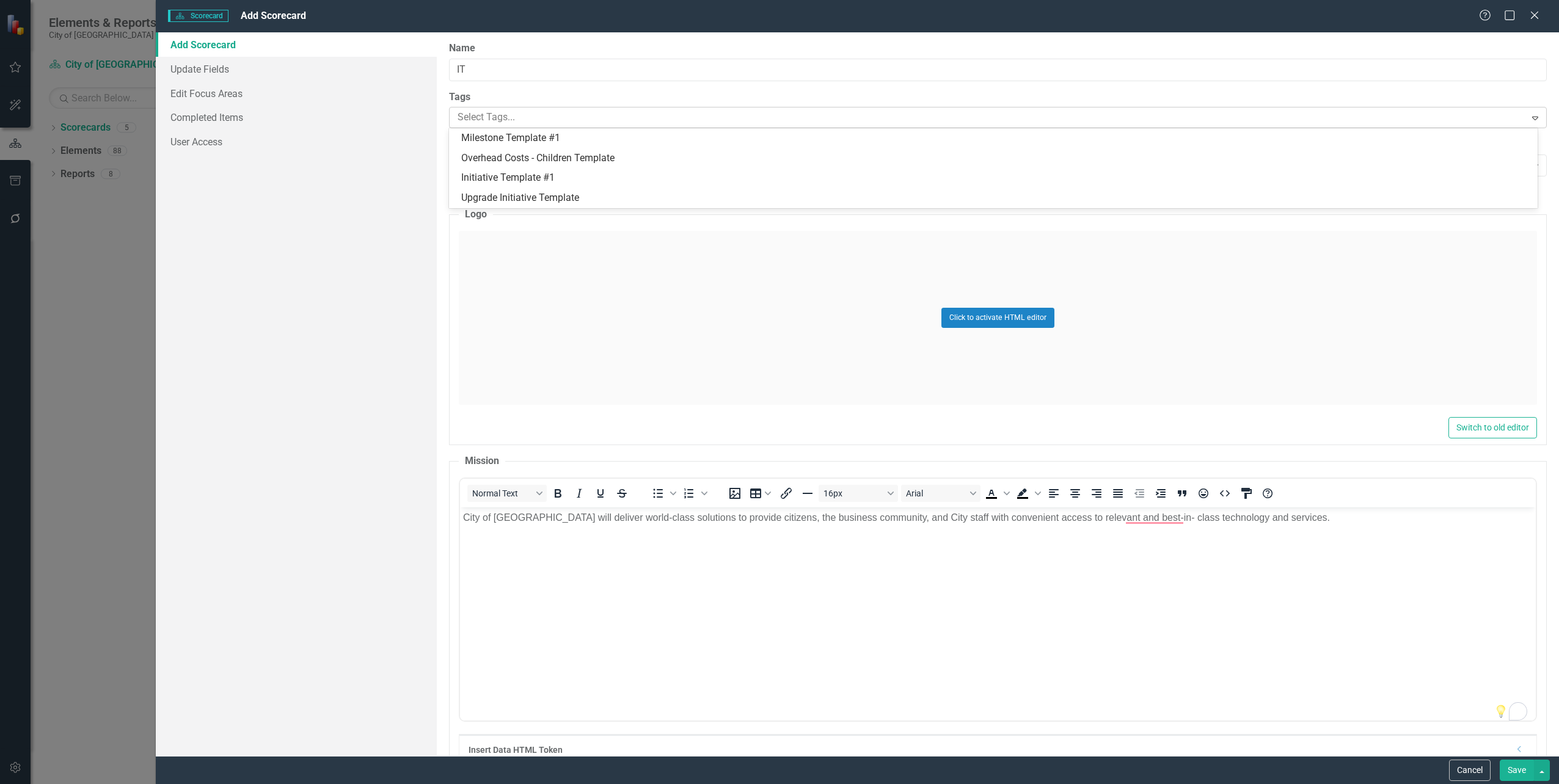
click at [544, 115] on div at bounding box center [989, 117] width 1073 height 16
click at [534, 168] on div "Select Scorecard..." at bounding box center [991, 165] width 1068 height 14
click at [199, 66] on link "Update Fields" at bounding box center [296, 69] width 280 height 25
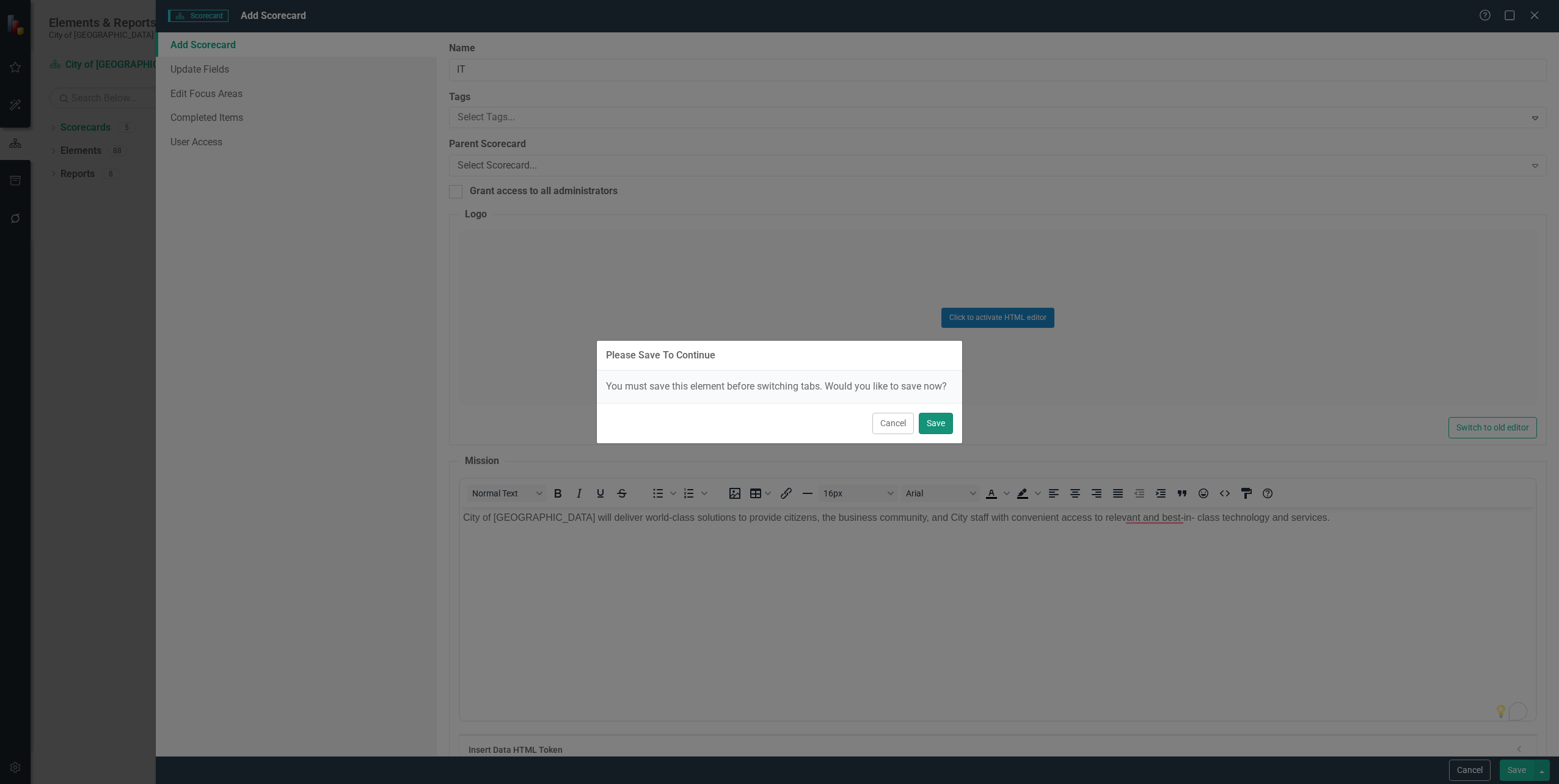
click at [944, 423] on button "Save" at bounding box center [936, 423] width 34 height 21
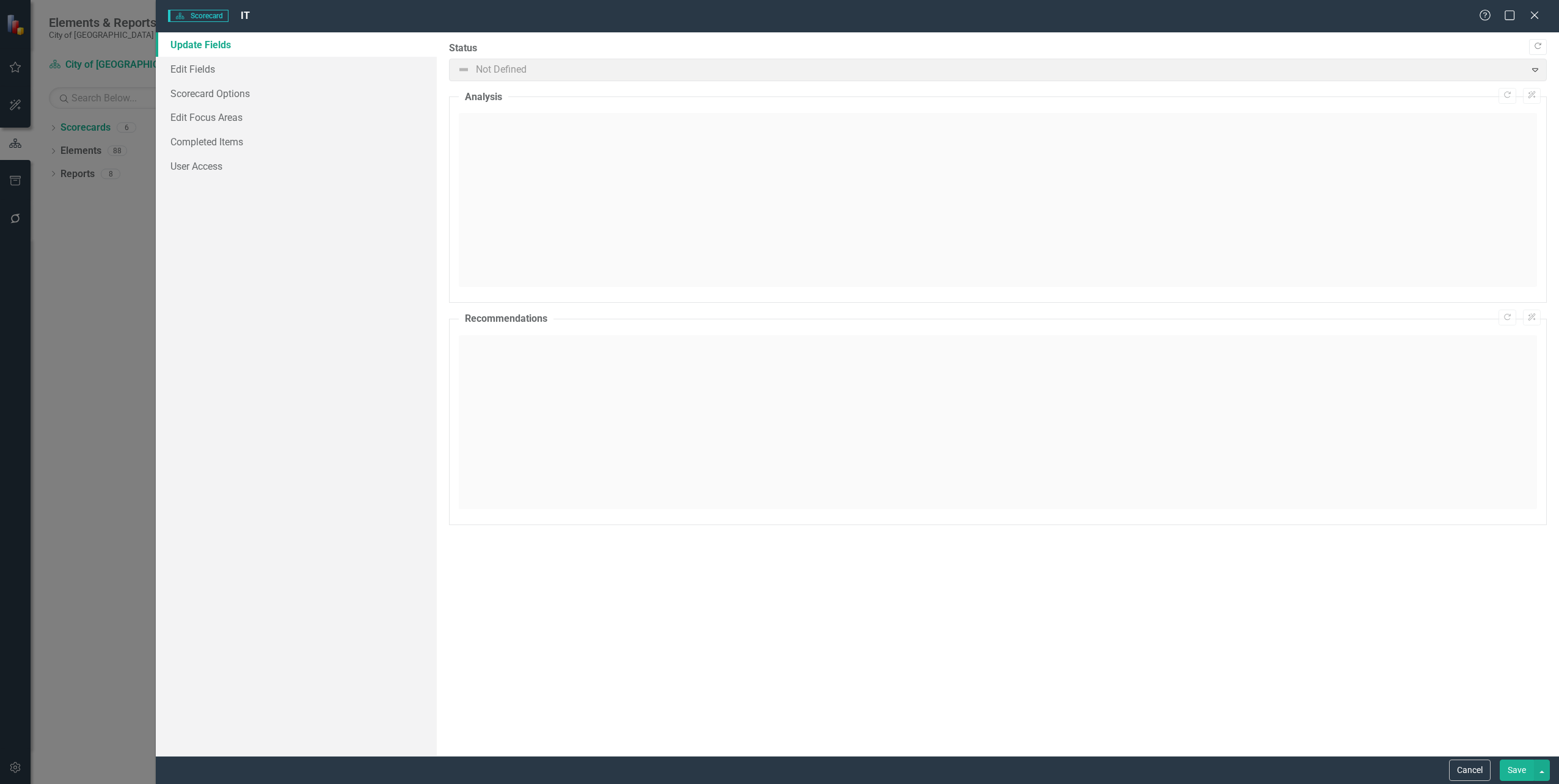
click at [198, 47] on link "Update Fields" at bounding box center [296, 45] width 280 height 25
click at [194, 69] on link "Edit Fields" at bounding box center [296, 69] width 280 height 25
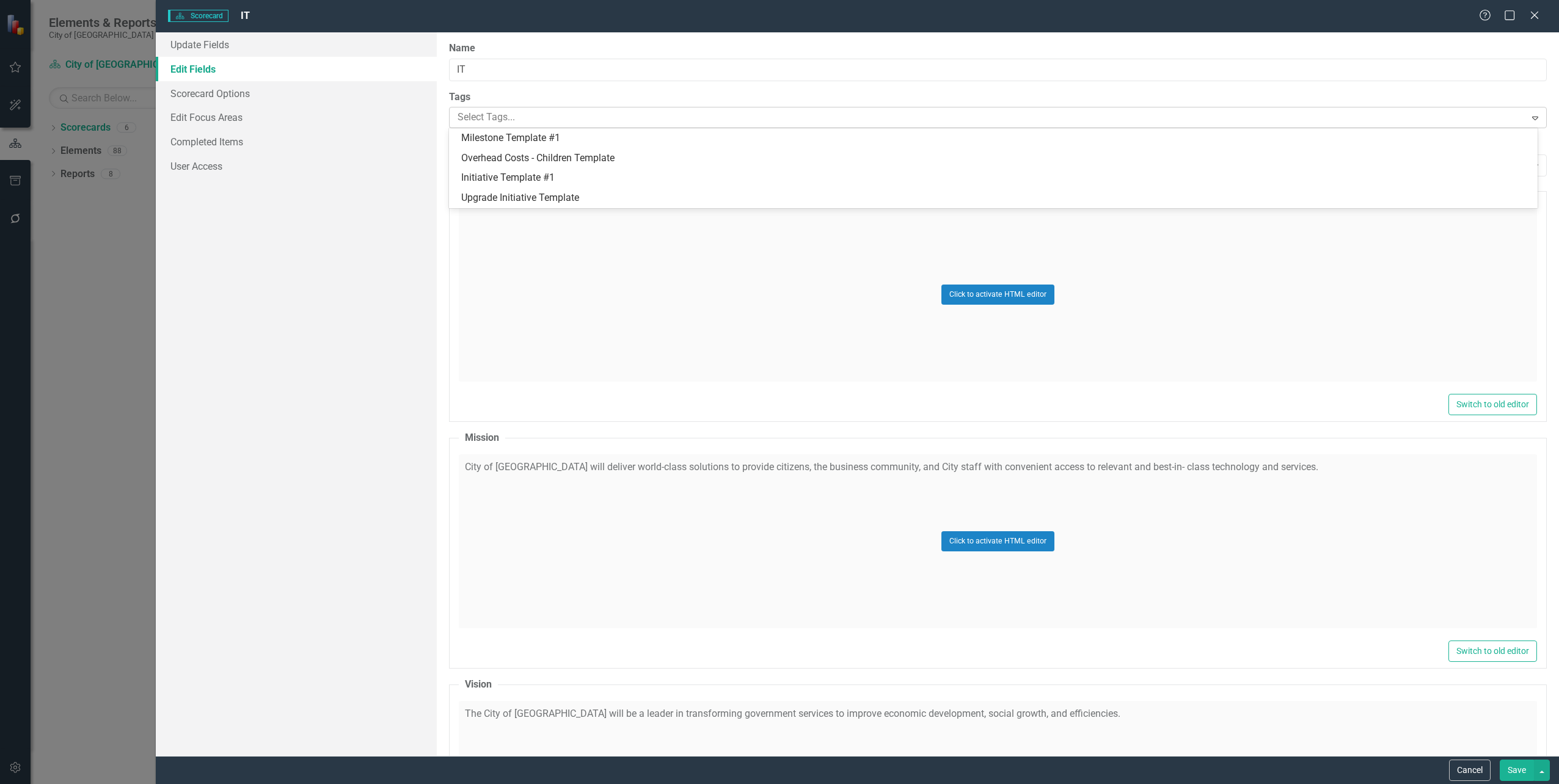
click at [521, 113] on div at bounding box center [989, 117] width 1073 height 16
click at [411, 143] on link "Completed Items" at bounding box center [296, 142] width 280 height 25
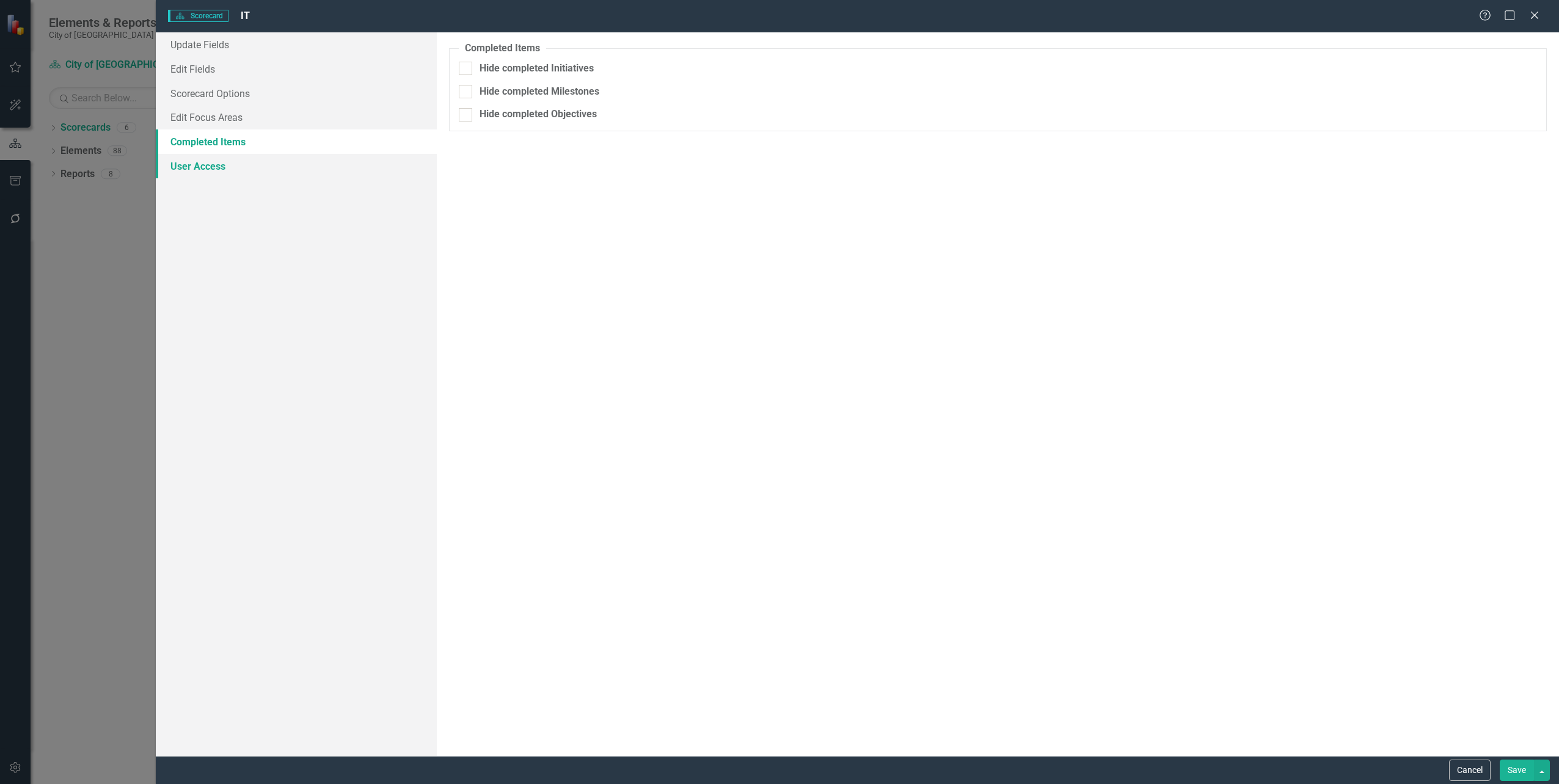
click at [199, 170] on link "User Access" at bounding box center [296, 166] width 280 height 25
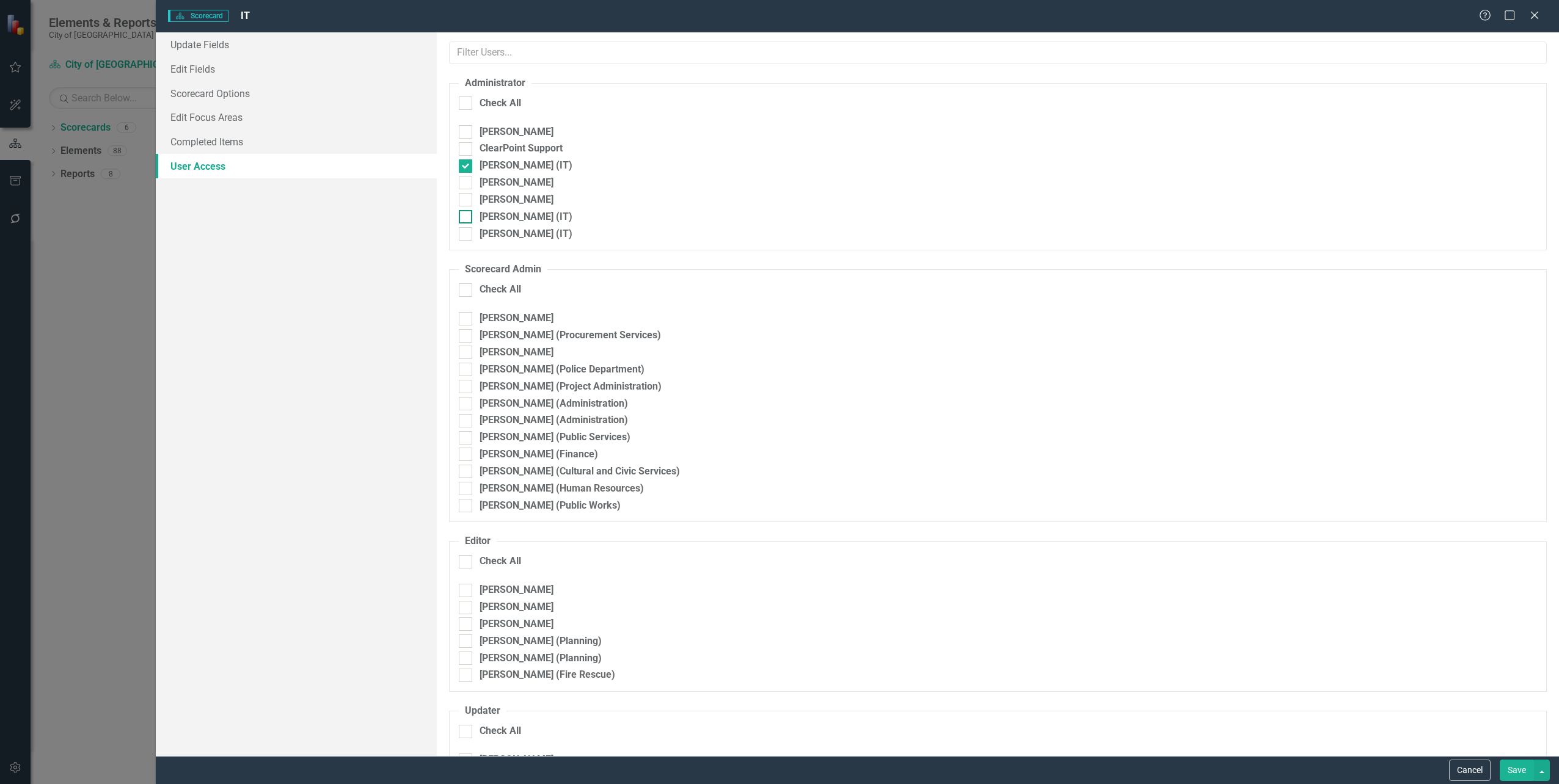
click at [466, 216] on div at bounding box center [466, 217] width 14 height 14
click at [466, 216] on input "[PERSON_NAME] (IT)" at bounding box center [463, 214] width 8 height 8
checkbox input "true"
click at [463, 233] on input "[PERSON_NAME] (IT)" at bounding box center [463, 231] width 8 height 8
checkbox input "true"
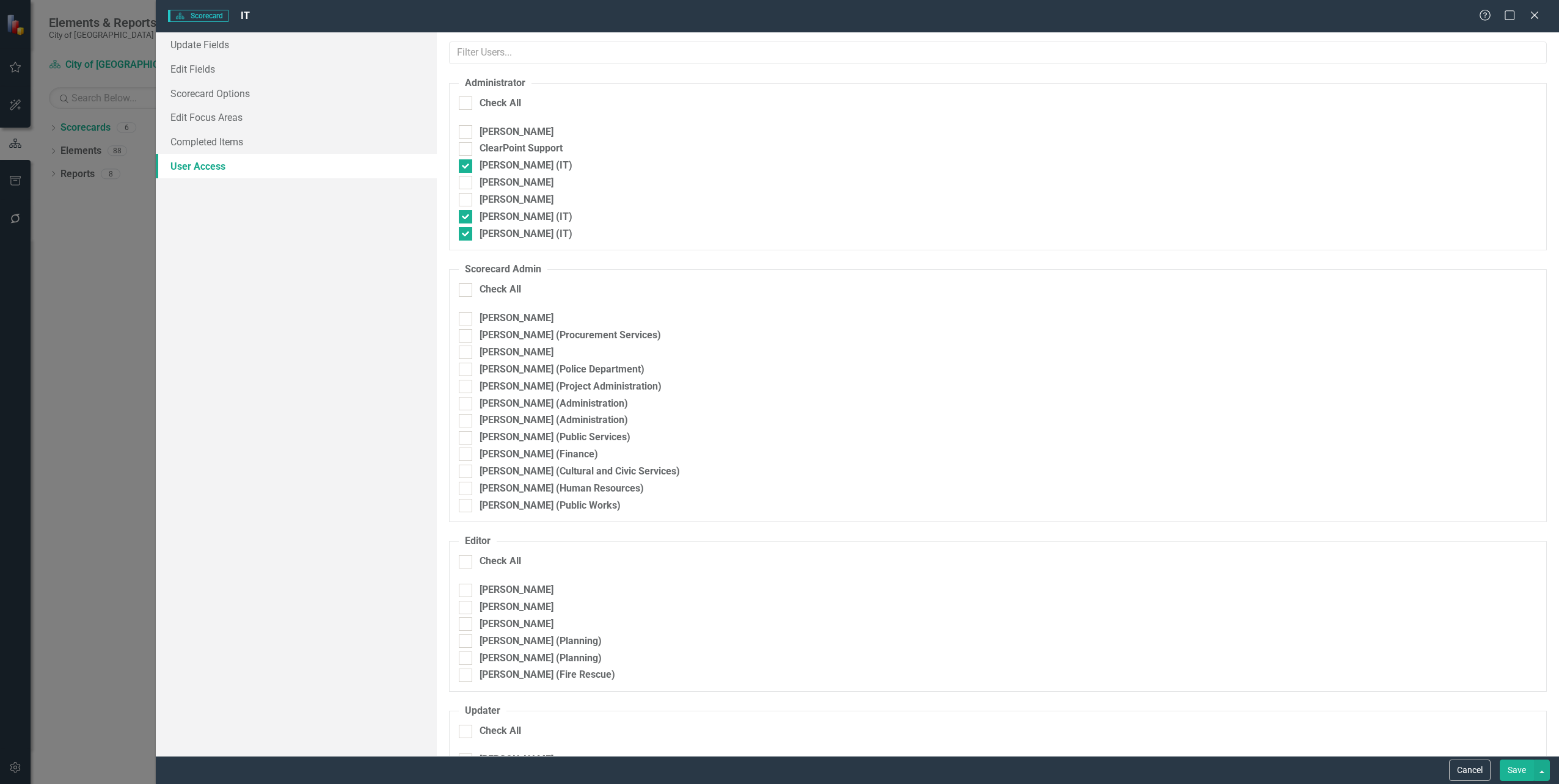
click at [1521, 767] on button "Save" at bounding box center [1517, 770] width 34 height 21
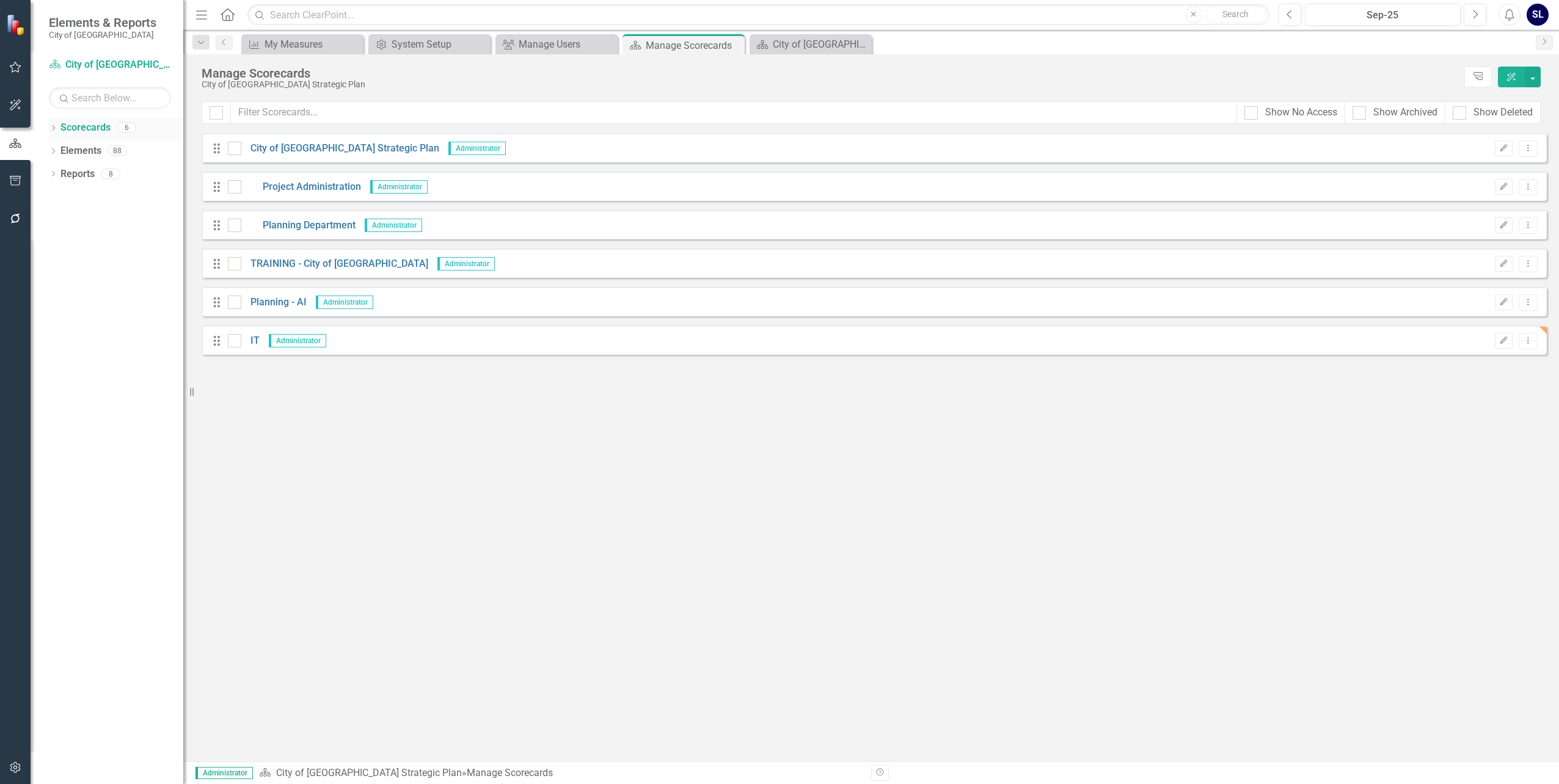
click at [52, 127] on icon "Dropdown" at bounding box center [53, 129] width 8 height 7
click at [78, 218] on link "IT" at bounding box center [125, 220] width 116 height 14
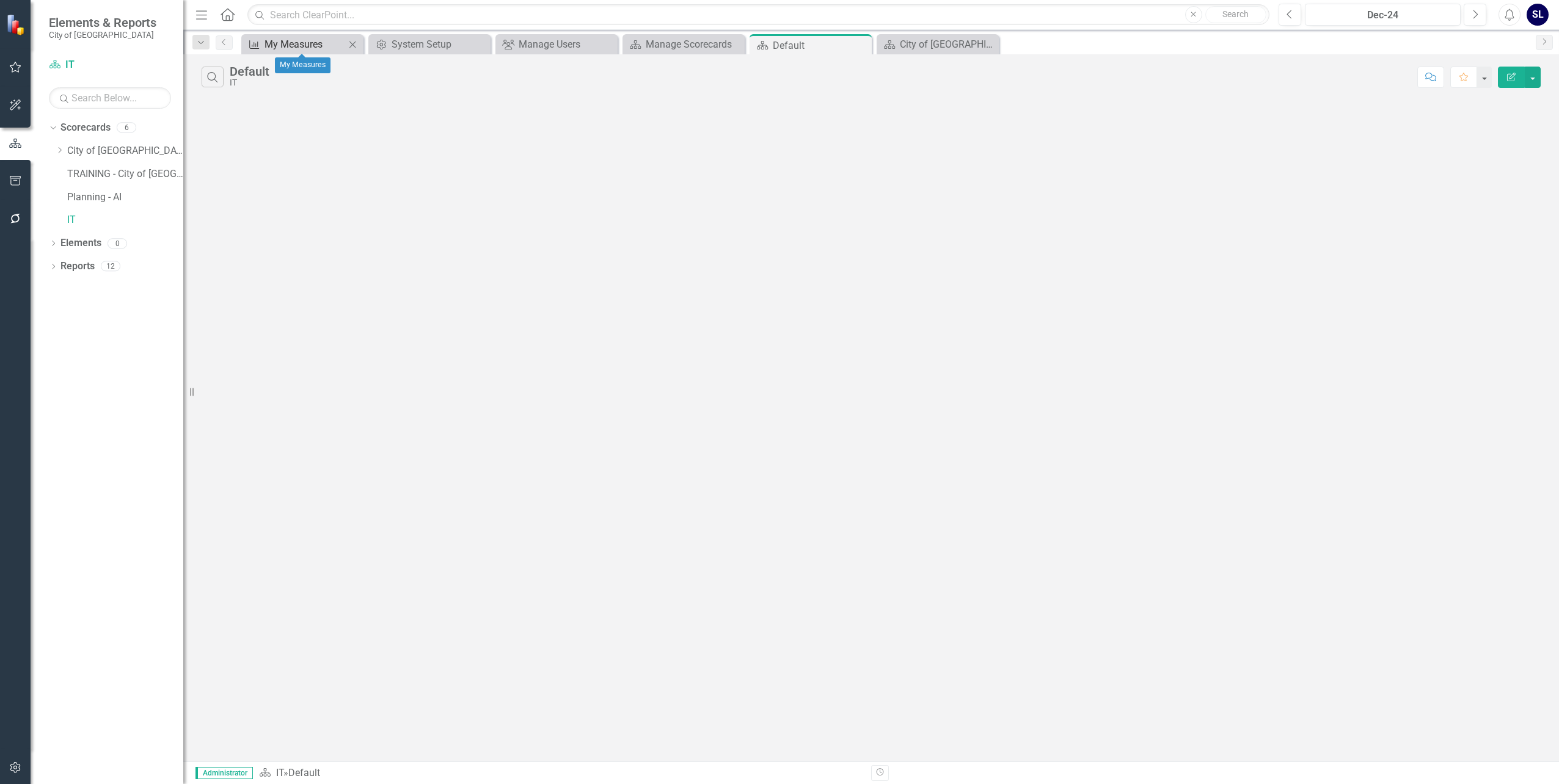
click at [299, 41] on div "My Measures" at bounding box center [304, 44] width 80 height 15
click at [71, 216] on link "IT" at bounding box center [125, 220] width 116 height 14
click at [55, 265] on icon "Dropdown" at bounding box center [53, 268] width 8 height 7
click at [80, 360] on link "Goal Goals" at bounding box center [87, 355] width 41 height 14
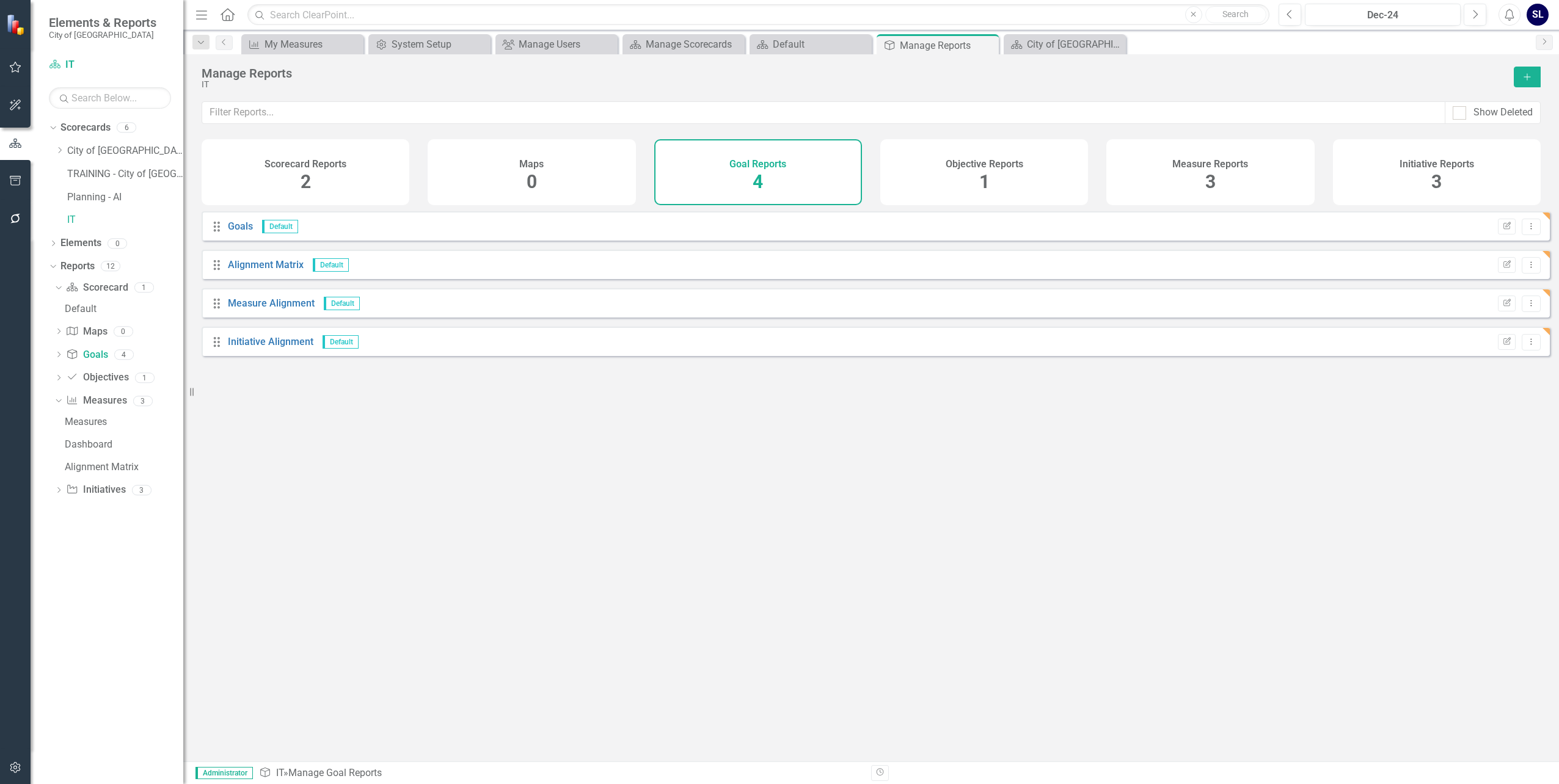
click at [66, 213] on div "Dropdown City of [GEOGRAPHIC_DATA] Strategic Plan Project Administration Planni…" at bounding box center [119, 187] width 128 height 92
click at [319, 41] on div "My Measures" at bounding box center [304, 44] width 80 height 15
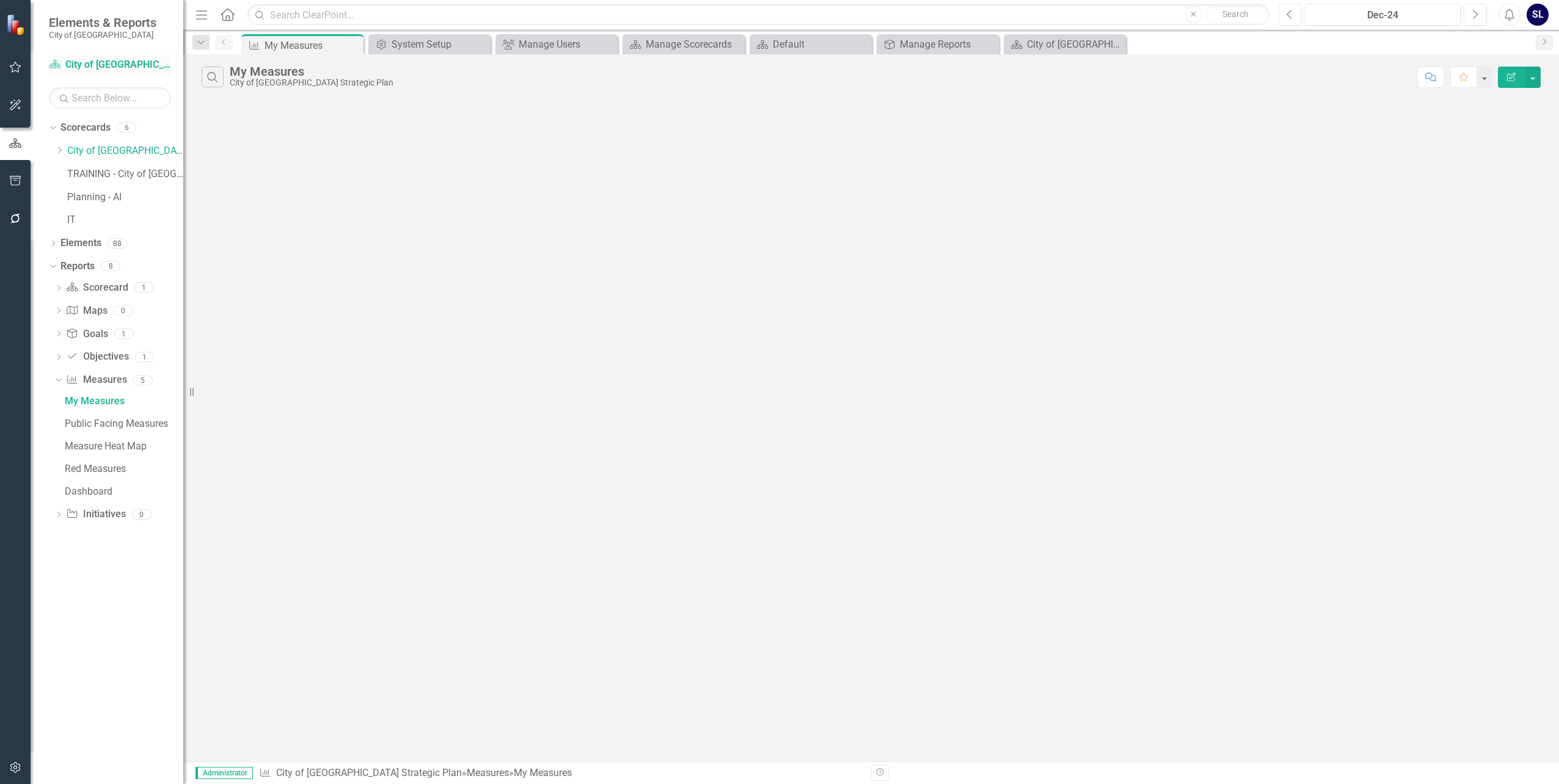
click at [117, 65] on link "Scorecard City of [GEOGRAPHIC_DATA] Strategic Plan" at bounding box center [110, 65] width 122 height 14
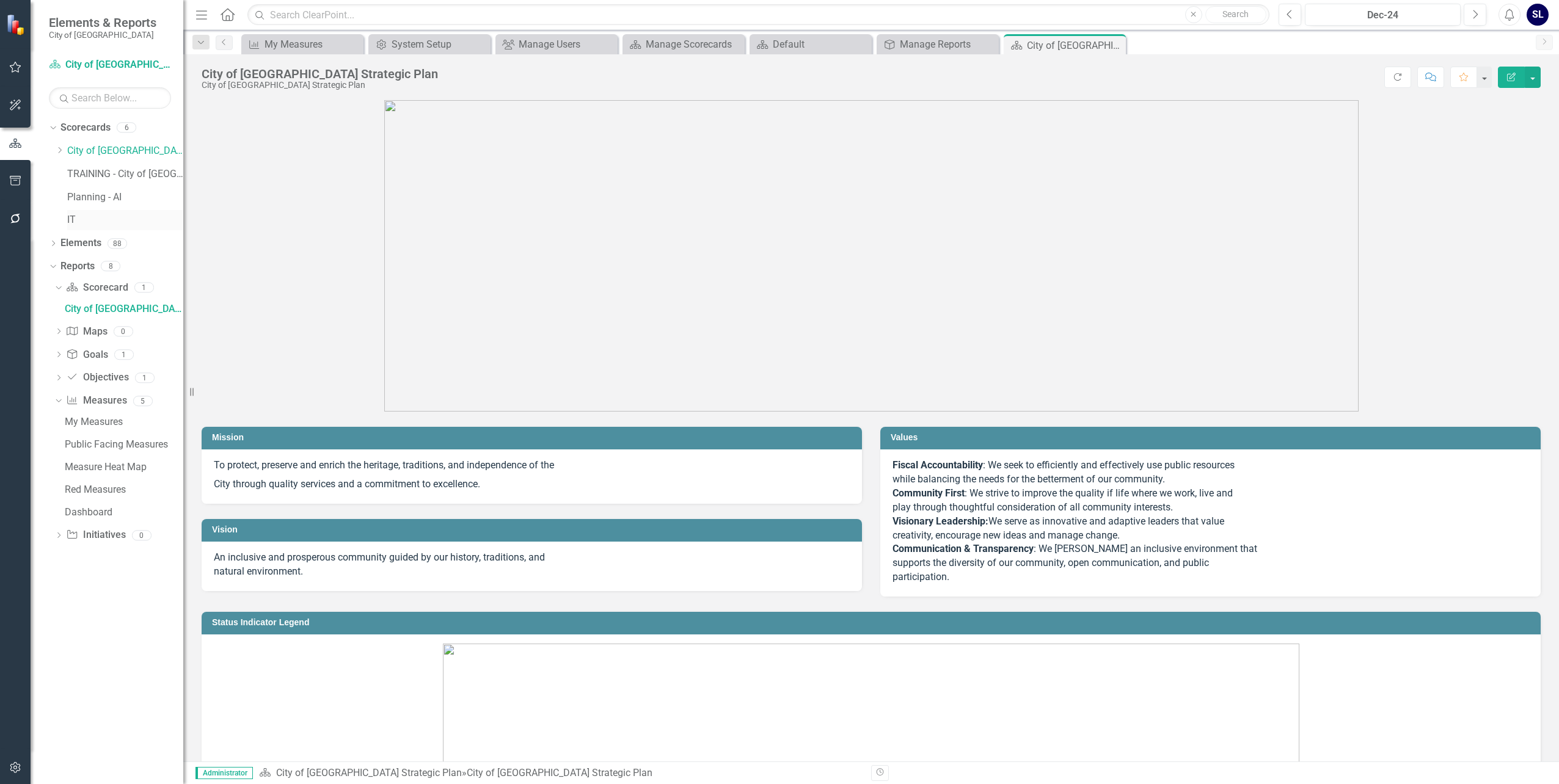
click at [73, 217] on link "IT" at bounding box center [125, 220] width 116 height 14
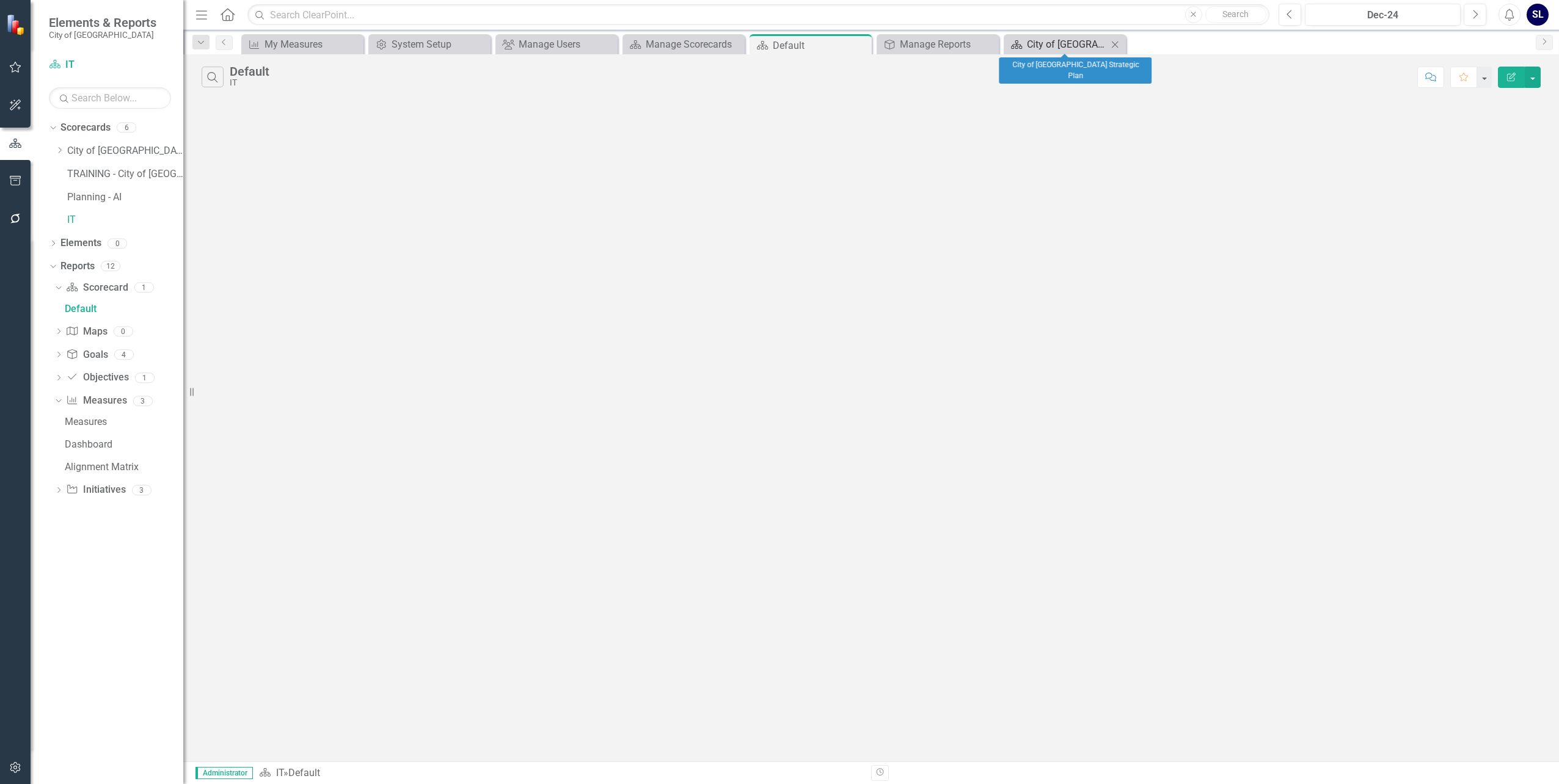
click at [1039, 41] on div "City of [GEOGRAPHIC_DATA] Strategic Plan" at bounding box center [1067, 44] width 80 height 15
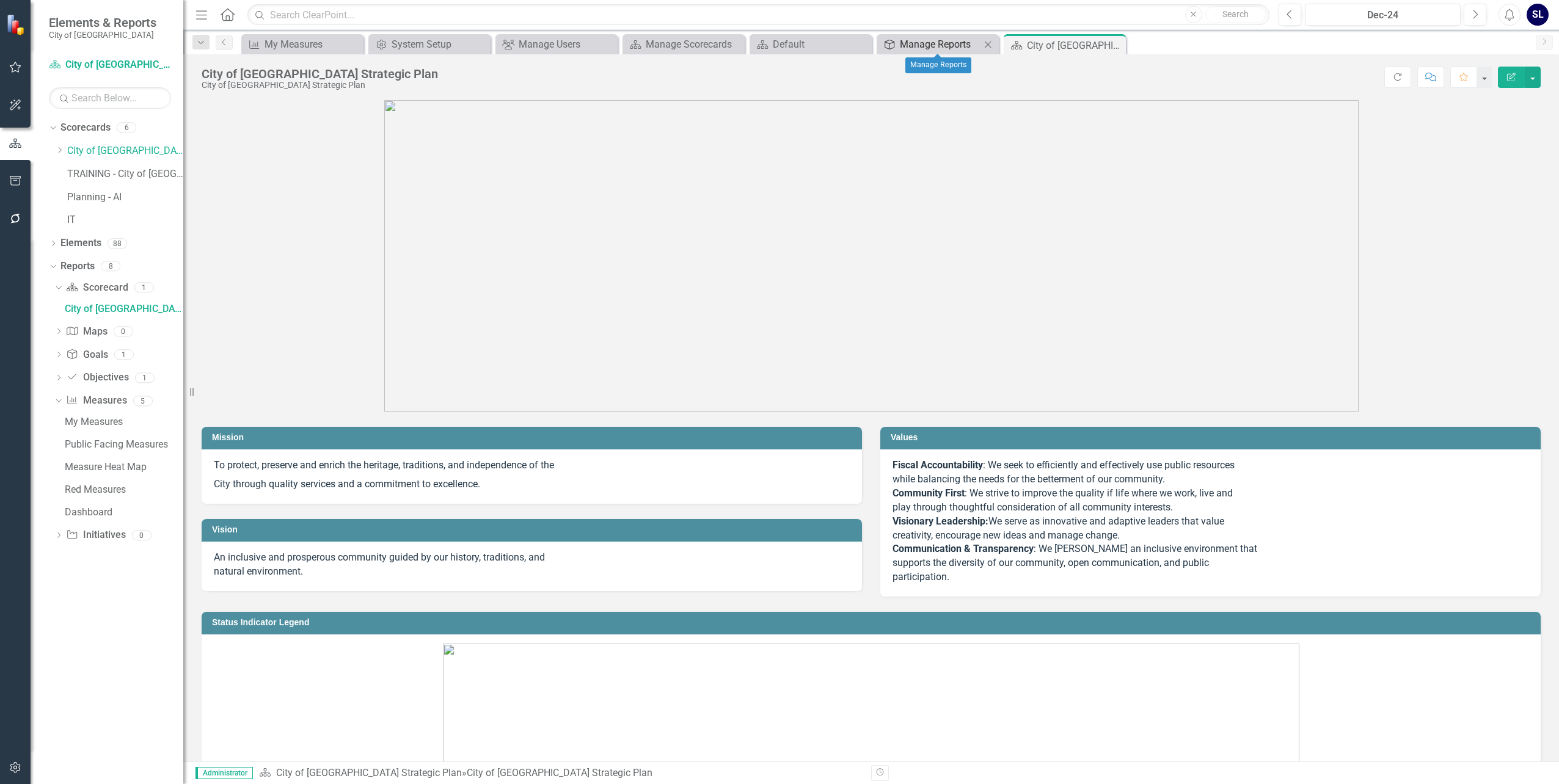
click at [958, 39] on div "Manage Reports" at bounding box center [940, 44] width 80 height 15
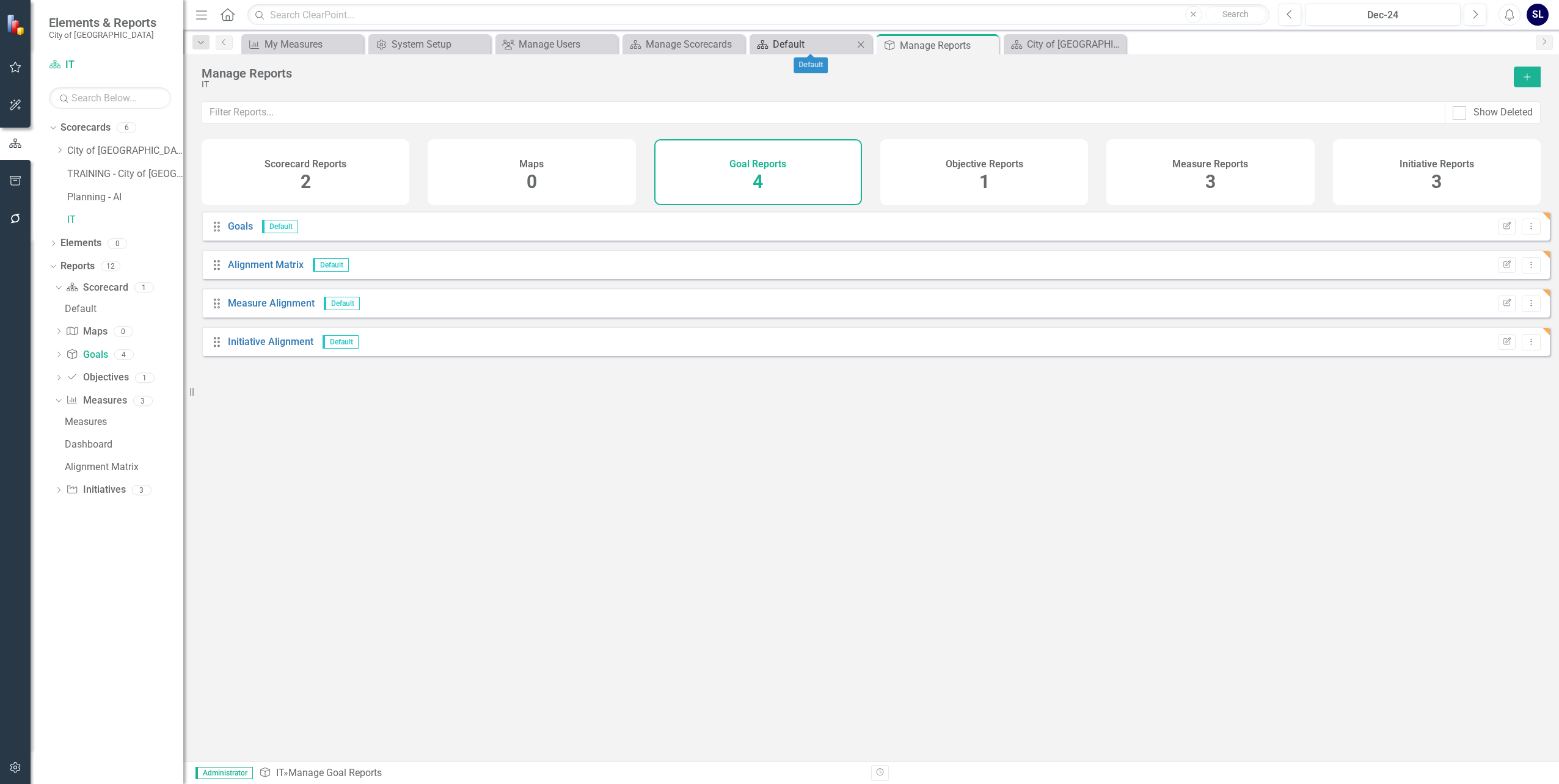
click at [838, 41] on div "Default" at bounding box center [812, 44] width 80 height 15
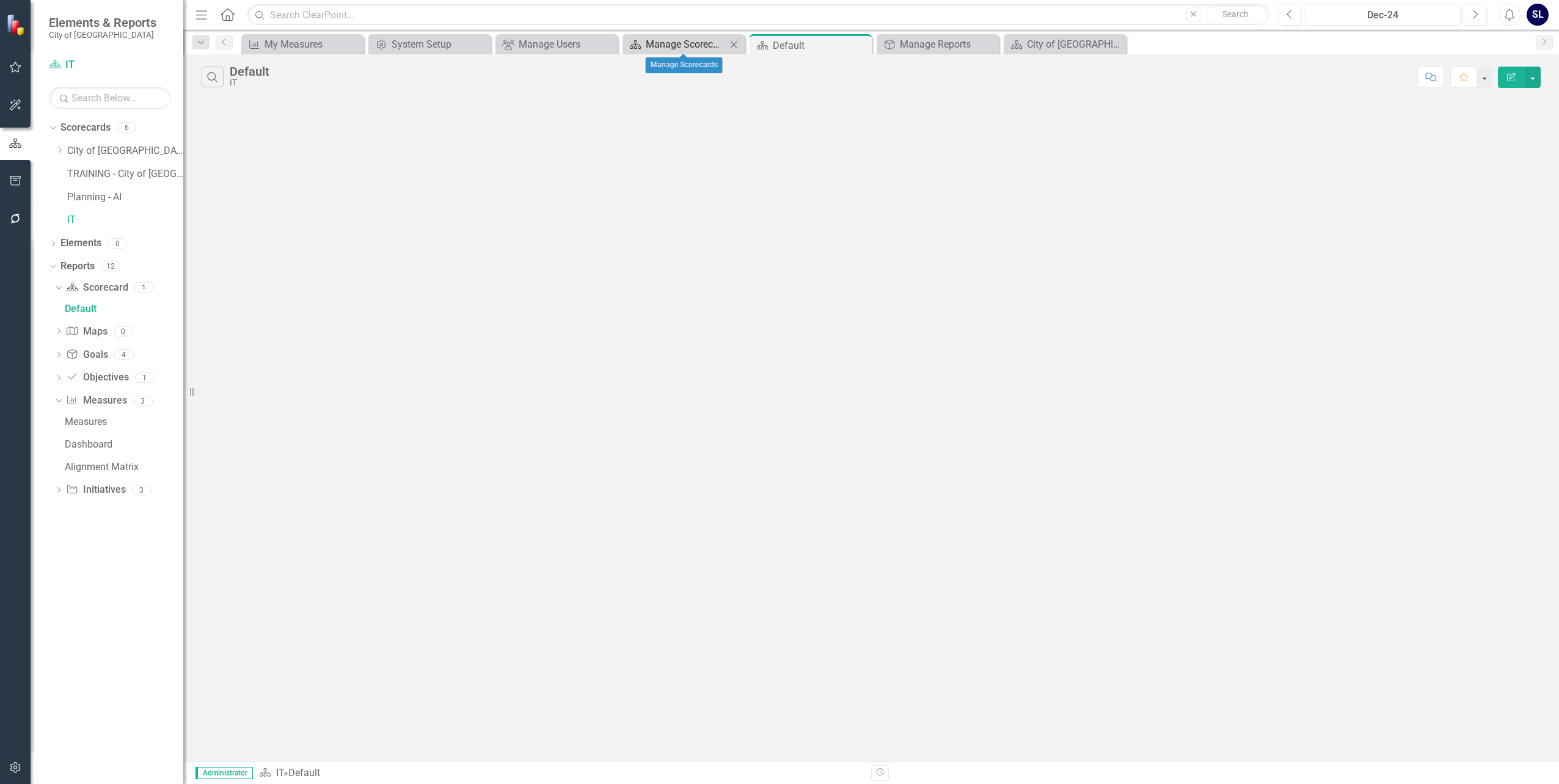
click at [699, 46] on div "Manage Scorecards" at bounding box center [685, 44] width 80 height 15
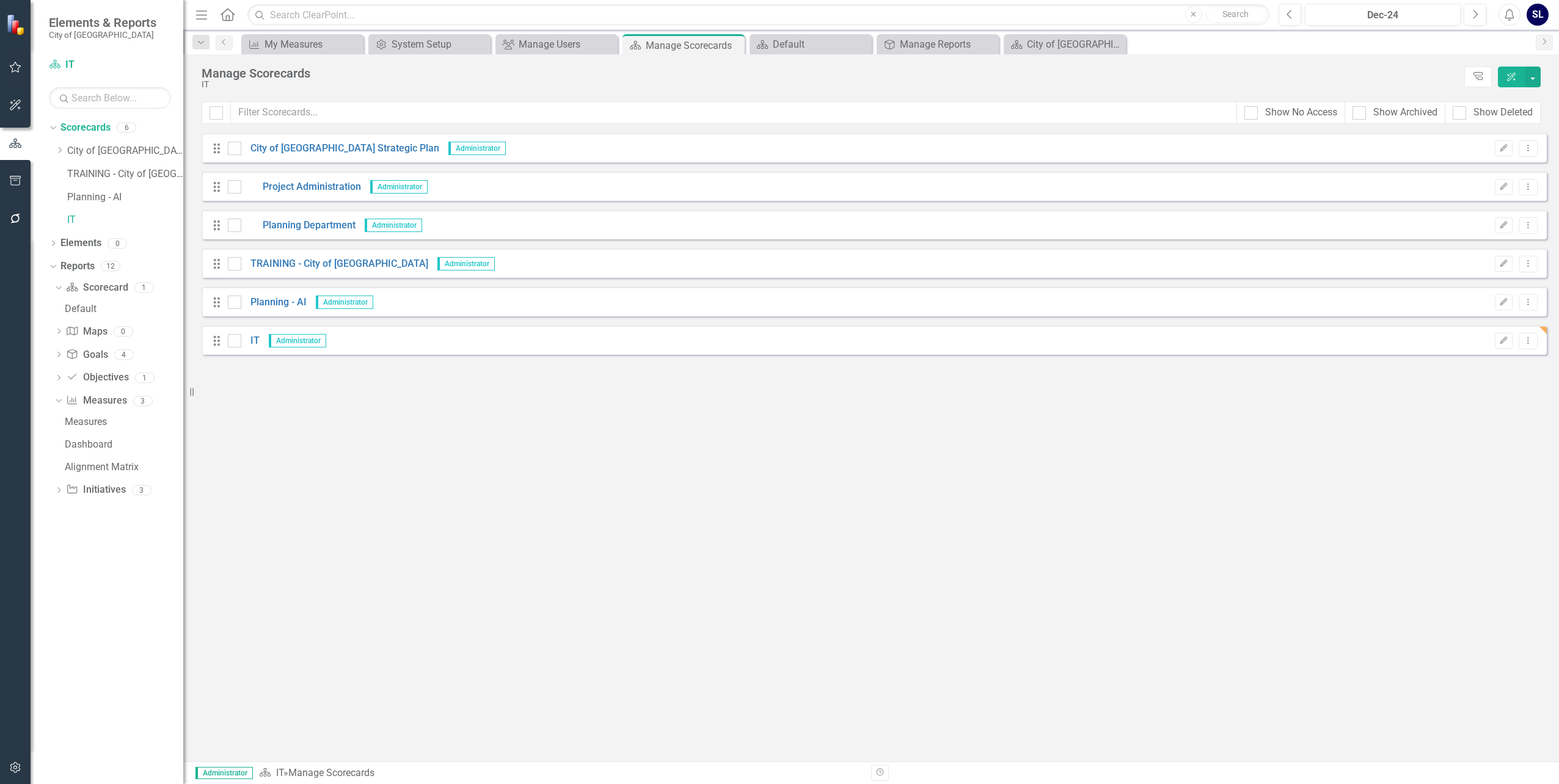
click at [216, 345] on icon "Drag" at bounding box center [216, 341] width 16 height 12
click at [1505, 341] on icon "Edit" at bounding box center [1503, 341] width 9 height 8
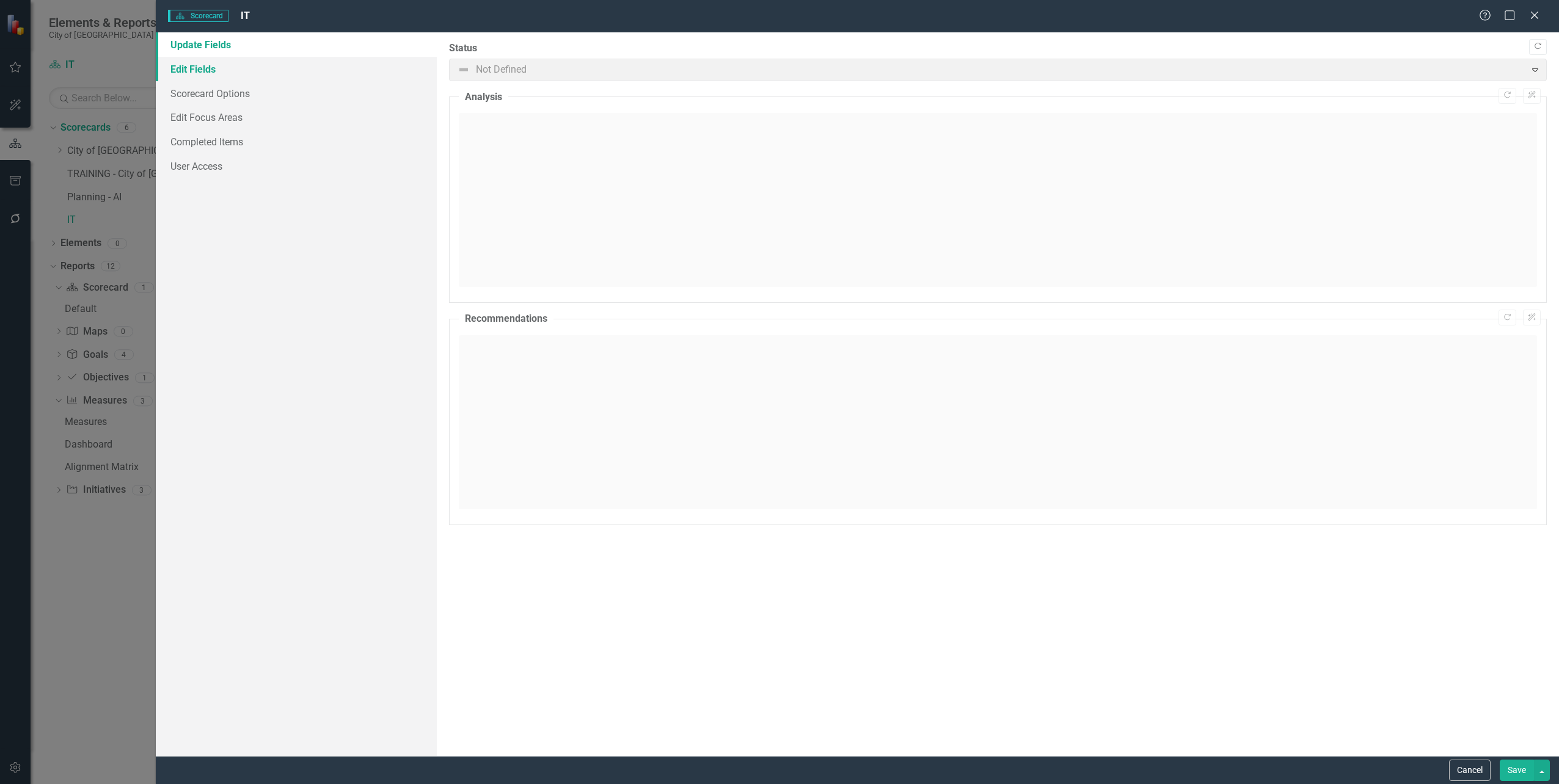
click at [190, 71] on link "Edit Fields" at bounding box center [296, 69] width 280 height 25
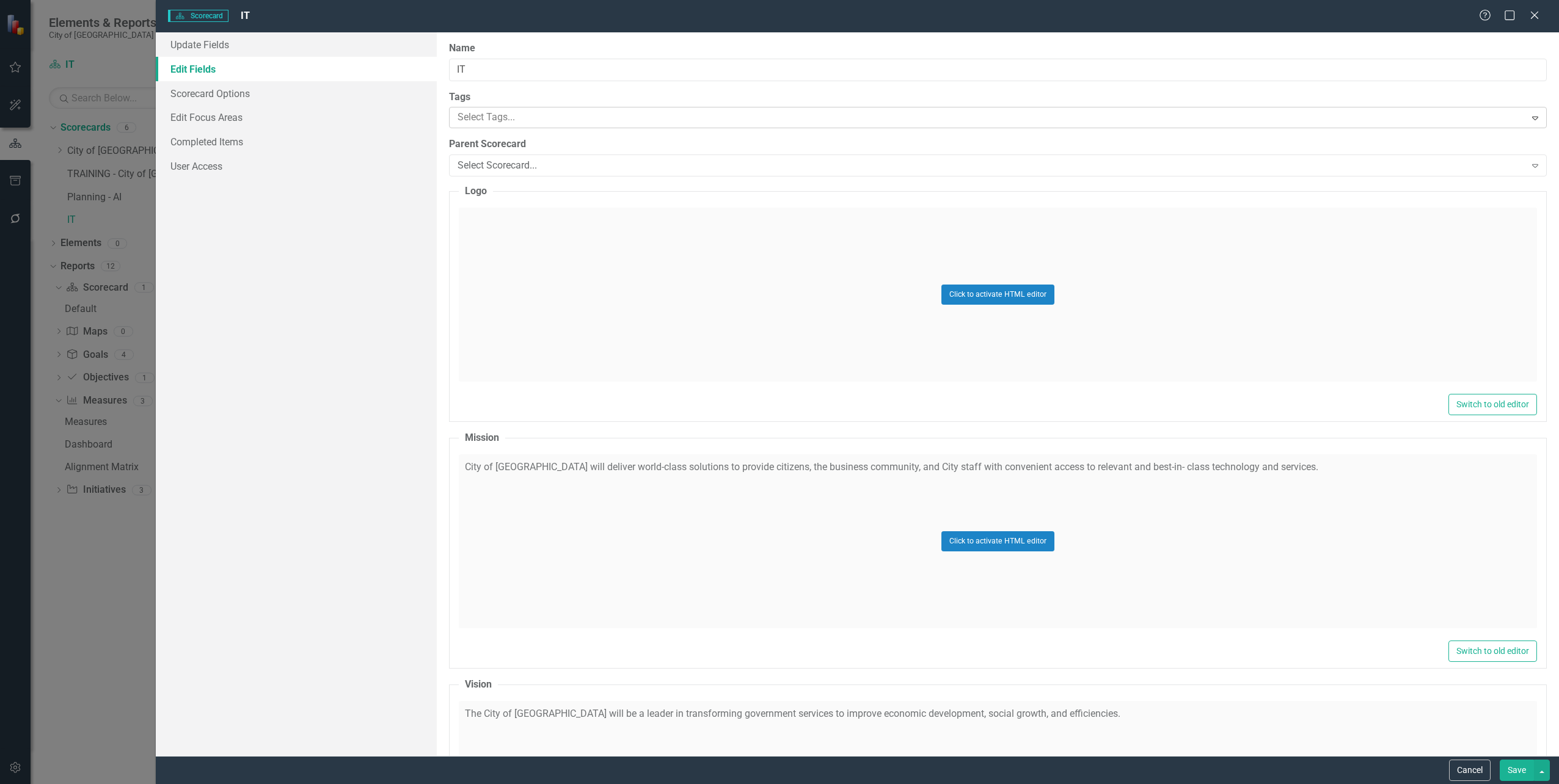
click at [521, 117] on div at bounding box center [989, 117] width 1073 height 16
click at [503, 162] on div "Select Scorecard..." at bounding box center [991, 165] width 1068 height 14
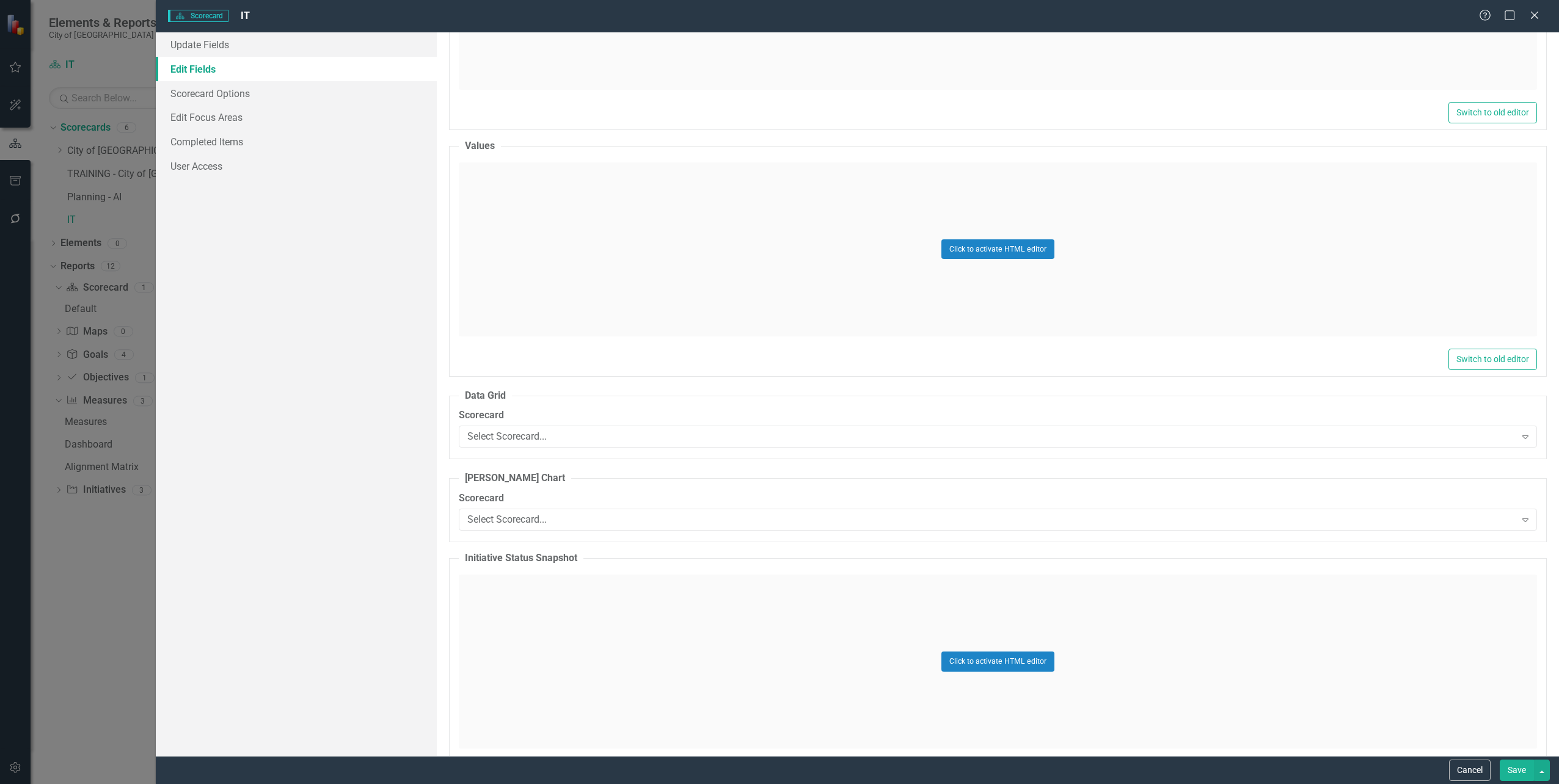
scroll to position [794, 0]
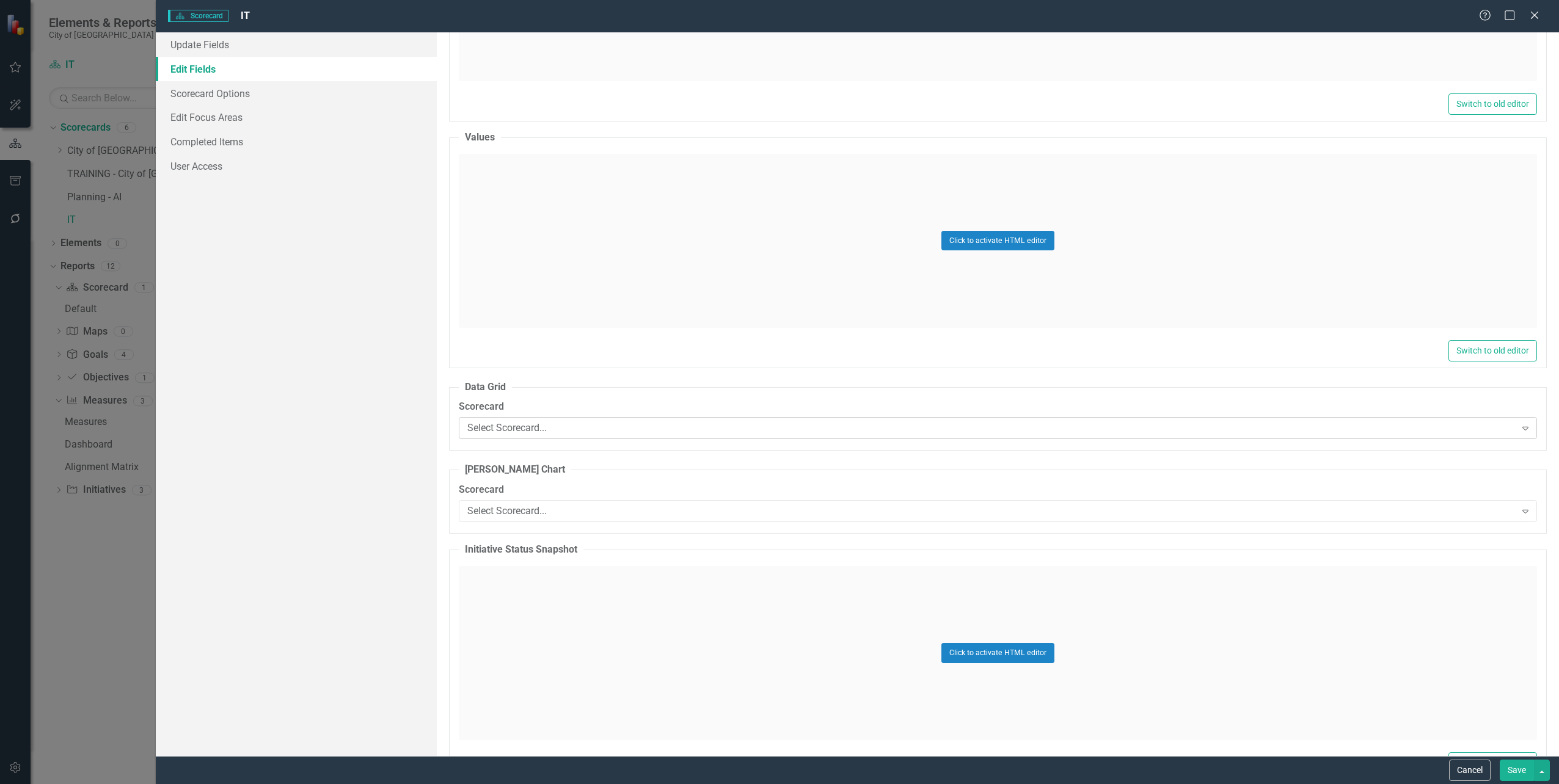
click at [514, 423] on div "Select Scorecard..." at bounding box center [992, 428] width 1049 height 14
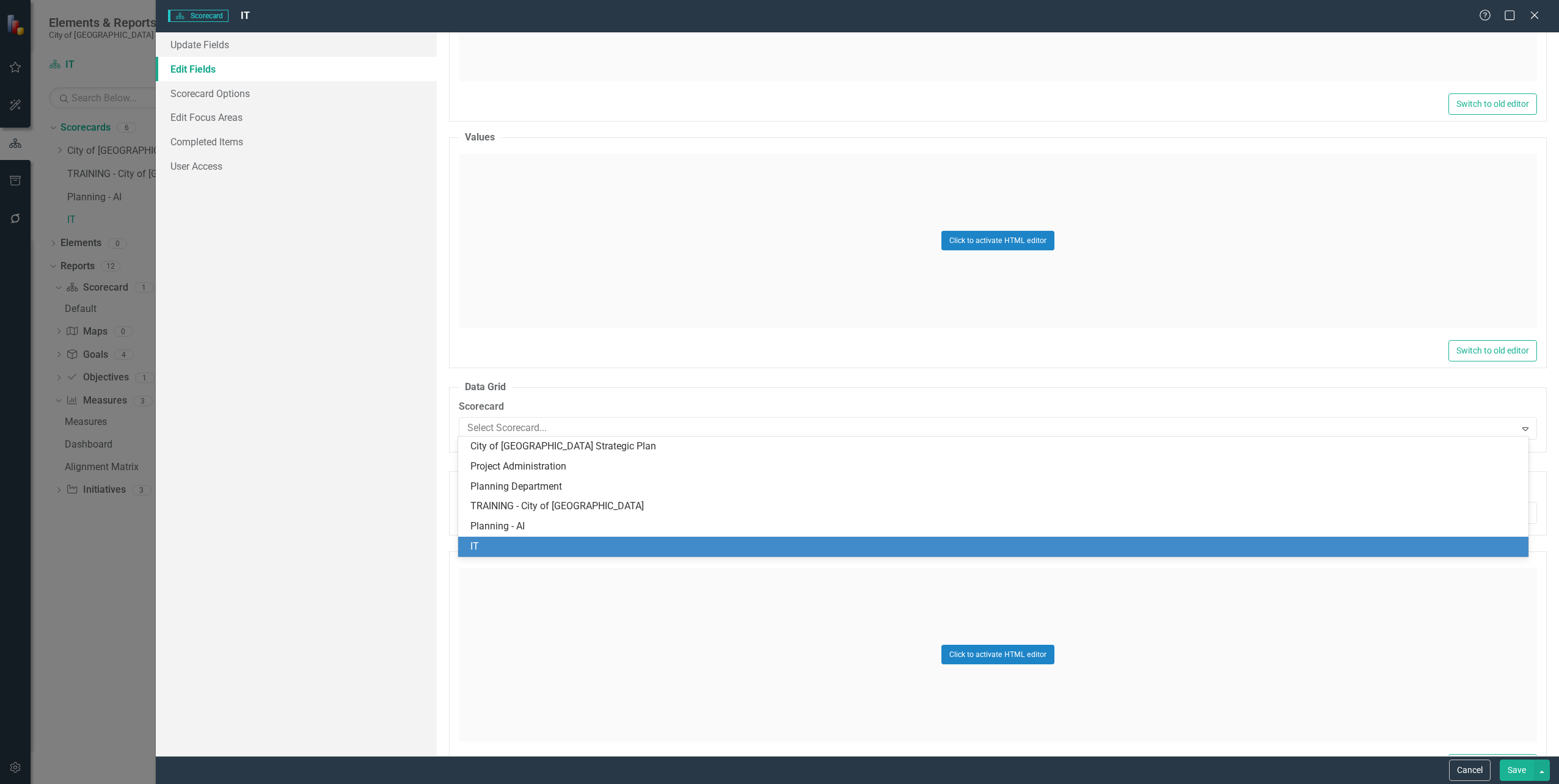
click at [475, 549] on div "IT" at bounding box center [995, 546] width 1050 height 14
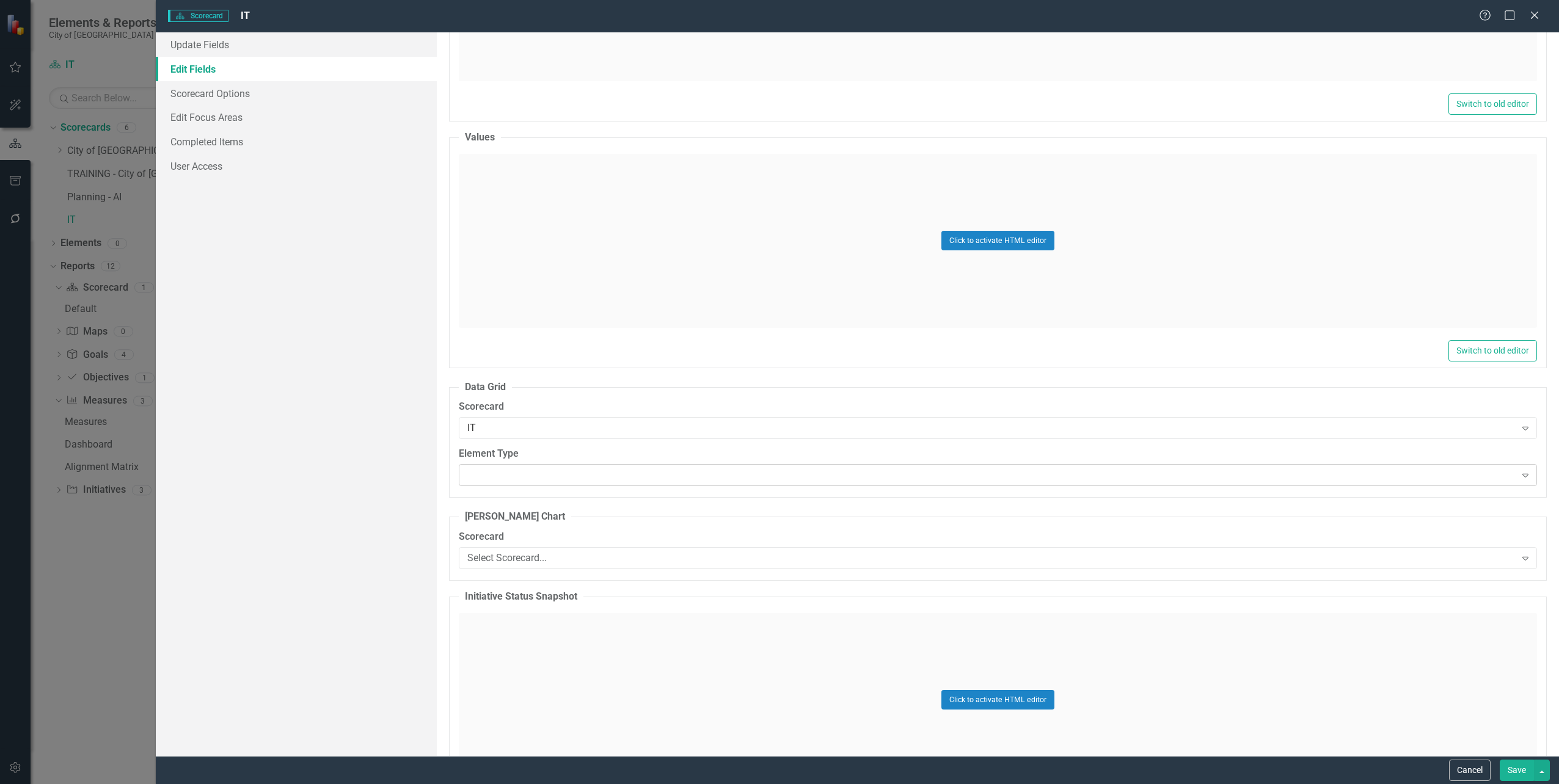
click at [507, 474] on div at bounding box center [988, 475] width 1054 height 3
click at [507, 556] on div "Select Scorecard..." at bounding box center [992, 557] width 1049 height 14
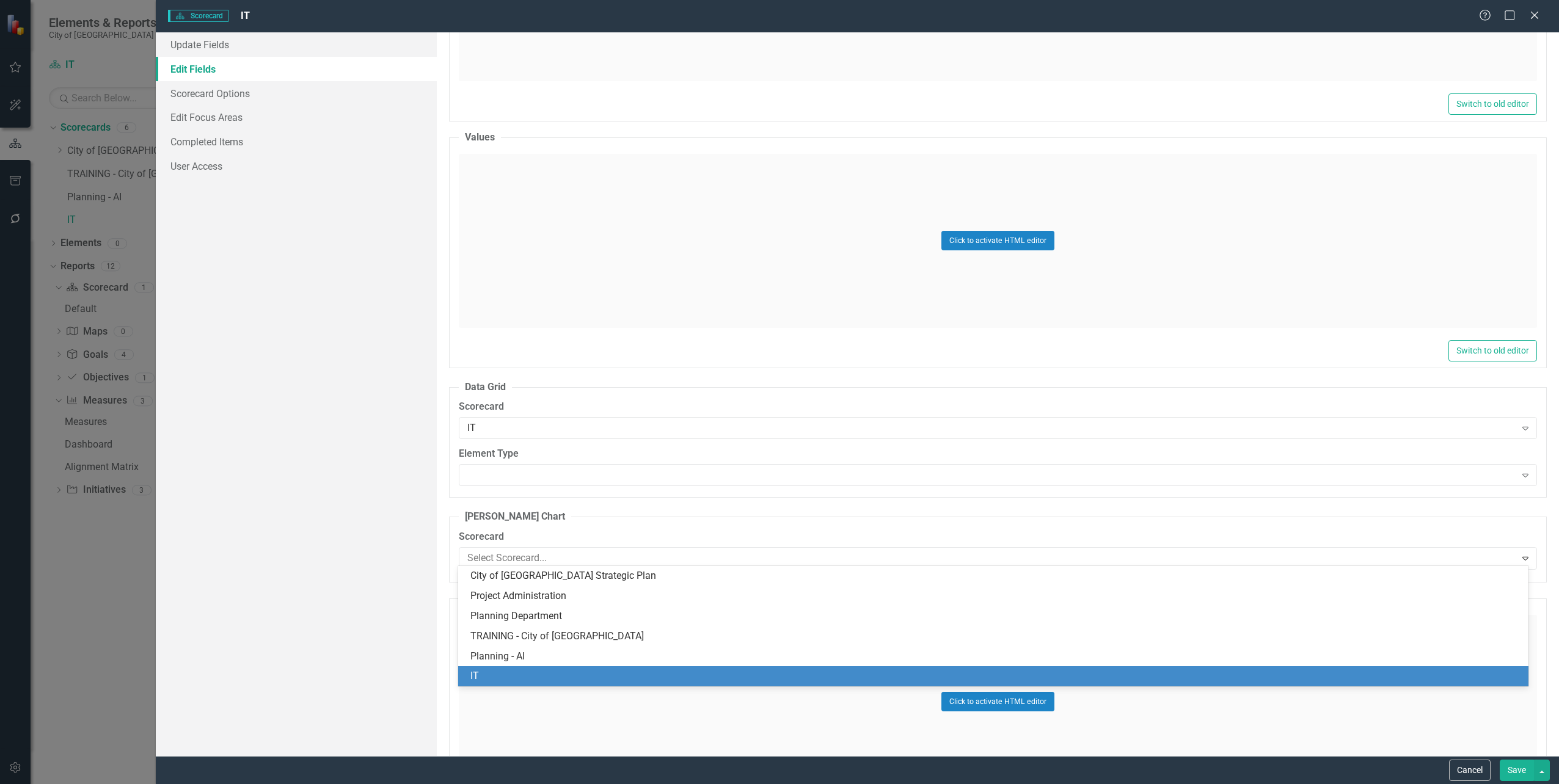
click at [482, 673] on div "IT" at bounding box center [995, 676] width 1050 height 14
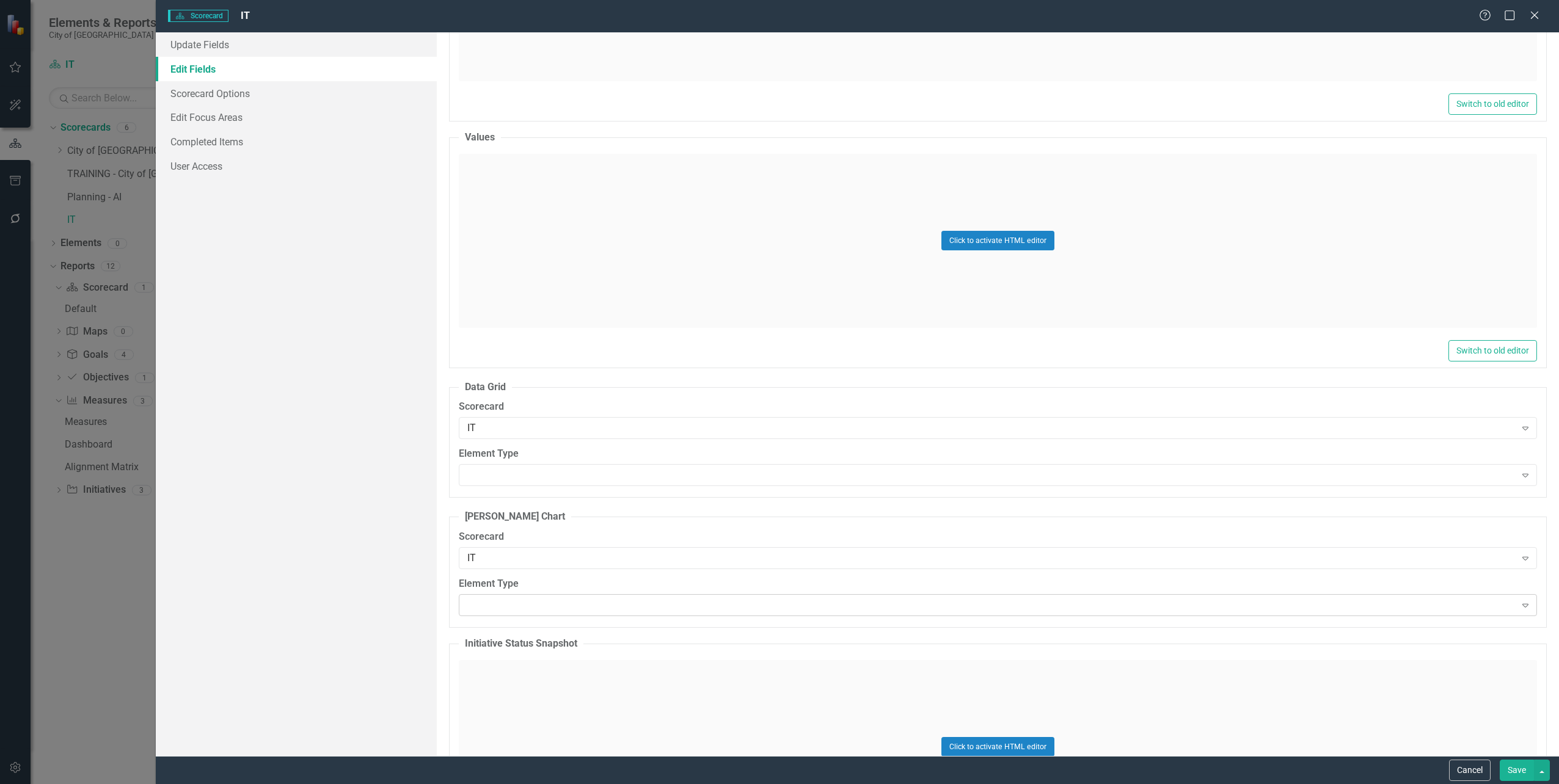
click at [511, 595] on div "Expand" at bounding box center [998, 606] width 1078 height 22
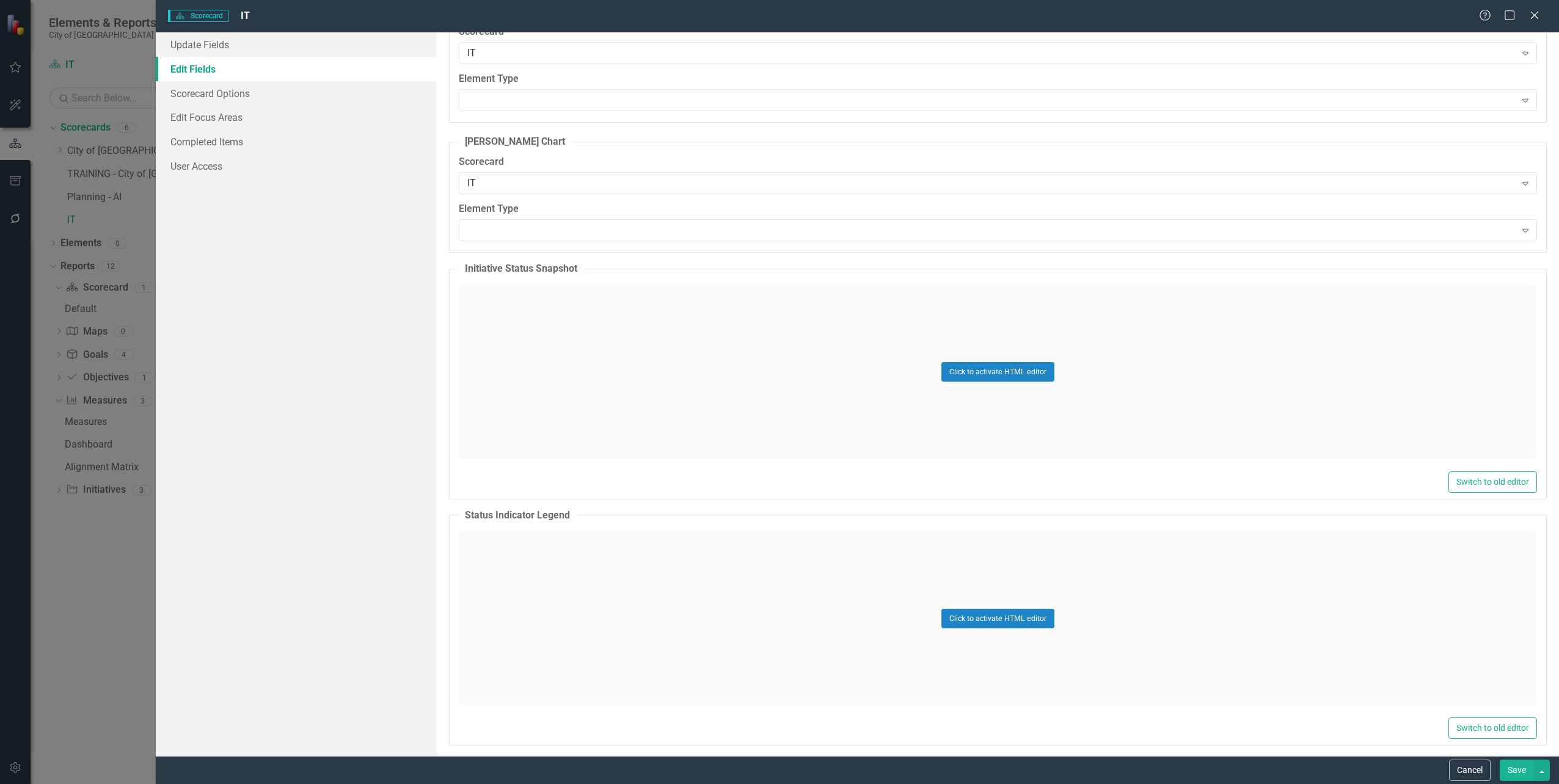
scroll to position [1173, 0]
click at [1531, 767] on button "Save" at bounding box center [1517, 770] width 34 height 21
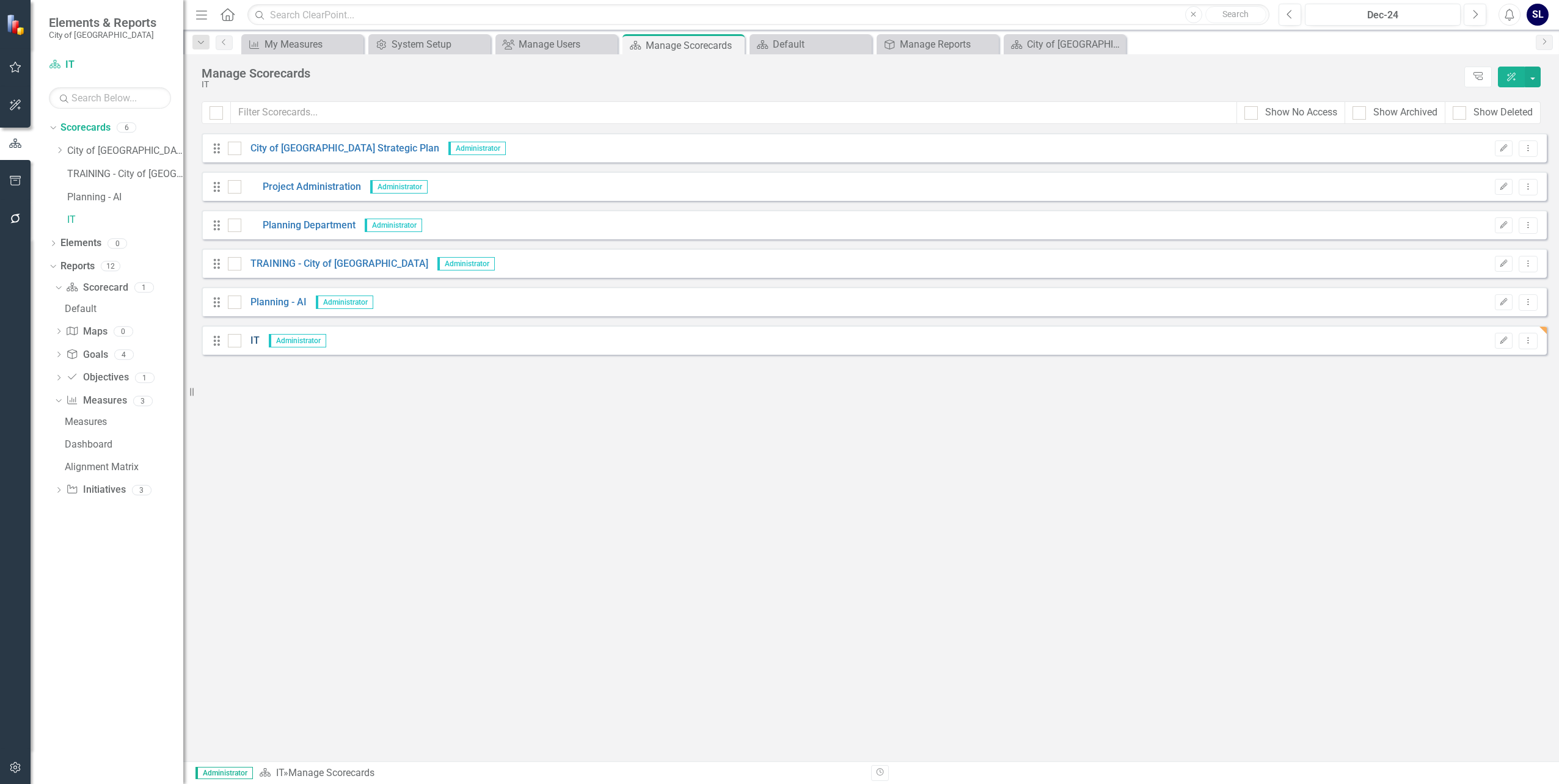
click at [252, 345] on link "IT" at bounding box center [250, 341] width 19 height 14
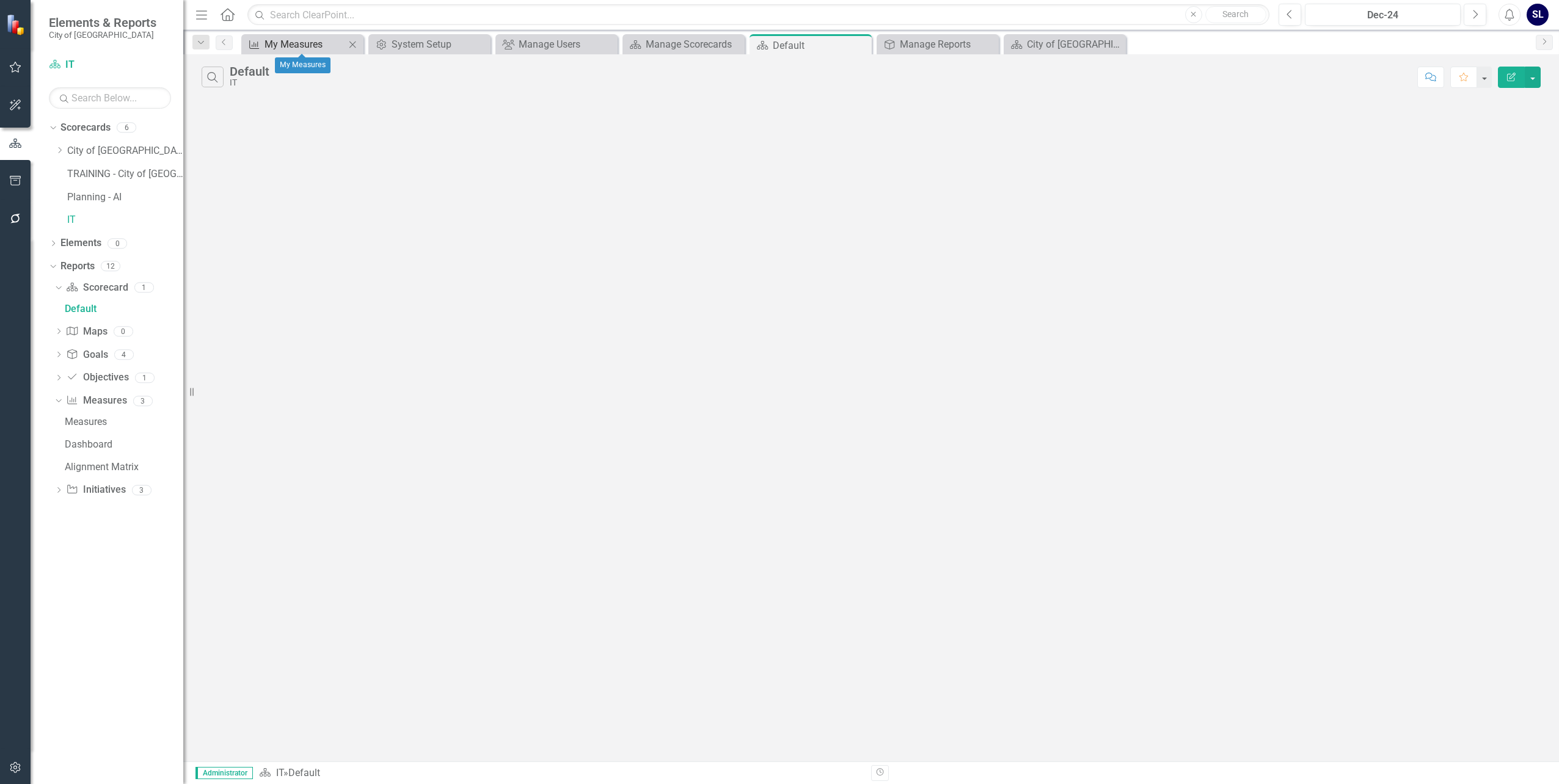
click at [275, 43] on div "My Measures" at bounding box center [304, 44] width 80 height 15
